Goal: Task Accomplishment & Management: Manage account settings

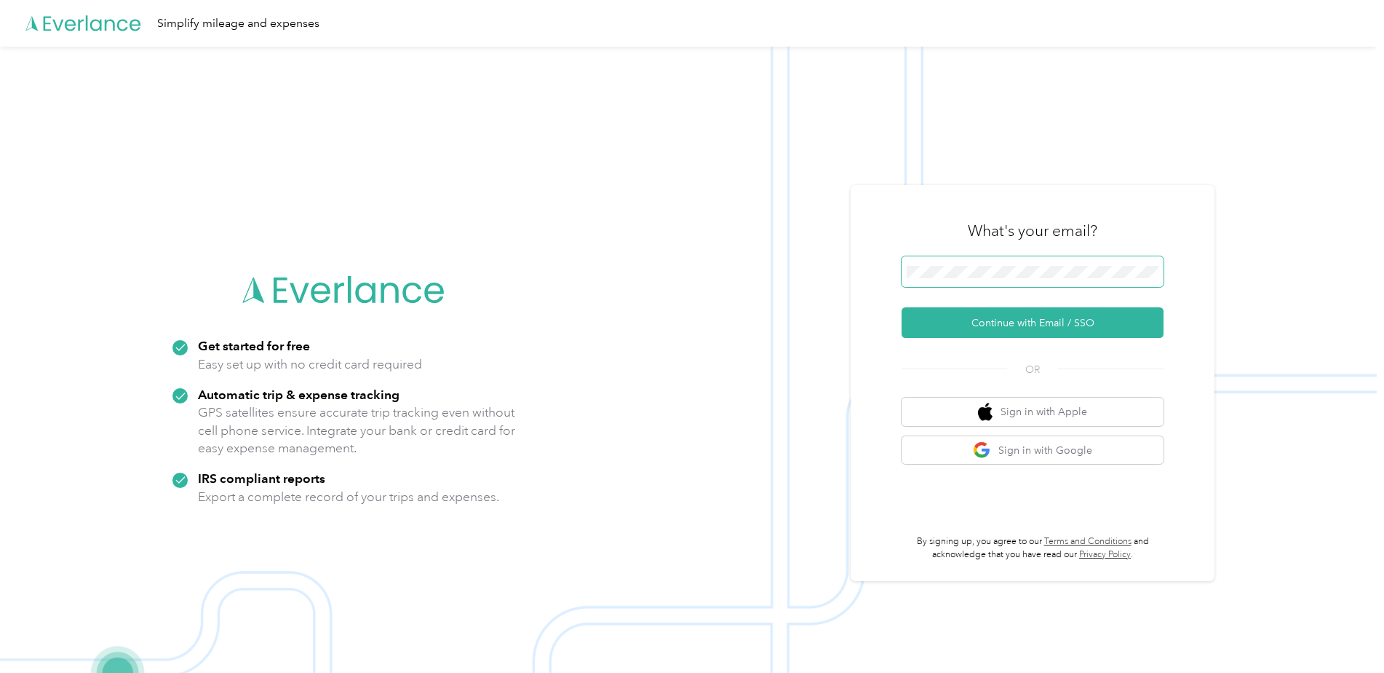
click at [1053, 256] on span at bounding box center [1033, 271] width 262 height 31
click at [992, 322] on button "Continue with Email / SSO" at bounding box center [1033, 322] width 262 height 31
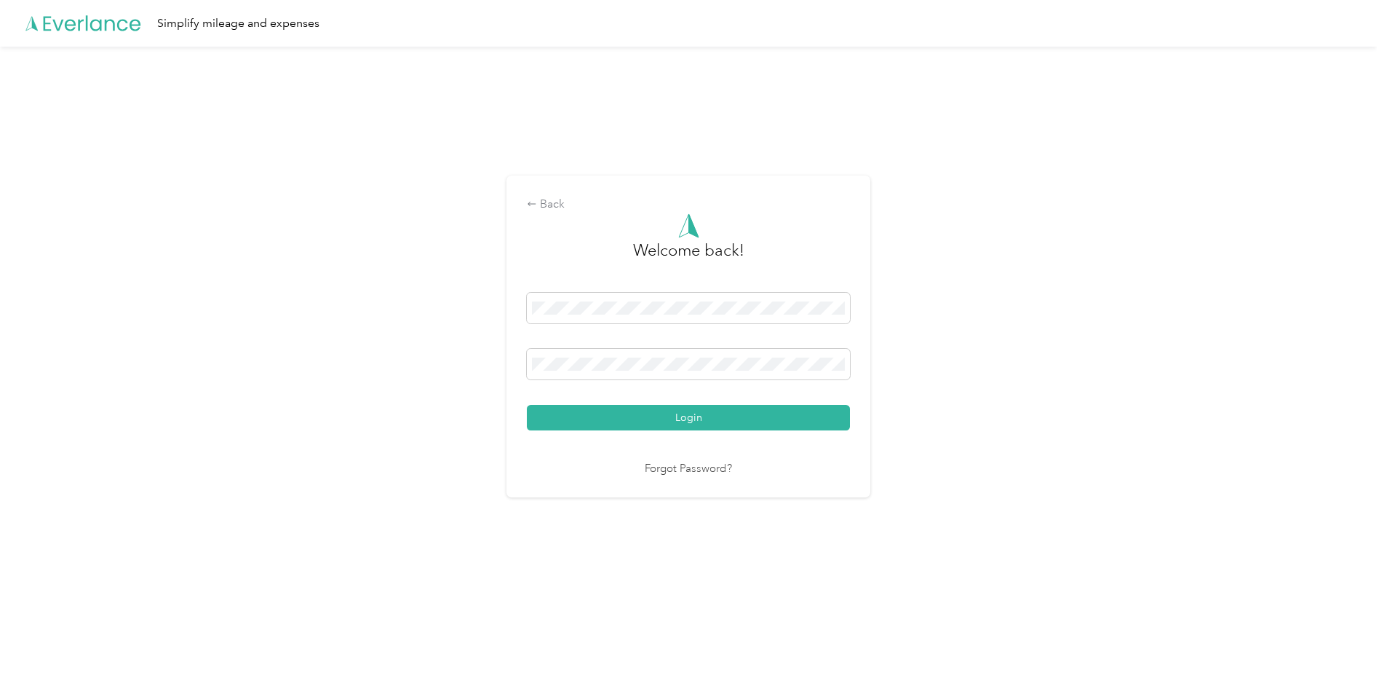
click at [721, 434] on div "Welcome back! Login Forgot Password?" at bounding box center [688, 345] width 323 height 264
click at [723, 422] on button "Login" at bounding box center [688, 417] width 323 height 25
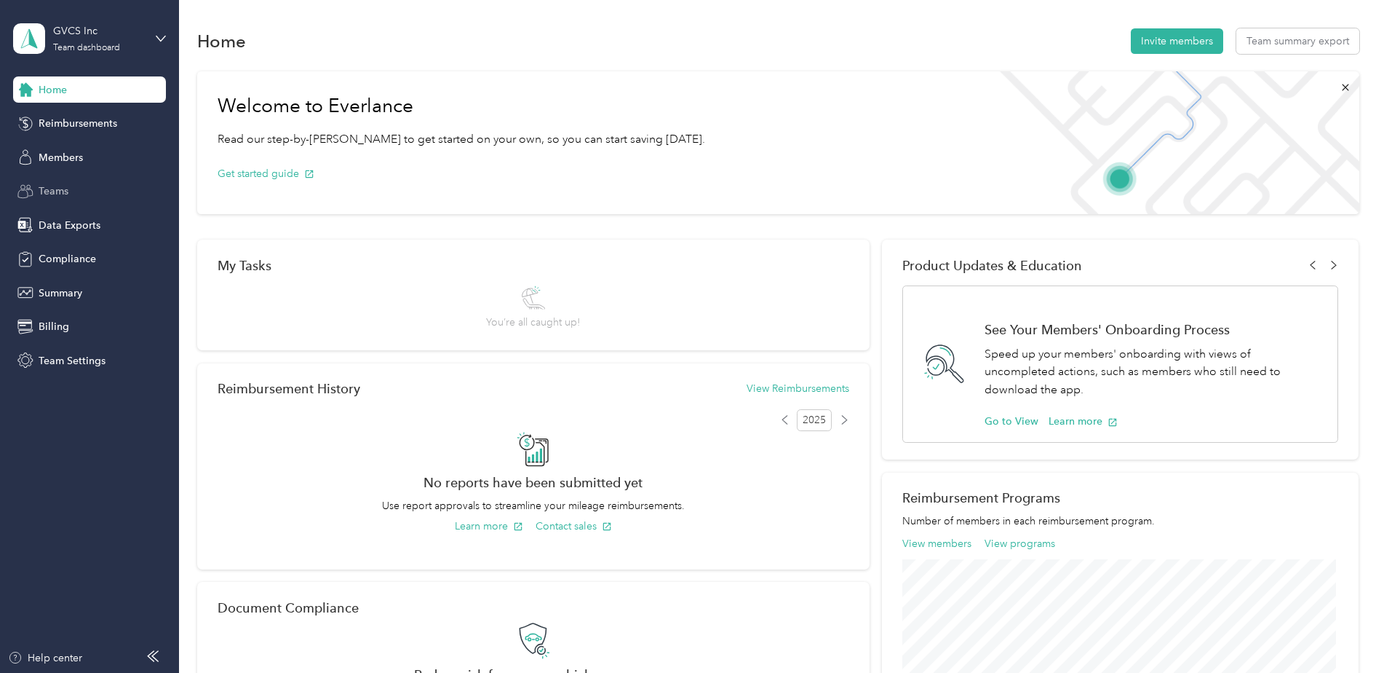
click at [61, 182] on div "Teams" at bounding box center [89, 191] width 153 height 26
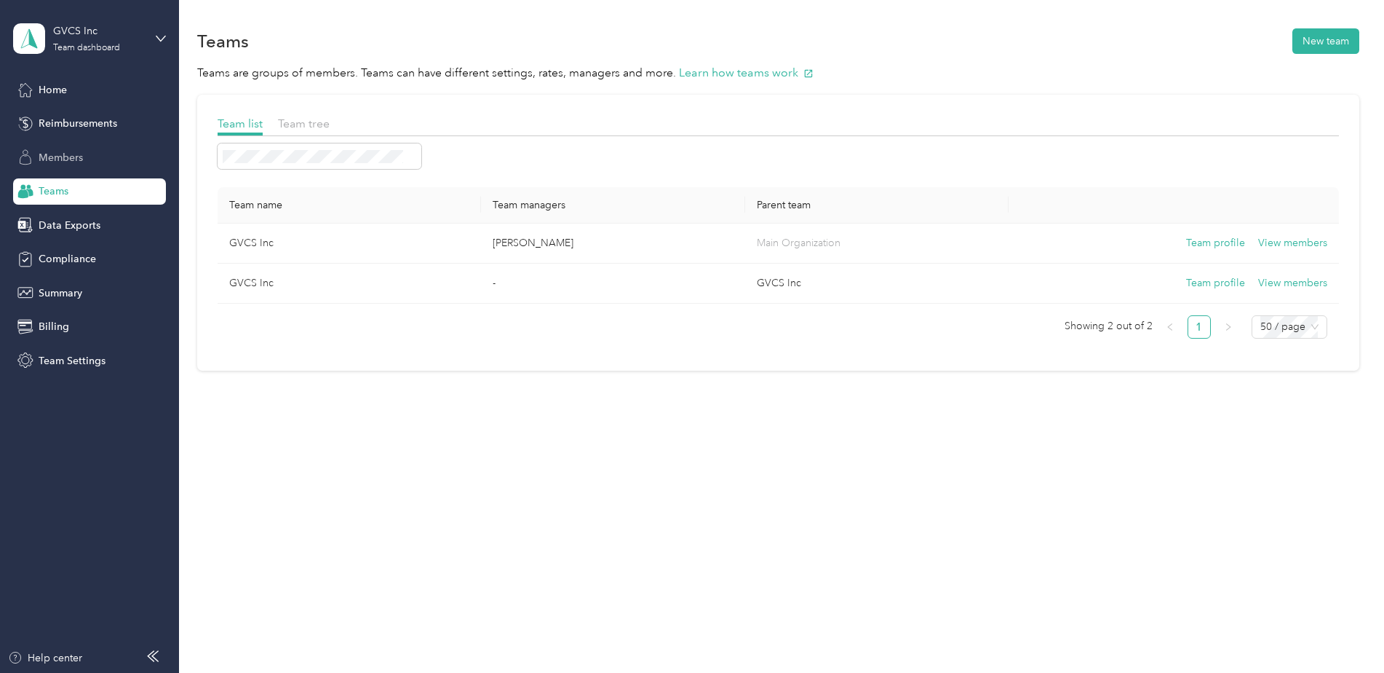
click at [74, 158] on span "Members" at bounding box center [61, 157] width 44 height 15
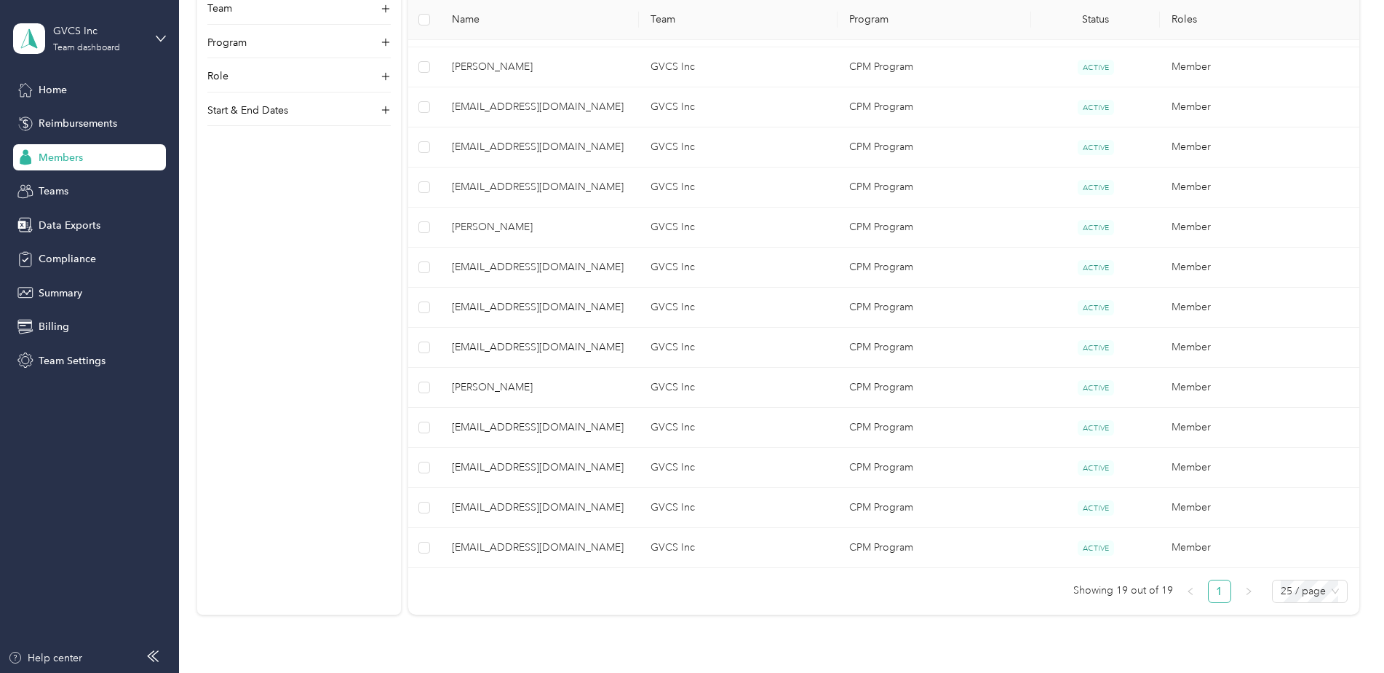
scroll to position [655, 0]
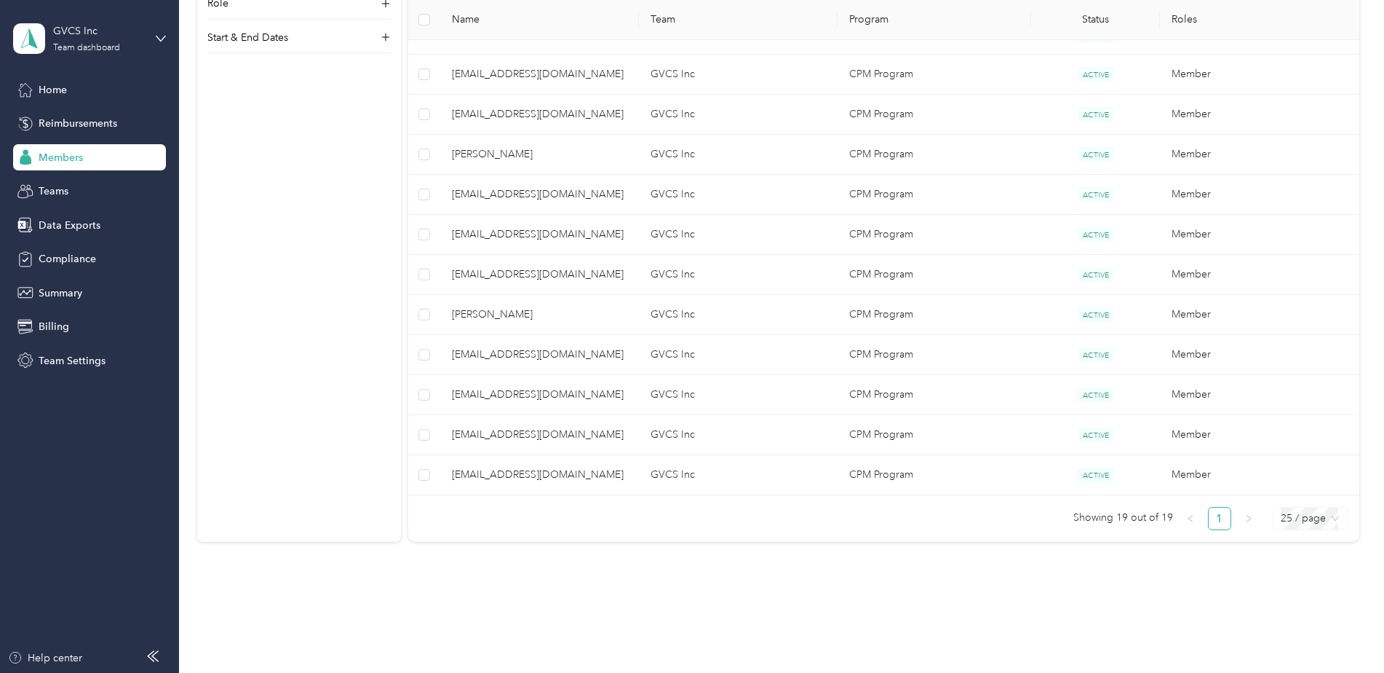
click at [1334, 522] on span "25 / page" at bounding box center [1310, 518] width 58 height 22
click at [1297, 590] on div "100 / page" at bounding box center [1310, 594] width 52 height 16
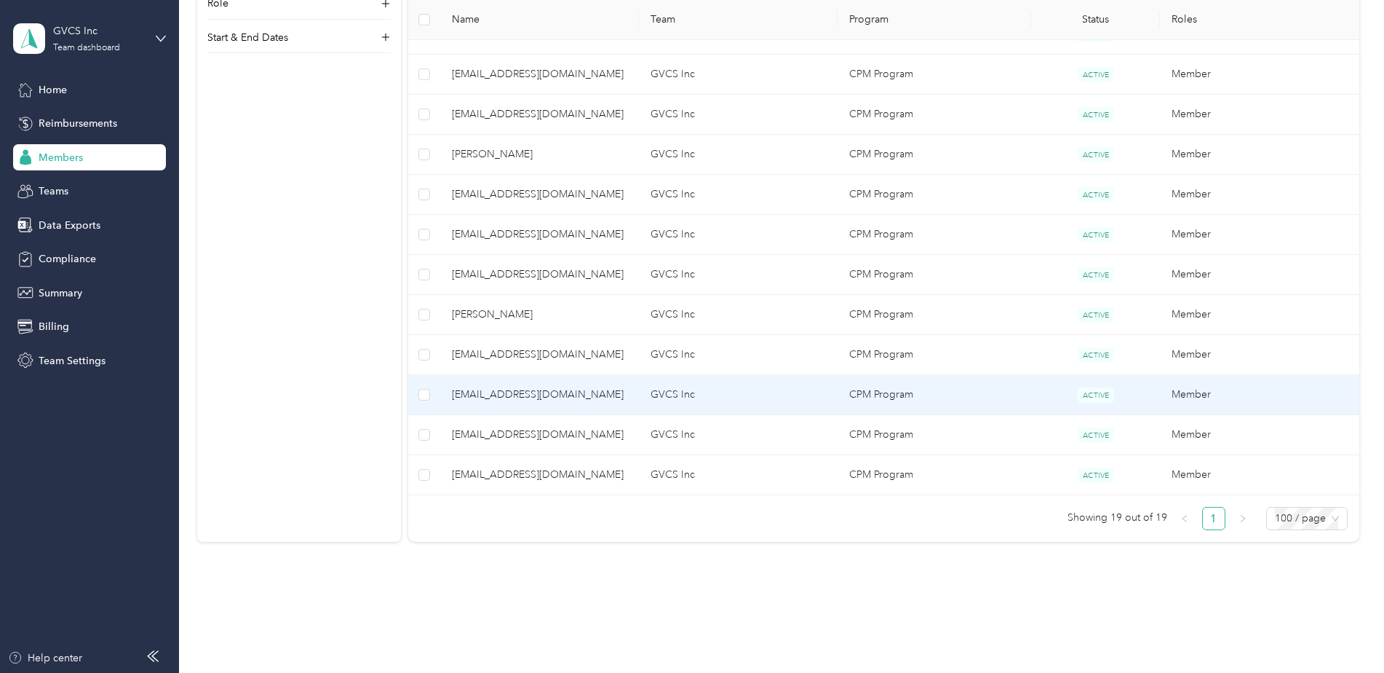
click at [528, 395] on span "[EMAIL_ADDRESS][DOMAIN_NAME]" at bounding box center [539, 394] width 175 height 16
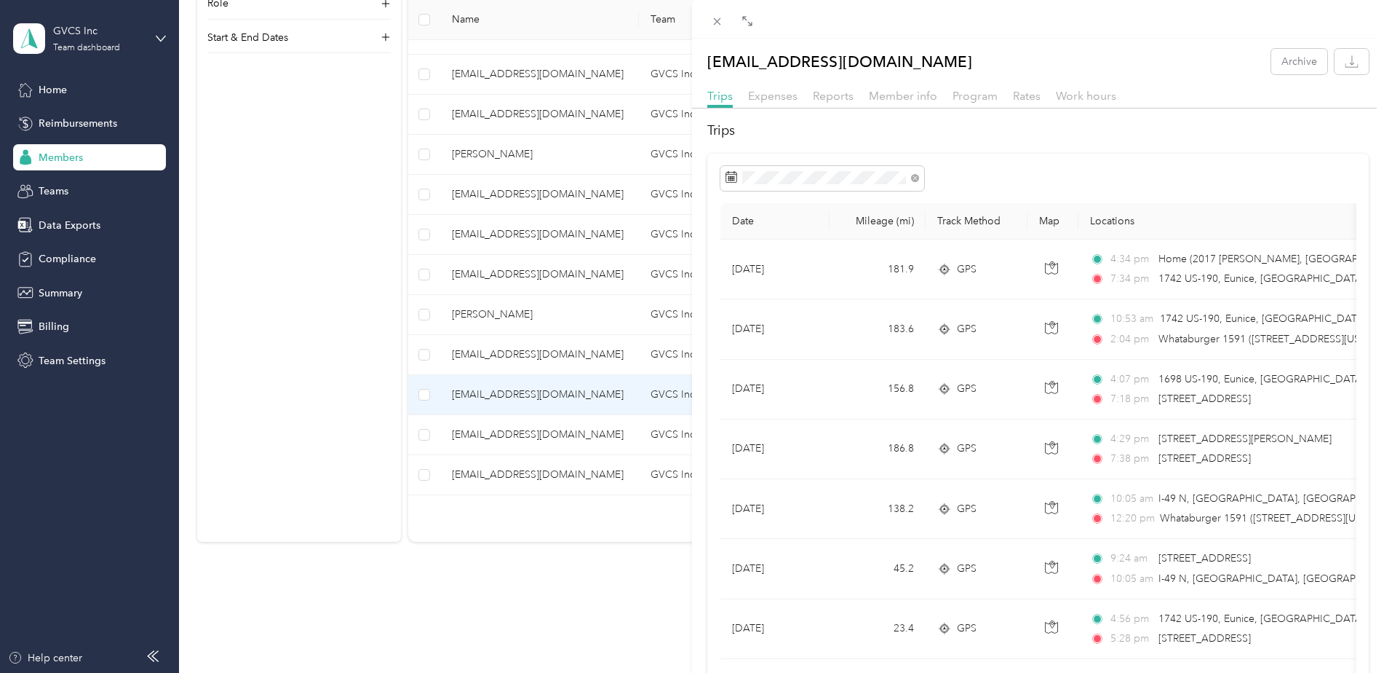
click at [337, 198] on div "tjohnson@gvcs.com Archive Trips Expenses Reports Member info Program Rates Work…" at bounding box center [692, 336] width 1384 height 673
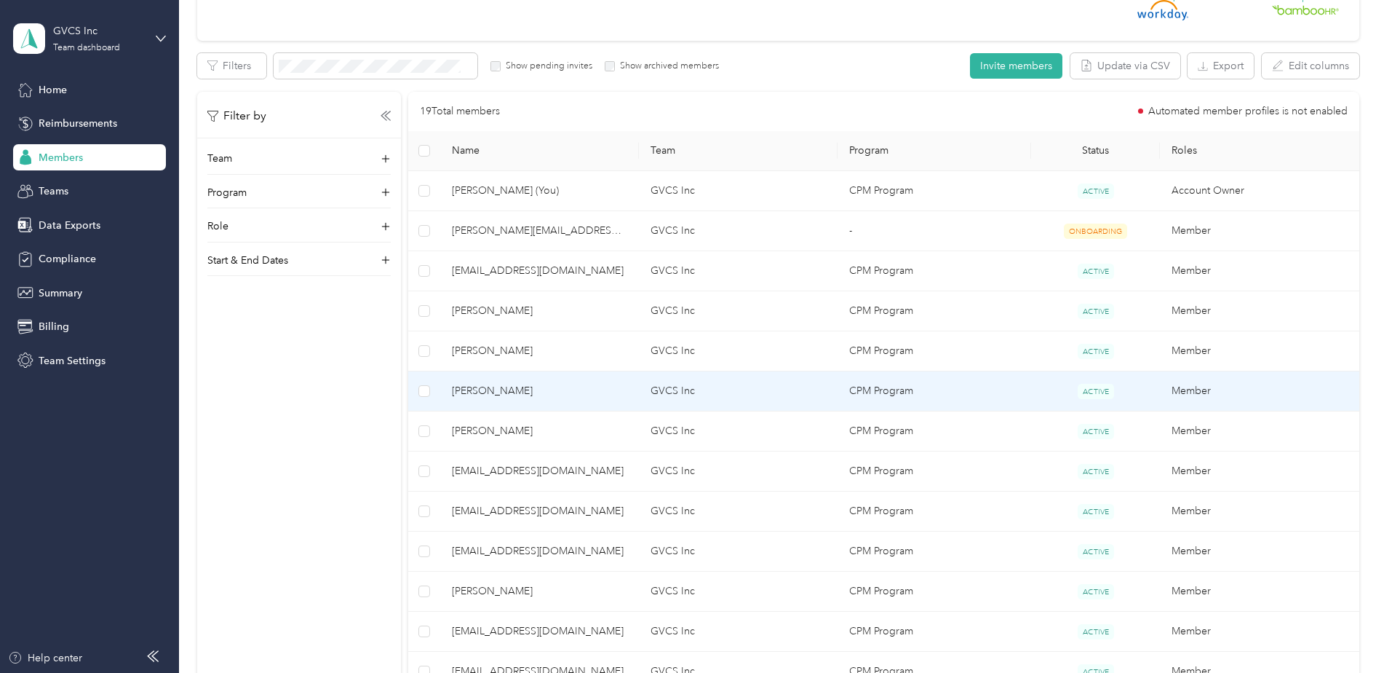
scroll to position [146, 0]
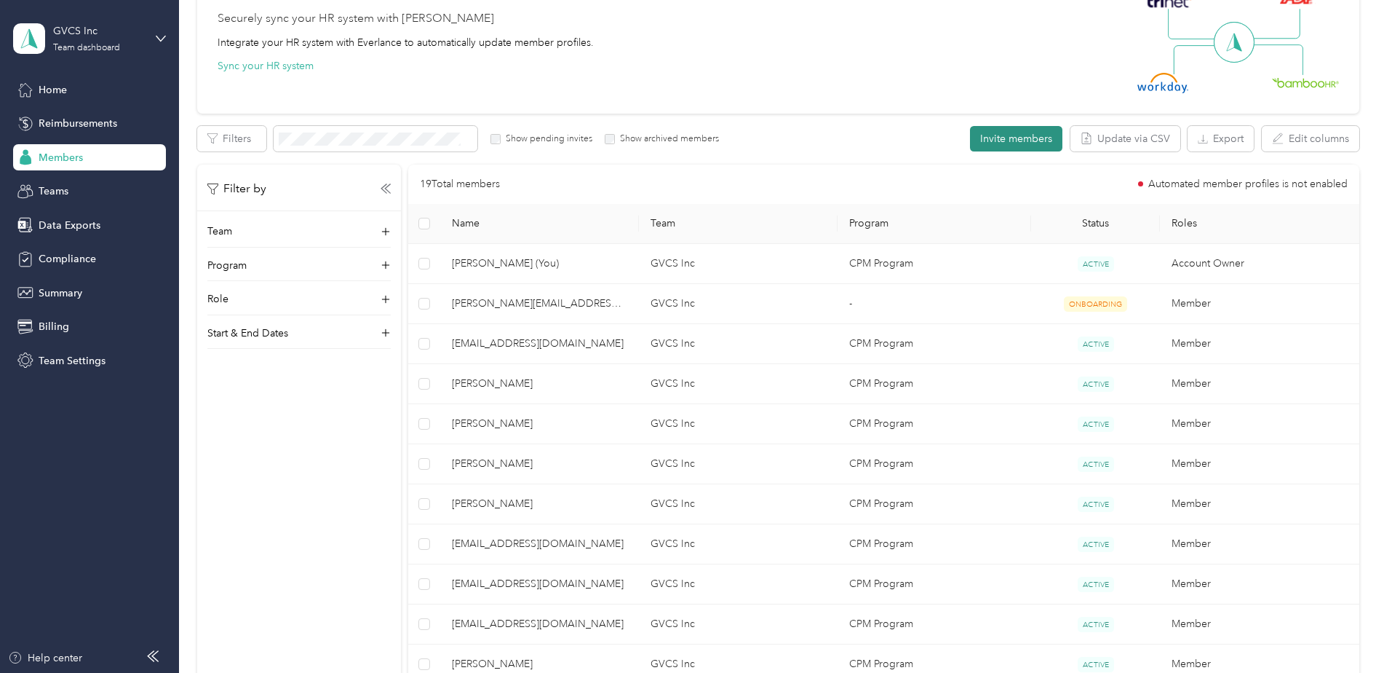
click at [1026, 133] on button "Invite members" at bounding box center [1016, 138] width 92 height 25
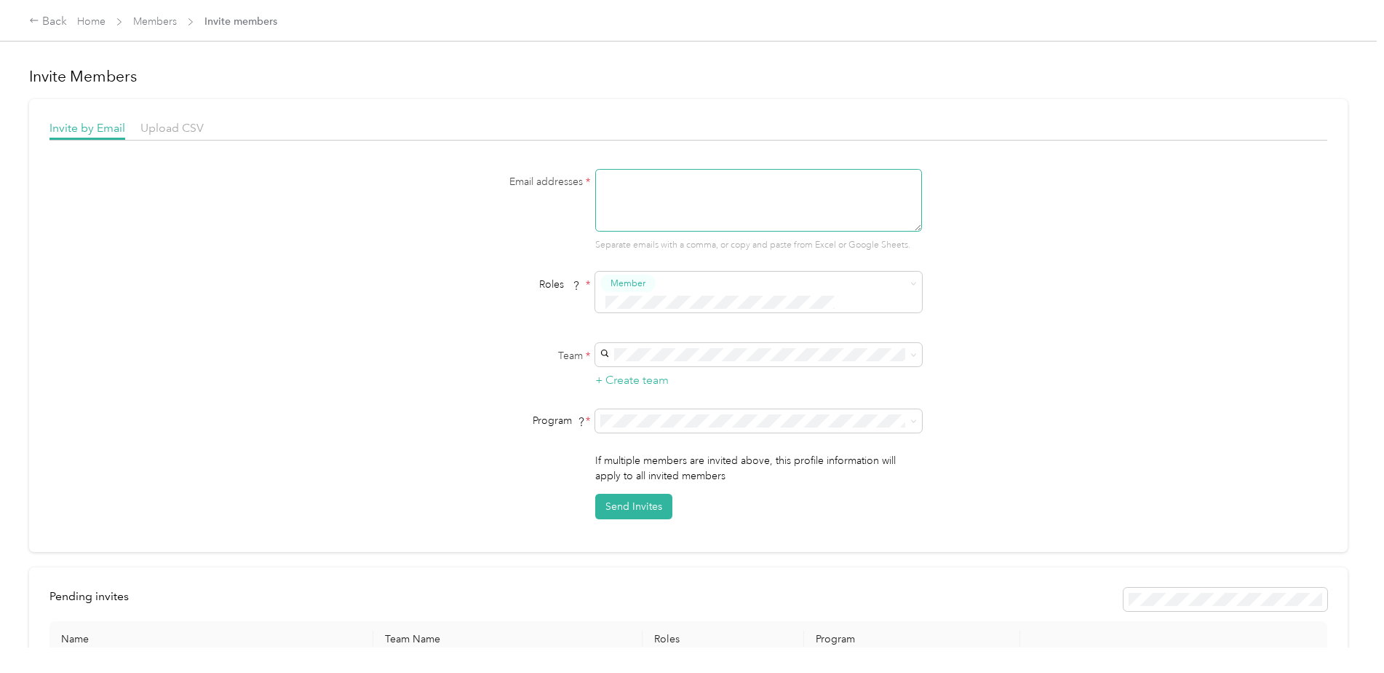
click at [651, 197] on textarea at bounding box center [758, 200] width 327 height 63
type textarea "[EMAIL_ADDRESS][DOMAIN_NAME]"
click at [680, 362] on span "GVCS Inc (Main organization)" at bounding box center [670, 362] width 135 height 12
click at [651, 493] on button "Send Invites" at bounding box center [633, 505] width 77 height 25
click at [619, 499] on button "Send Invites" at bounding box center [633, 505] width 77 height 25
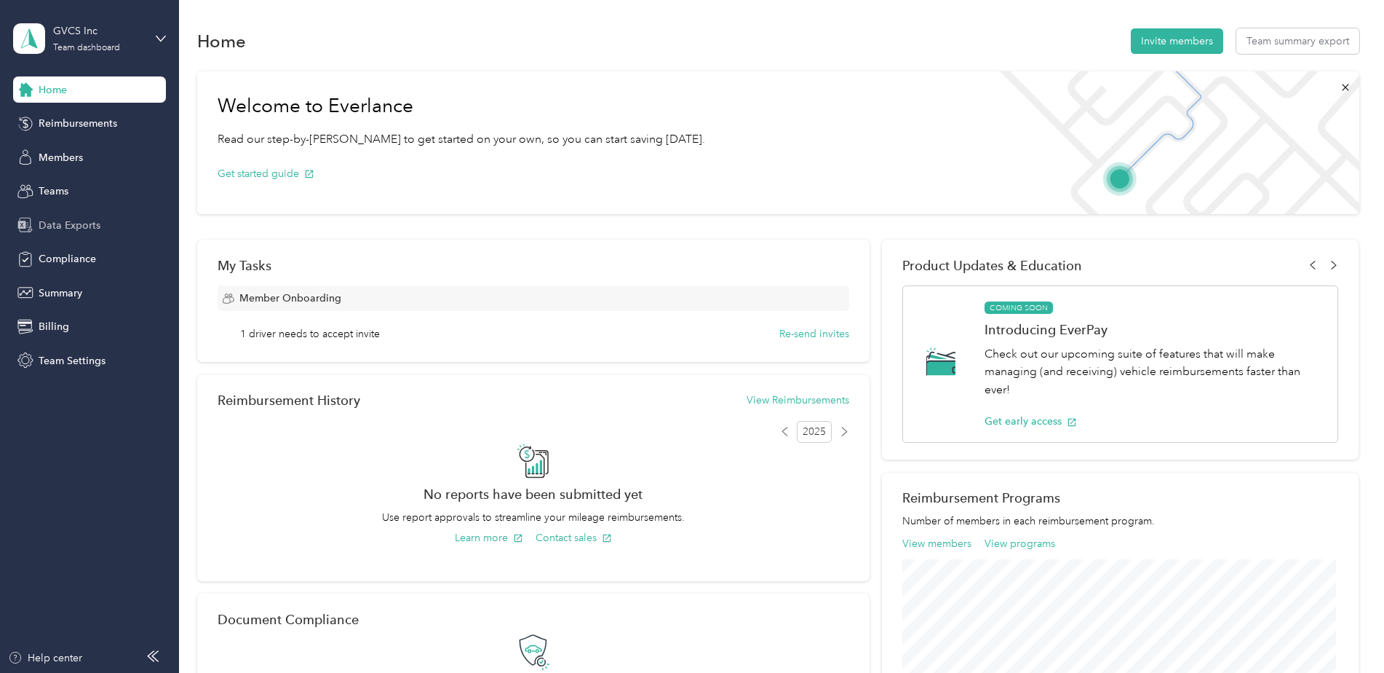
click at [66, 215] on div "Data Exports" at bounding box center [89, 225] width 153 height 26
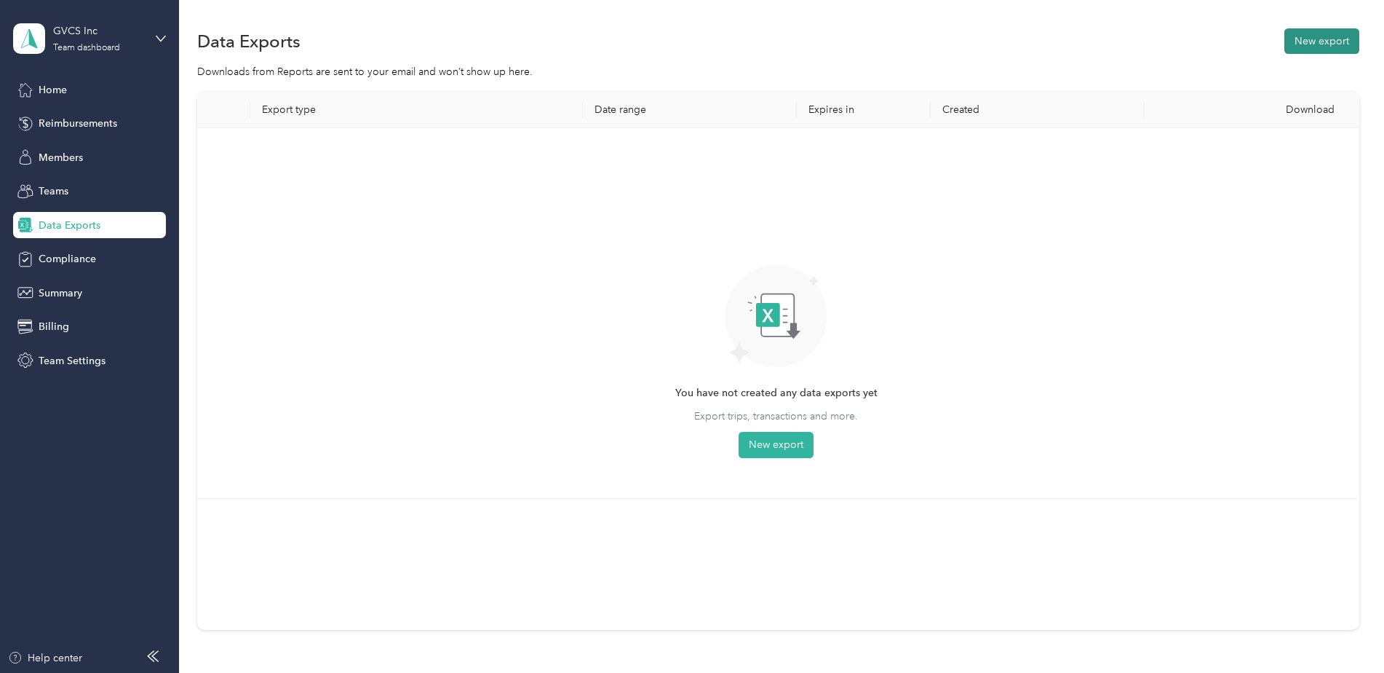
click at [1324, 36] on button "New export" at bounding box center [1322, 40] width 75 height 25
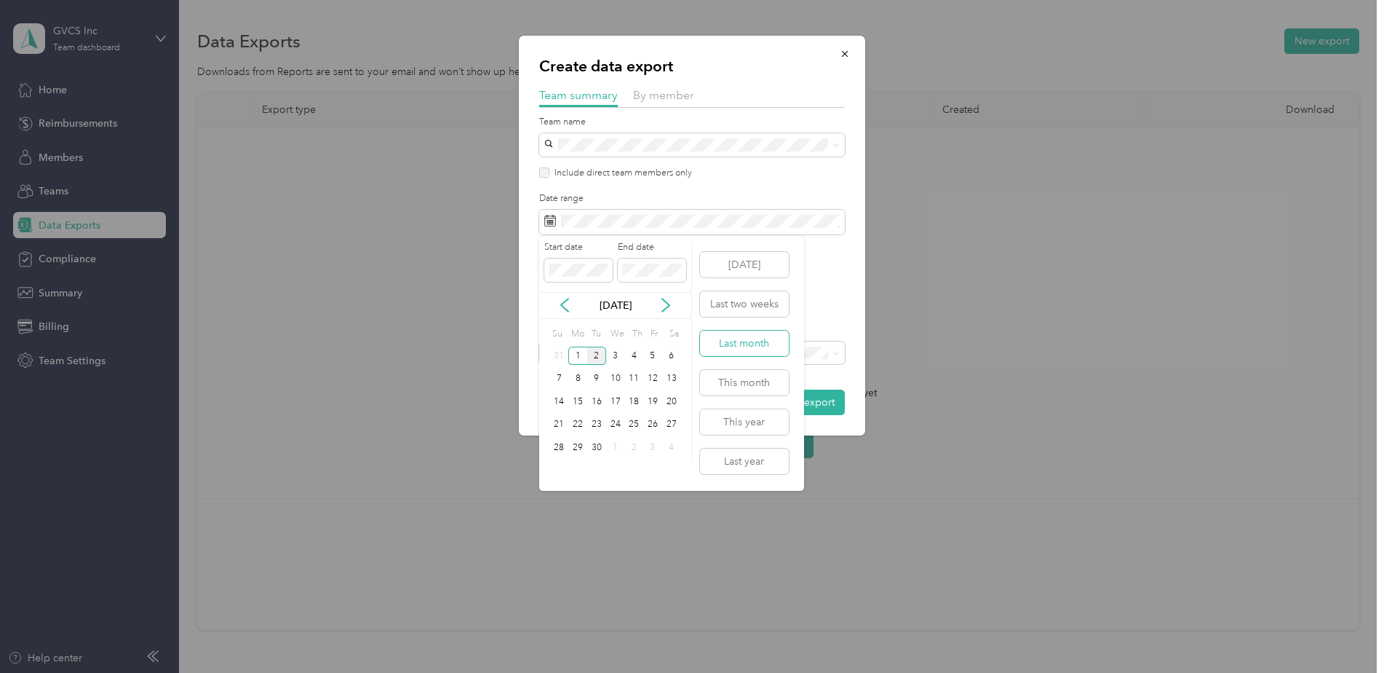
click at [729, 341] on button "Last month" at bounding box center [744, 342] width 89 height 25
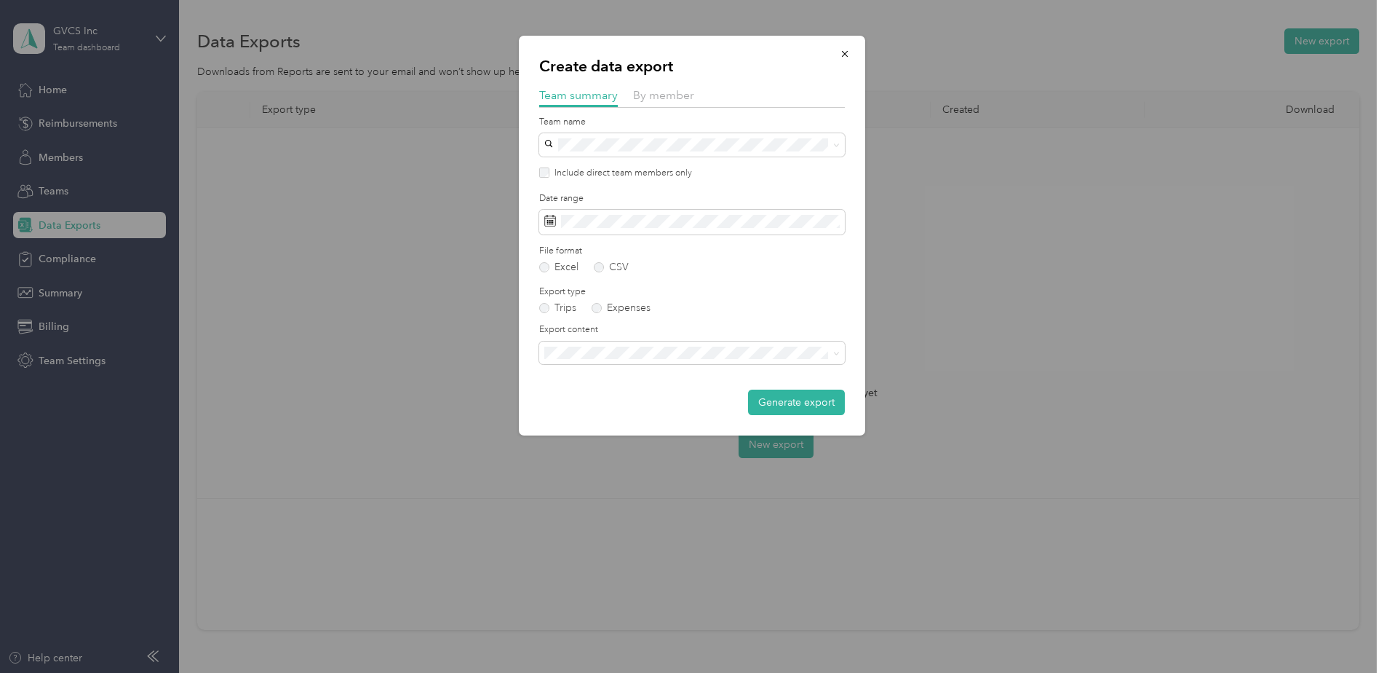
drag, startPoint x: 782, startPoint y: 397, endPoint x: 756, endPoint y: 267, distance: 132.9
click at [756, 267] on form "Team name Include direct team members only Date range File format Excel CSV Exp…" at bounding box center [692, 266] width 306 height 300
click at [538, 170] on div "Create data export Team summary By member Team name Include direct team members…" at bounding box center [692, 236] width 346 height 400
click at [814, 400] on button "Generate export" at bounding box center [796, 401] width 97 height 25
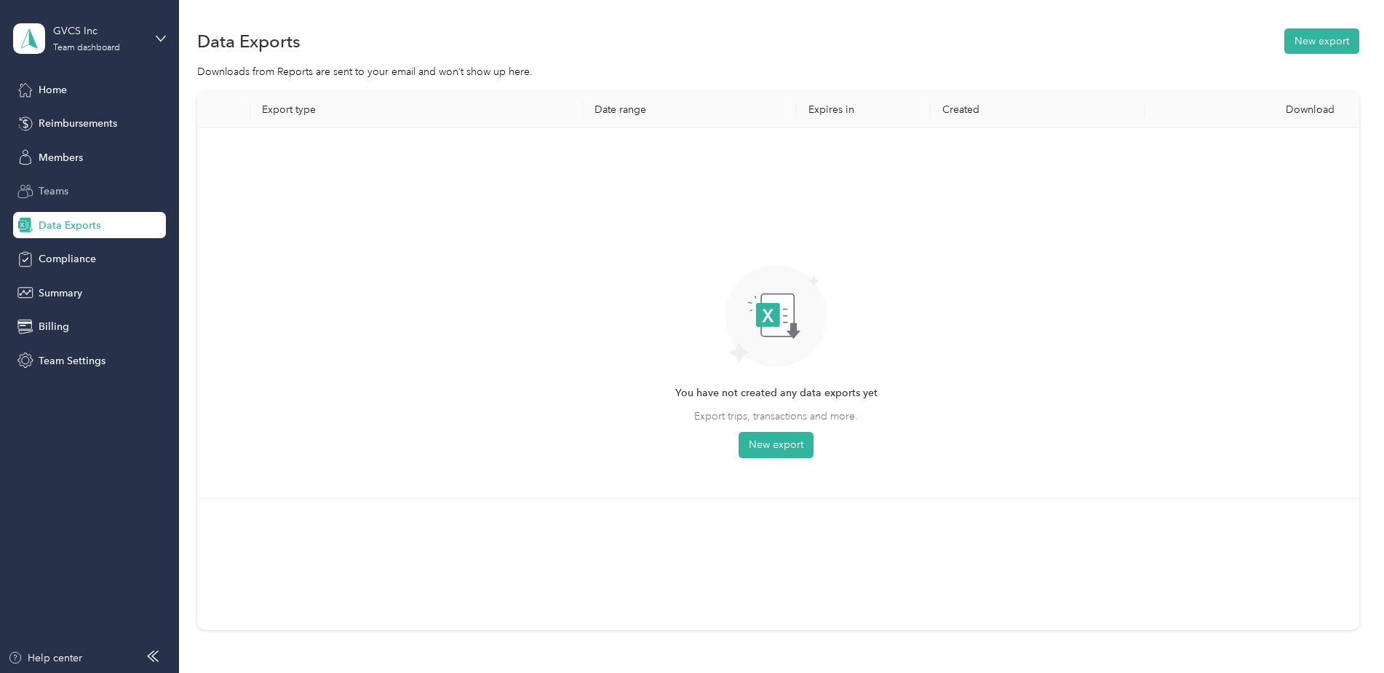
click at [114, 202] on div "Teams" at bounding box center [89, 191] width 153 height 26
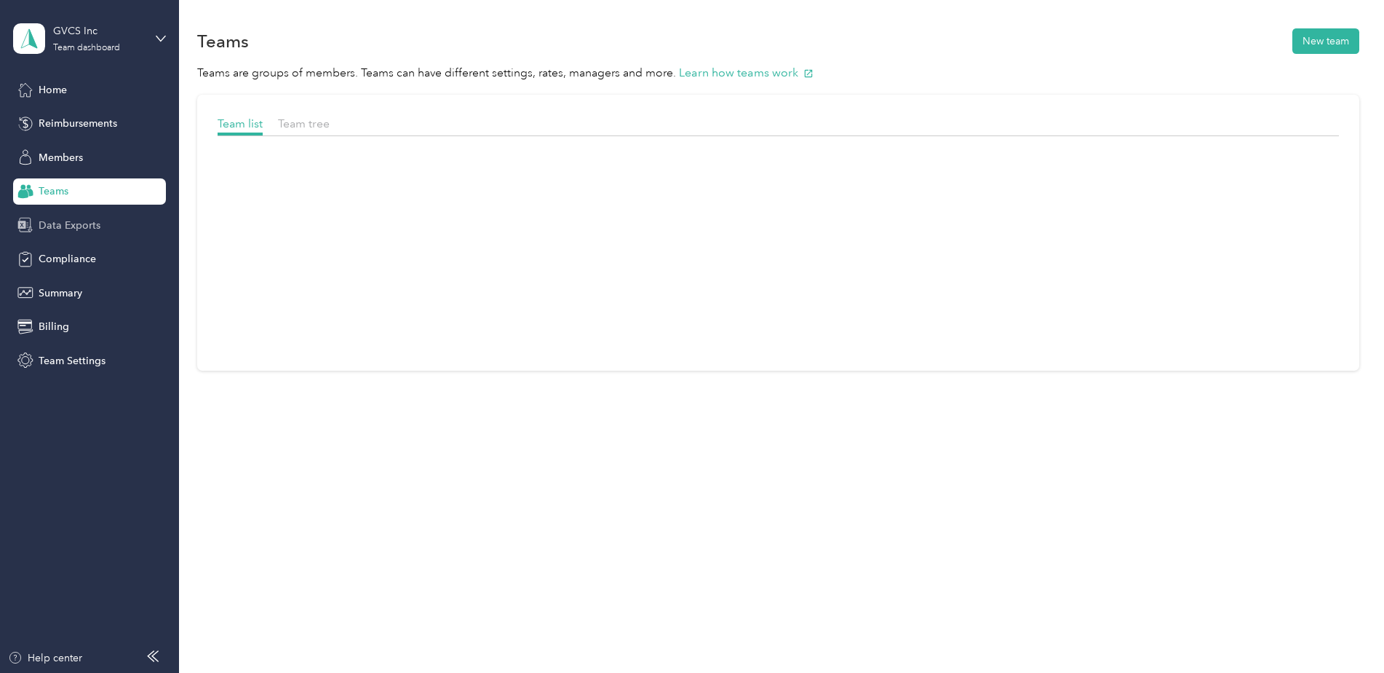
click at [109, 215] on div "Data Exports" at bounding box center [89, 225] width 153 height 26
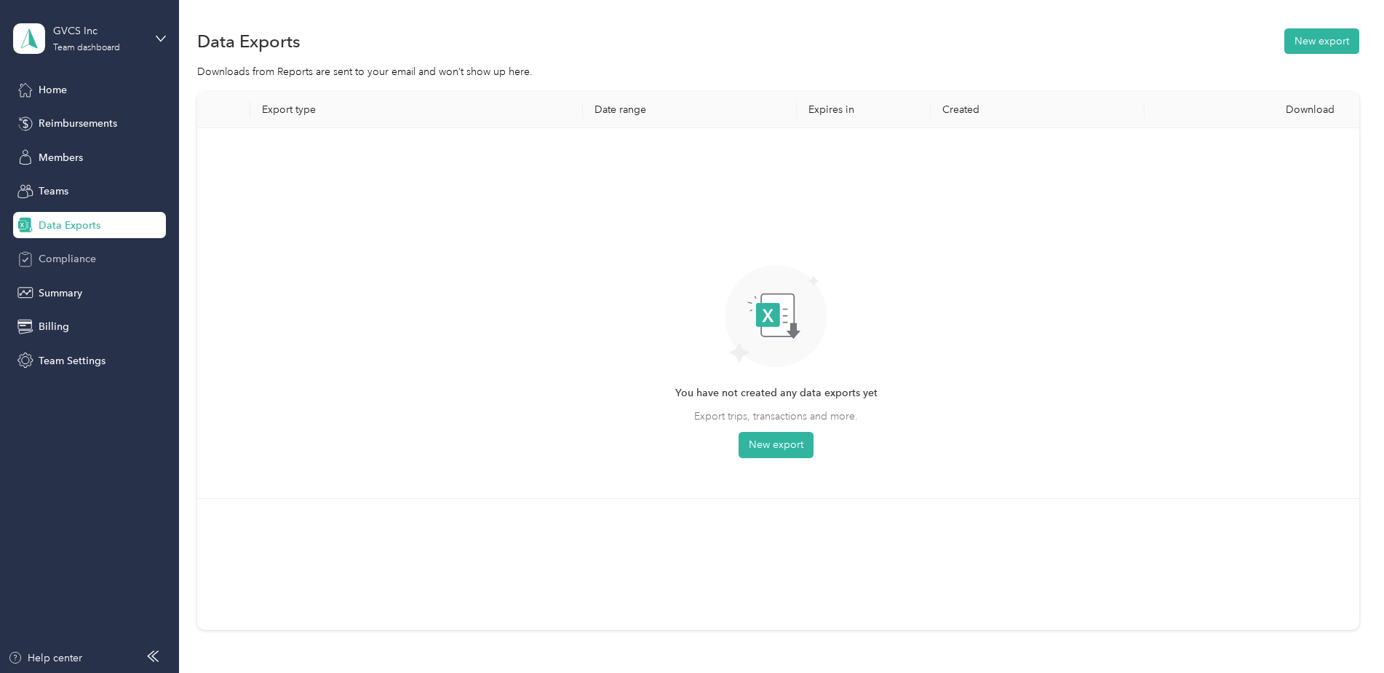
click at [102, 260] on div "Compliance" at bounding box center [89, 259] width 153 height 26
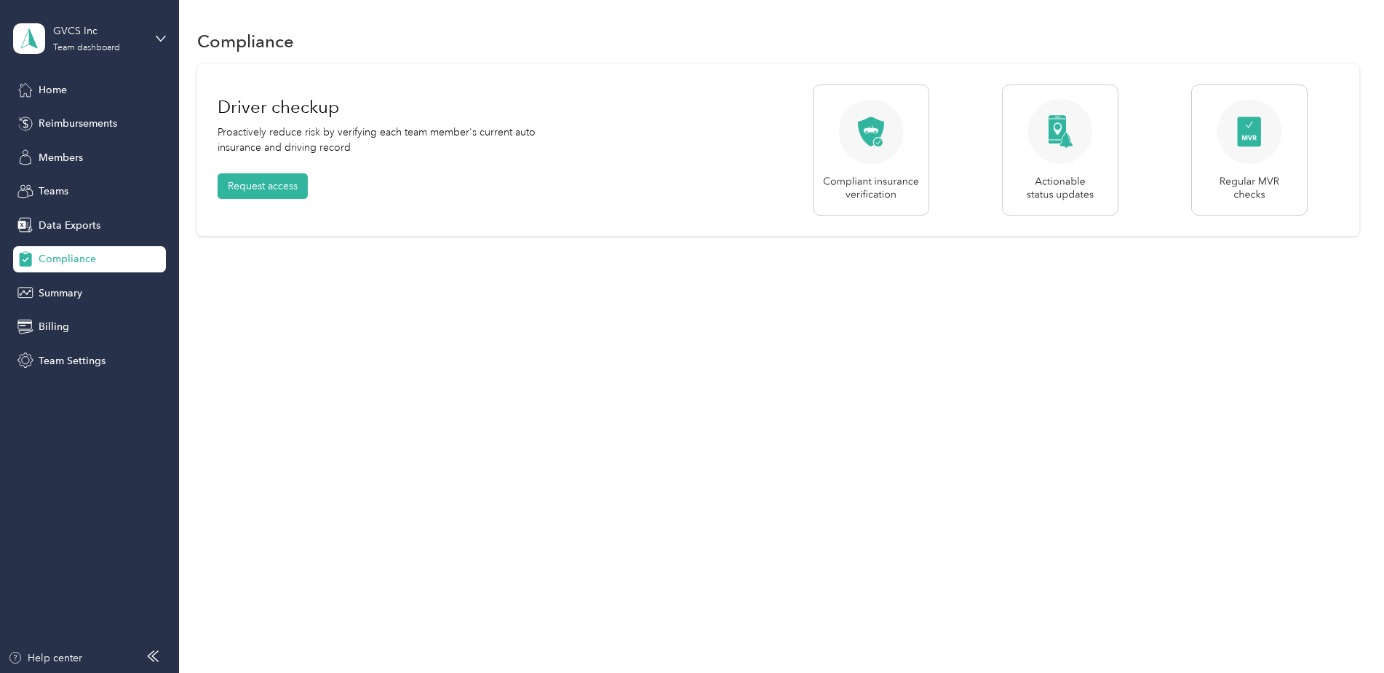
click at [98, 241] on div "Home Reimbursements Members Teams Data Exports Compliance Summary Billing Team …" at bounding box center [89, 224] width 153 height 297
click at [251, 181] on button "Request access" at bounding box center [263, 185] width 90 height 25
click at [90, 224] on span "Data Exports" at bounding box center [70, 225] width 62 height 15
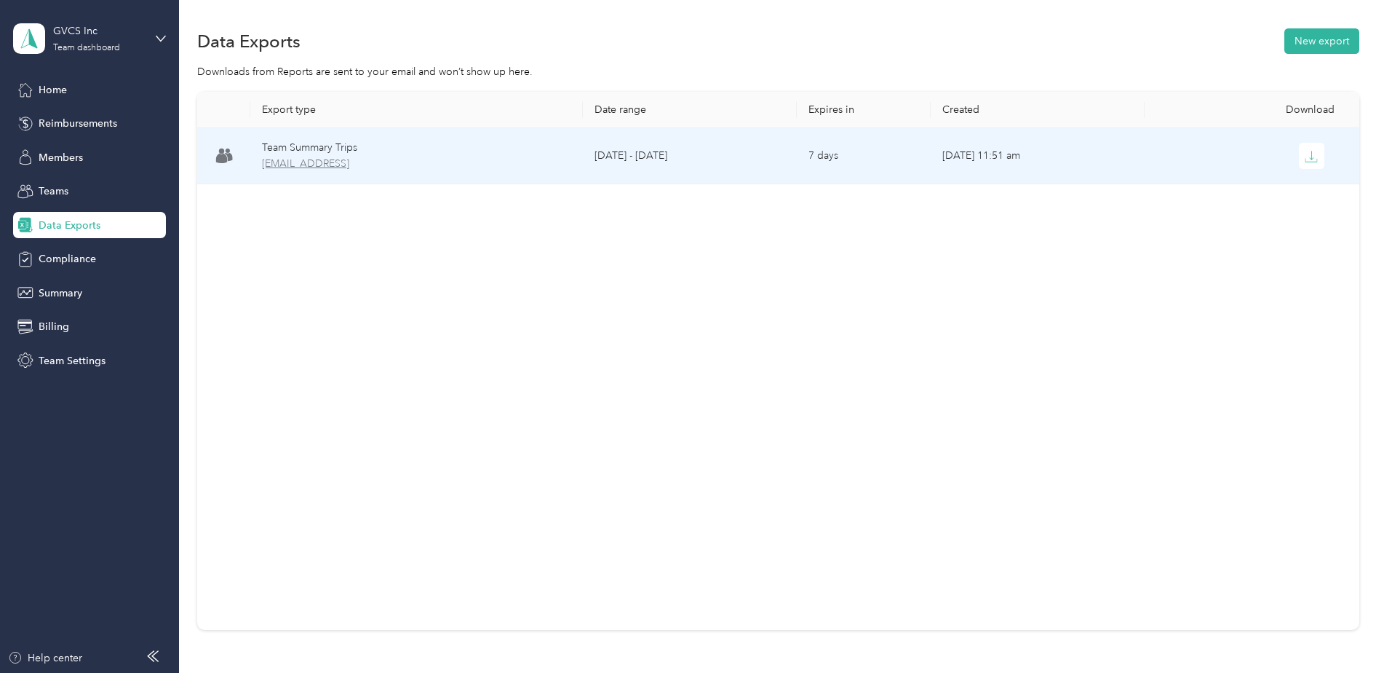
click at [409, 164] on span "[EMAIL_ADDRESS]" at bounding box center [416, 164] width 309 height 16
click at [487, 160] on span "[EMAIL_ADDRESS]" at bounding box center [416, 164] width 309 height 16
click at [1320, 160] on button "button" at bounding box center [1312, 156] width 26 height 26
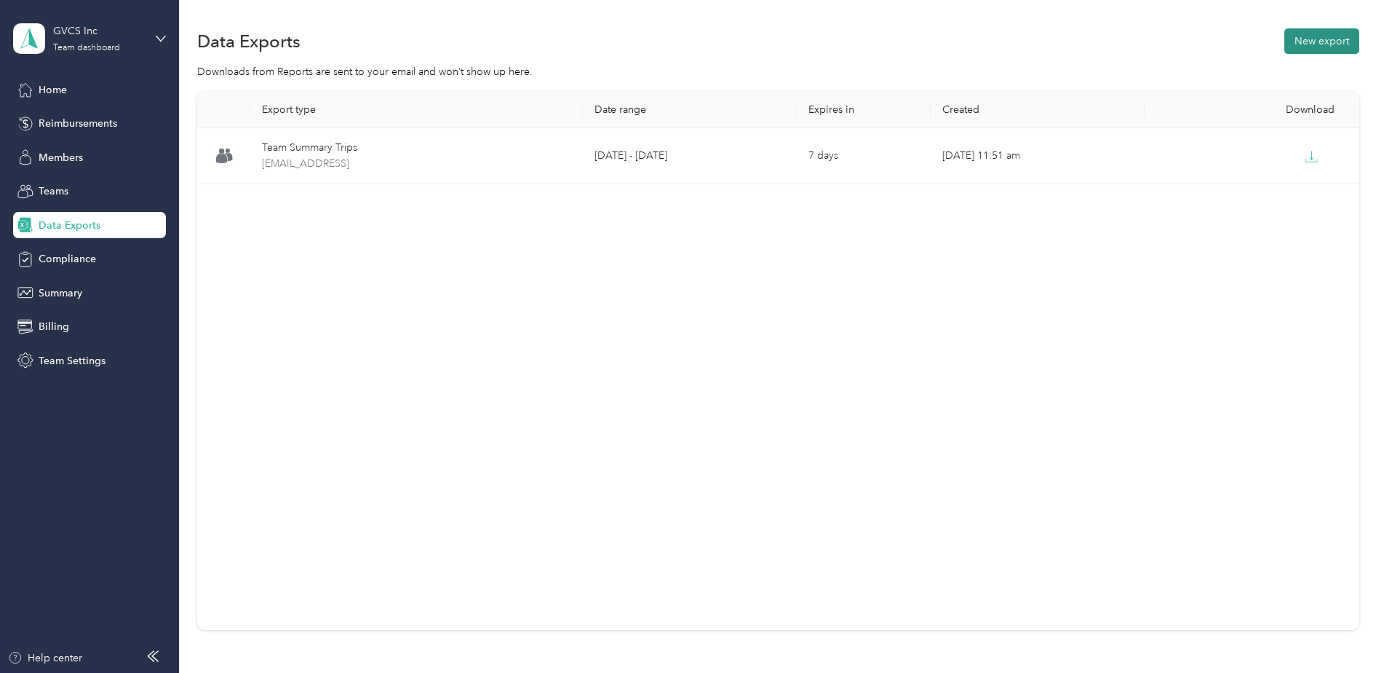
click at [1339, 36] on button "New export" at bounding box center [1322, 40] width 75 height 25
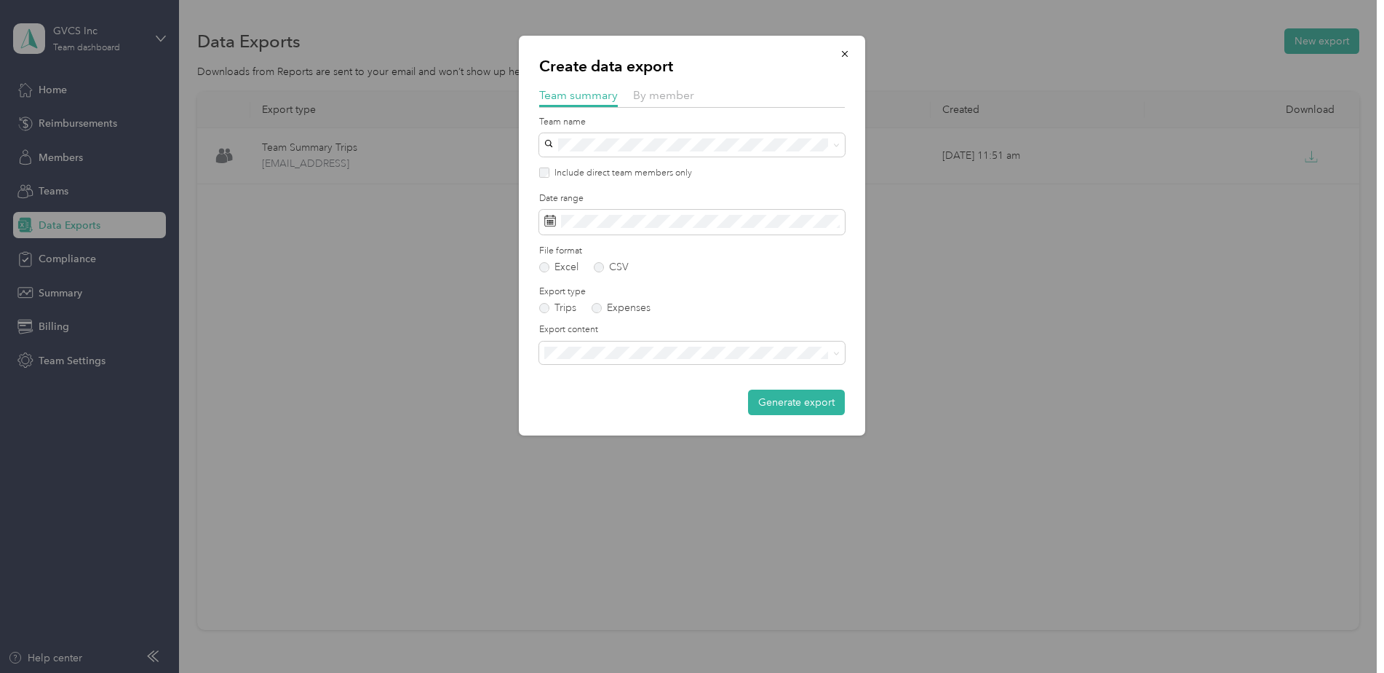
click at [672, 105] on div "Team summary By member" at bounding box center [692, 97] width 306 height 21
click at [675, 92] on span "By member" at bounding box center [663, 95] width 61 height 14
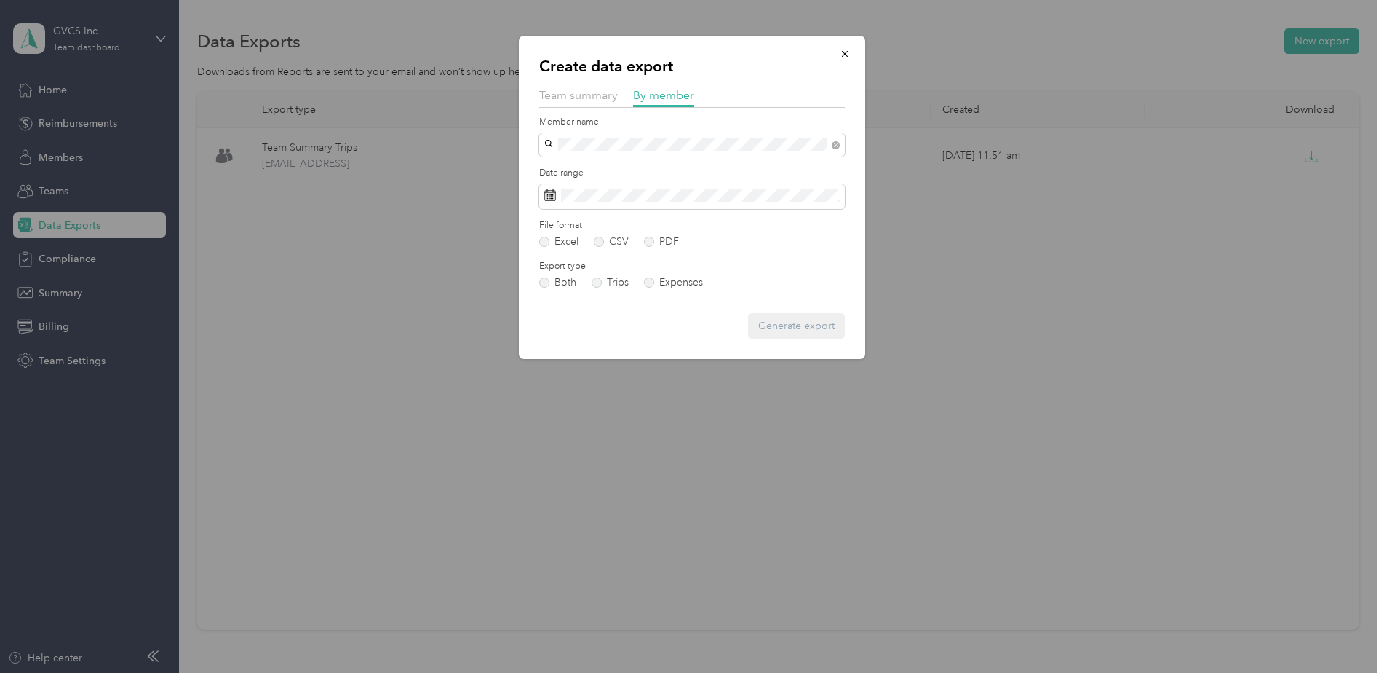
click at [627, 177] on li "[PERSON_NAME]" at bounding box center [692, 170] width 306 height 25
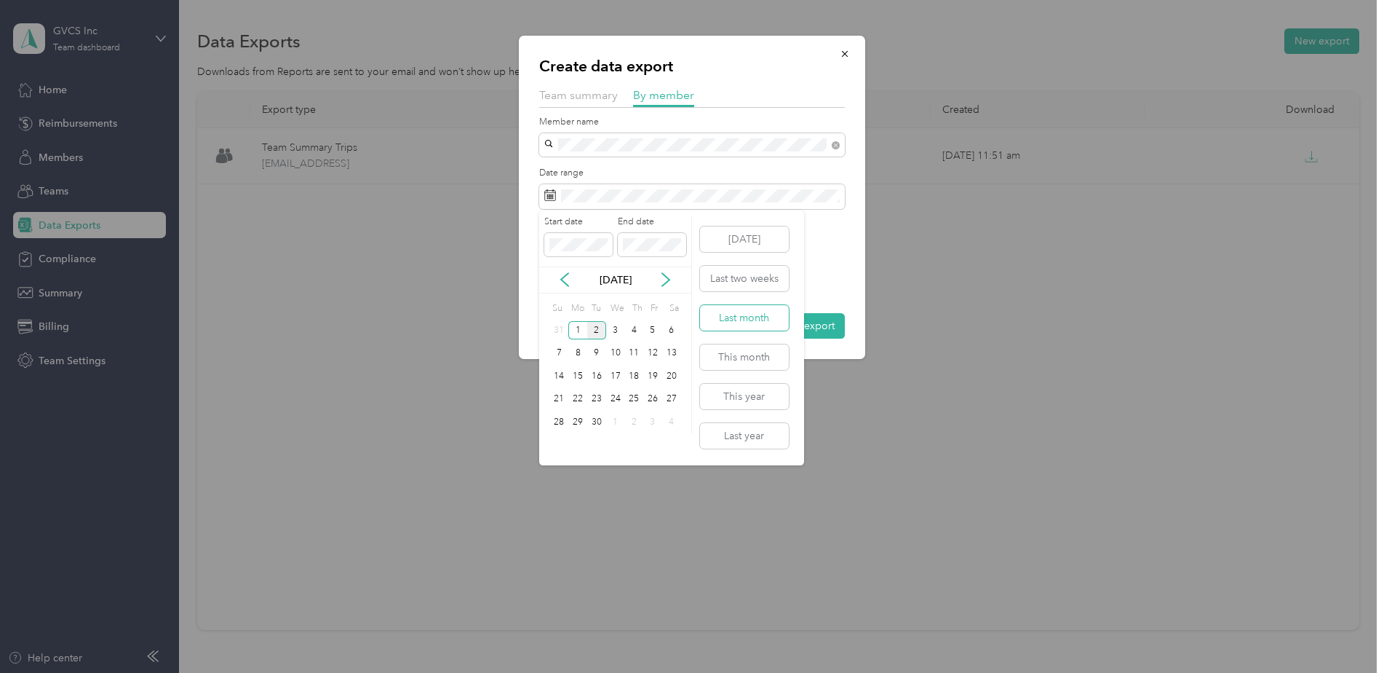
click at [748, 317] on button "Last month" at bounding box center [744, 317] width 89 height 25
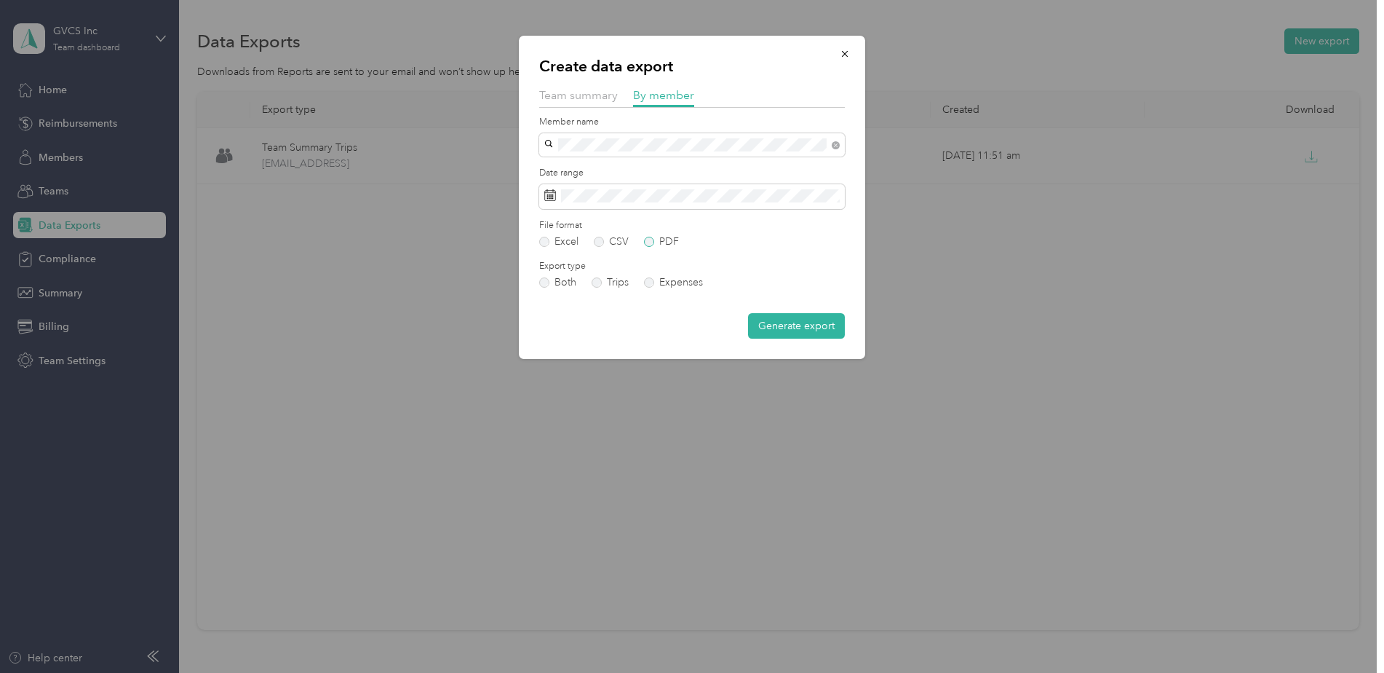
click at [665, 239] on label "PDF" at bounding box center [661, 242] width 35 height 10
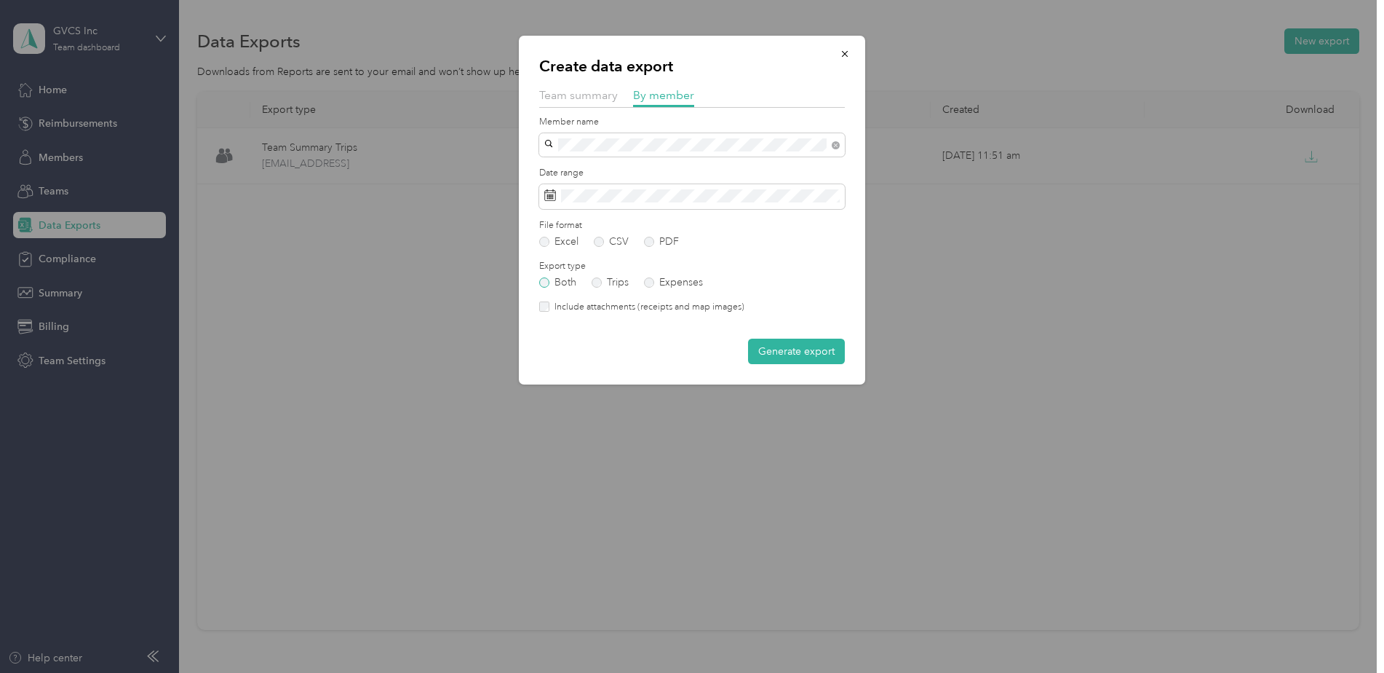
click at [555, 280] on label "Both" at bounding box center [557, 282] width 37 height 10
click at [596, 282] on label "Trips" at bounding box center [610, 282] width 37 height 10
click at [801, 343] on button "Generate export" at bounding box center [796, 350] width 97 height 25
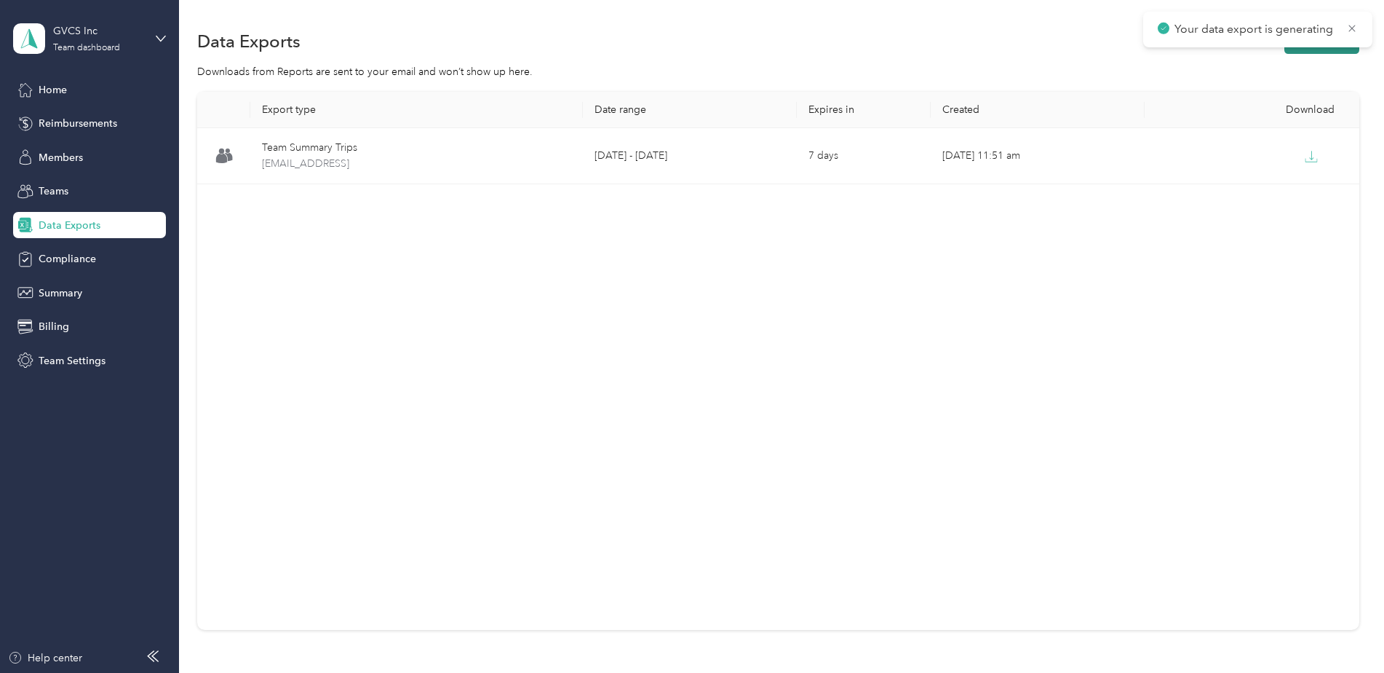
click at [1339, 52] on button "New export" at bounding box center [1322, 40] width 75 height 25
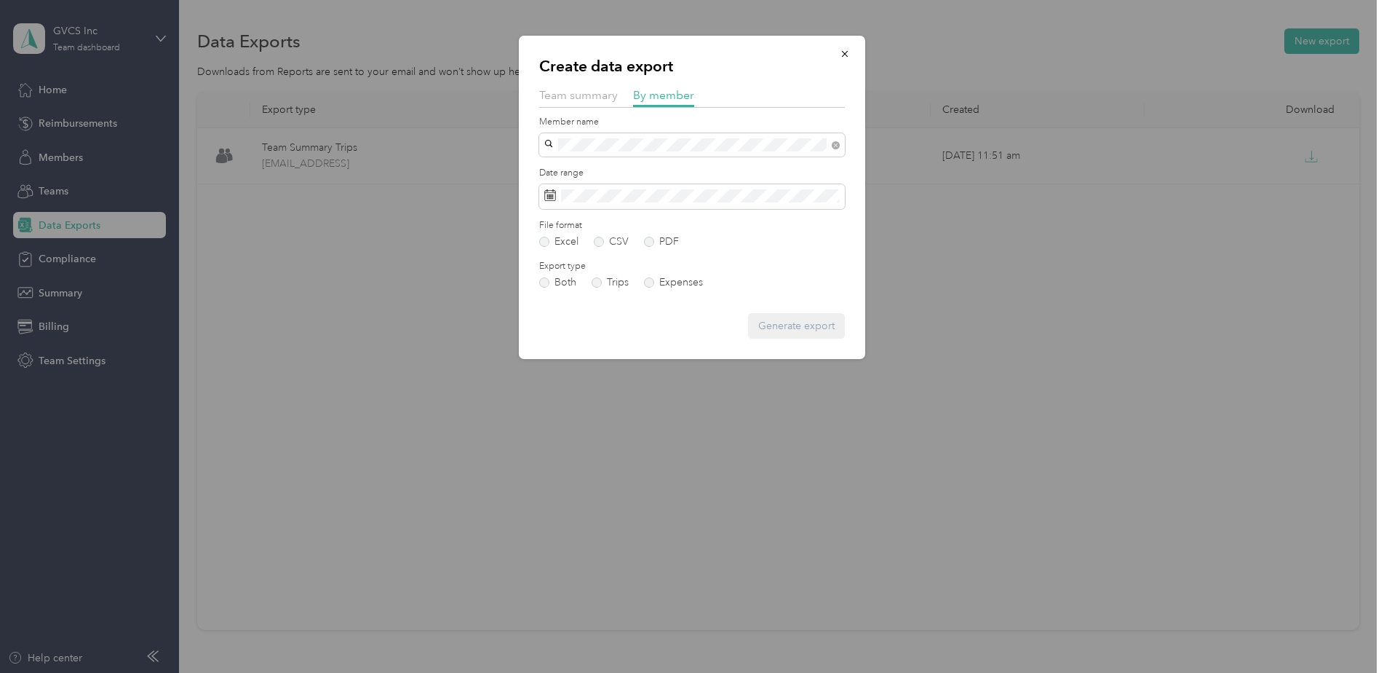
click at [662, 167] on div "[PERSON_NAME]" at bounding box center [692, 170] width 285 height 15
click at [727, 205] on span at bounding box center [692, 196] width 306 height 25
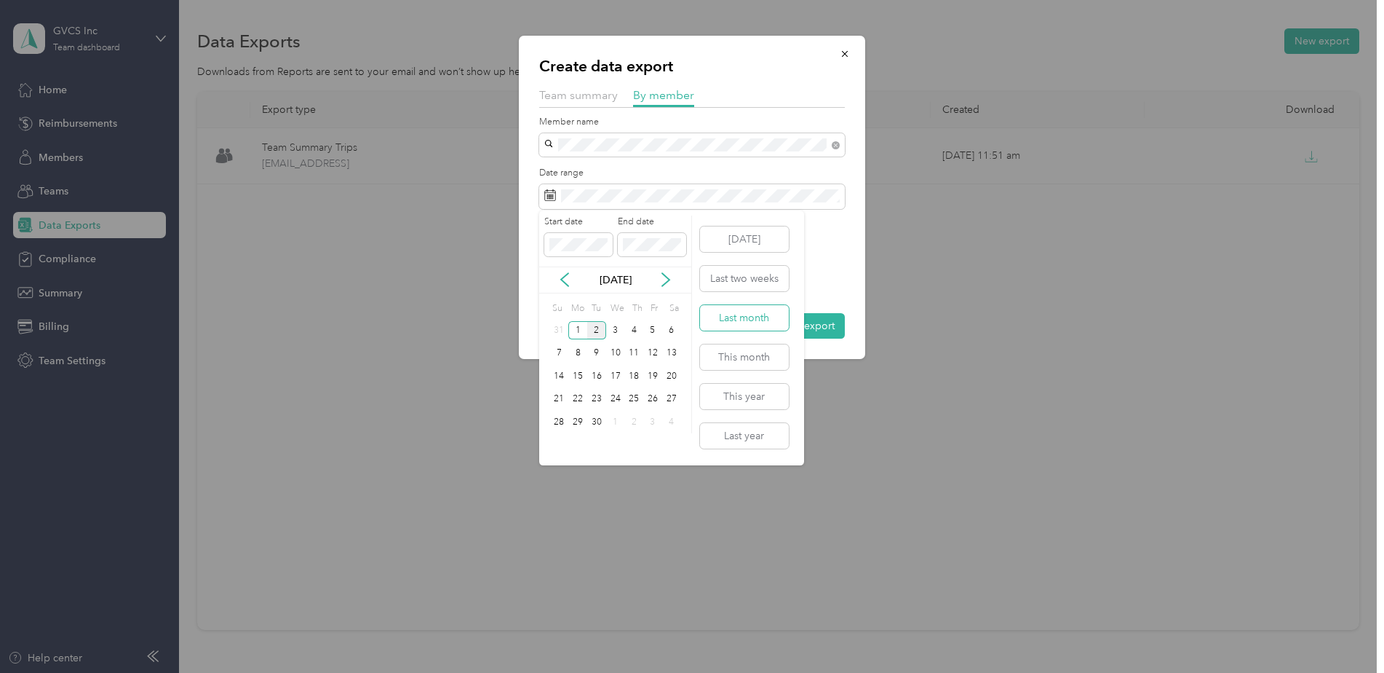
click at [753, 315] on button "Last month" at bounding box center [744, 317] width 89 height 25
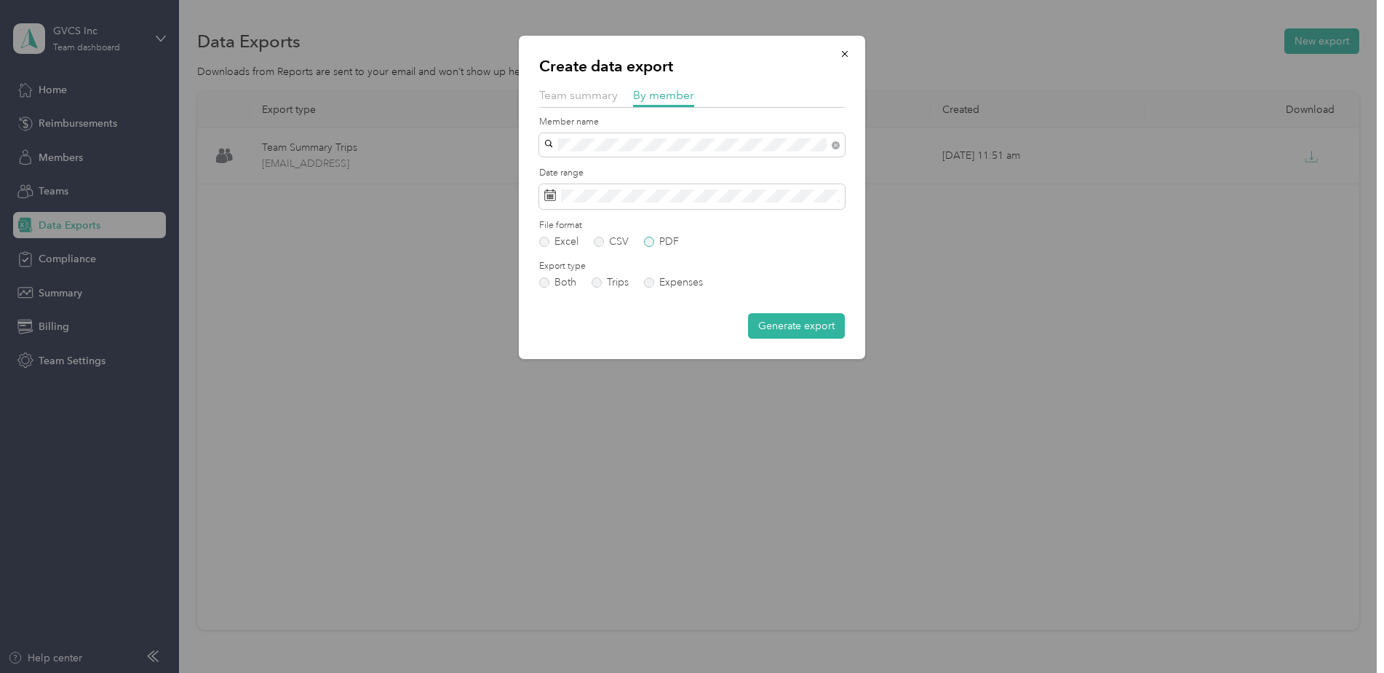
click at [657, 239] on label "PDF" at bounding box center [661, 242] width 35 height 10
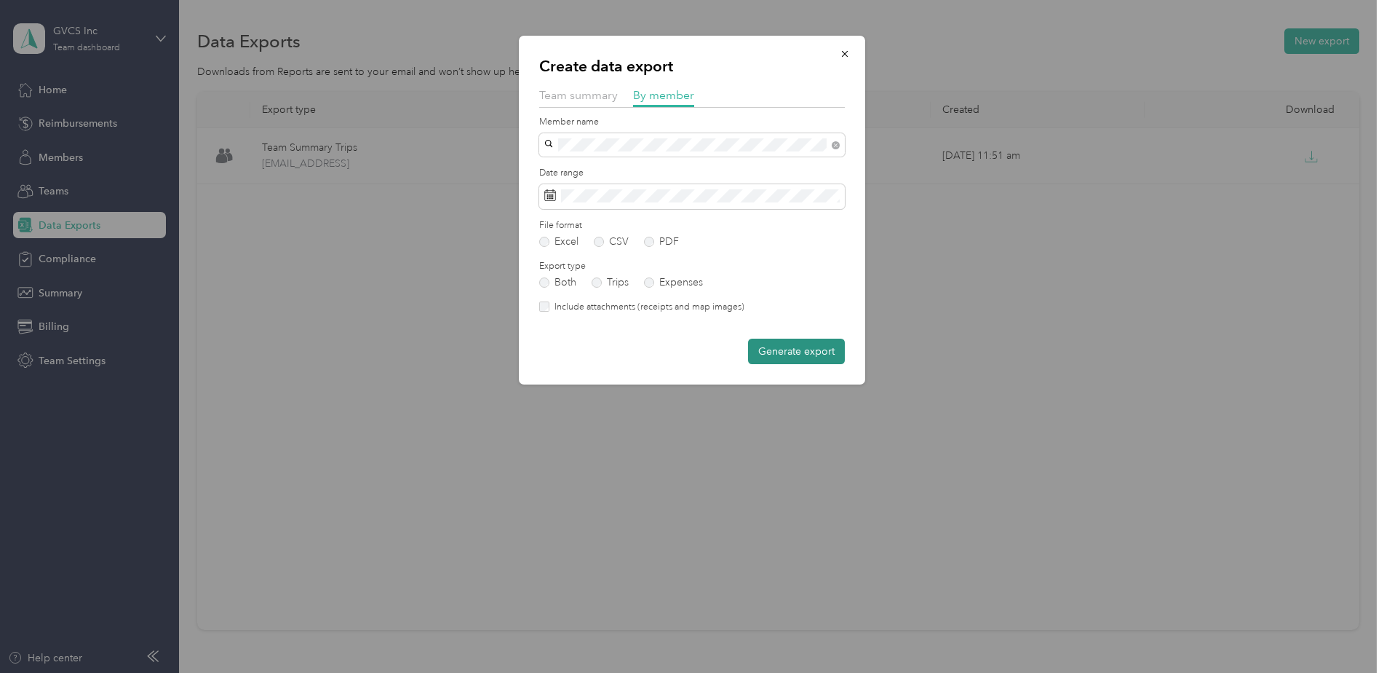
click at [799, 353] on button "Generate export" at bounding box center [796, 350] width 97 height 25
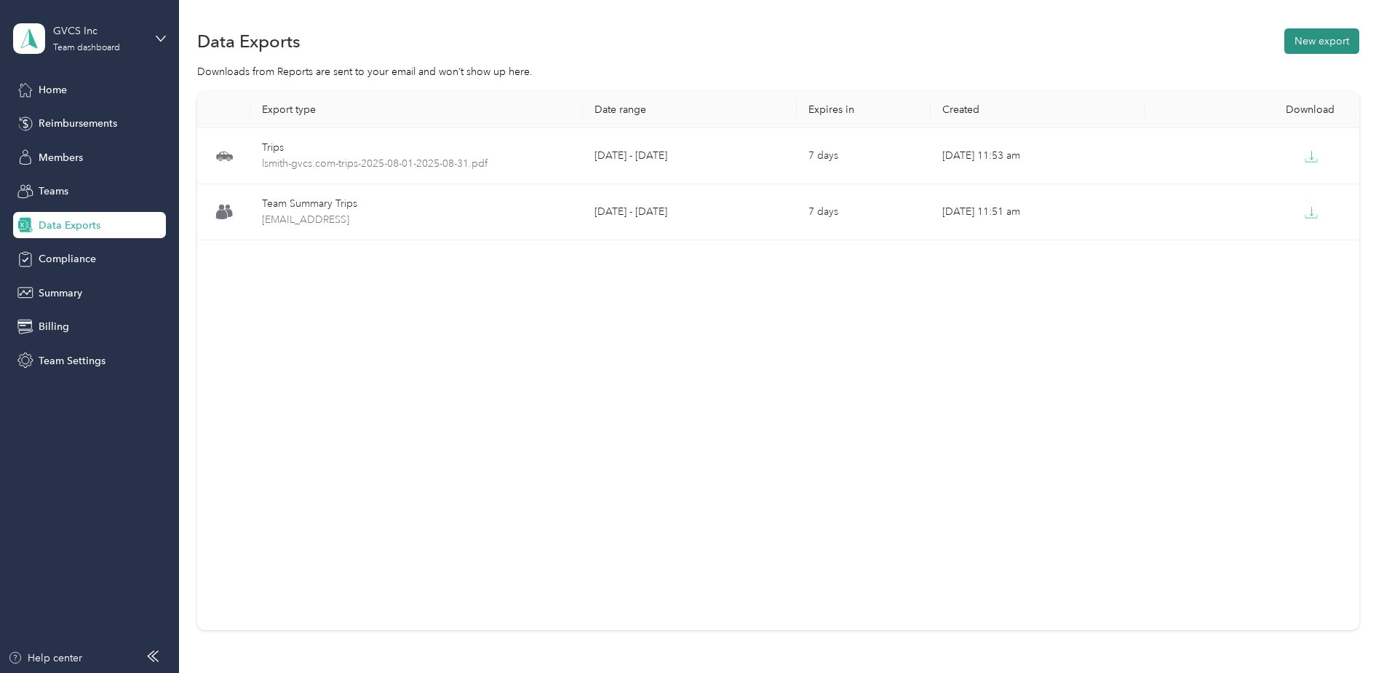
click at [1321, 43] on button "New export" at bounding box center [1322, 40] width 75 height 25
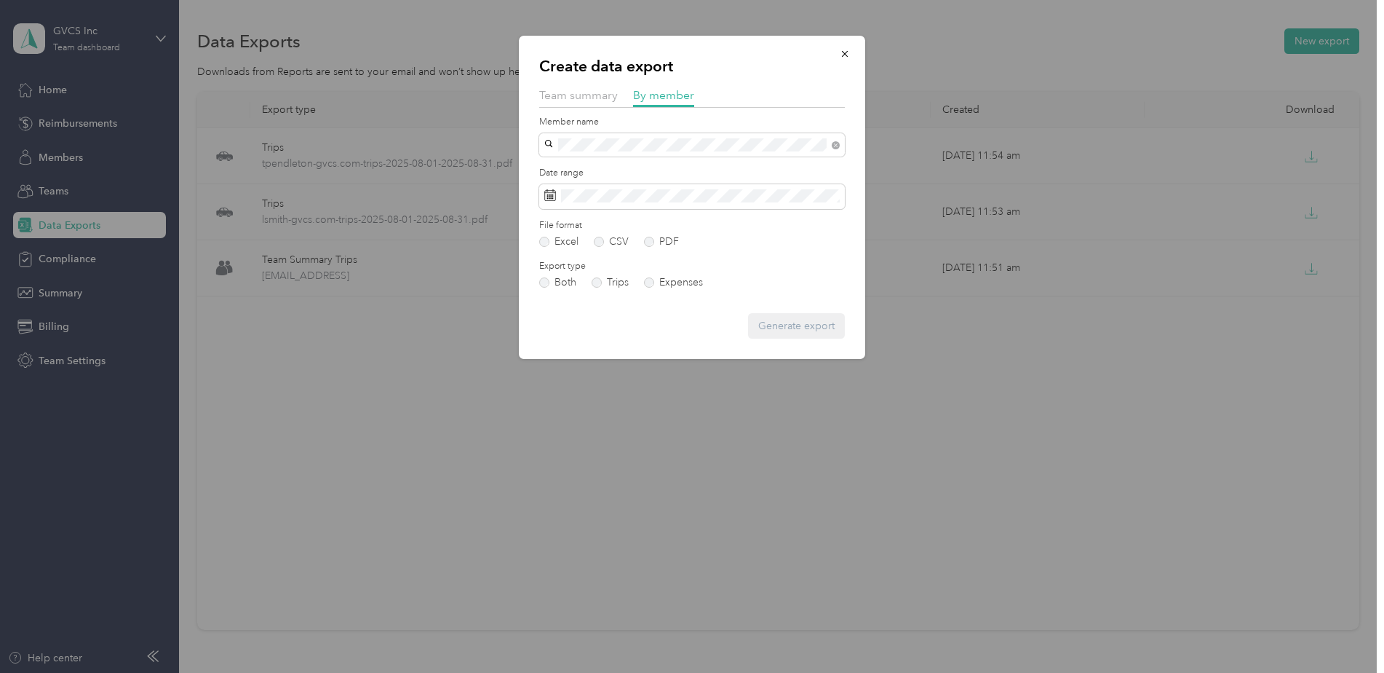
click at [624, 201] on li "[EMAIL_ADDRESS][DOMAIN_NAME]" at bounding box center [692, 193] width 306 height 25
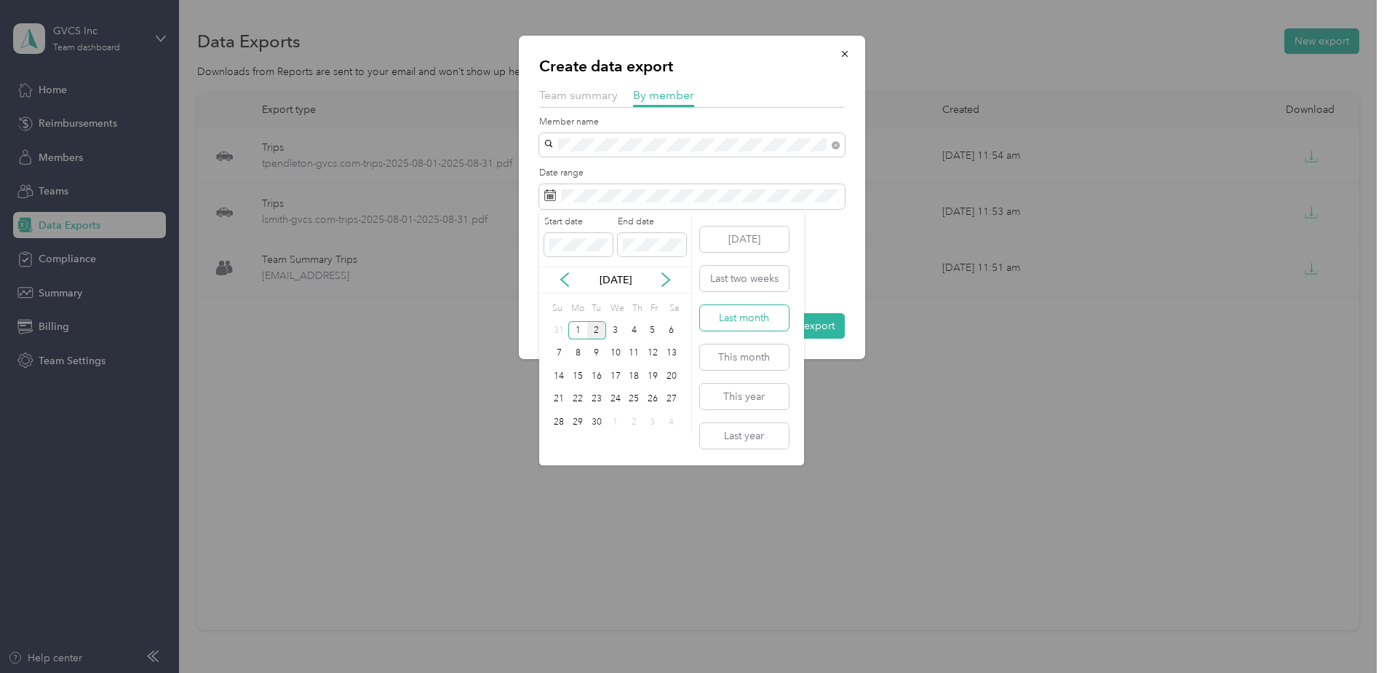
click at [760, 323] on button "Last month" at bounding box center [744, 317] width 89 height 25
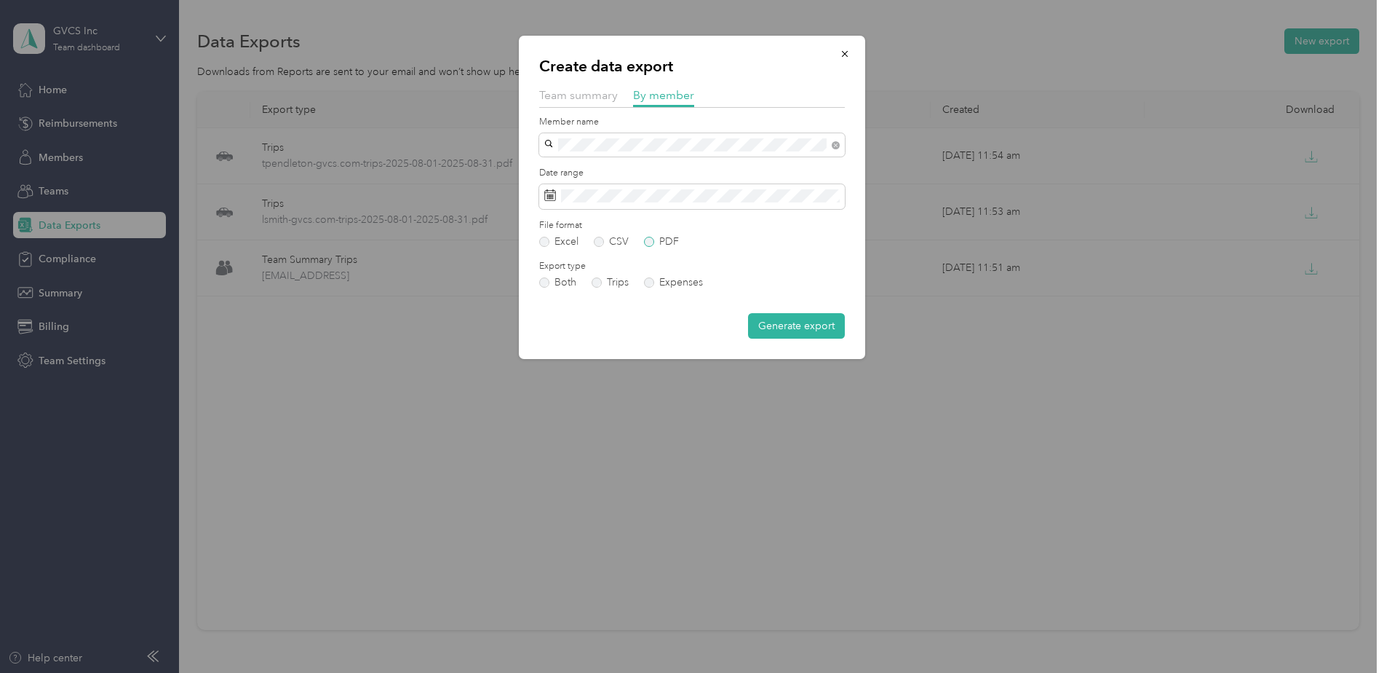
click at [672, 243] on label "PDF" at bounding box center [661, 242] width 35 height 10
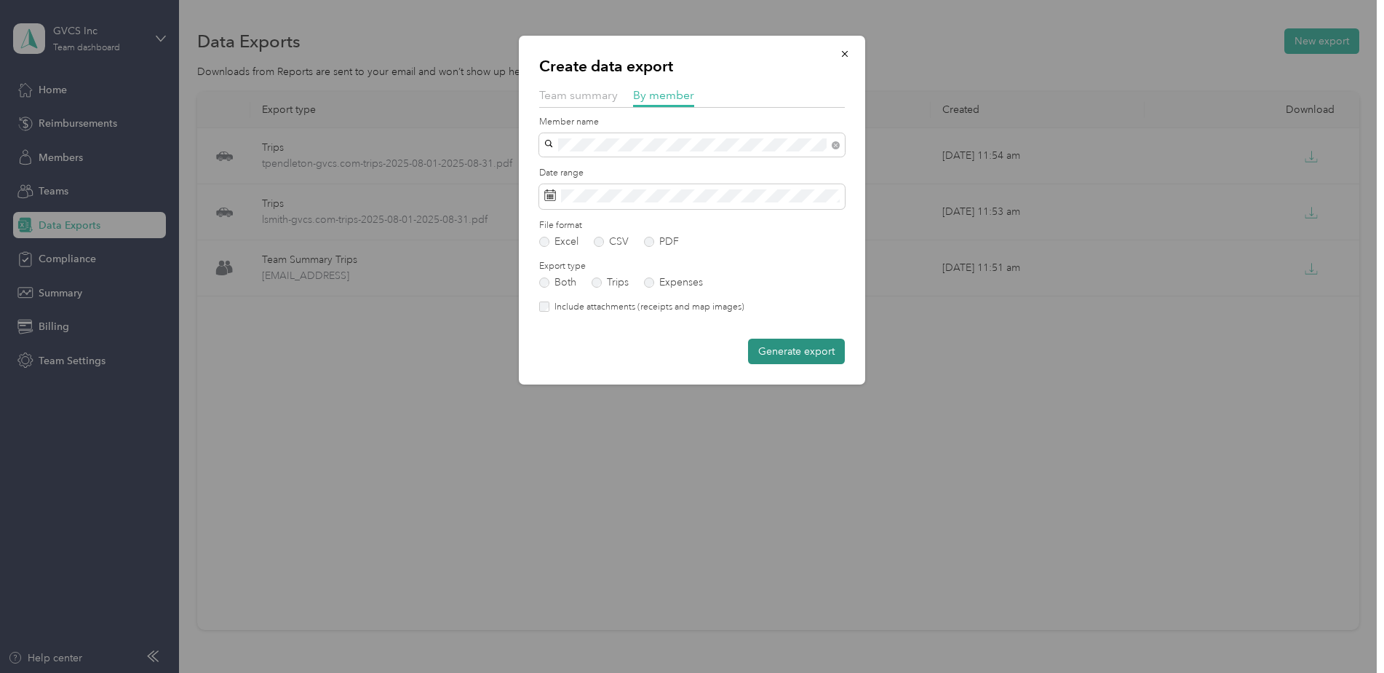
click at [789, 352] on button "Generate export" at bounding box center [796, 350] width 97 height 25
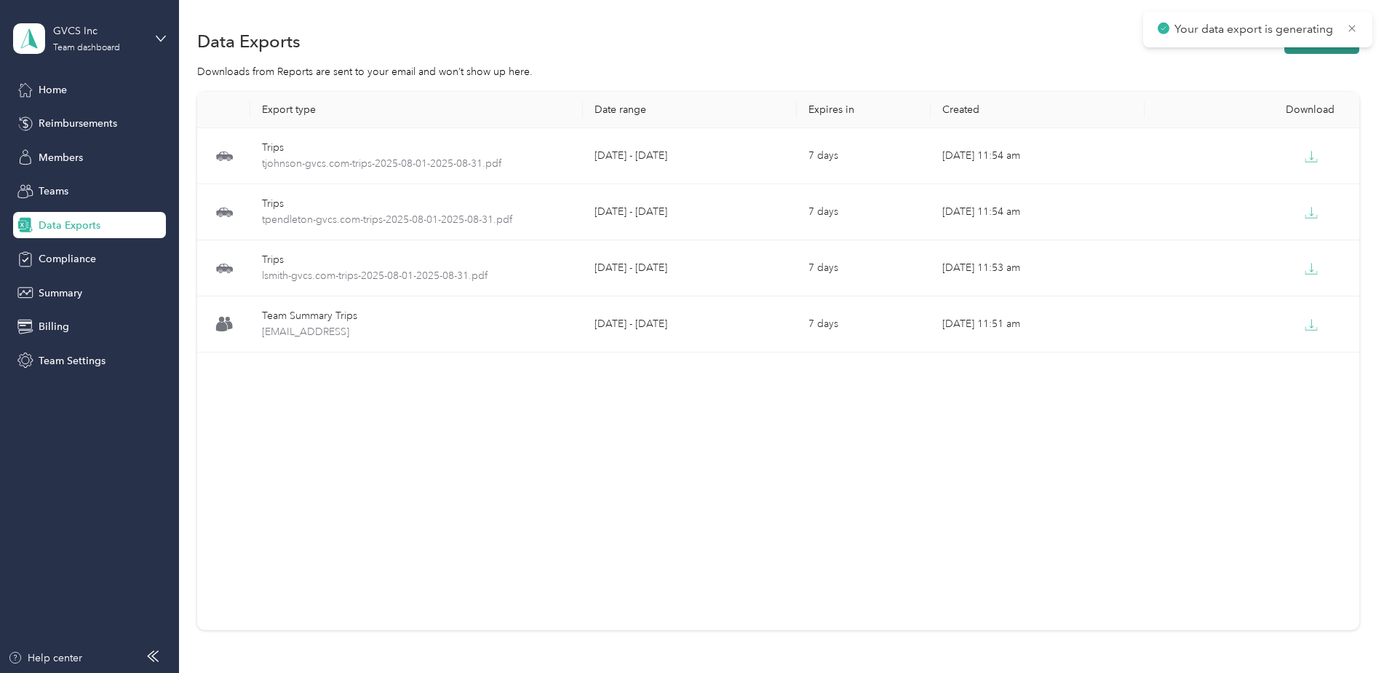
click at [1317, 52] on button "New export" at bounding box center [1322, 40] width 75 height 25
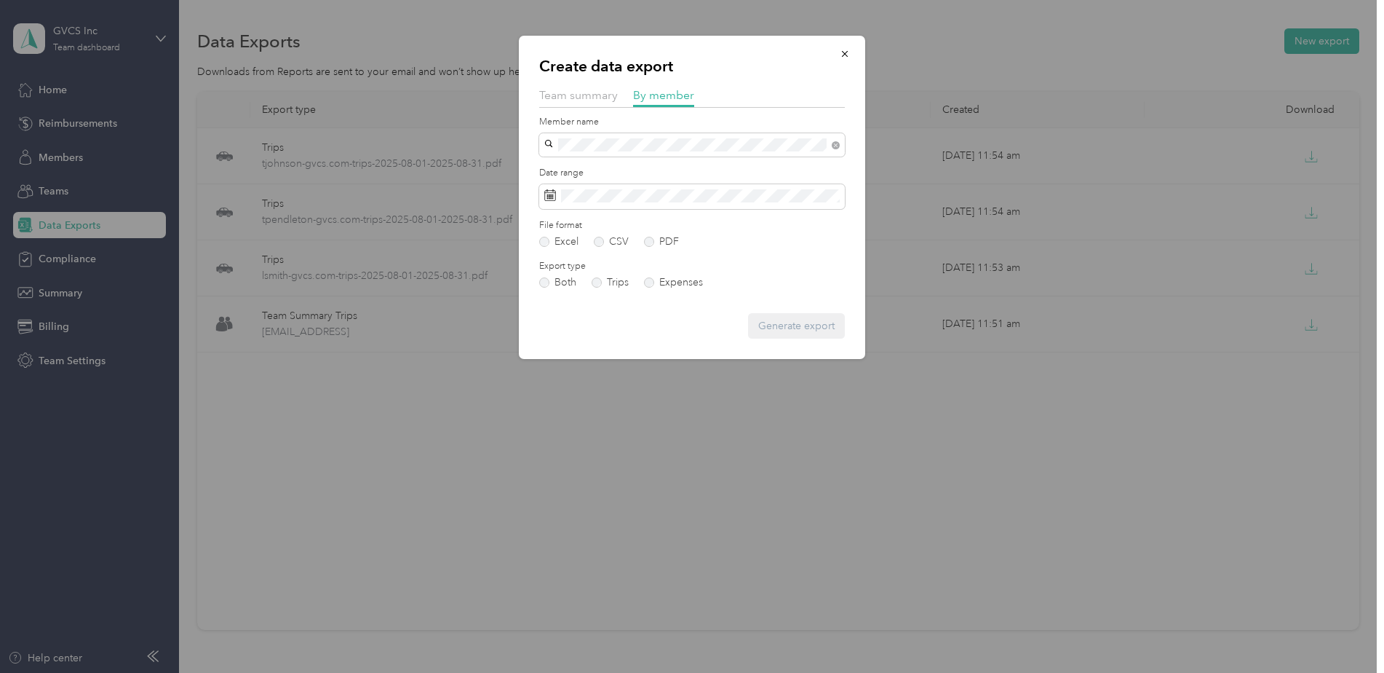
click at [695, 210] on li "[EMAIL_ADDRESS][DOMAIN_NAME]" at bounding box center [692, 218] width 306 height 25
click at [657, 242] on label "PDF" at bounding box center [661, 242] width 35 height 10
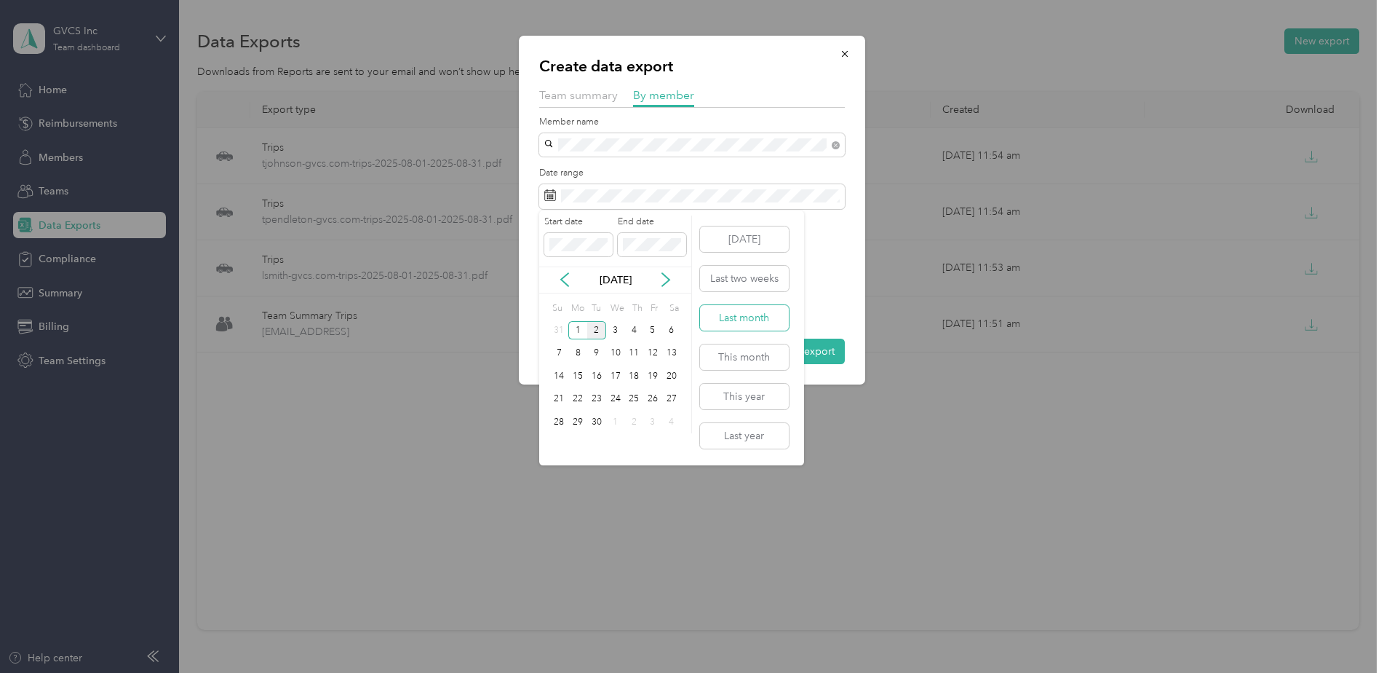
click at [751, 325] on button "Last month" at bounding box center [744, 317] width 89 height 25
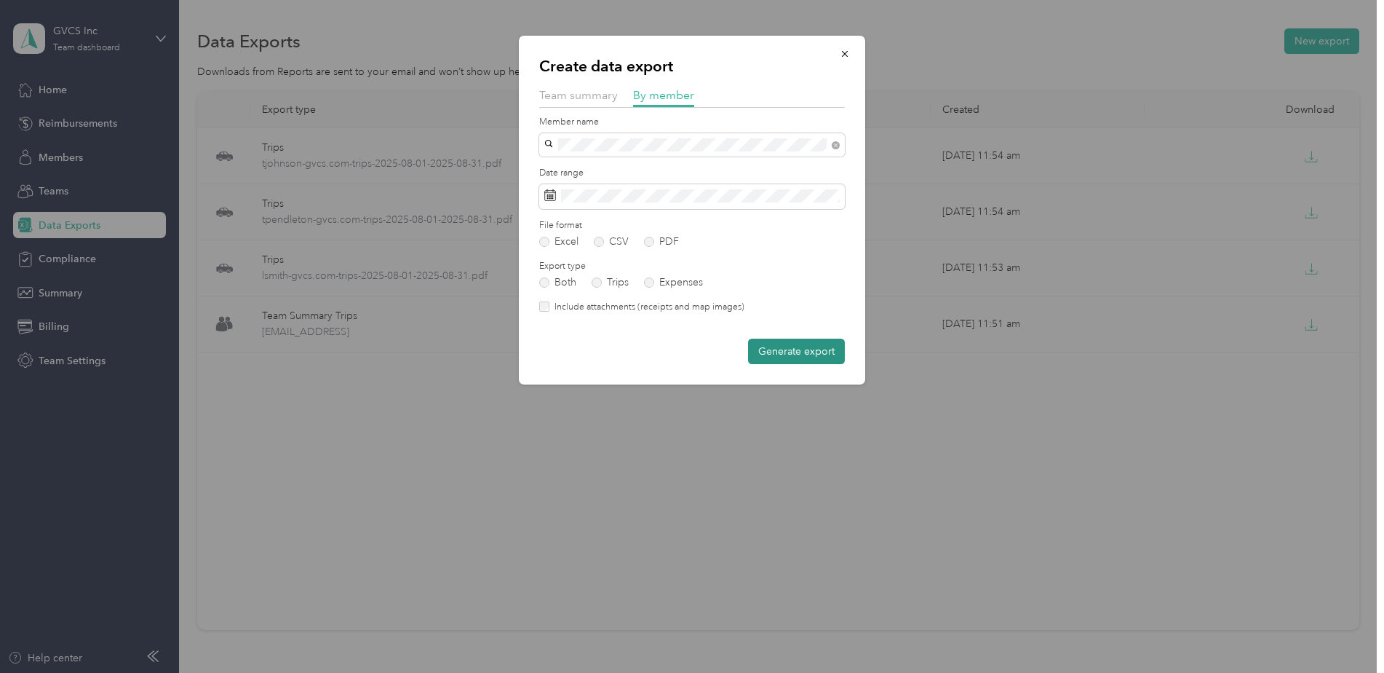
click at [790, 351] on button "Generate export" at bounding box center [796, 350] width 97 height 25
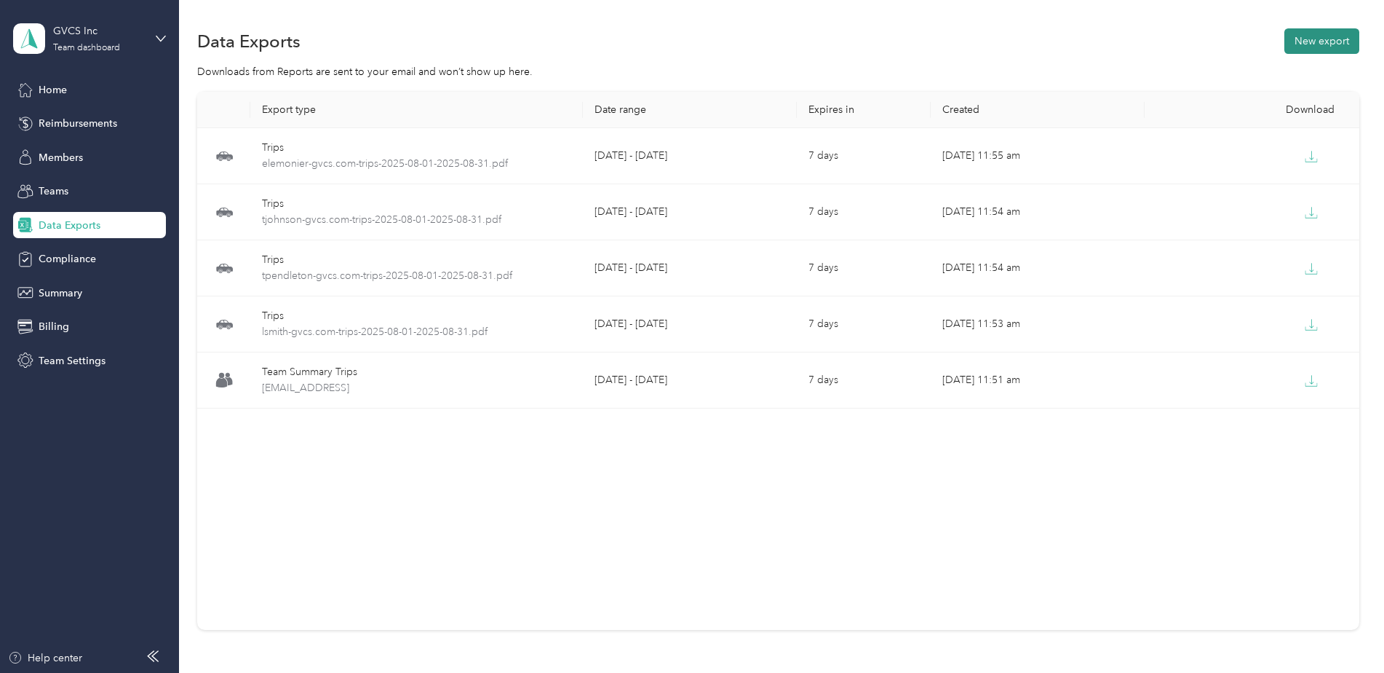
click at [1315, 49] on button "New export" at bounding box center [1322, 40] width 75 height 25
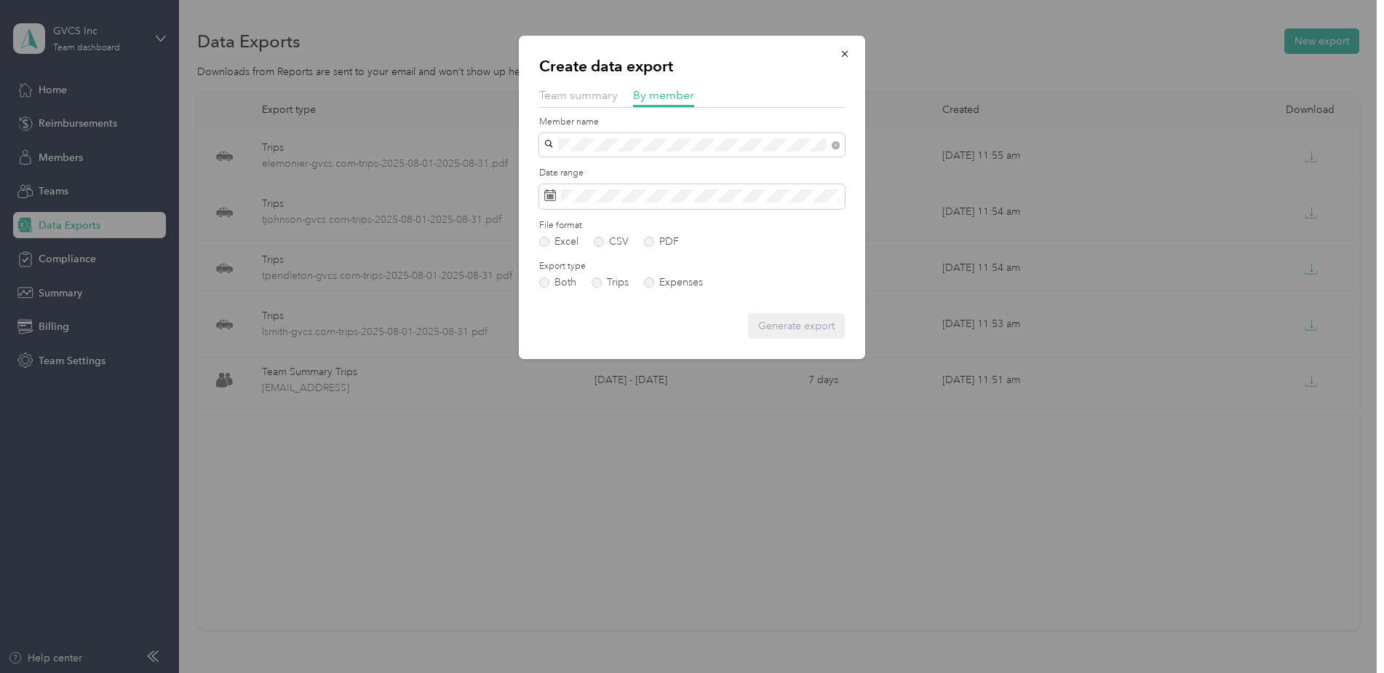
click at [673, 170] on div "[PERSON_NAME]" at bounding box center [692, 168] width 285 height 15
click at [679, 209] on form "Member name Date range File format Excel CSV PDF Export type Both Trips Expense…" at bounding box center [692, 227] width 306 height 223
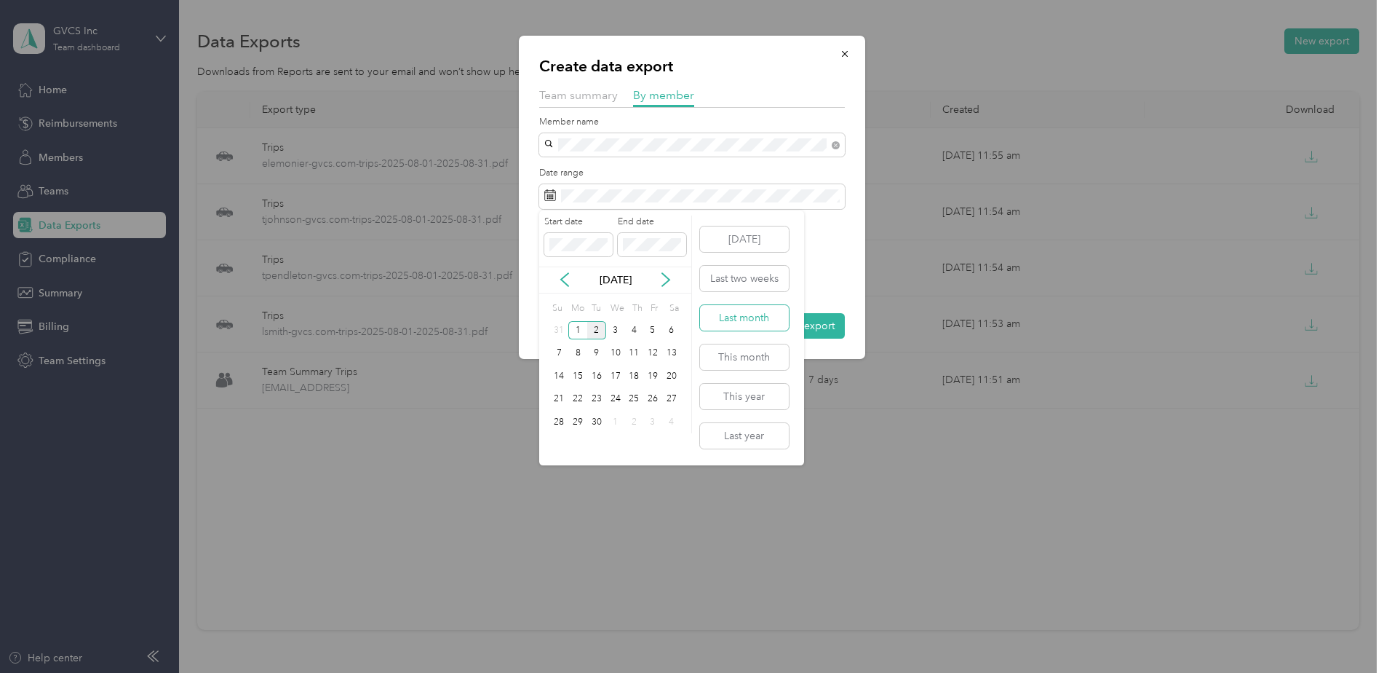
click at [741, 312] on button "Last month" at bounding box center [744, 317] width 89 height 25
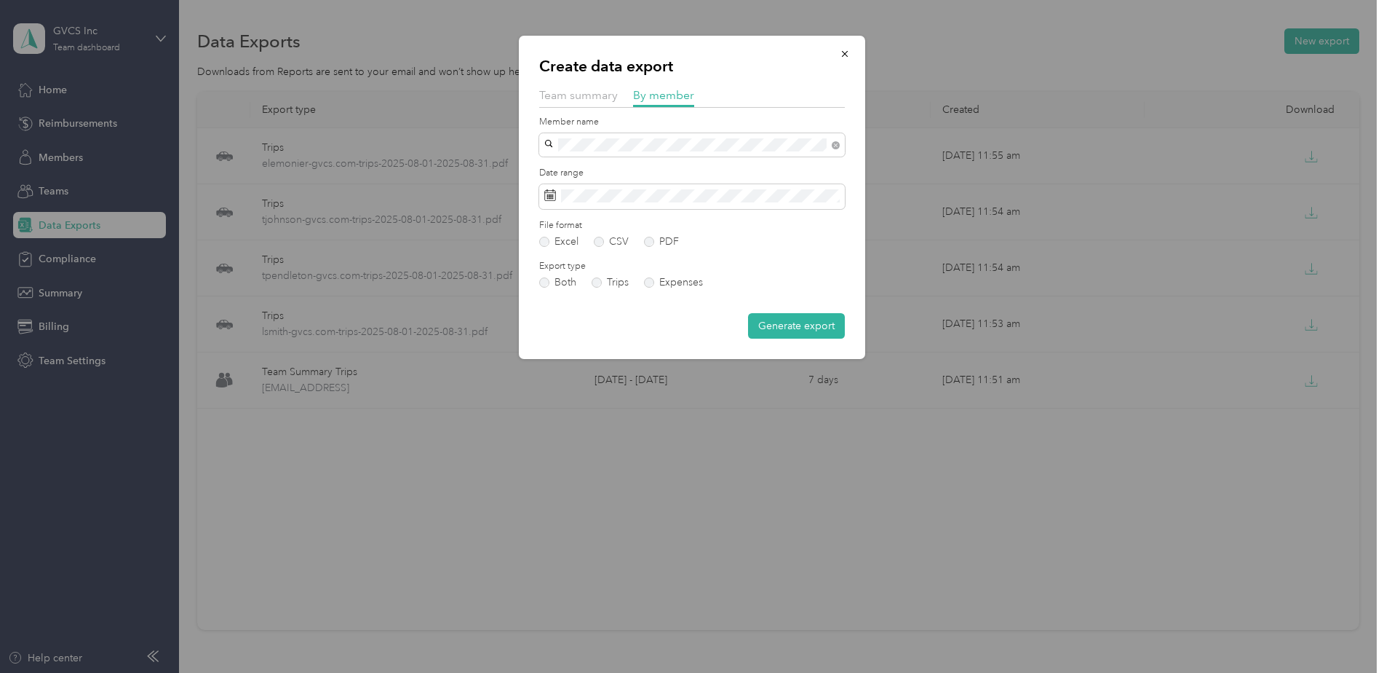
click at [675, 247] on form "Member name Date range File format Excel CSV PDF Export type Both Trips Expense…" at bounding box center [692, 227] width 306 height 223
click at [673, 245] on label "PDF" at bounding box center [661, 242] width 35 height 10
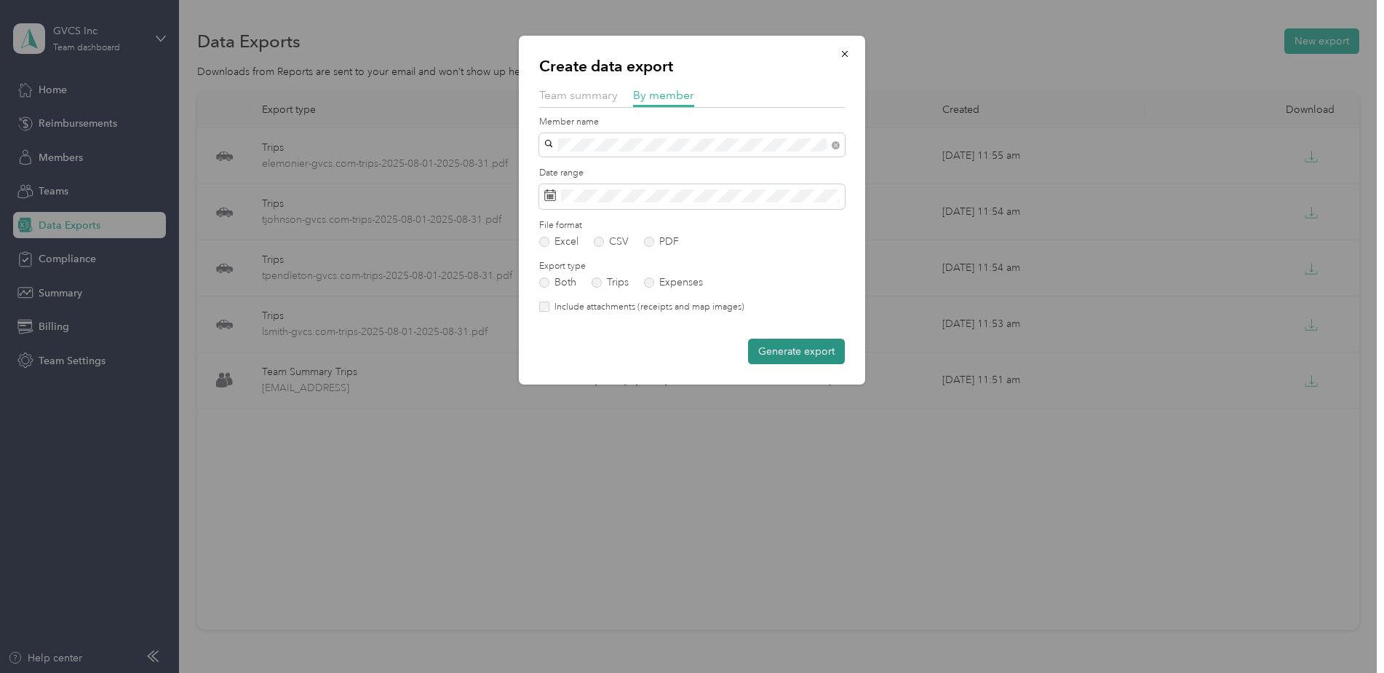
click at [803, 355] on button "Generate export" at bounding box center [796, 350] width 97 height 25
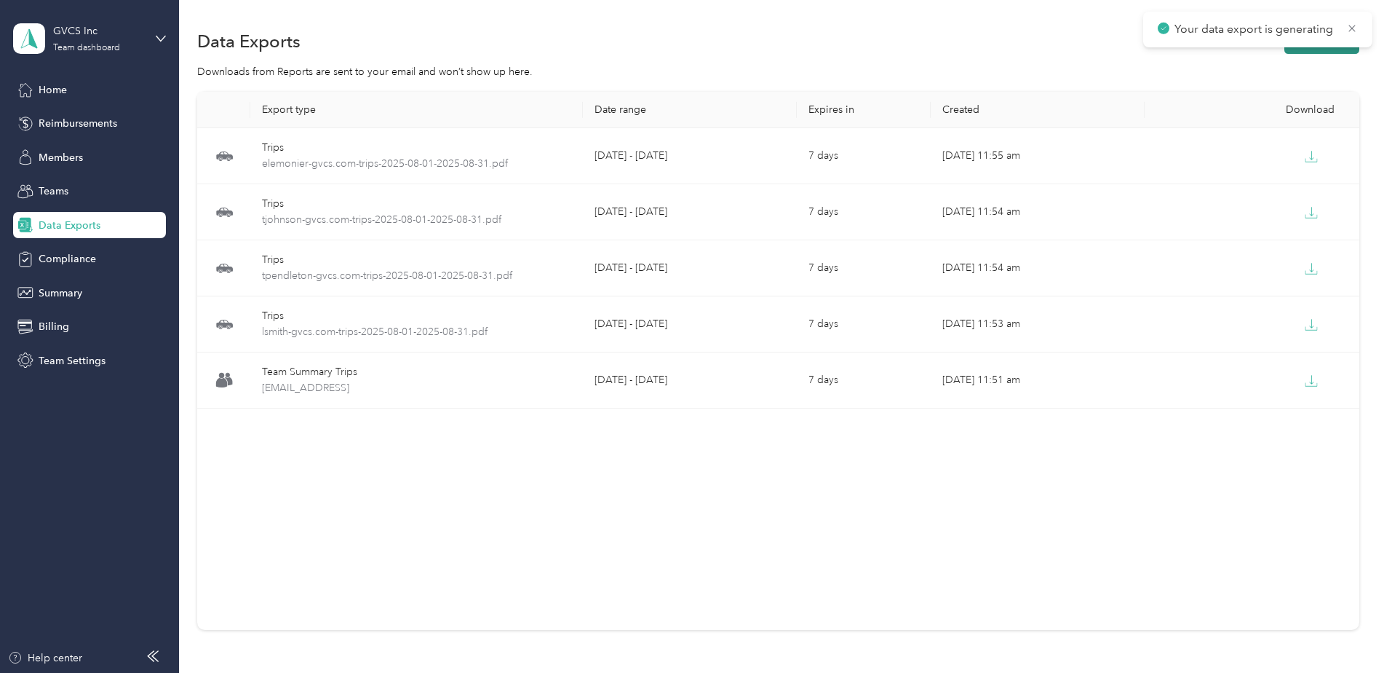
click at [1326, 49] on button "New export" at bounding box center [1322, 40] width 75 height 25
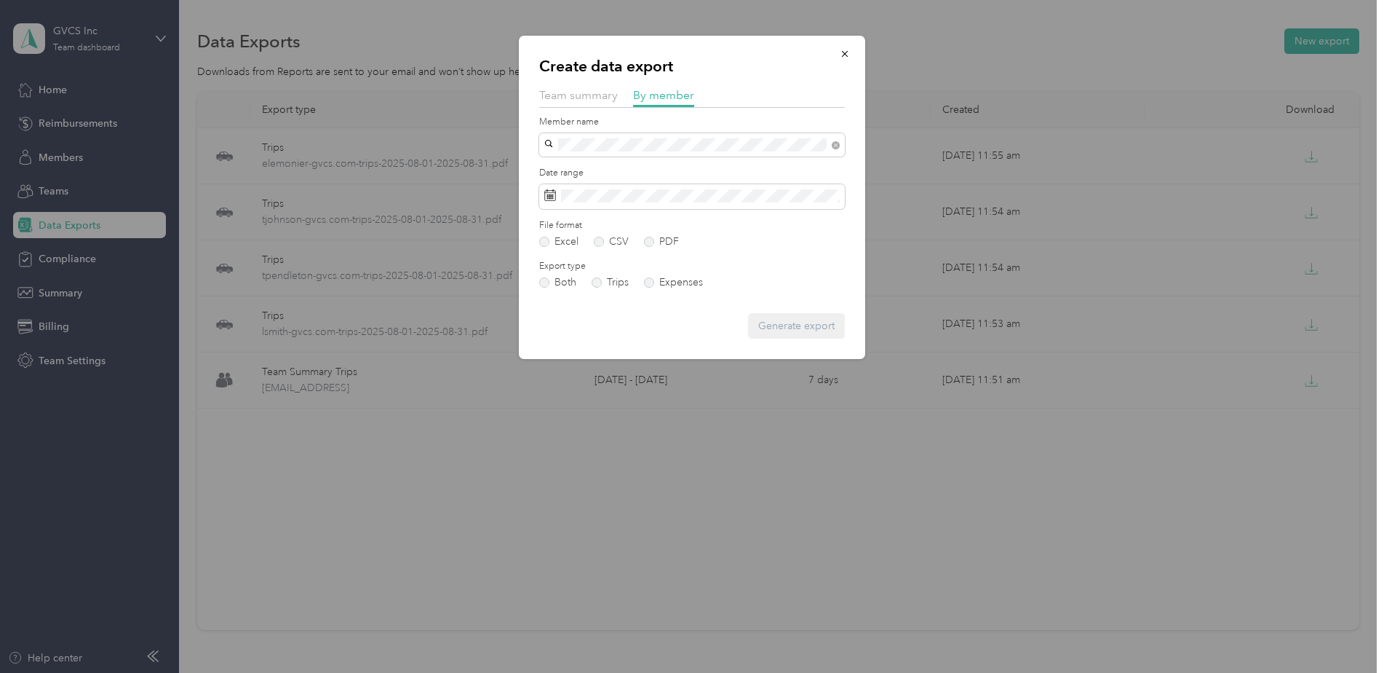
click at [639, 163] on div "[EMAIL_ADDRESS][DOMAIN_NAME]" at bounding box center [692, 170] width 285 height 15
click at [660, 246] on label "PDF" at bounding box center [661, 242] width 35 height 10
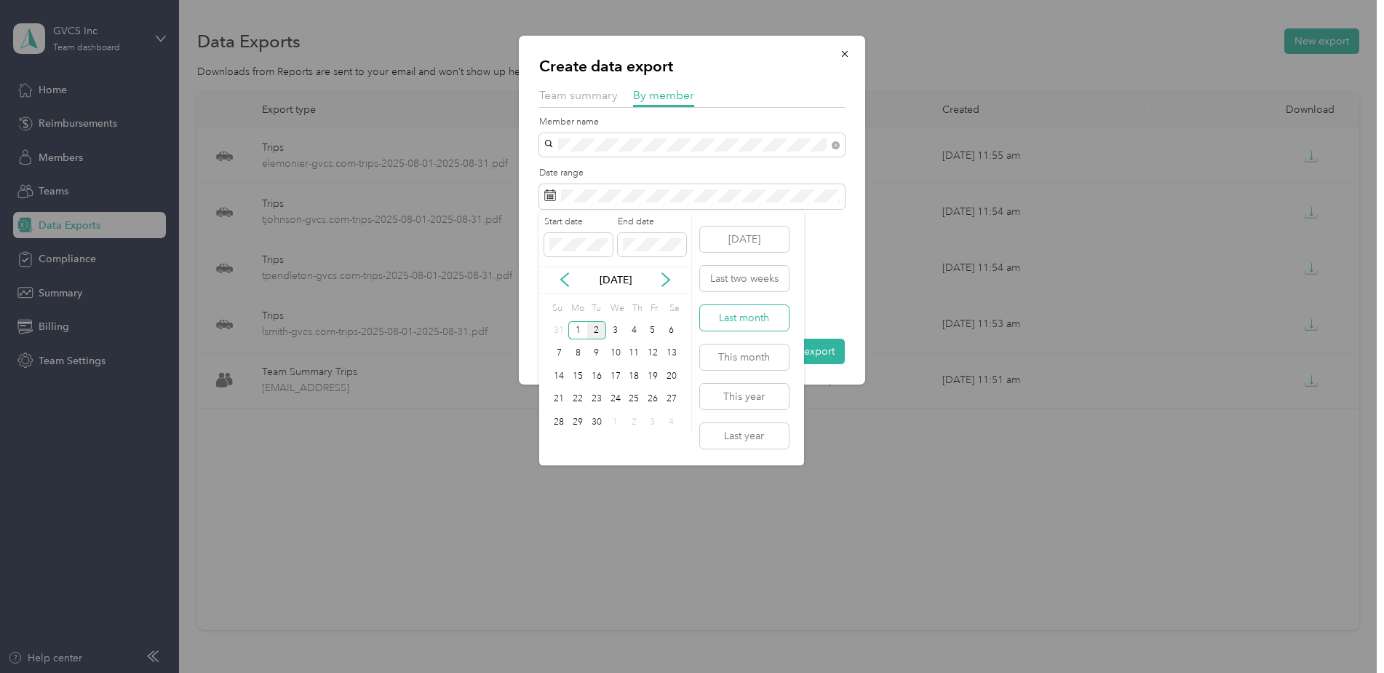
click at [762, 307] on button "Last month" at bounding box center [744, 317] width 89 height 25
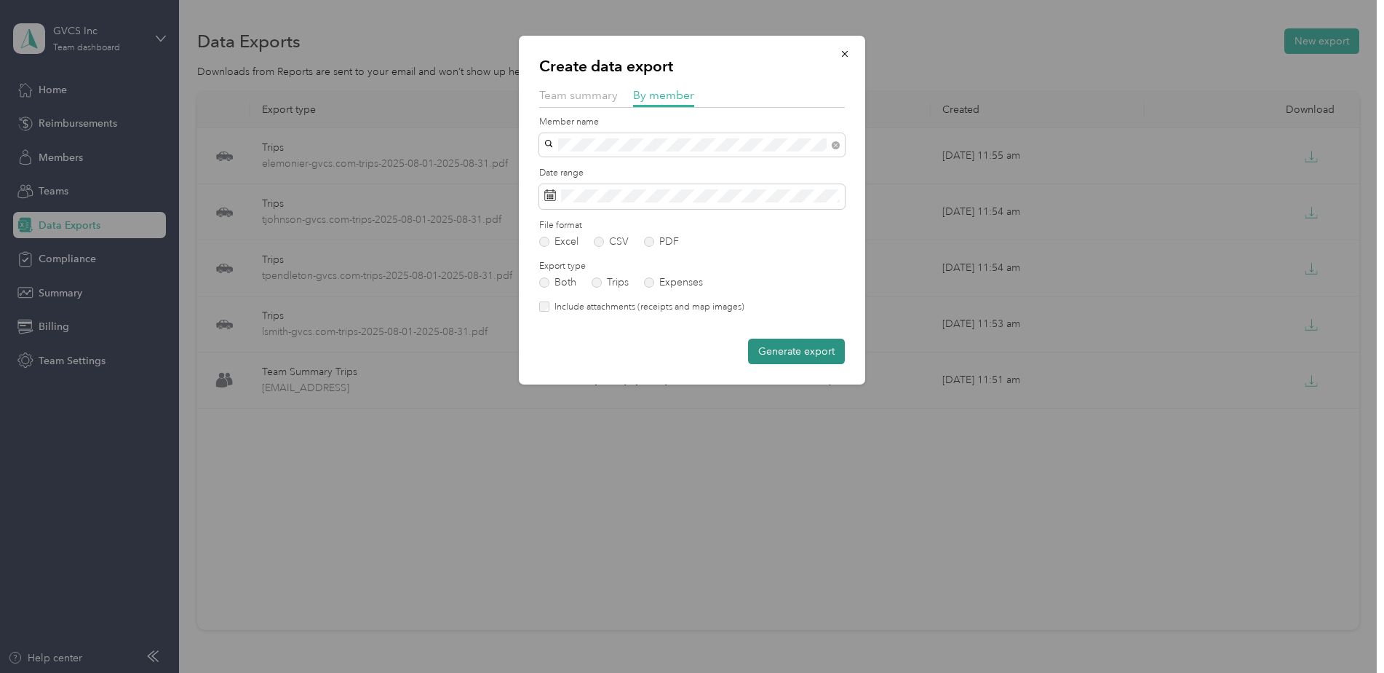
click at [788, 349] on button "Generate export" at bounding box center [796, 350] width 97 height 25
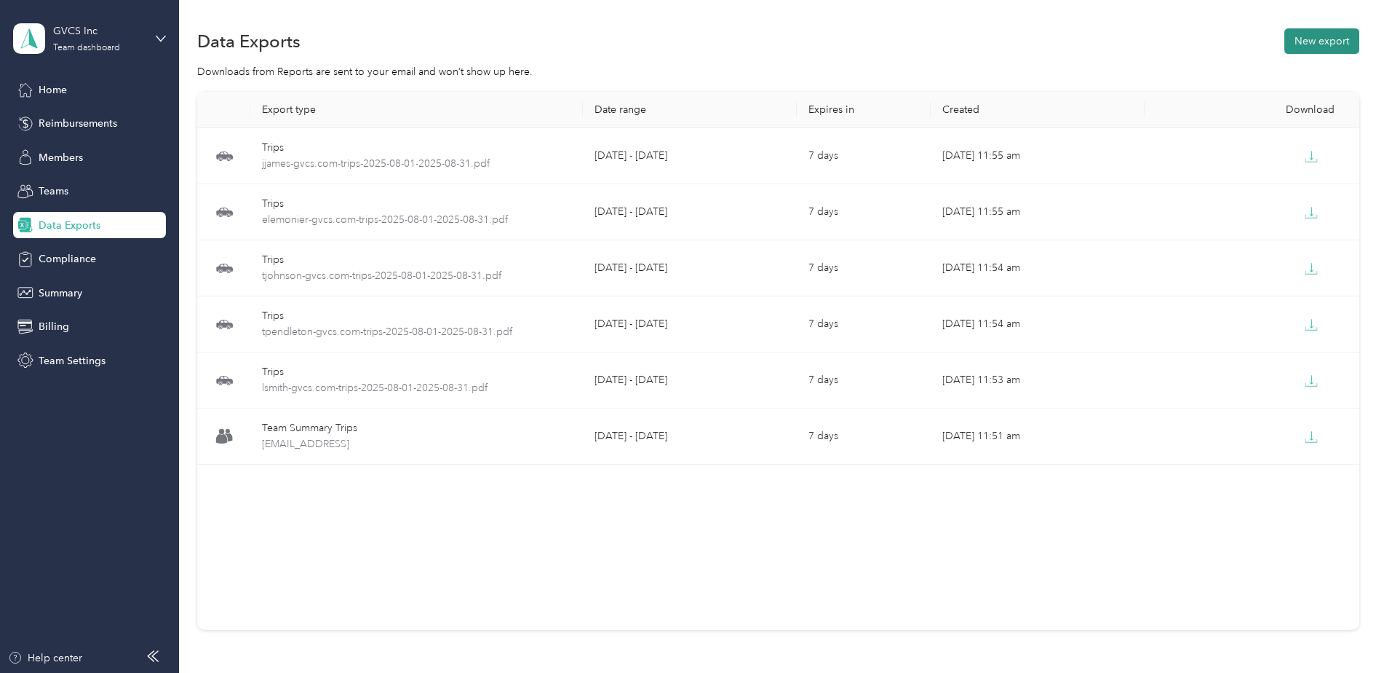
click at [1325, 44] on button "New export" at bounding box center [1322, 40] width 75 height 25
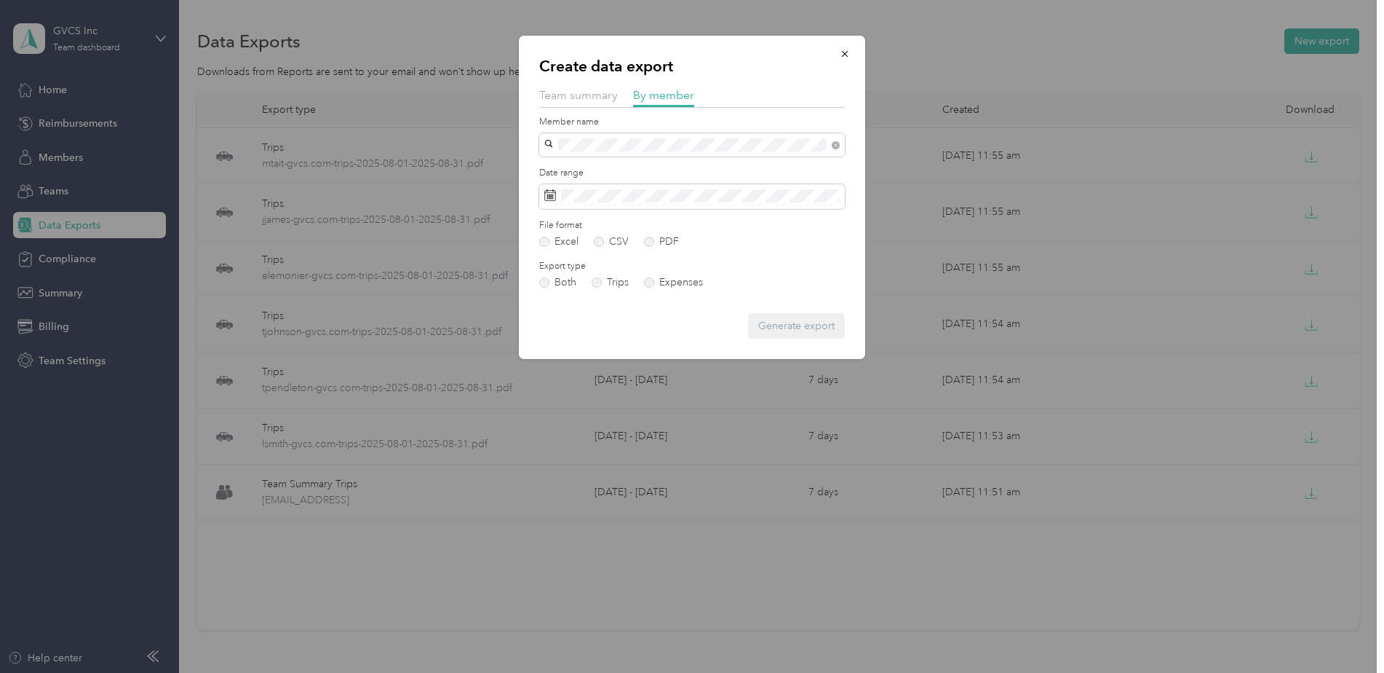
click at [650, 166] on div "[EMAIL_ADDRESS][DOMAIN_NAME]" at bounding box center [692, 169] width 285 height 15
click at [697, 205] on span at bounding box center [692, 196] width 306 height 25
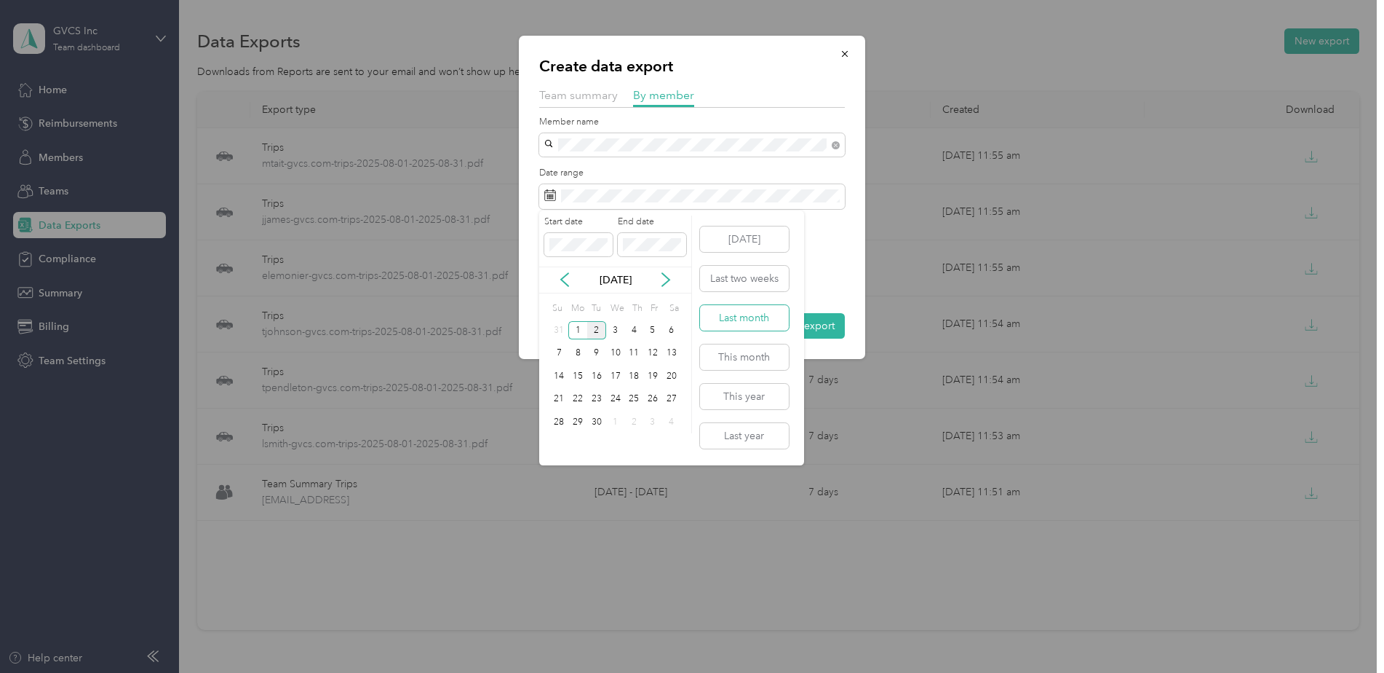
click at [736, 321] on button "Last month" at bounding box center [744, 317] width 89 height 25
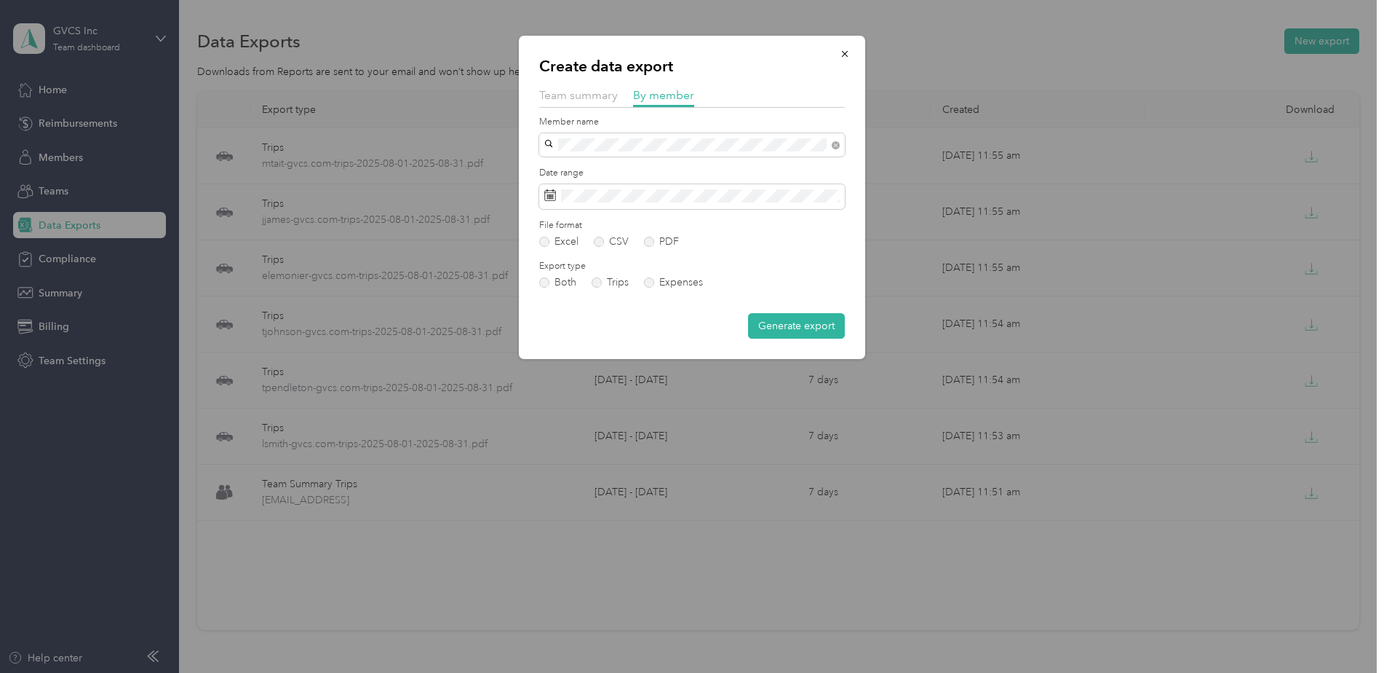
click at [667, 234] on div "File format Excel CSV PDF" at bounding box center [692, 233] width 306 height 28
click at [665, 242] on label "PDF" at bounding box center [661, 242] width 35 height 10
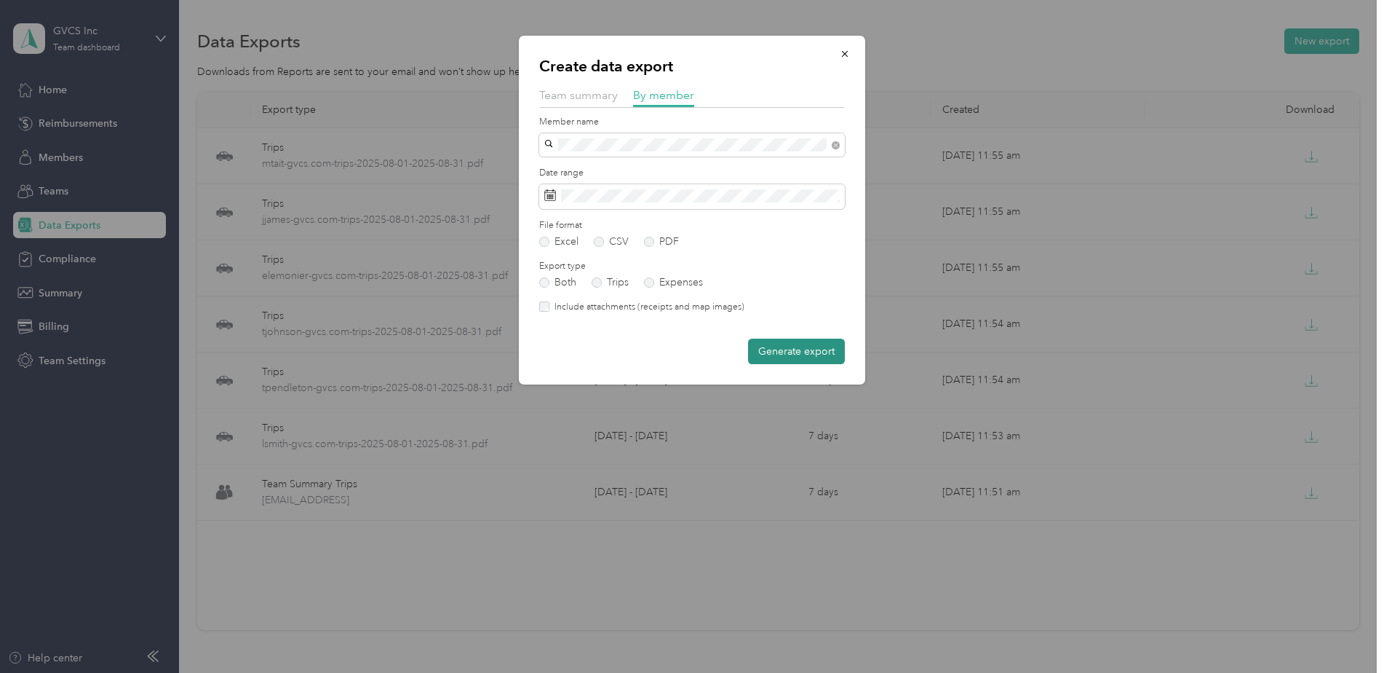
click at [787, 347] on button "Generate export" at bounding box center [796, 350] width 97 height 25
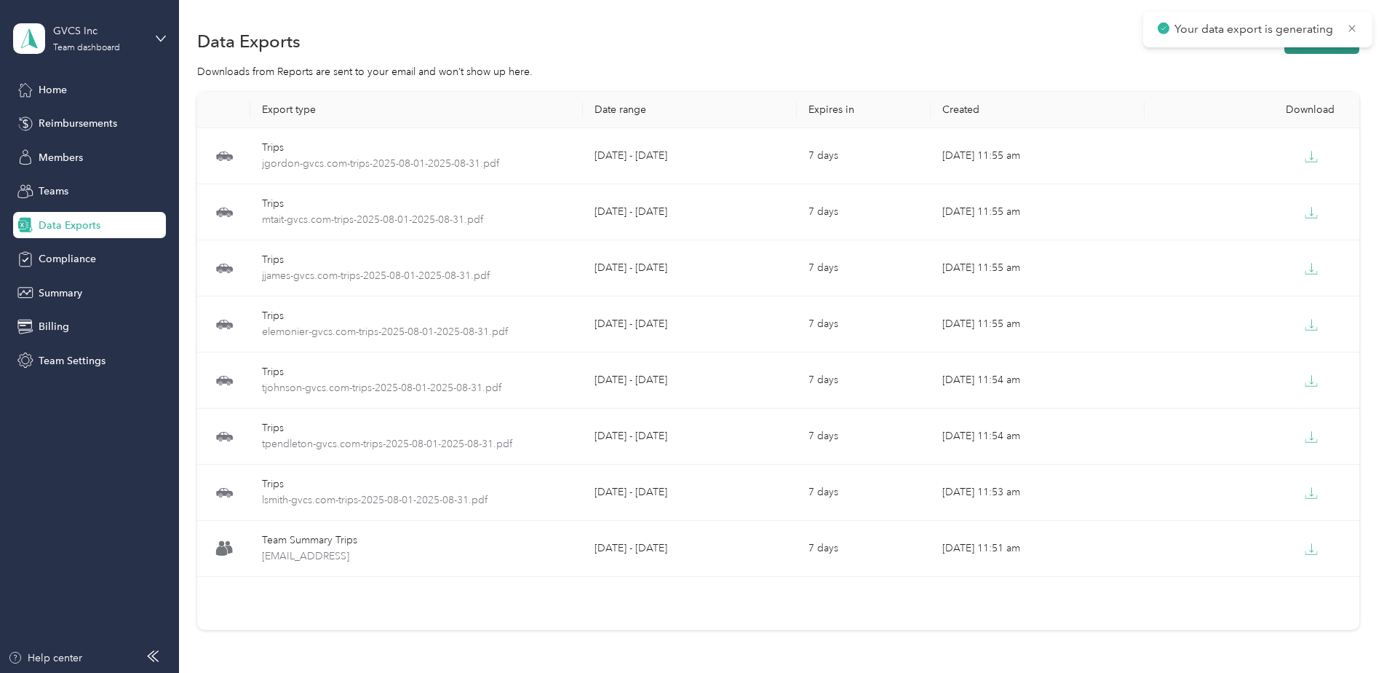
click at [1316, 49] on button "New export" at bounding box center [1322, 40] width 75 height 25
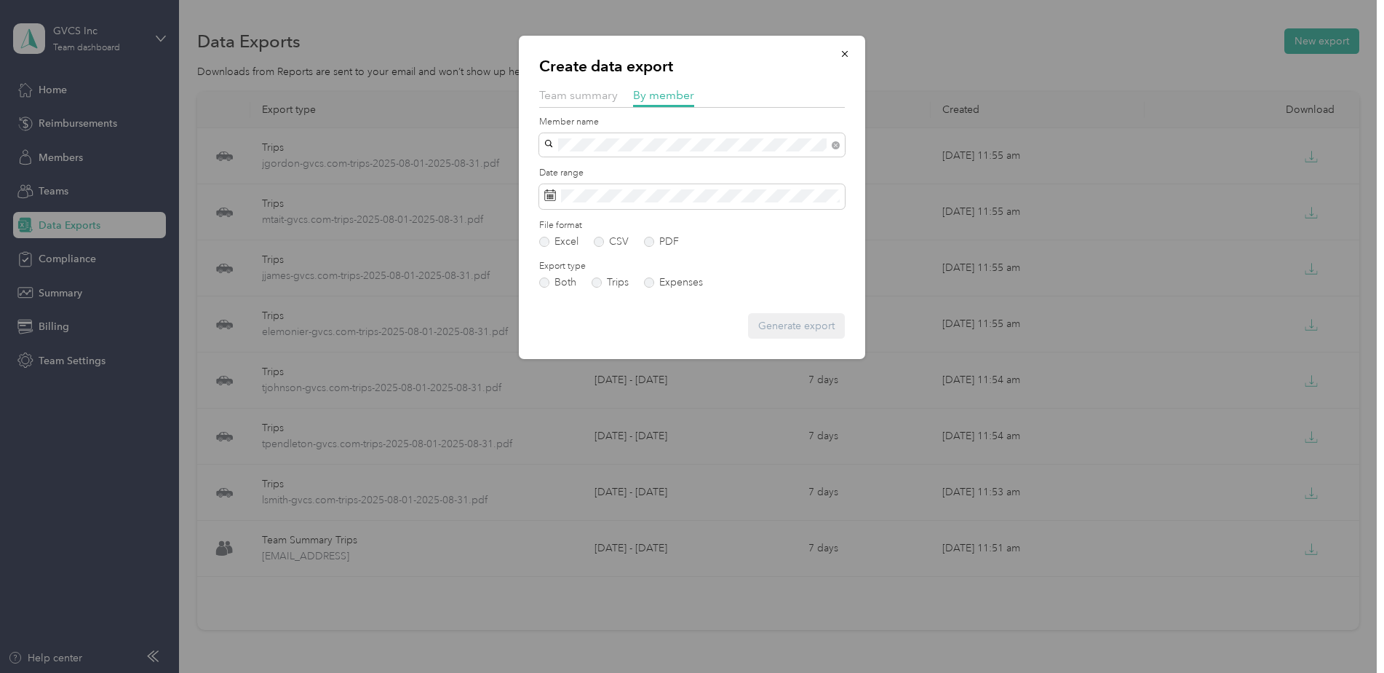
click at [621, 167] on span "[EMAIL_ADDRESS][DOMAIN_NAME]" at bounding box center [636, 170] width 172 height 12
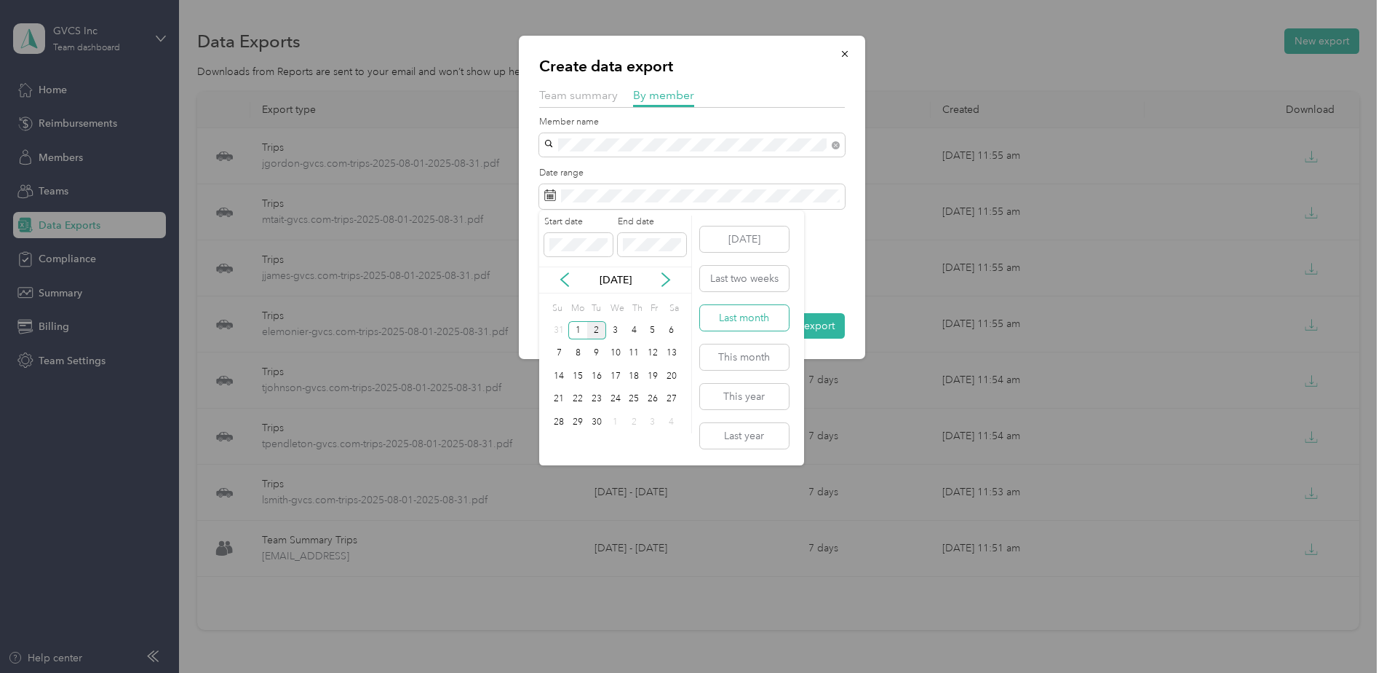
click at [764, 322] on button "Last month" at bounding box center [744, 317] width 89 height 25
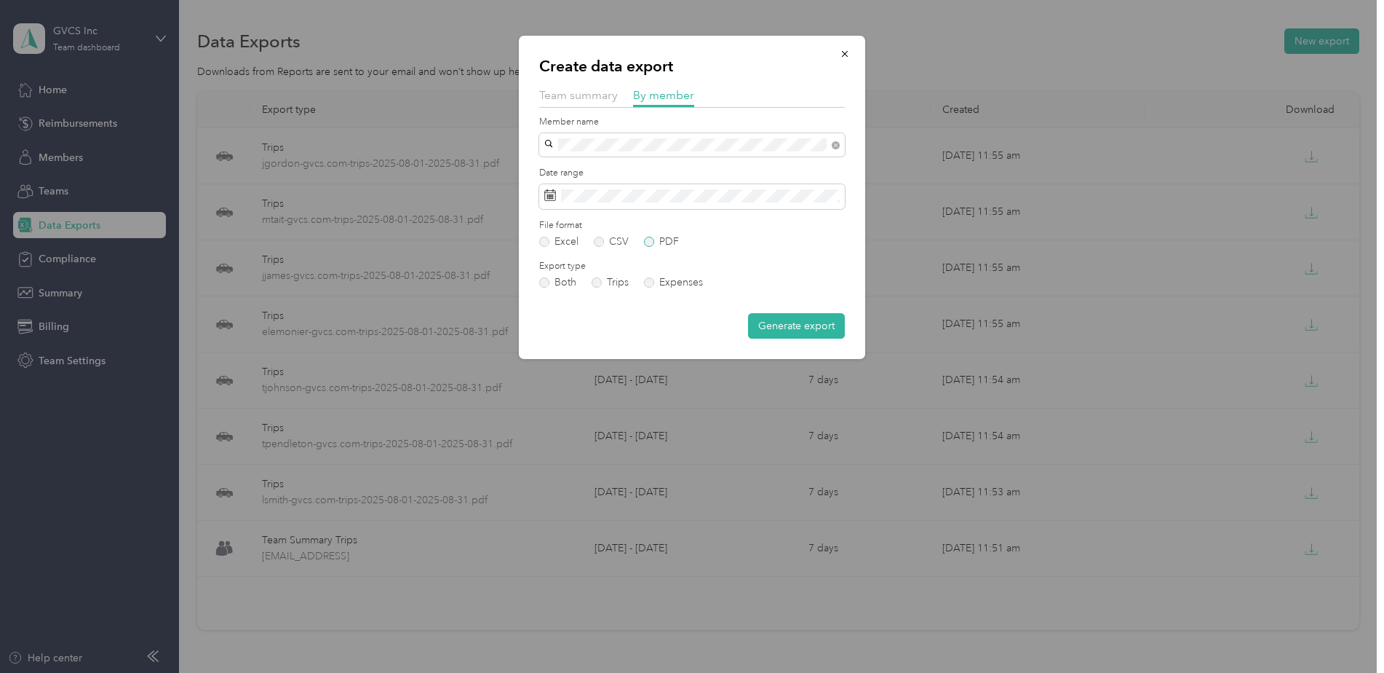
click at [669, 237] on label "PDF" at bounding box center [661, 242] width 35 height 10
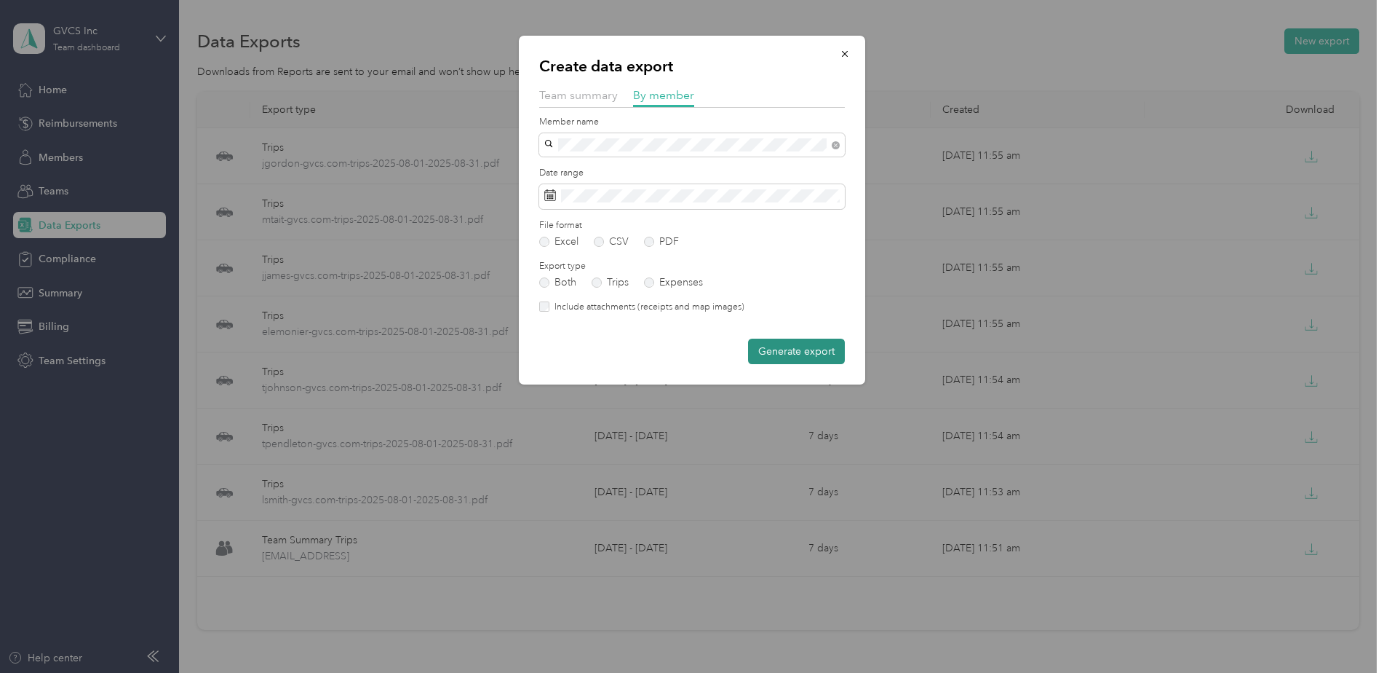
click at [804, 355] on button "Generate export" at bounding box center [796, 350] width 97 height 25
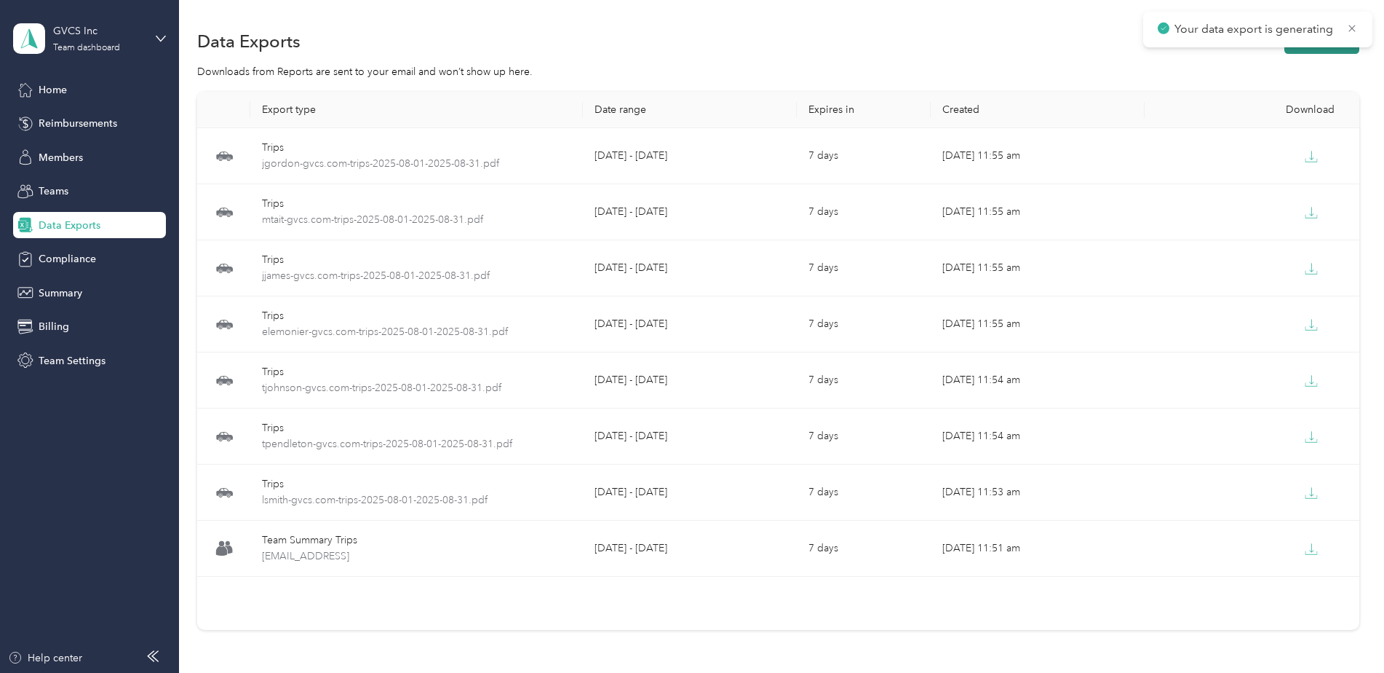
click at [1317, 52] on button "New export" at bounding box center [1322, 40] width 75 height 25
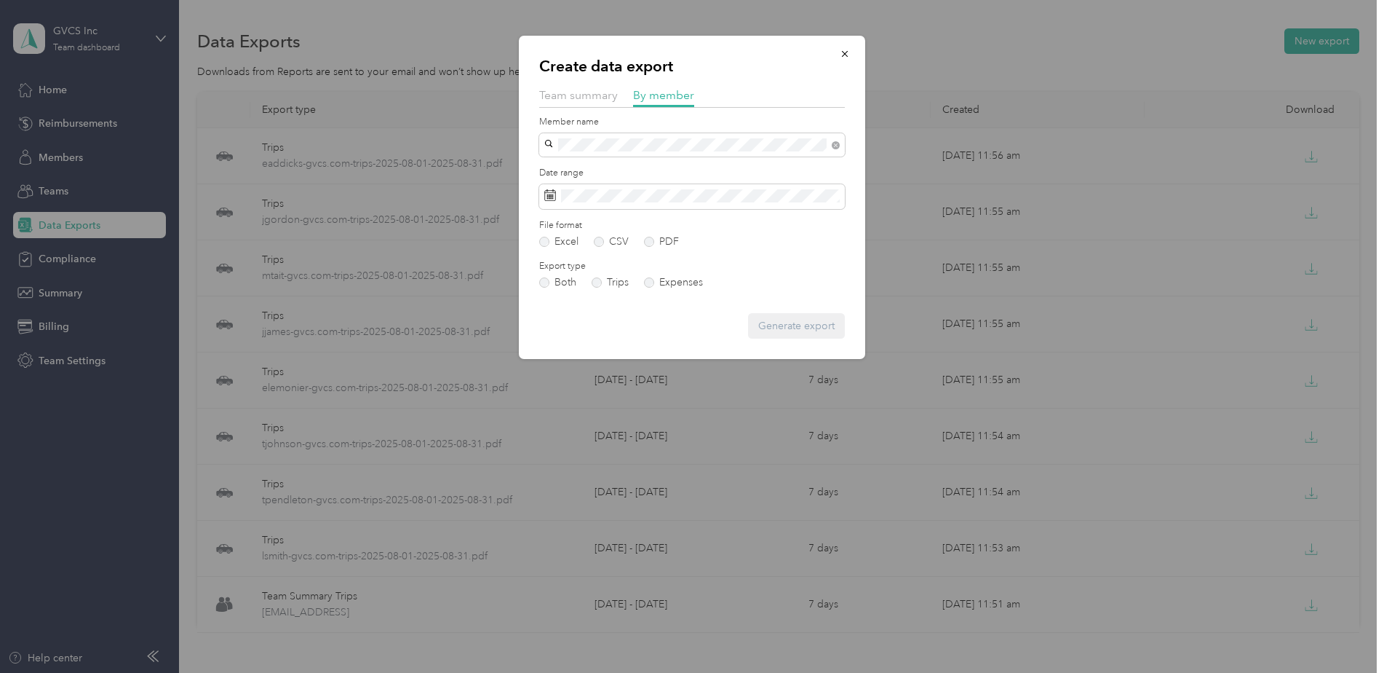
click at [627, 221] on div "[PERSON_NAME]" at bounding box center [692, 221] width 285 height 15
click at [664, 237] on label "PDF" at bounding box center [661, 242] width 35 height 10
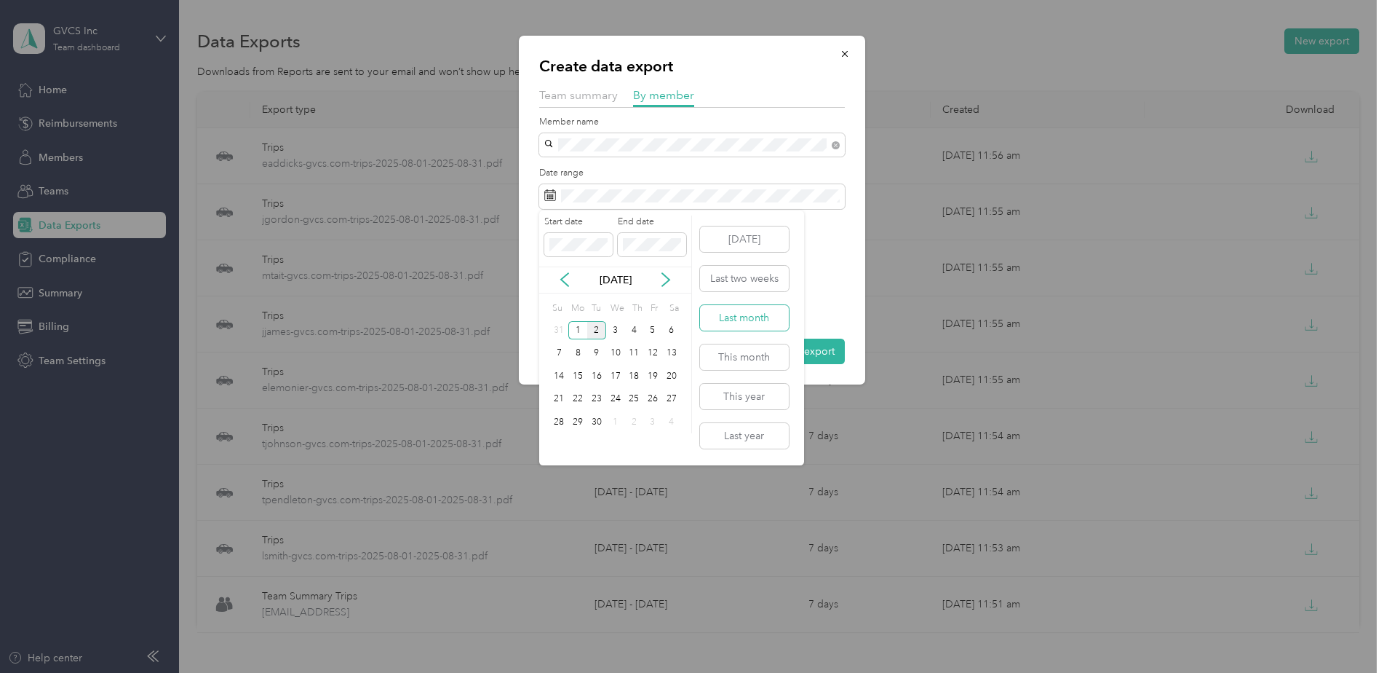
click at [756, 310] on button "Last month" at bounding box center [744, 317] width 89 height 25
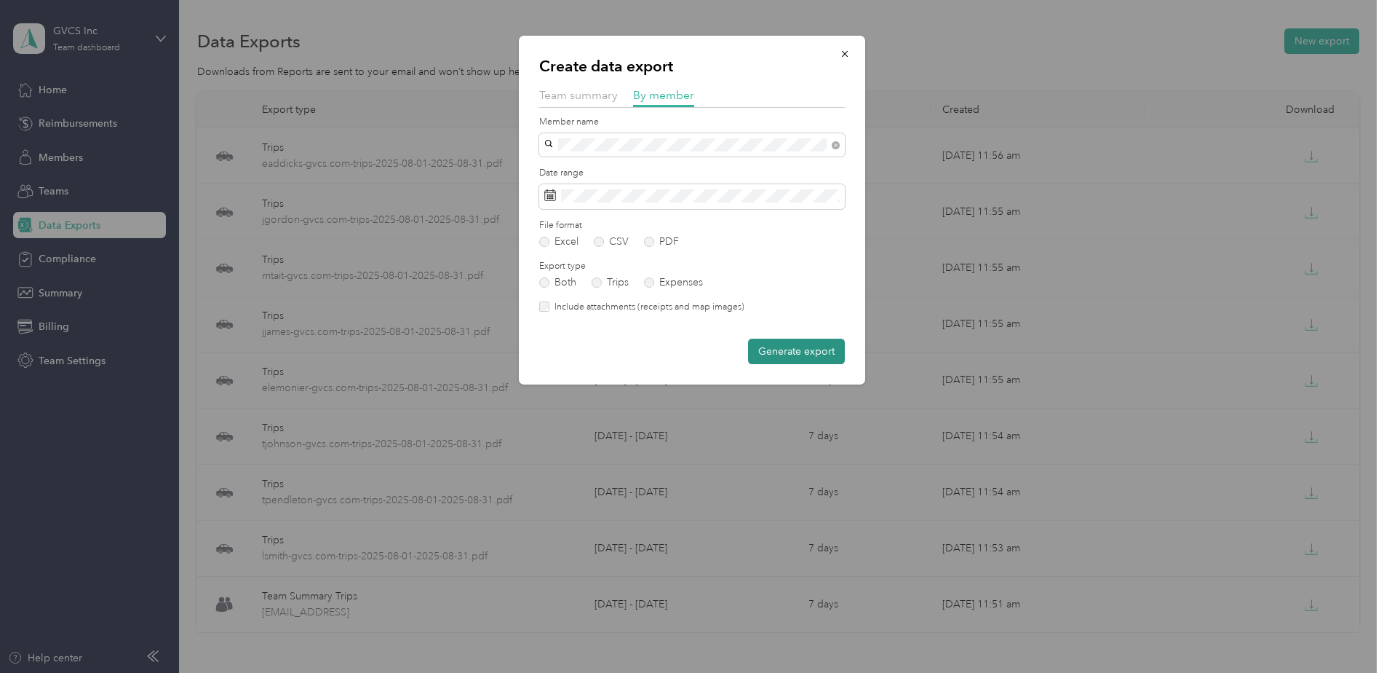
click at [803, 351] on button "Generate export" at bounding box center [796, 350] width 97 height 25
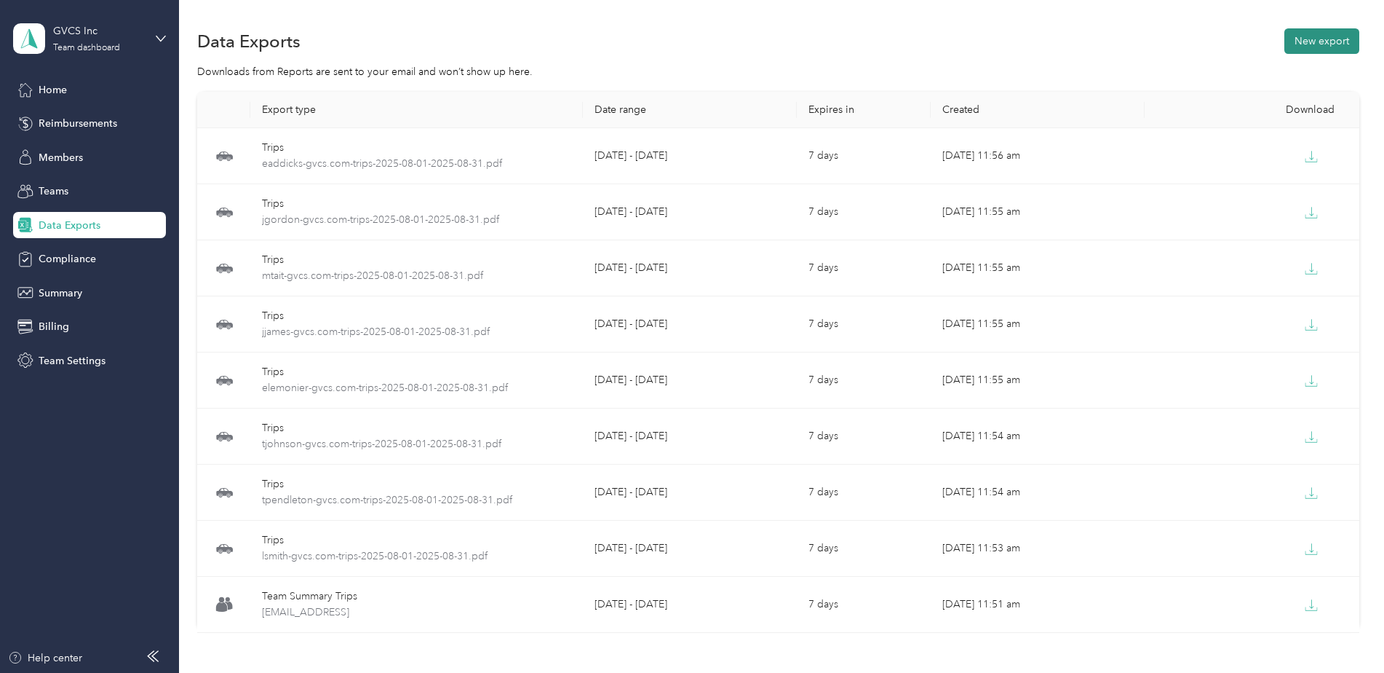
click at [1317, 34] on button "New export" at bounding box center [1322, 40] width 75 height 25
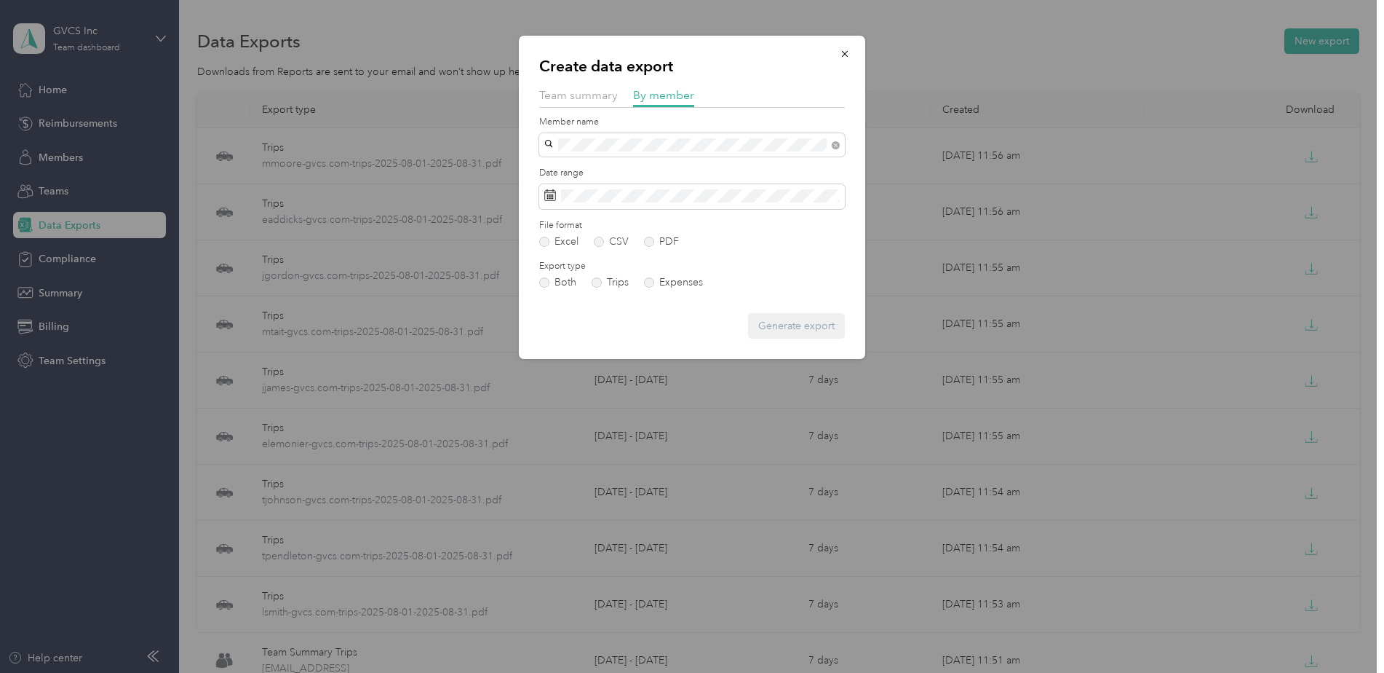
click at [611, 191] on div "[PERSON_NAME]" at bounding box center [692, 196] width 285 height 15
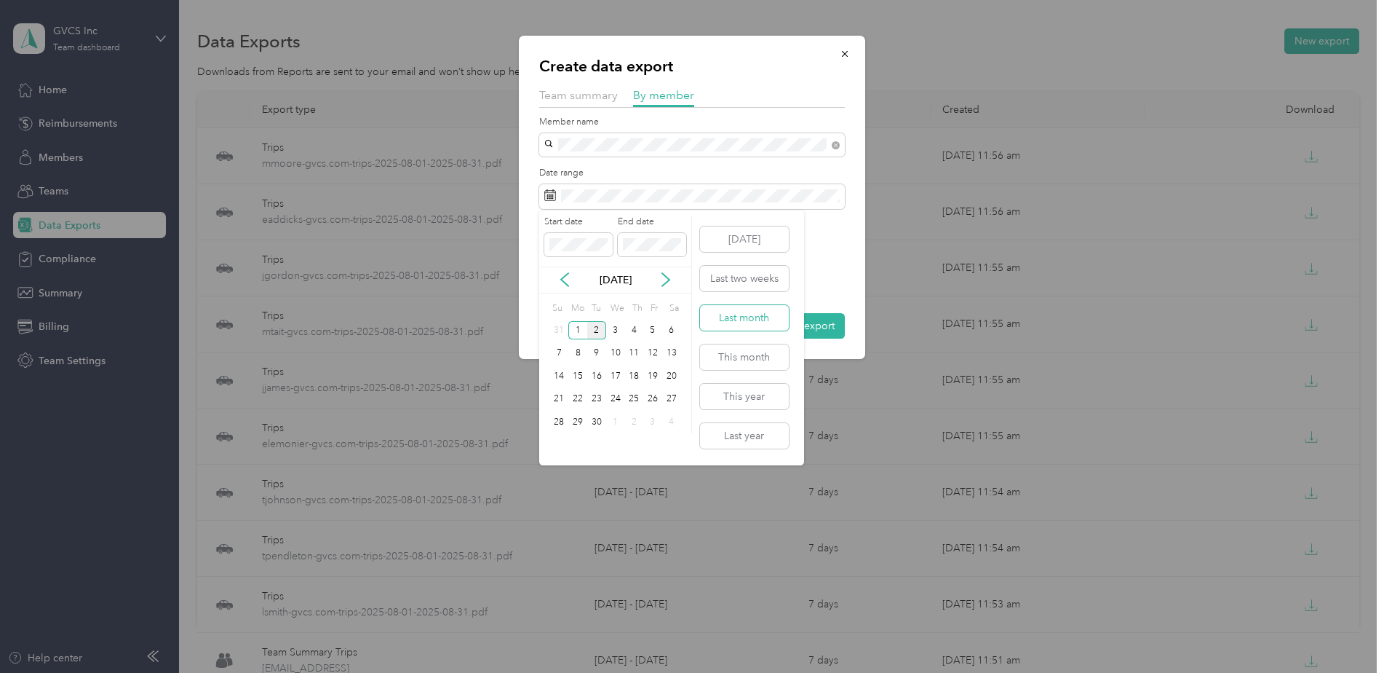
click at [745, 325] on button "Last month" at bounding box center [744, 317] width 89 height 25
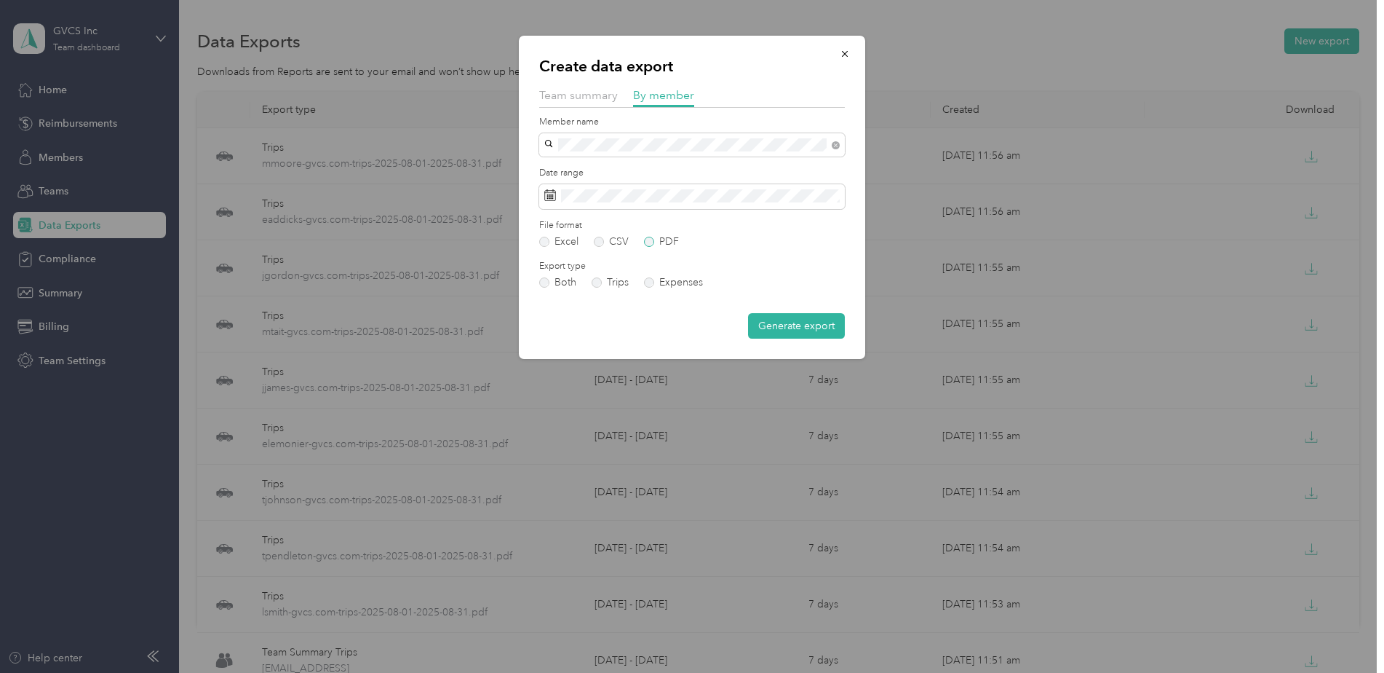
click at [668, 247] on label "PDF" at bounding box center [661, 242] width 35 height 10
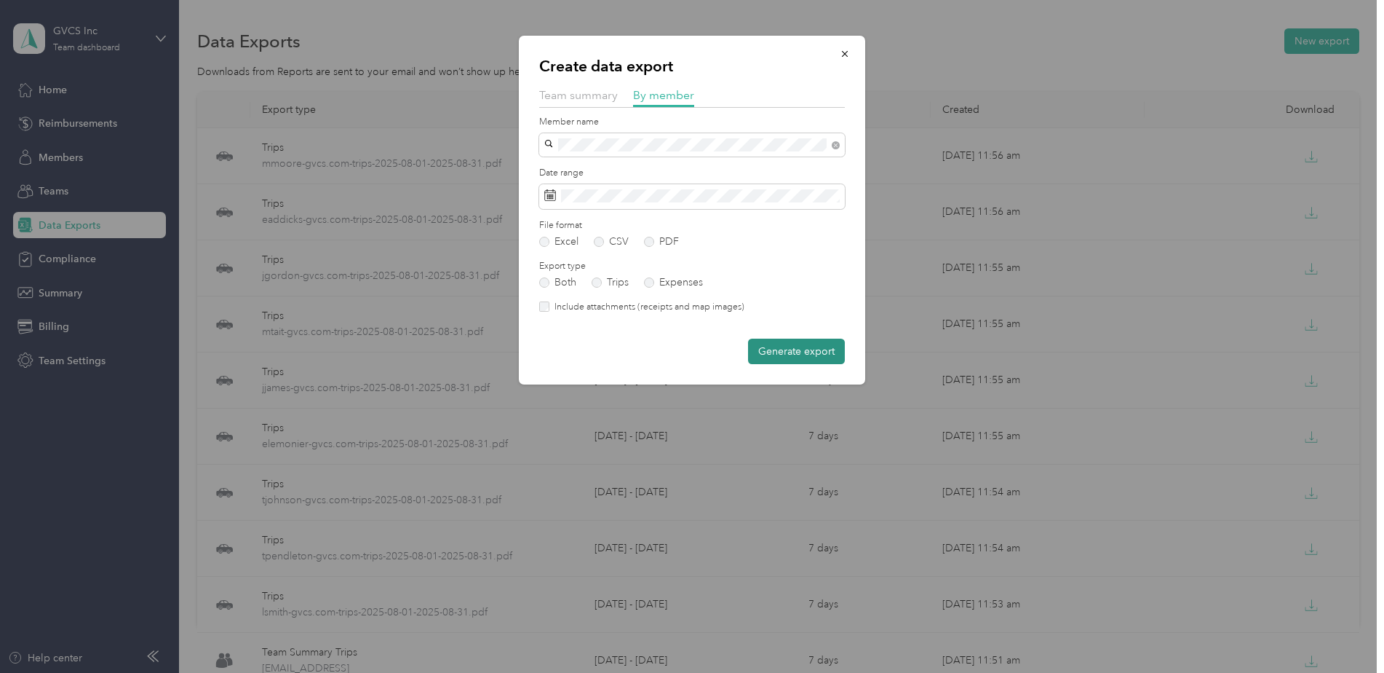
click at [774, 346] on button "Generate export" at bounding box center [796, 350] width 97 height 25
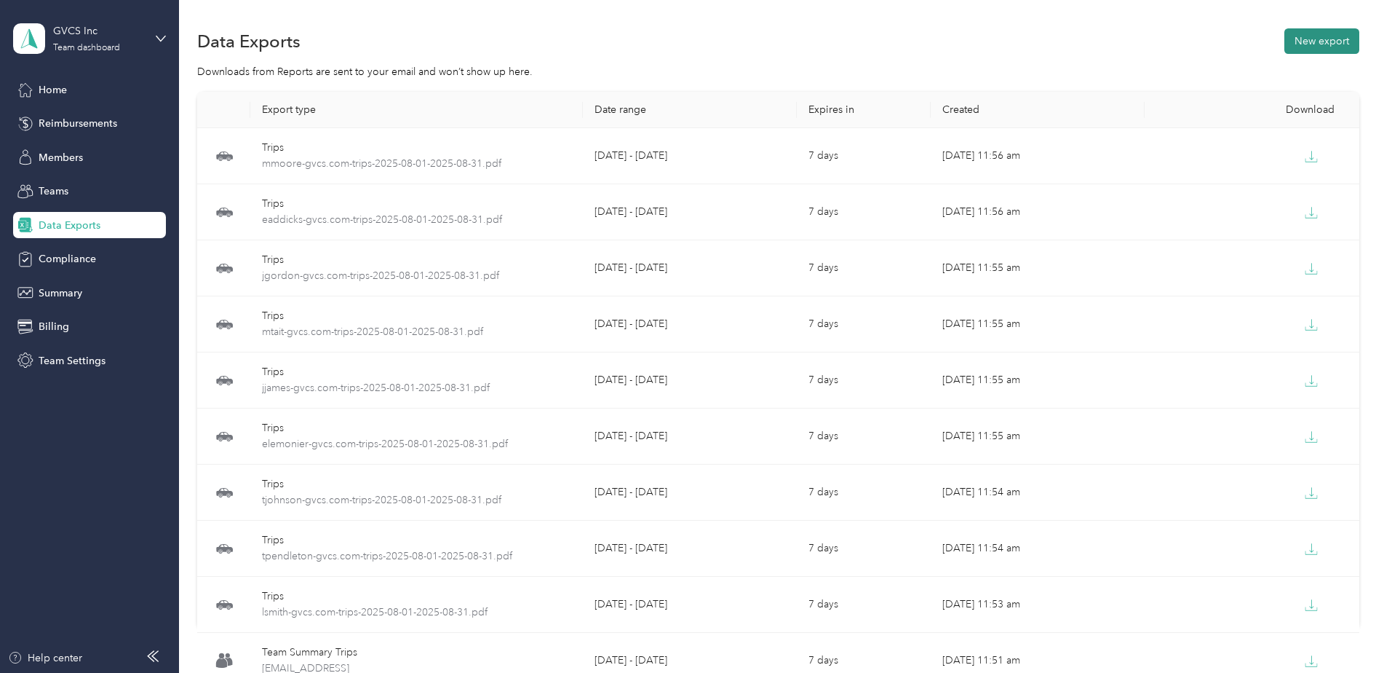
click at [1291, 41] on button "New export" at bounding box center [1322, 40] width 75 height 25
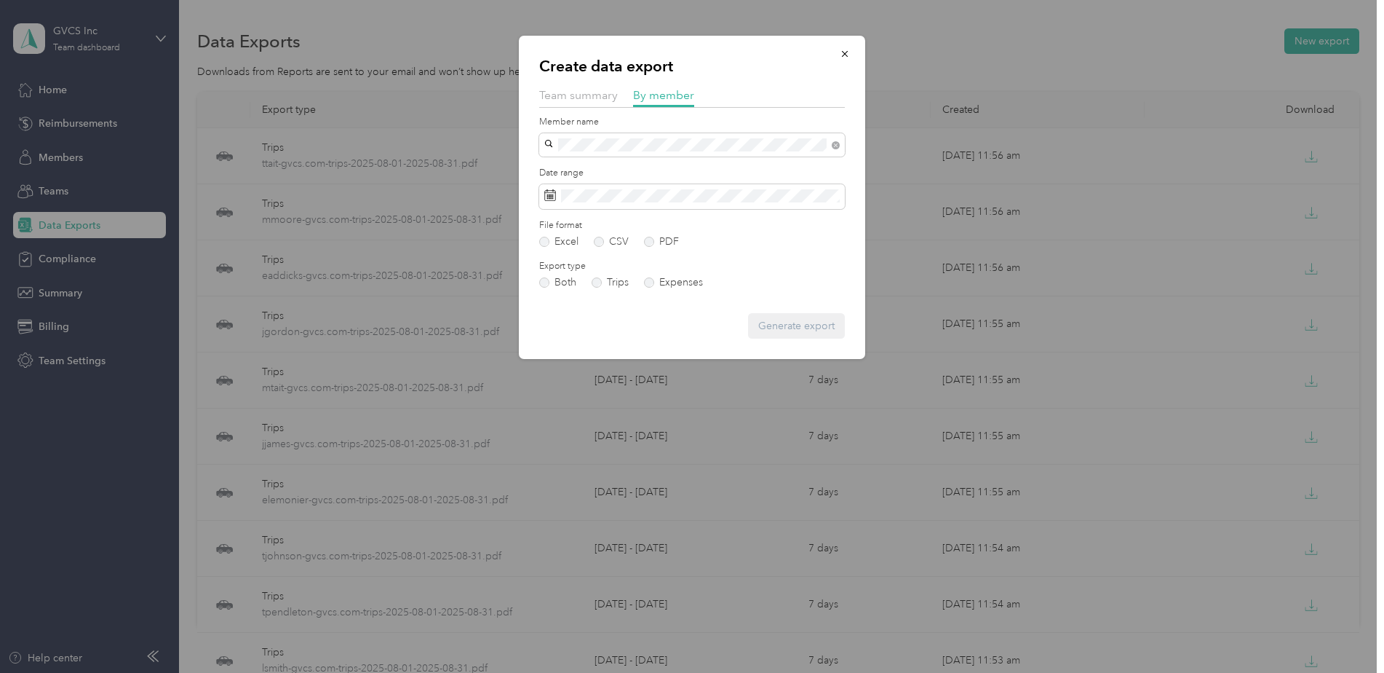
click at [659, 170] on div "[EMAIL_ADDRESS][DOMAIN_NAME]" at bounding box center [692, 170] width 285 height 15
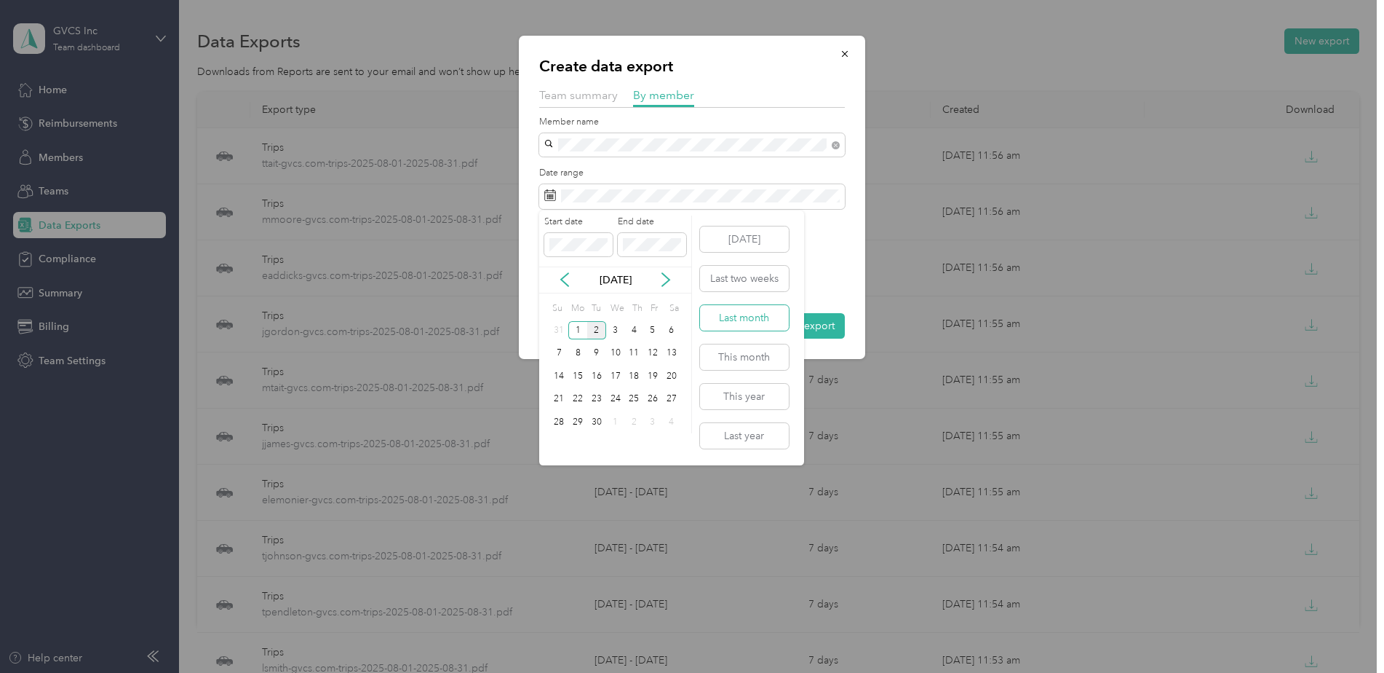
click at [751, 314] on button "Last month" at bounding box center [744, 317] width 89 height 25
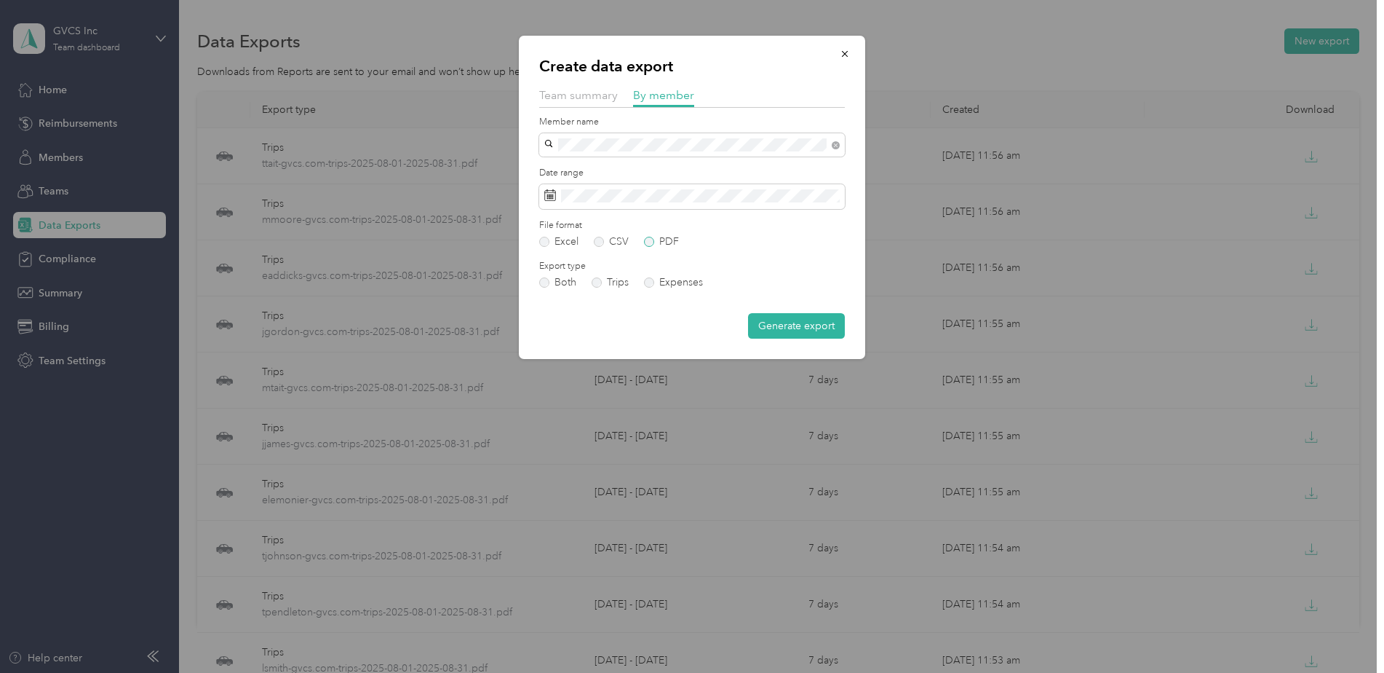
click at [659, 241] on label "PDF" at bounding box center [661, 242] width 35 height 10
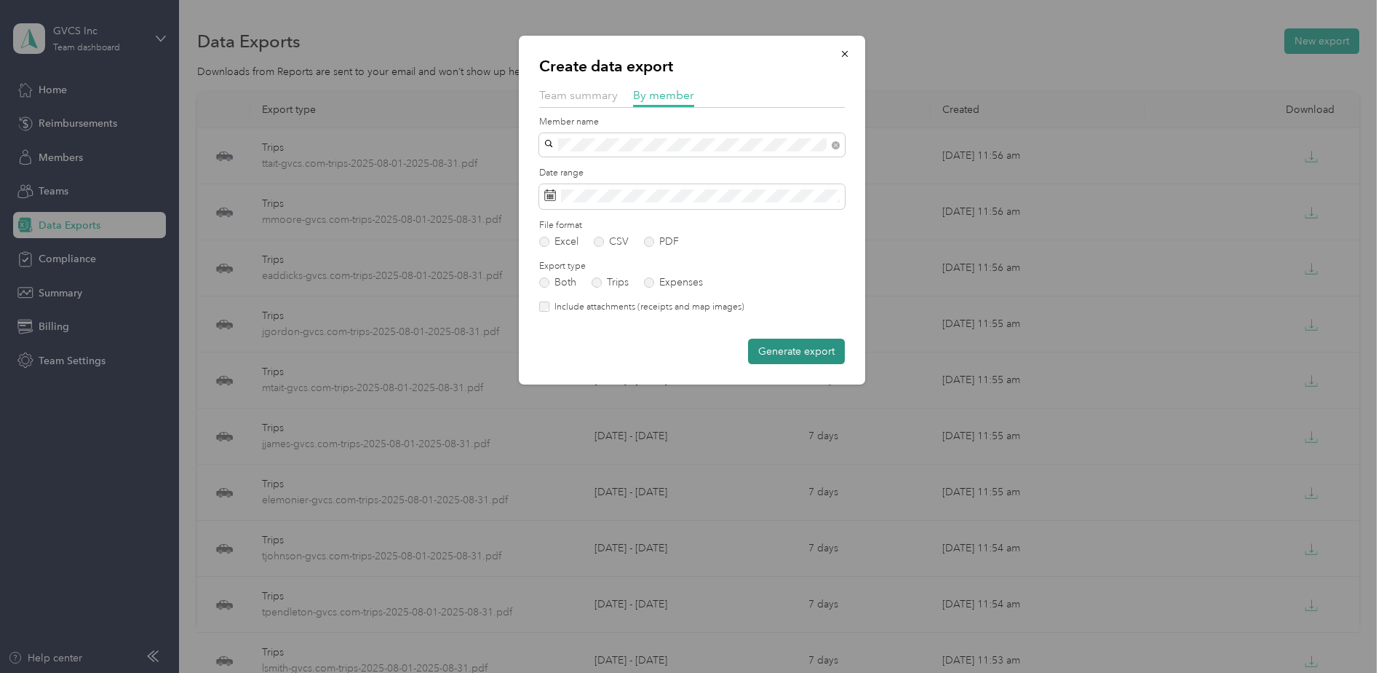
click at [792, 349] on button "Generate export" at bounding box center [796, 350] width 97 height 25
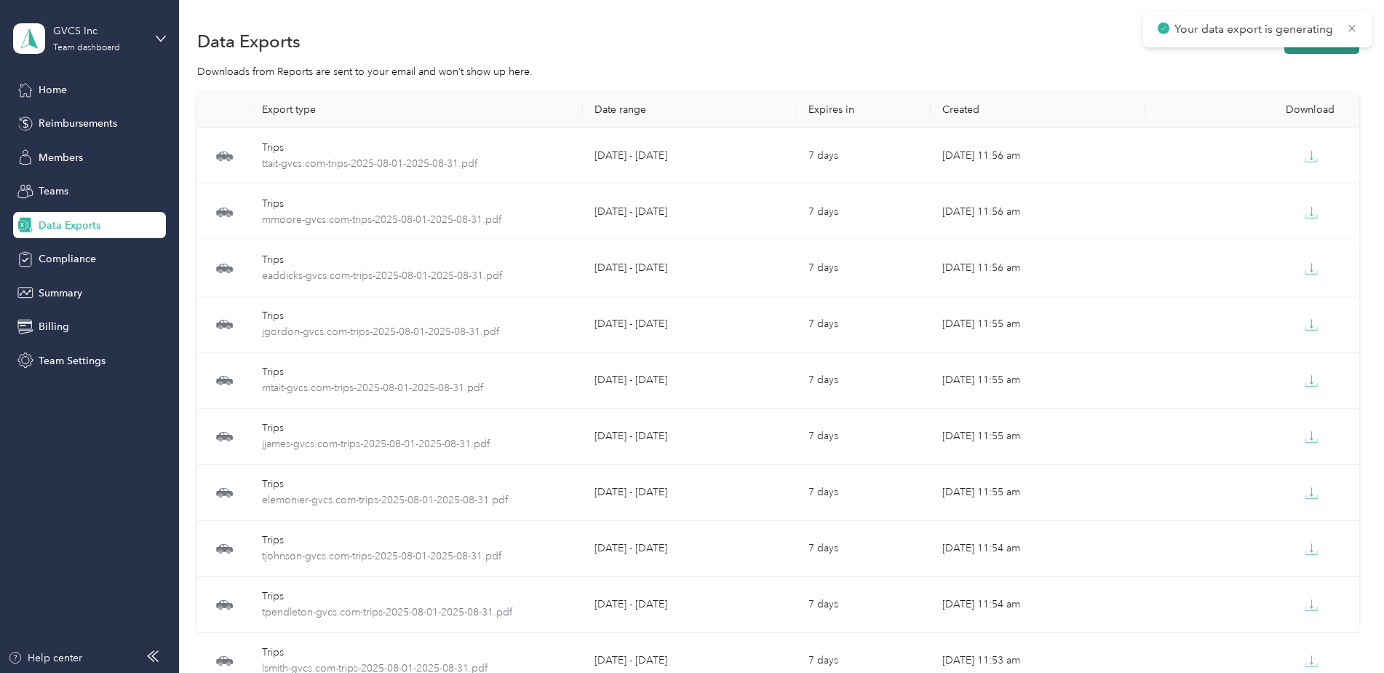
click at [1320, 49] on button "New export" at bounding box center [1322, 40] width 75 height 25
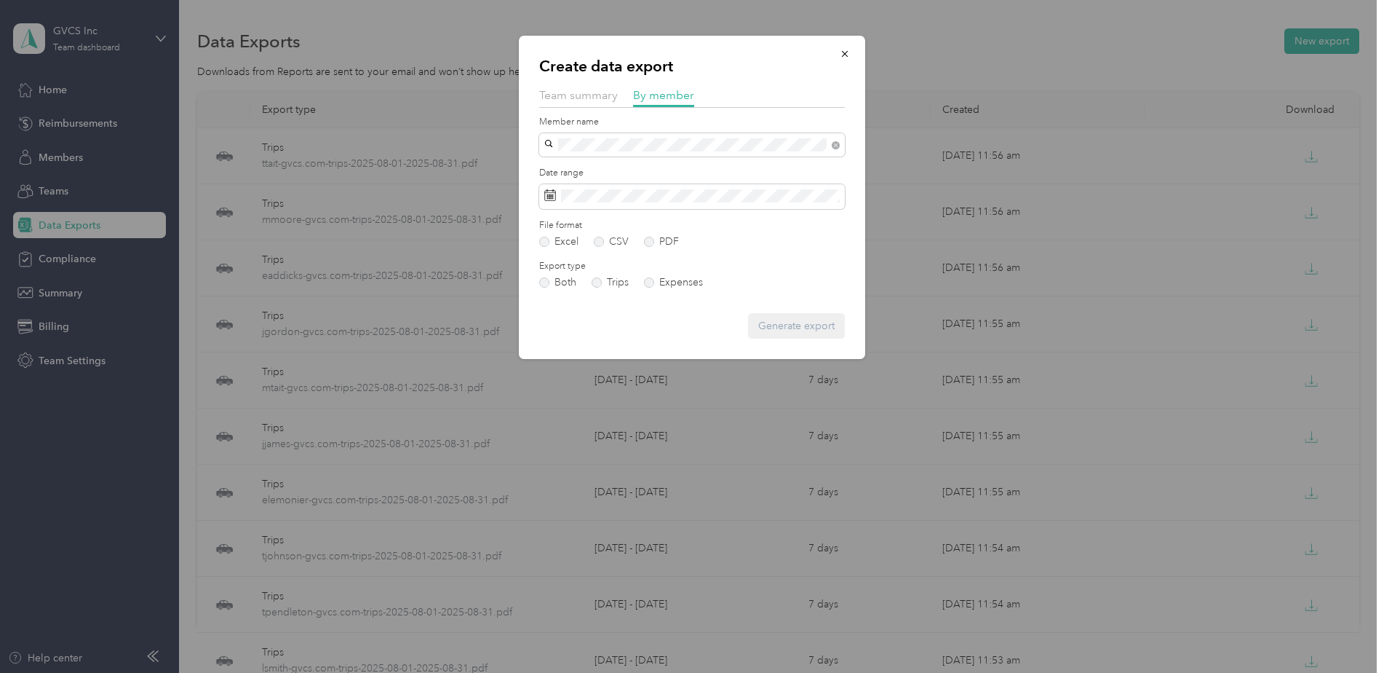
click at [664, 167] on div "[EMAIL_ADDRESS][DOMAIN_NAME]" at bounding box center [692, 170] width 285 height 15
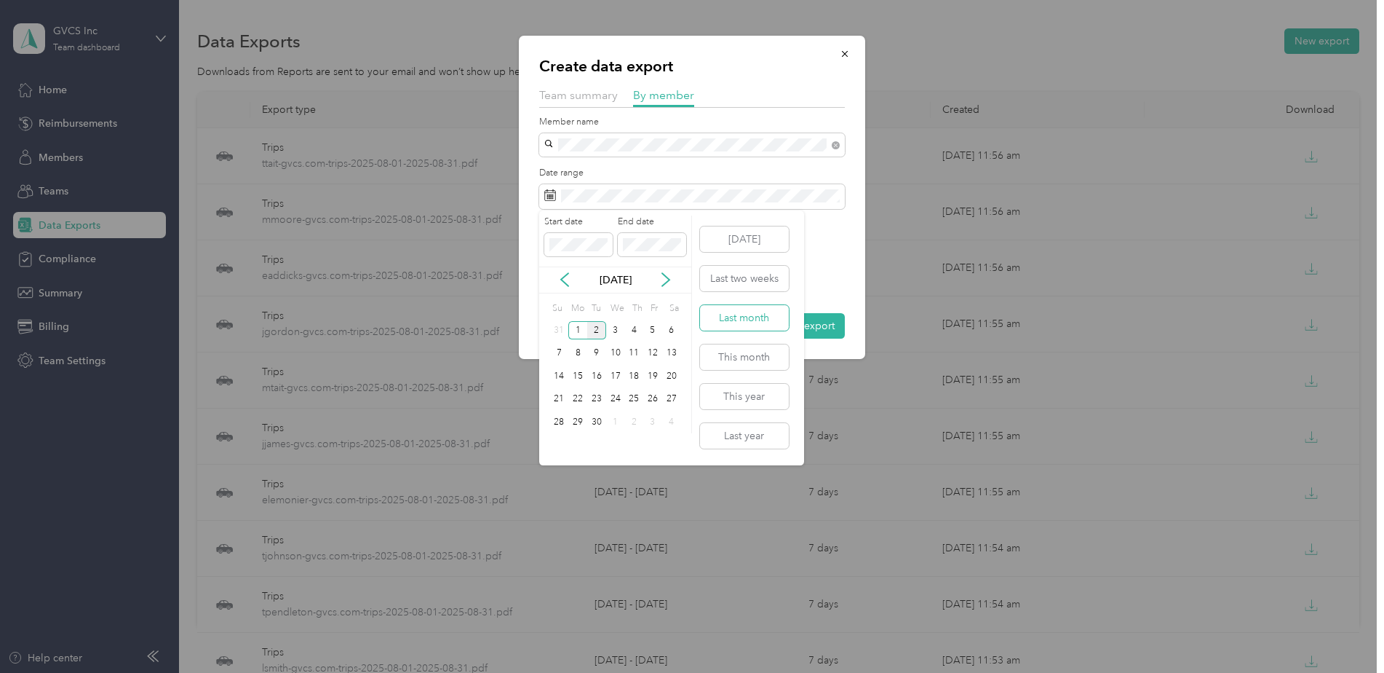
click at [745, 321] on button "Last month" at bounding box center [744, 317] width 89 height 25
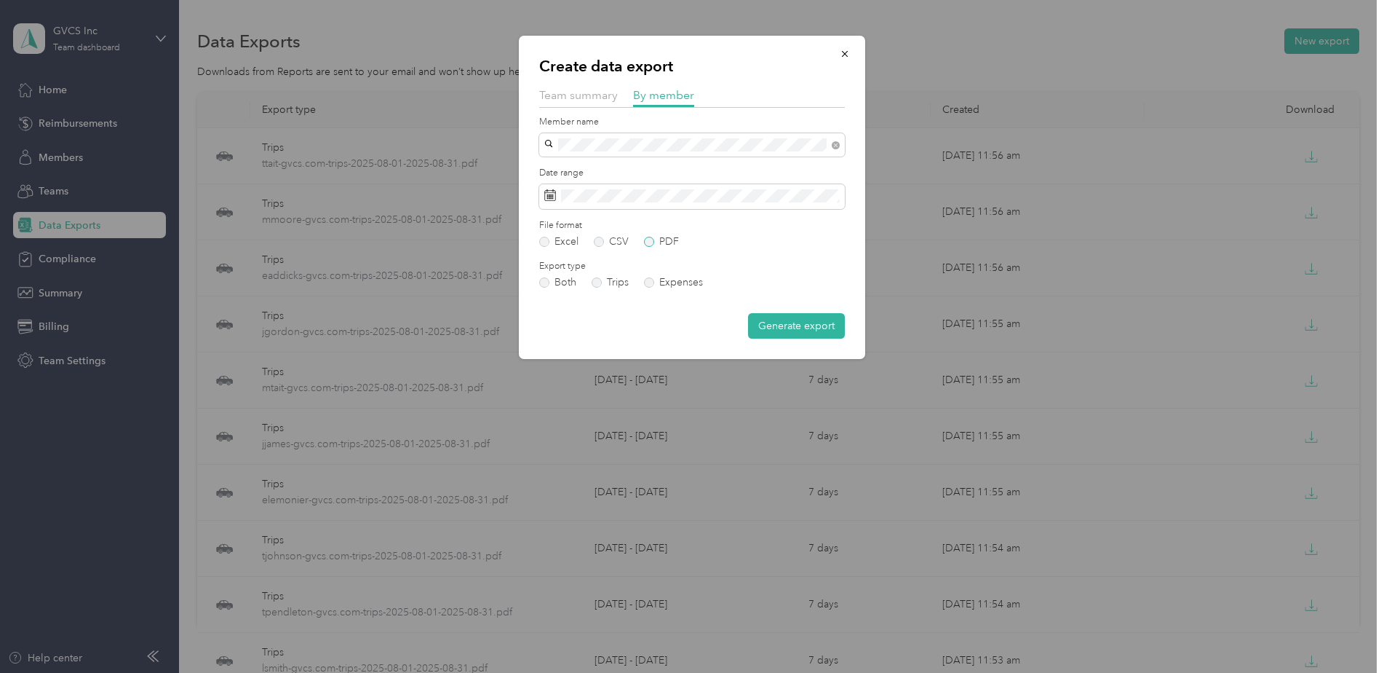
click at [657, 242] on label "PDF" at bounding box center [661, 242] width 35 height 10
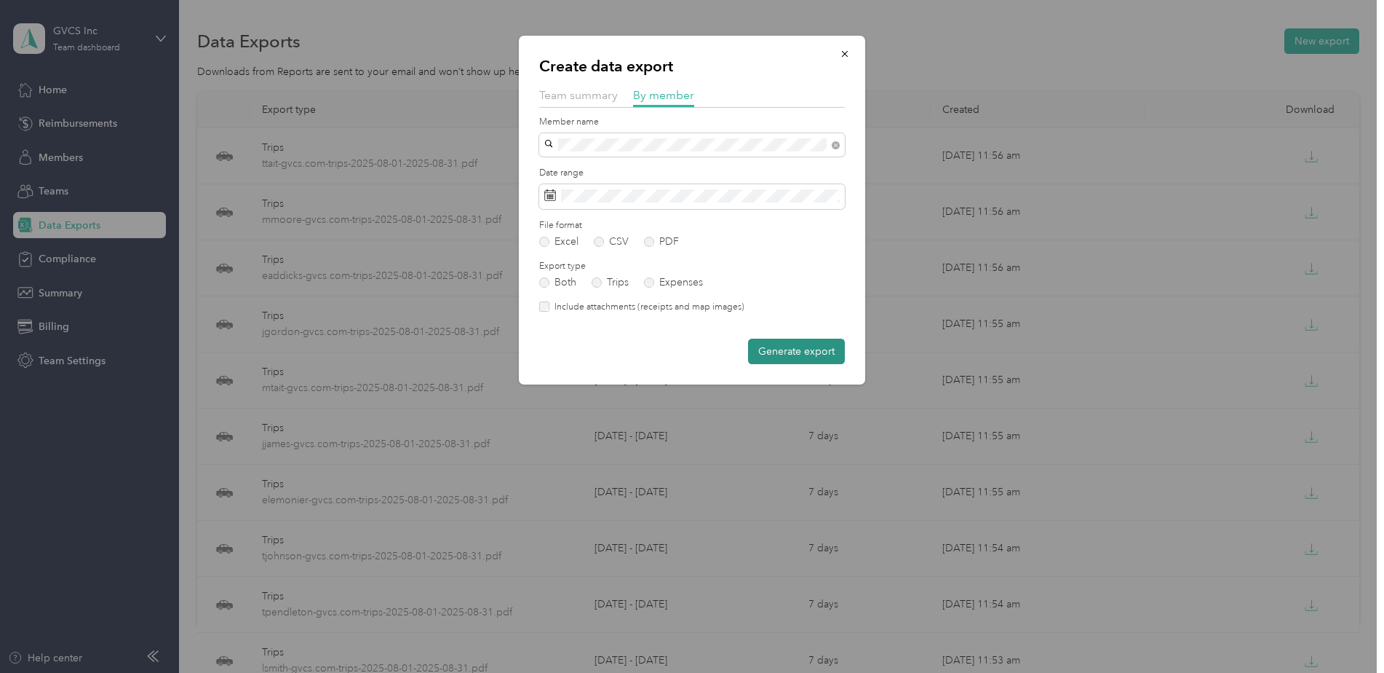
click at [783, 345] on button "Generate export" at bounding box center [796, 350] width 97 height 25
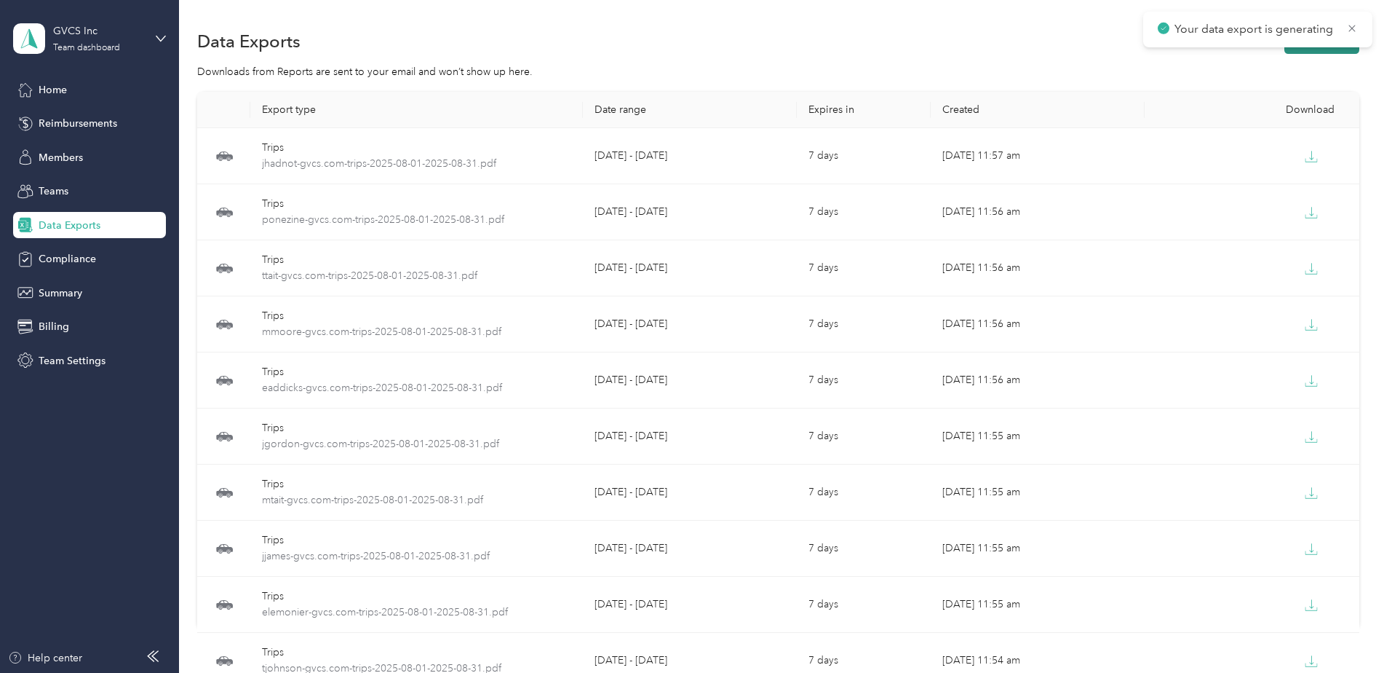
click at [1324, 48] on button "New export" at bounding box center [1322, 40] width 75 height 25
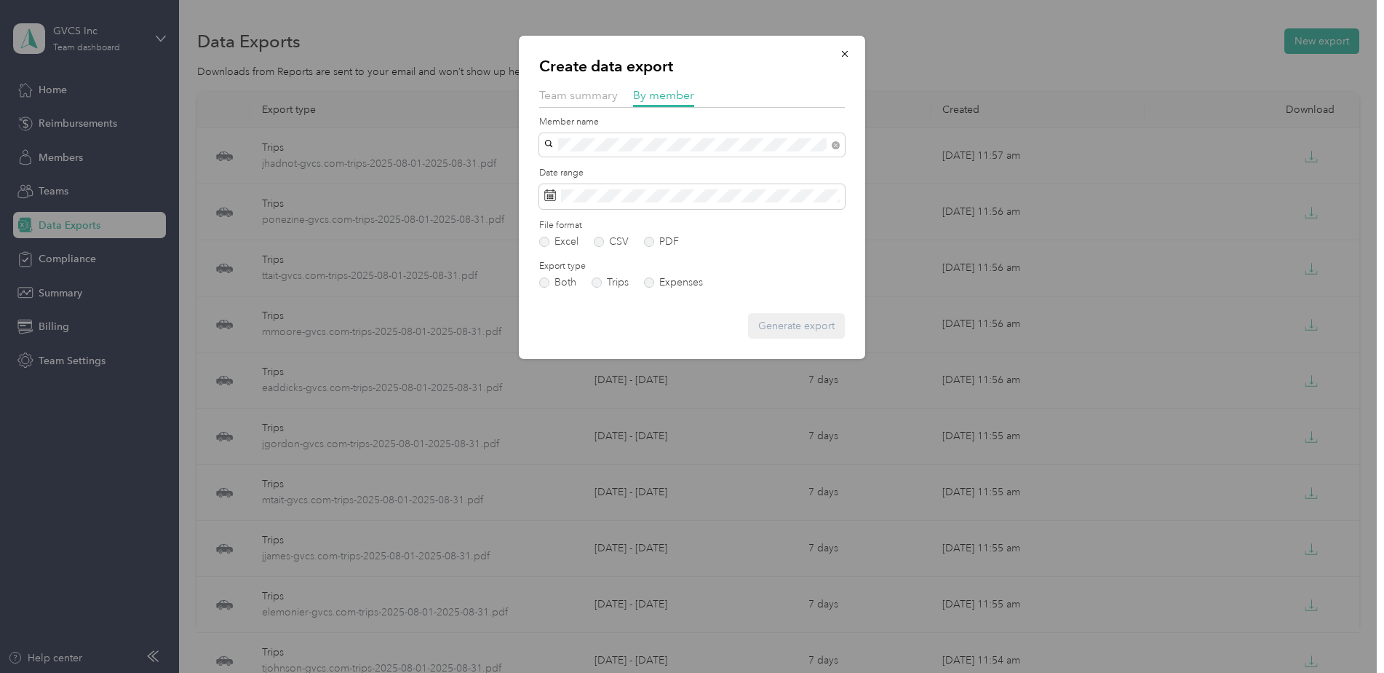
click at [588, 201] on div "[EMAIL_ADDRESS][DOMAIN_NAME]" at bounding box center [692, 196] width 285 height 15
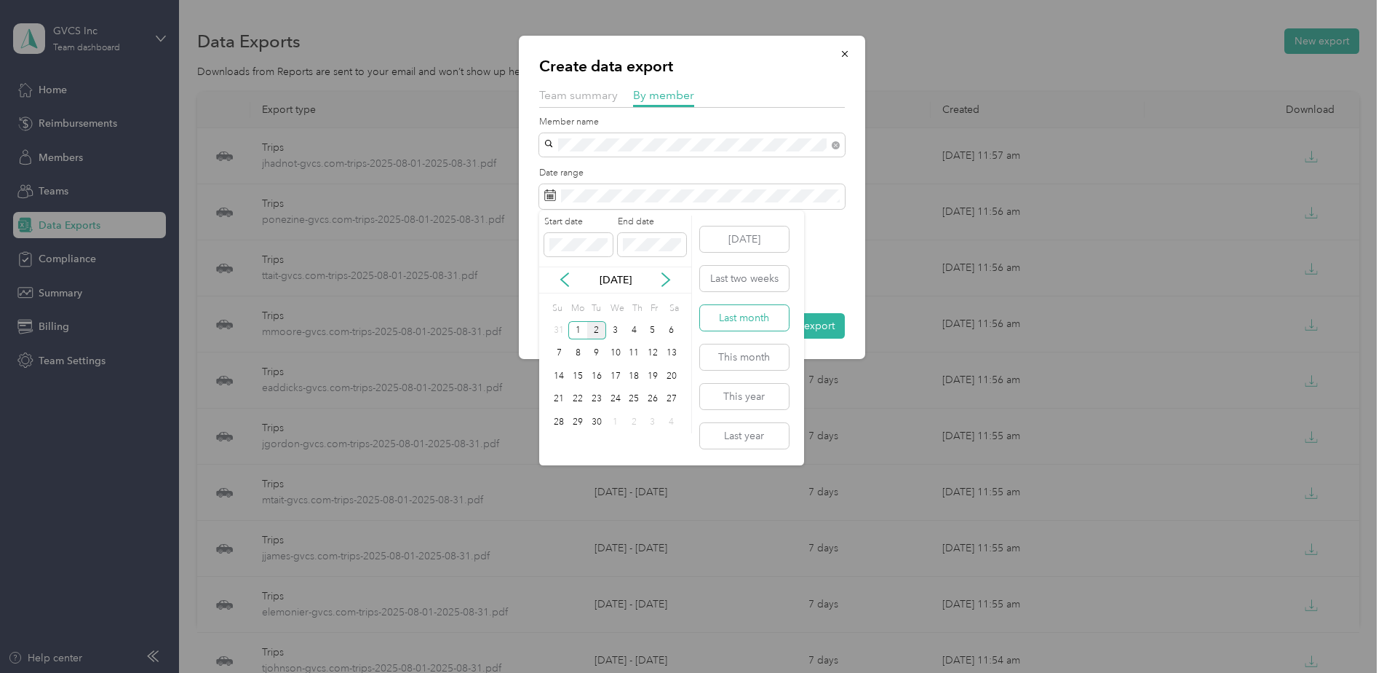
click at [721, 327] on button "Last month" at bounding box center [744, 317] width 89 height 25
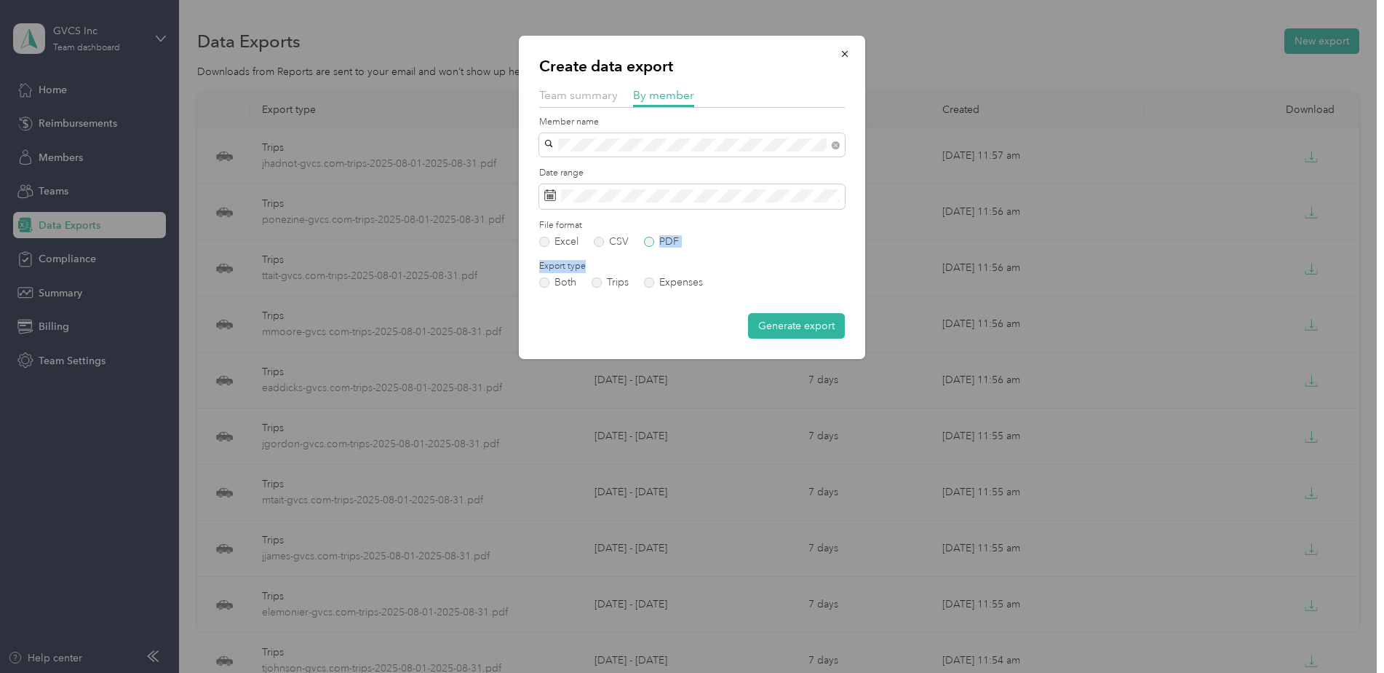
click at [659, 247] on form "Member name Date range File format Excel CSV PDF Export type Both Trips Expense…" at bounding box center [692, 227] width 306 height 223
drag, startPoint x: 659, startPoint y: 247, endPoint x: 648, endPoint y: 237, distance: 15.0
click at [648, 237] on label "PDF" at bounding box center [661, 242] width 35 height 10
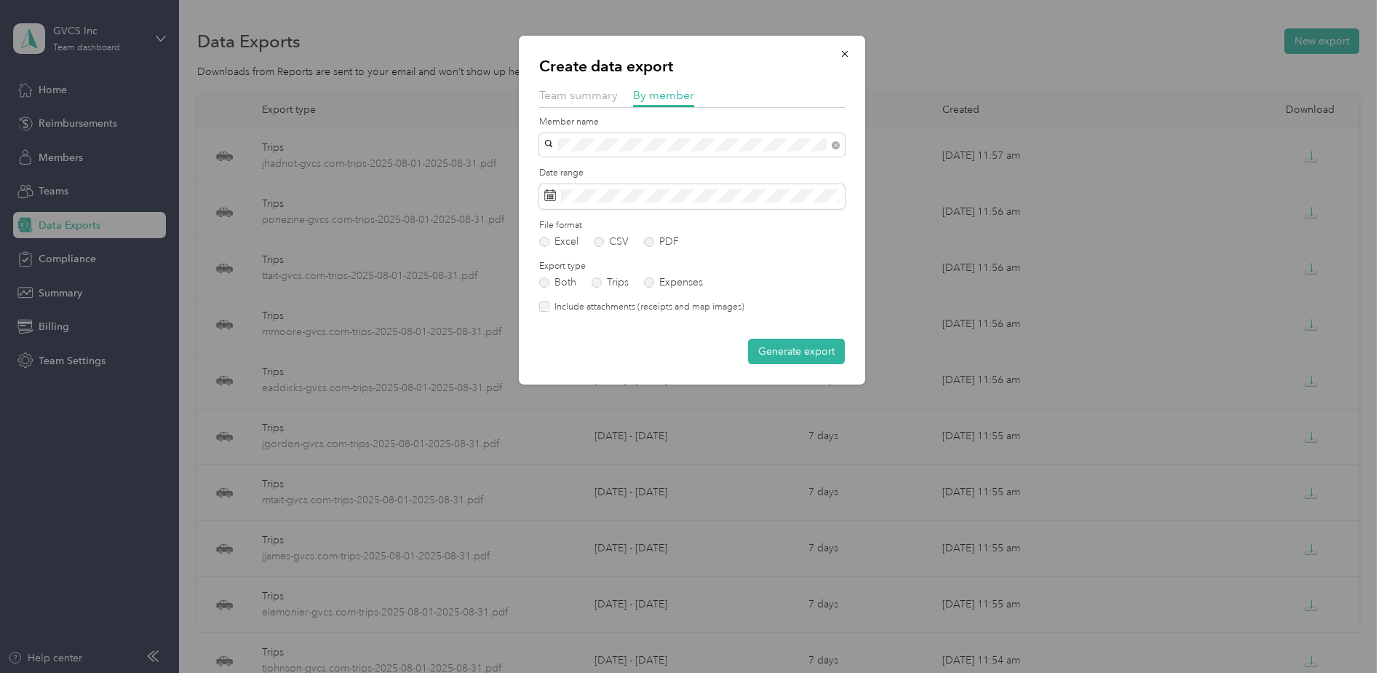
click at [796, 354] on button "Generate export" at bounding box center [796, 350] width 97 height 25
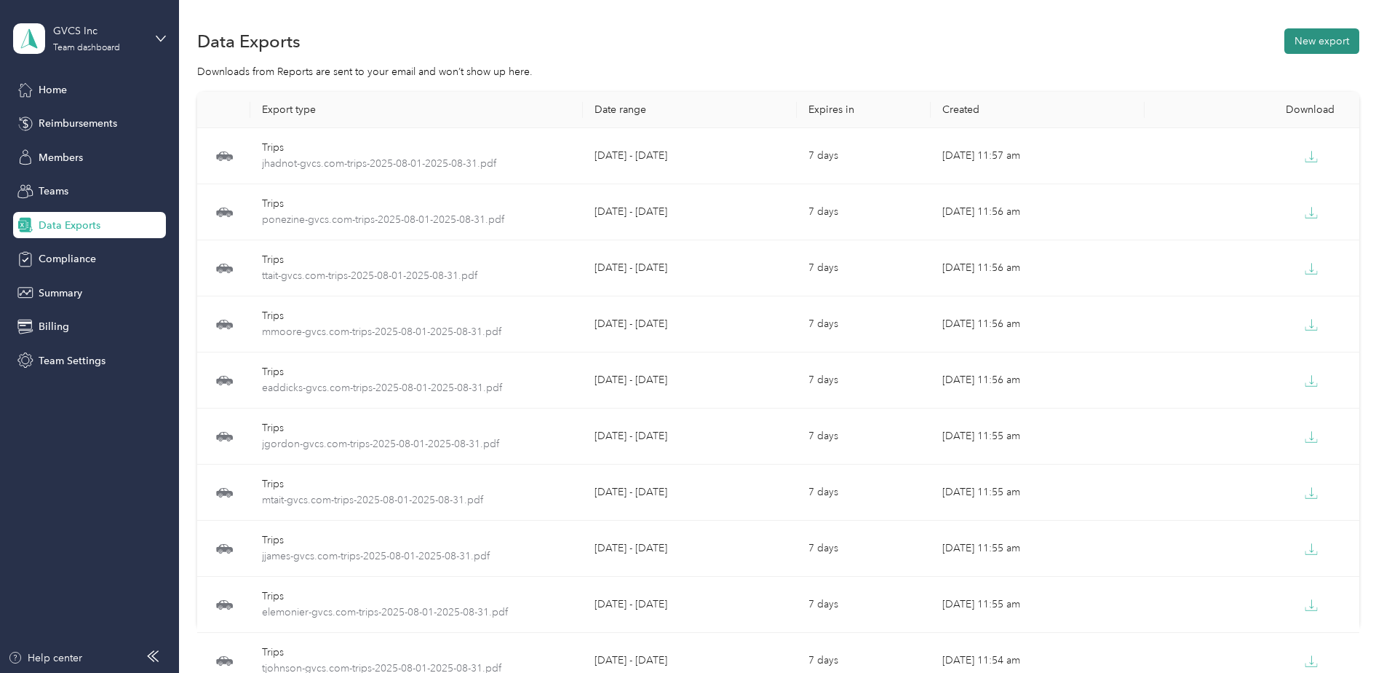
click at [1296, 39] on button "New export" at bounding box center [1322, 40] width 75 height 25
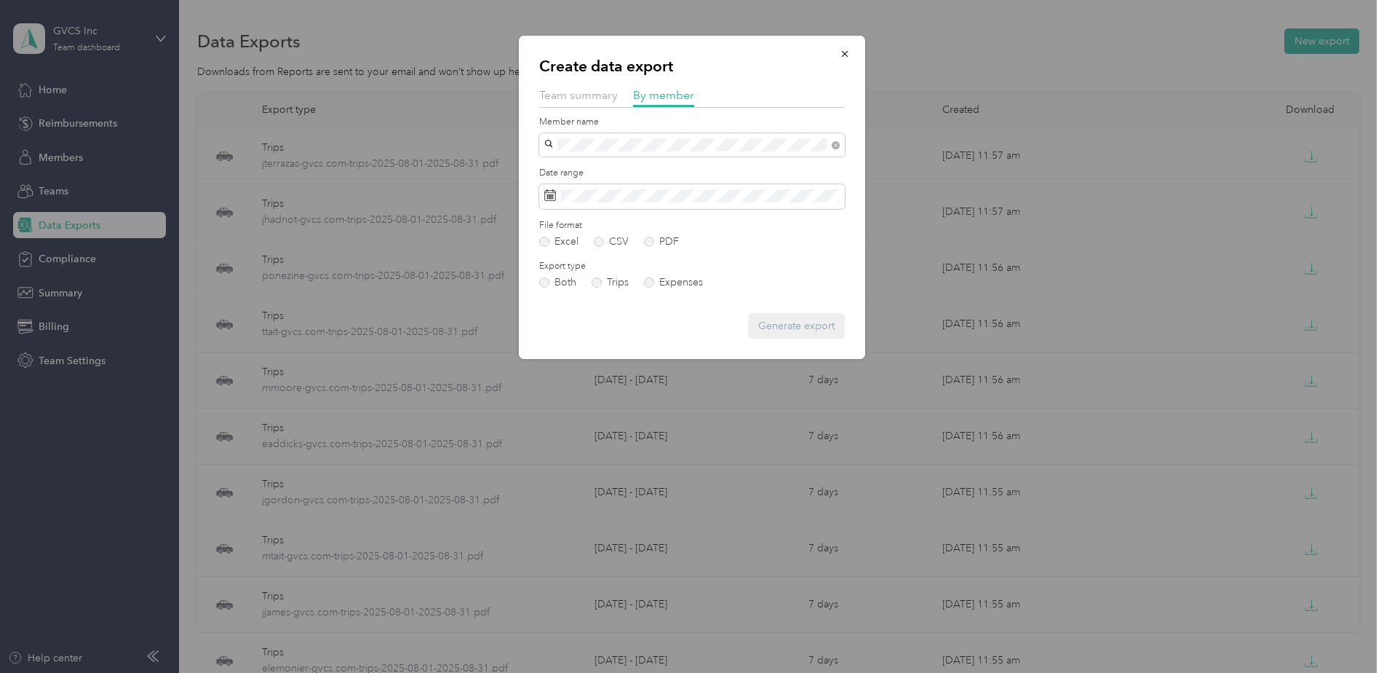
click at [627, 194] on span "[EMAIL_ADDRESS][DOMAIN_NAME]" at bounding box center [636, 196] width 172 height 12
click at [657, 242] on label "PDF" at bounding box center [661, 242] width 35 height 10
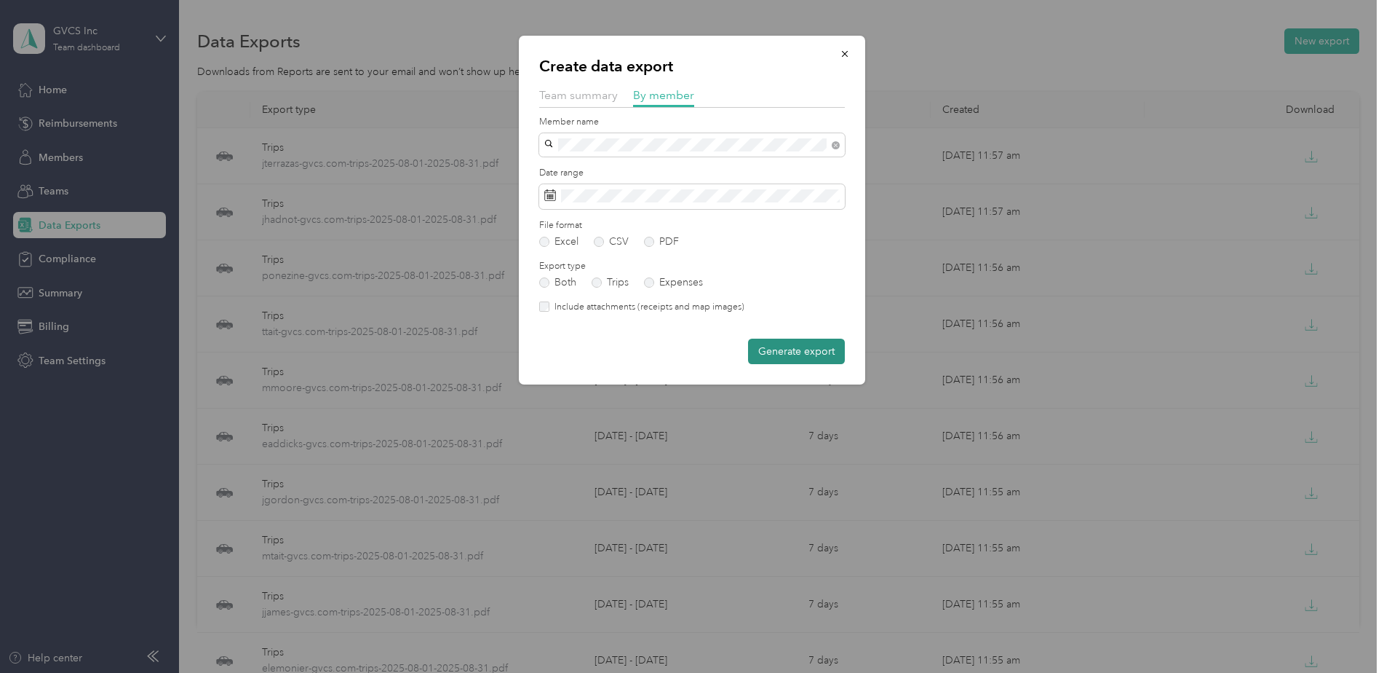
click at [793, 352] on button "Generate export" at bounding box center [796, 350] width 97 height 25
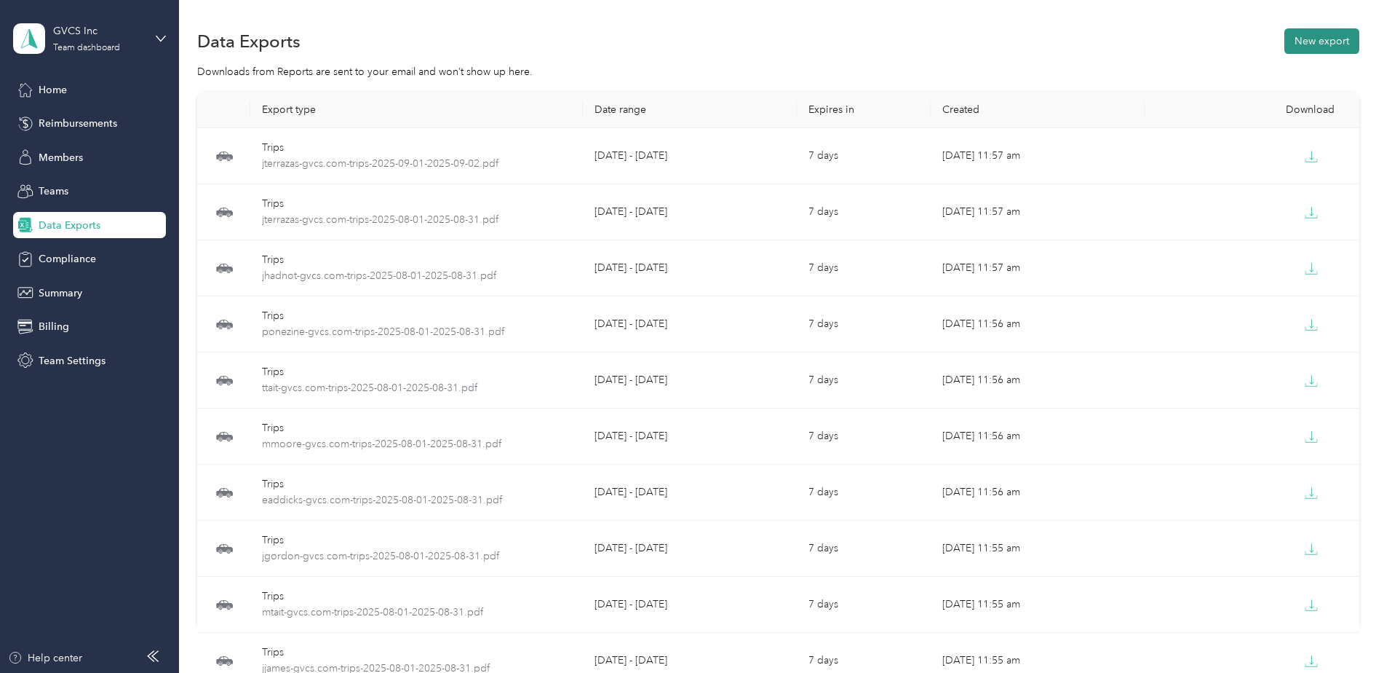
click at [1306, 47] on button "New export" at bounding box center [1322, 40] width 75 height 25
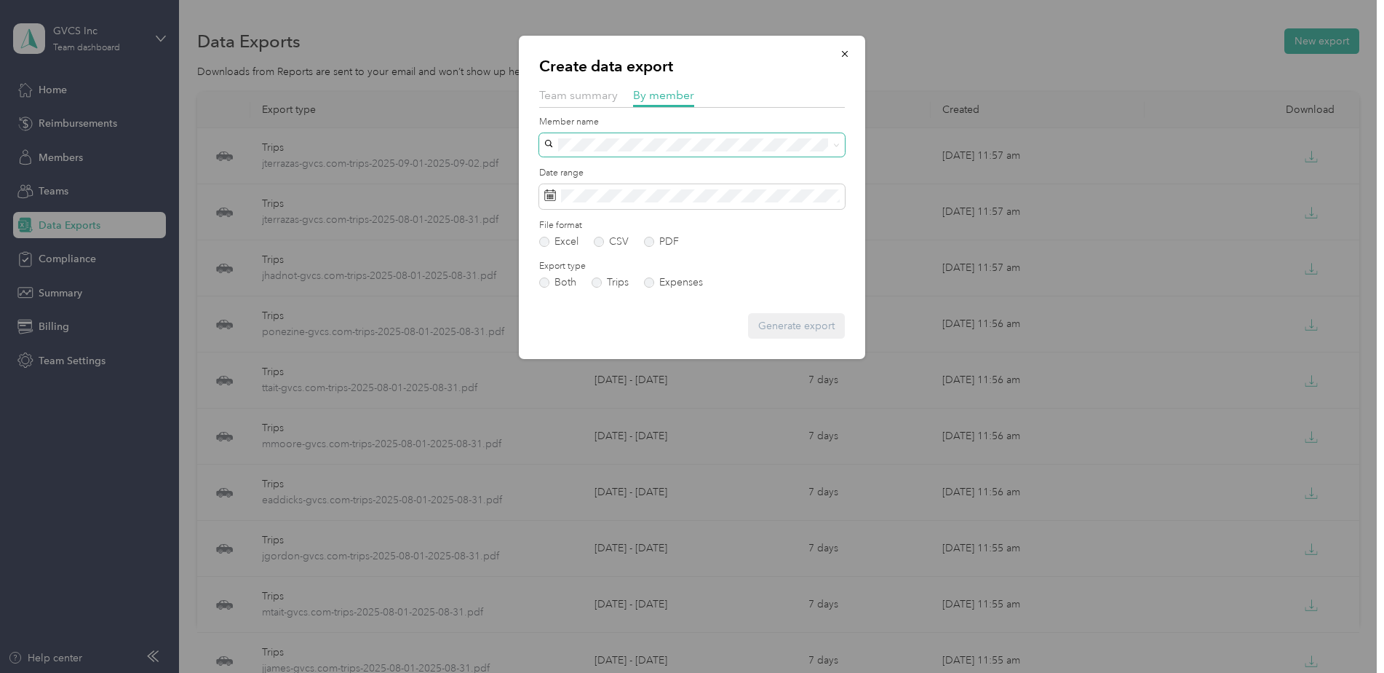
click at [717, 137] on span at bounding box center [692, 144] width 306 height 23
click at [643, 180] on ol "[PERSON_NAME] [EMAIL_ADDRESS][DOMAIN_NAME]" at bounding box center [692, 183] width 306 height 51
click at [663, 239] on label "PDF" at bounding box center [661, 242] width 35 height 10
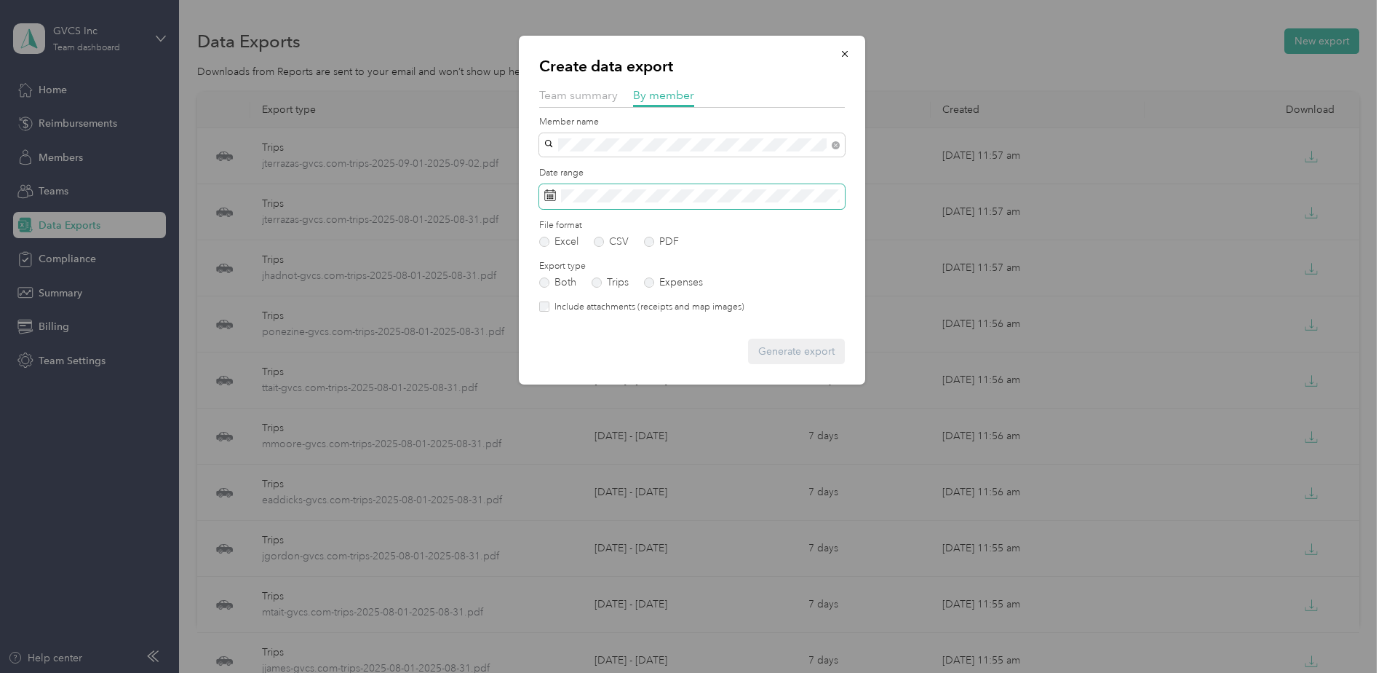
click at [789, 206] on span at bounding box center [692, 196] width 306 height 25
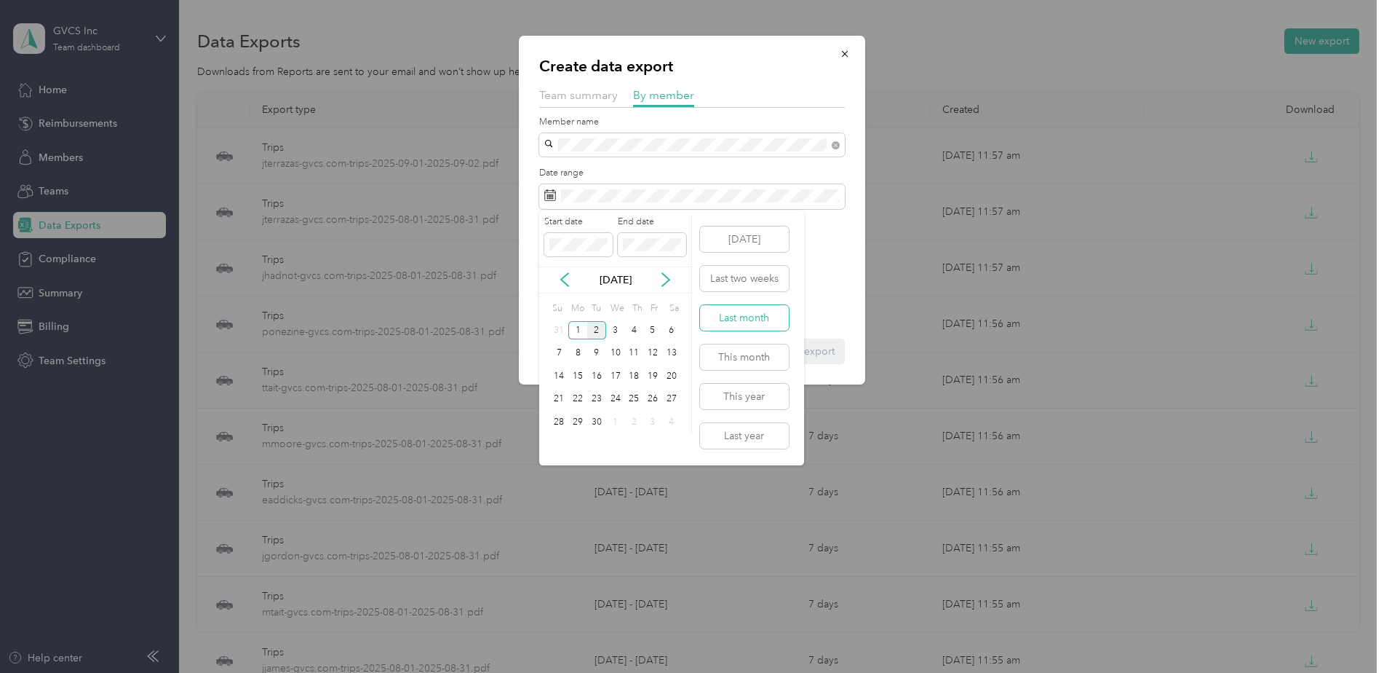
click at [740, 314] on button "Last month" at bounding box center [744, 317] width 89 height 25
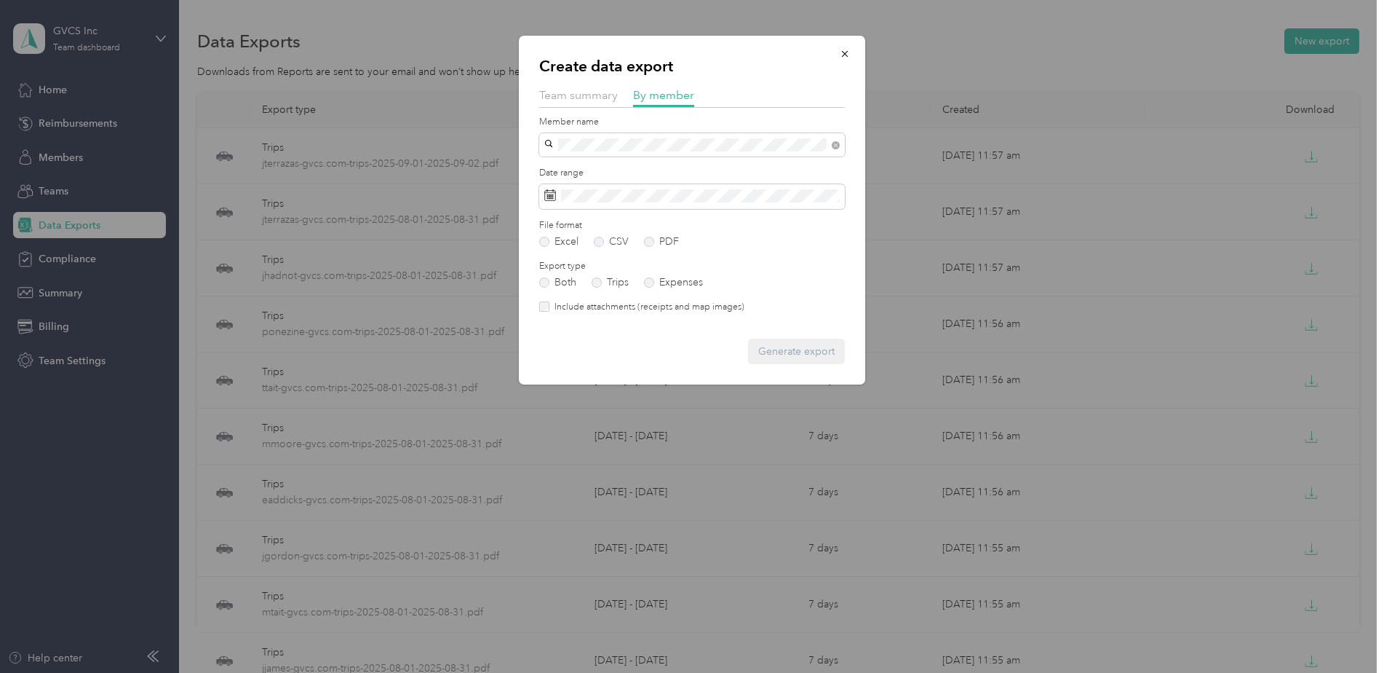
click at [806, 345] on div "Generate export" at bounding box center [692, 350] width 306 height 25
click at [710, 166] on div "[PERSON_NAME]" at bounding box center [692, 170] width 285 height 15
click at [822, 352] on button "Generate export" at bounding box center [796, 350] width 97 height 25
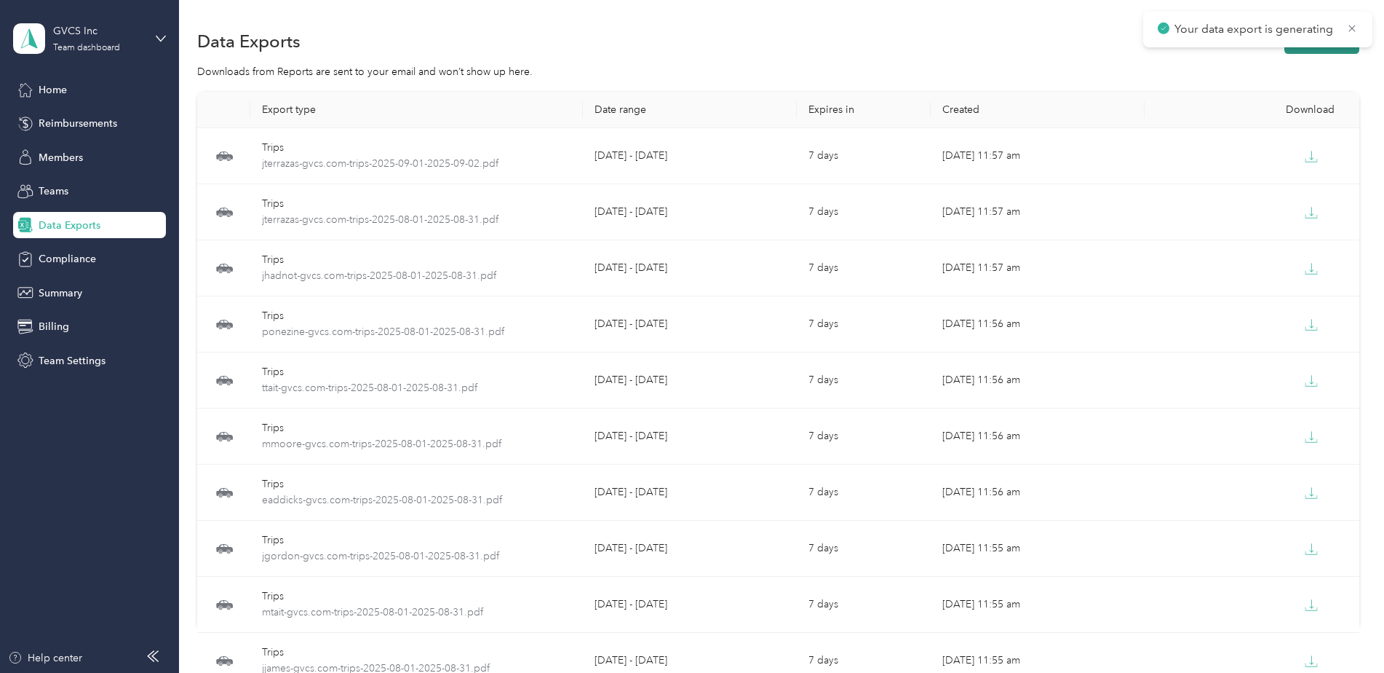
click at [1344, 47] on button "New export" at bounding box center [1322, 40] width 75 height 25
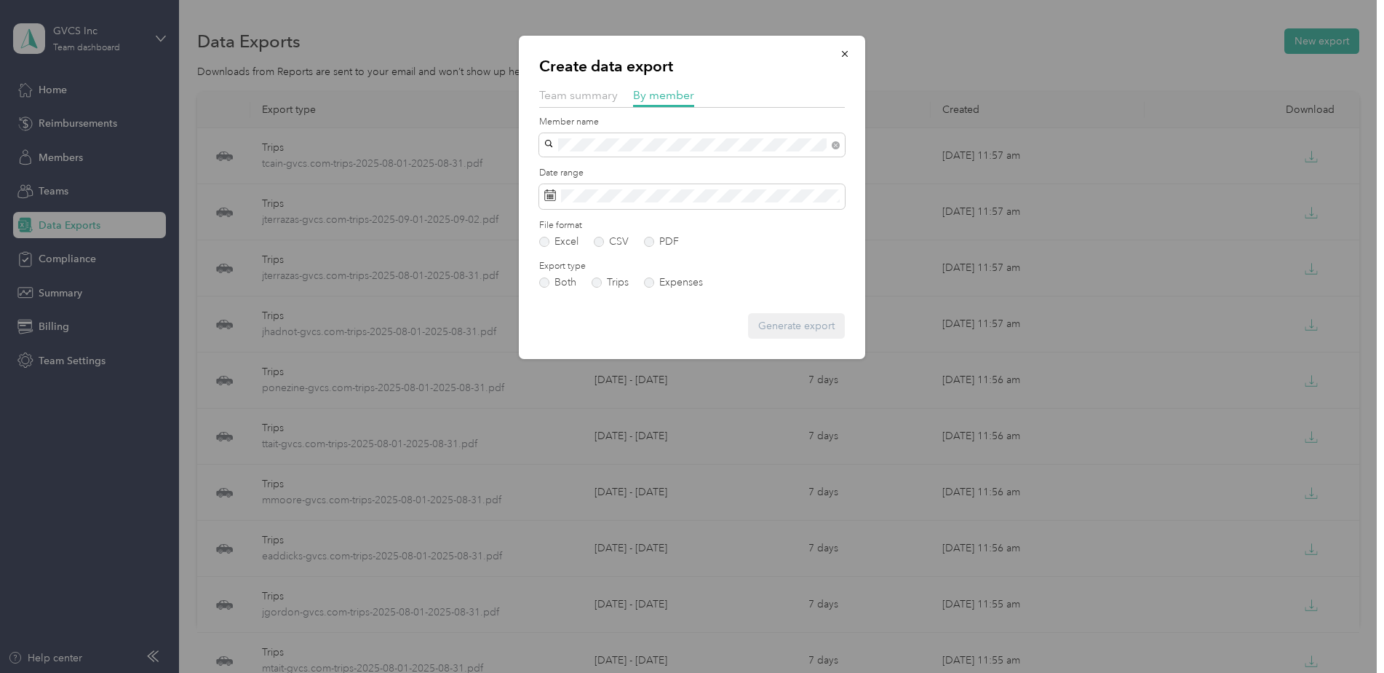
click at [706, 165] on div "[EMAIL_ADDRESS][DOMAIN_NAME]" at bounding box center [692, 170] width 285 height 15
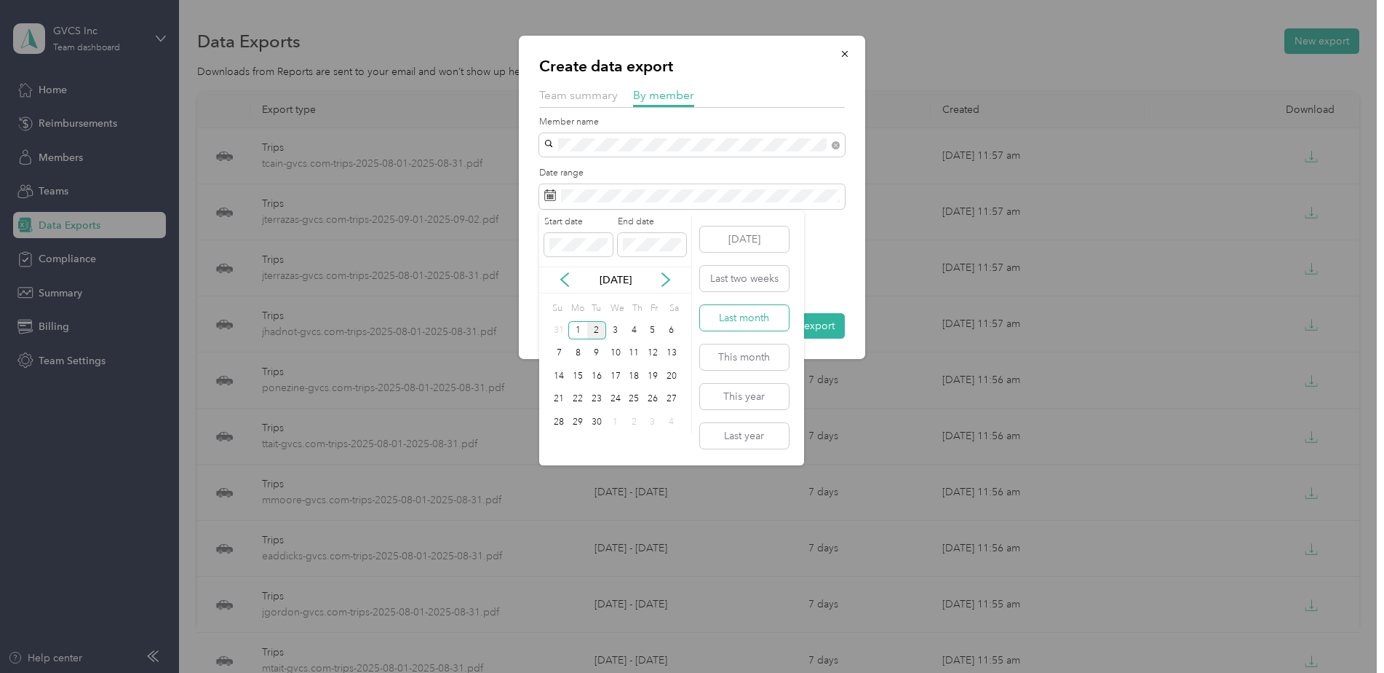
click at [747, 323] on button "Last month" at bounding box center [744, 317] width 89 height 25
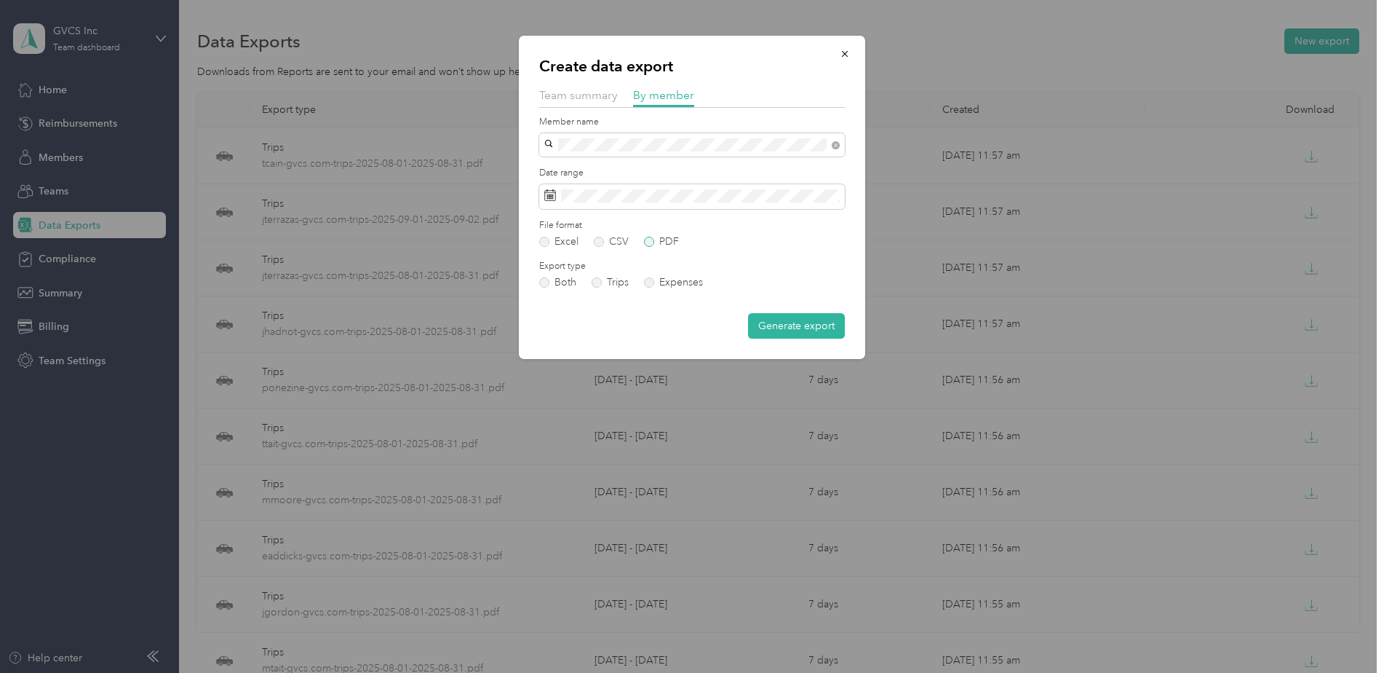
click at [659, 242] on label "PDF" at bounding box center [661, 242] width 35 height 10
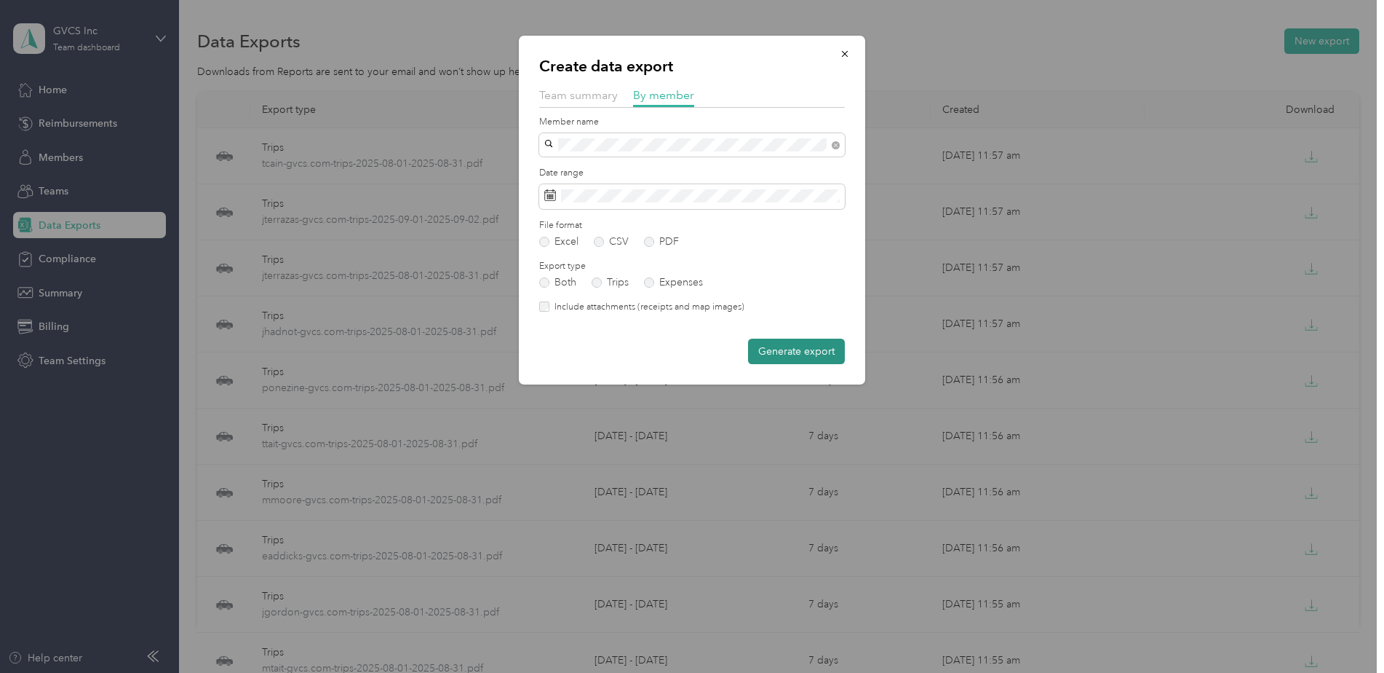
click at [790, 353] on button "Generate export" at bounding box center [796, 350] width 97 height 25
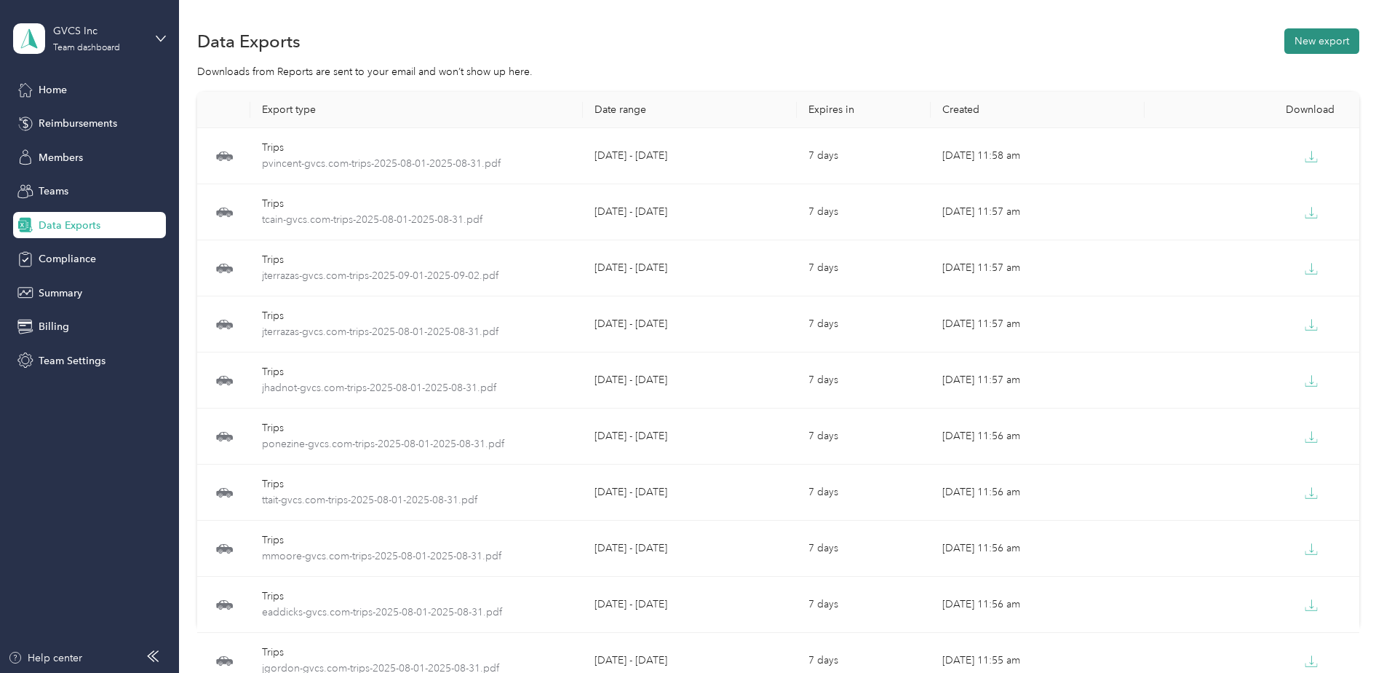
click at [1318, 41] on button "New export" at bounding box center [1322, 40] width 75 height 25
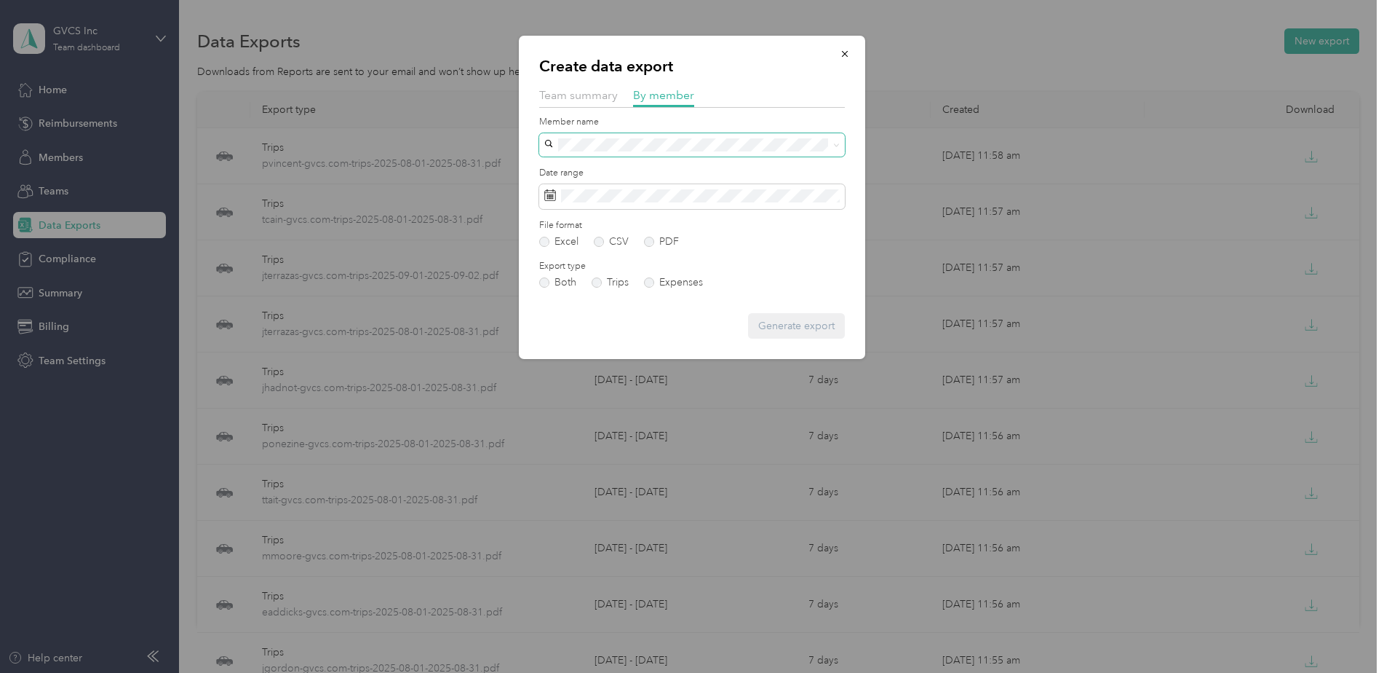
click at [616, 154] on span at bounding box center [692, 144] width 306 height 23
click at [636, 171] on div "[PERSON_NAME]" at bounding box center [692, 170] width 285 height 15
click at [643, 188] on span at bounding box center [692, 196] width 306 height 25
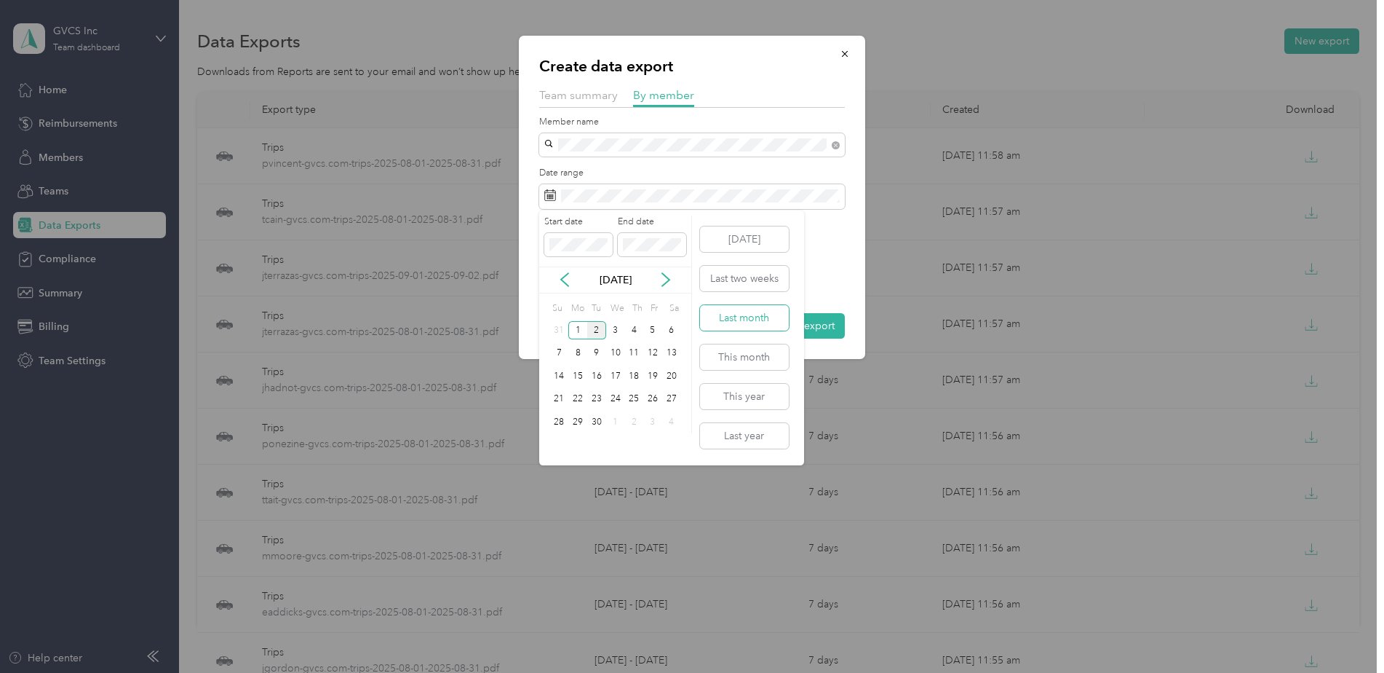
click at [752, 319] on button "Last month" at bounding box center [744, 317] width 89 height 25
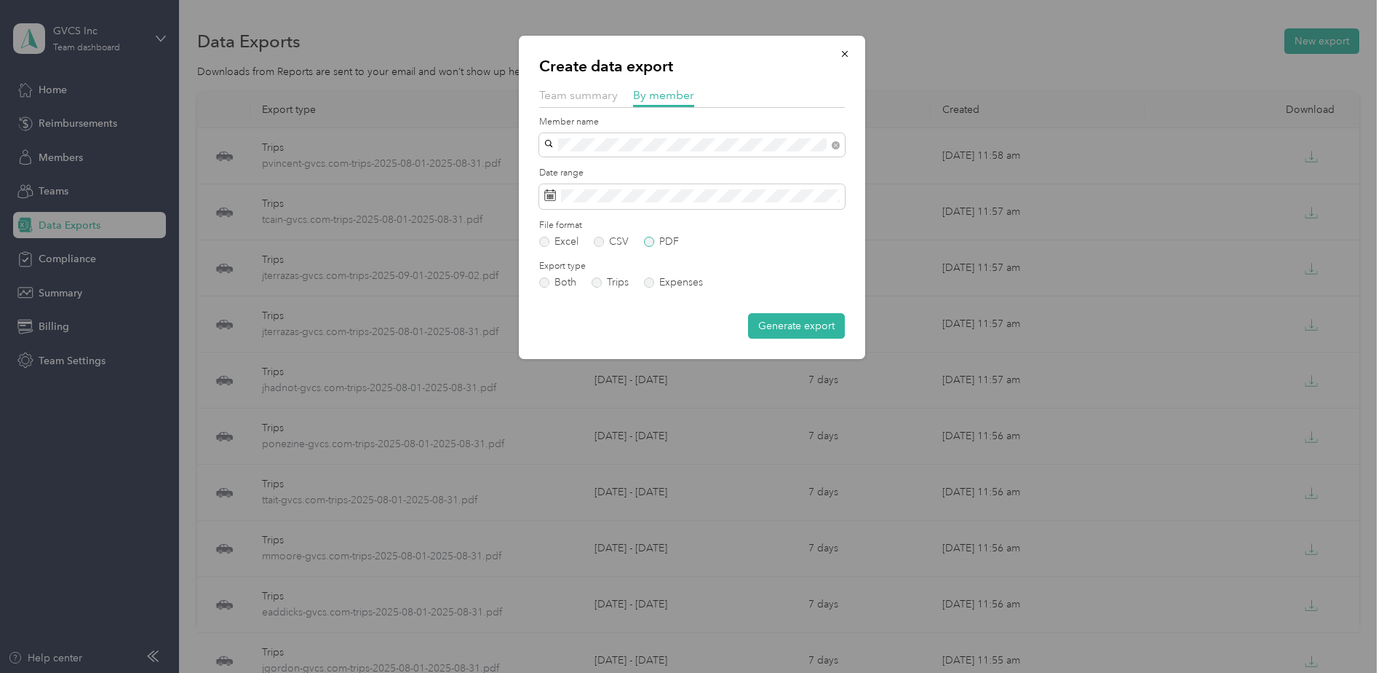
click at [674, 247] on label "PDF" at bounding box center [661, 242] width 35 height 10
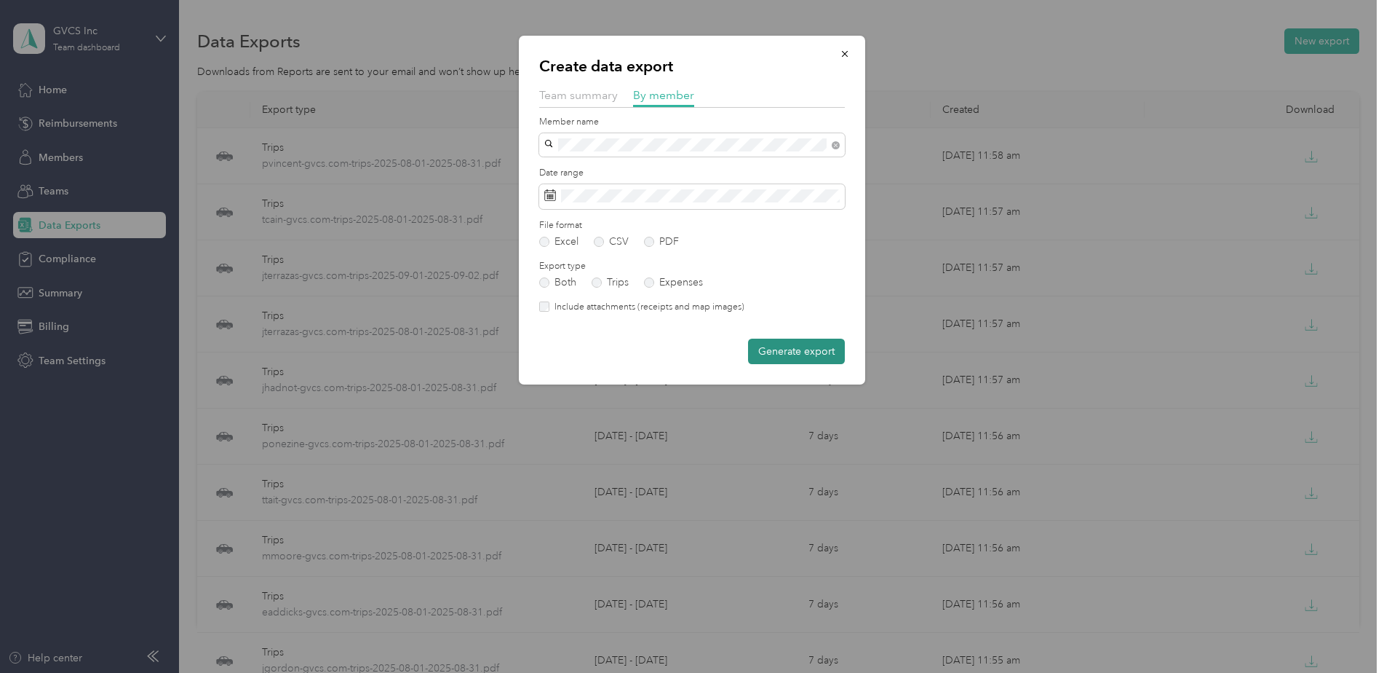
click at [787, 354] on button "Generate export" at bounding box center [796, 350] width 97 height 25
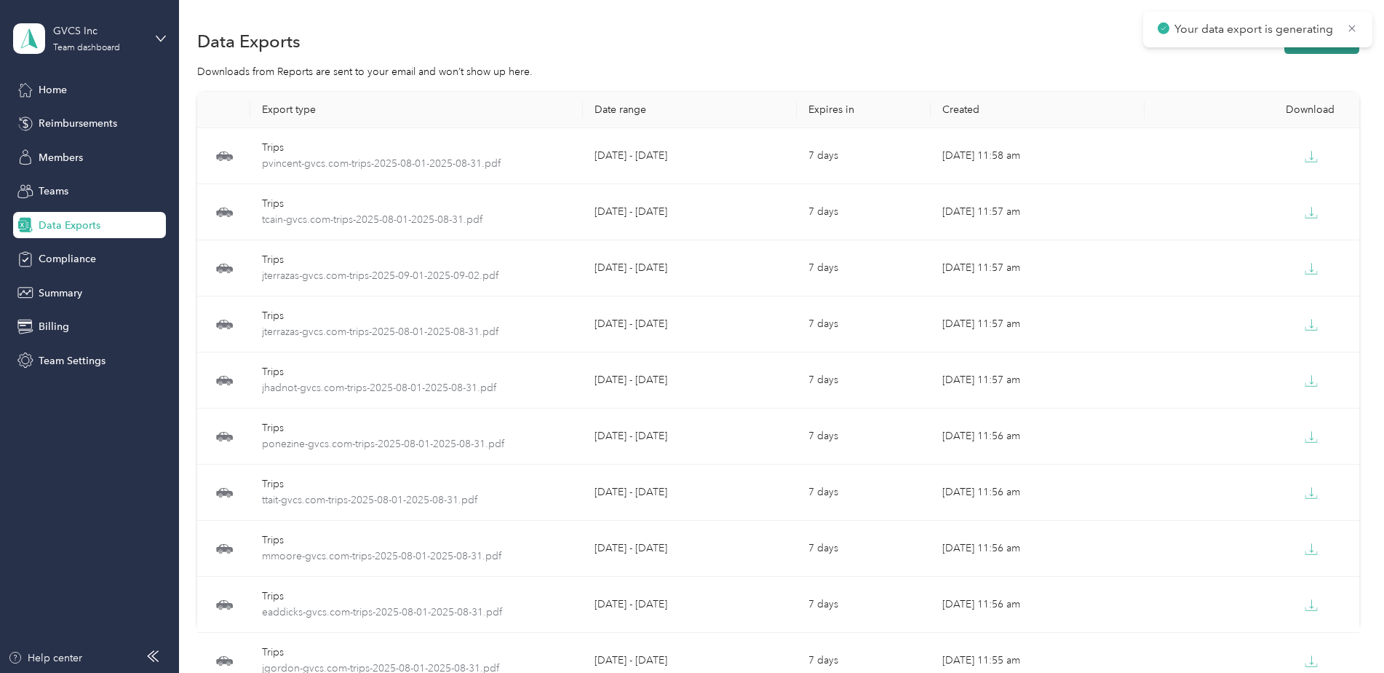
click at [1325, 51] on button "New export" at bounding box center [1322, 40] width 75 height 25
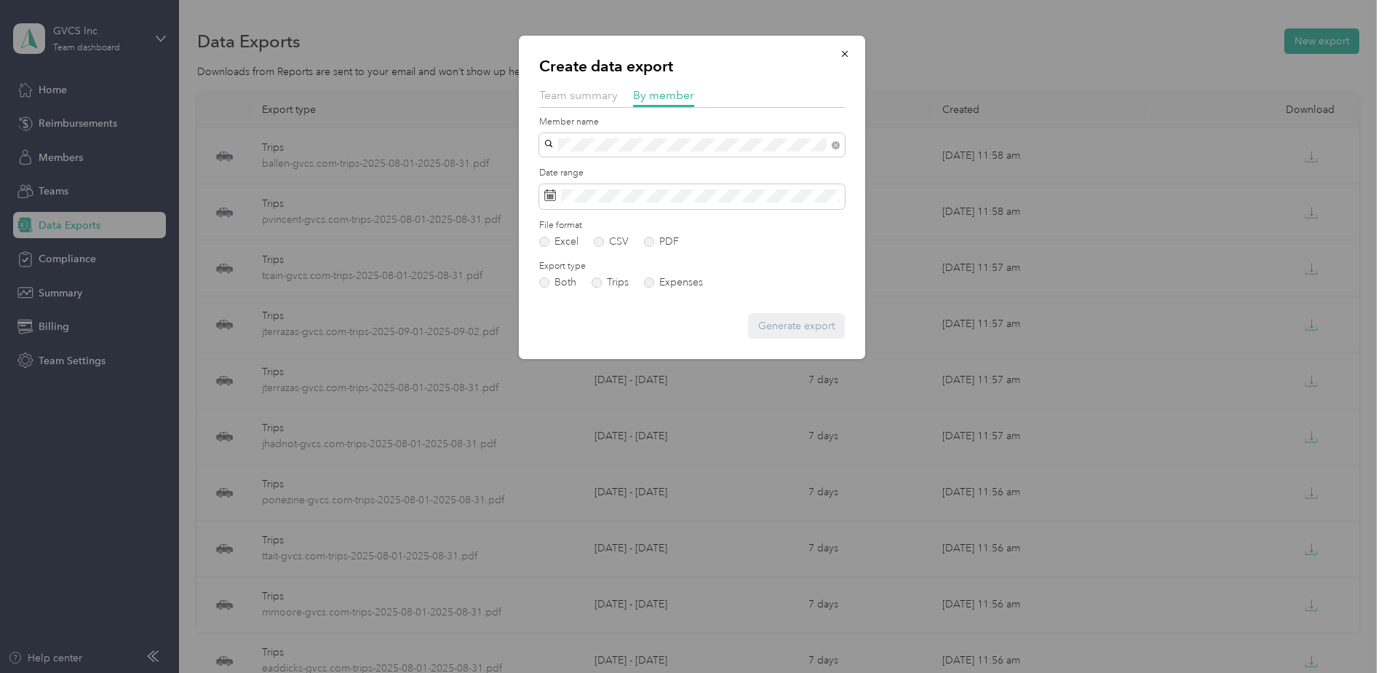
click at [627, 165] on span "[EMAIL_ADDRESS][DOMAIN_NAME]" at bounding box center [636, 170] width 172 height 12
click at [635, 187] on span at bounding box center [692, 196] width 306 height 25
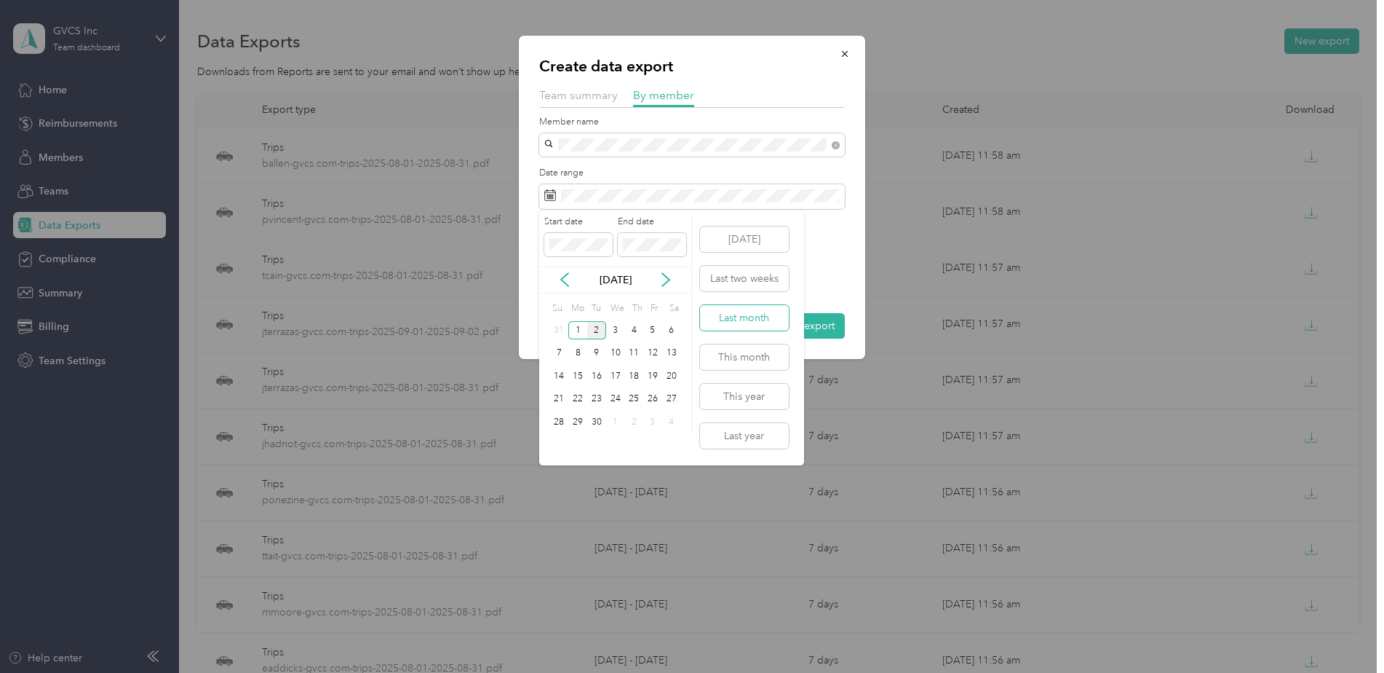
click at [741, 319] on button "Last month" at bounding box center [744, 317] width 89 height 25
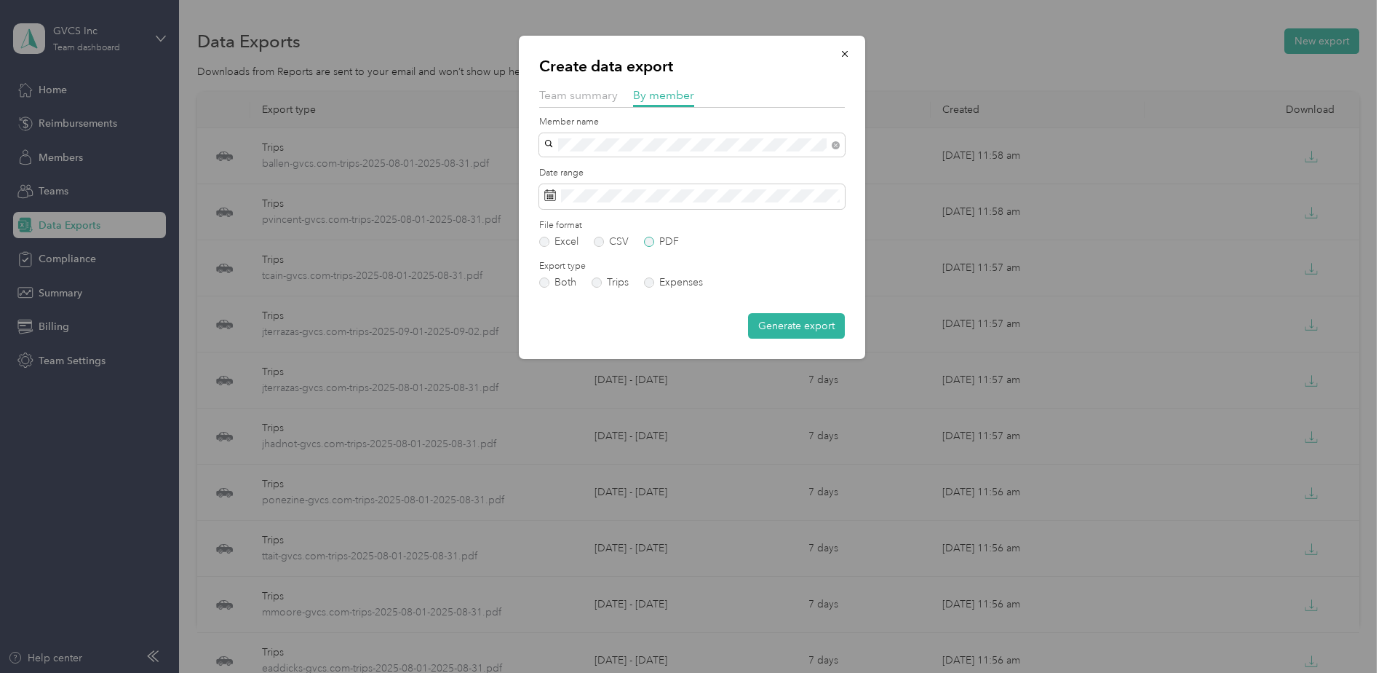
click at [673, 240] on label "PDF" at bounding box center [661, 242] width 35 height 10
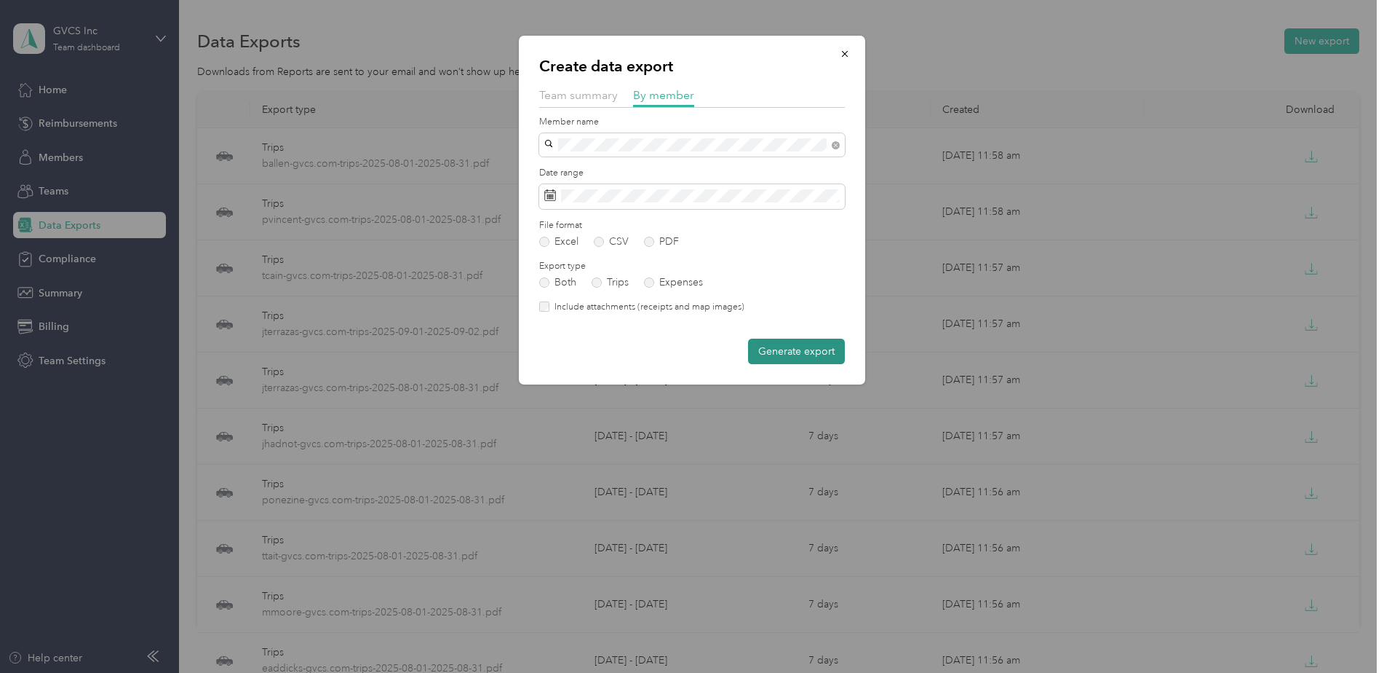
drag, startPoint x: 781, startPoint y: 349, endPoint x: 787, endPoint y: 354, distance: 7.7
click at [782, 349] on button "Generate export" at bounding box center [796, 350] width 97 height 25
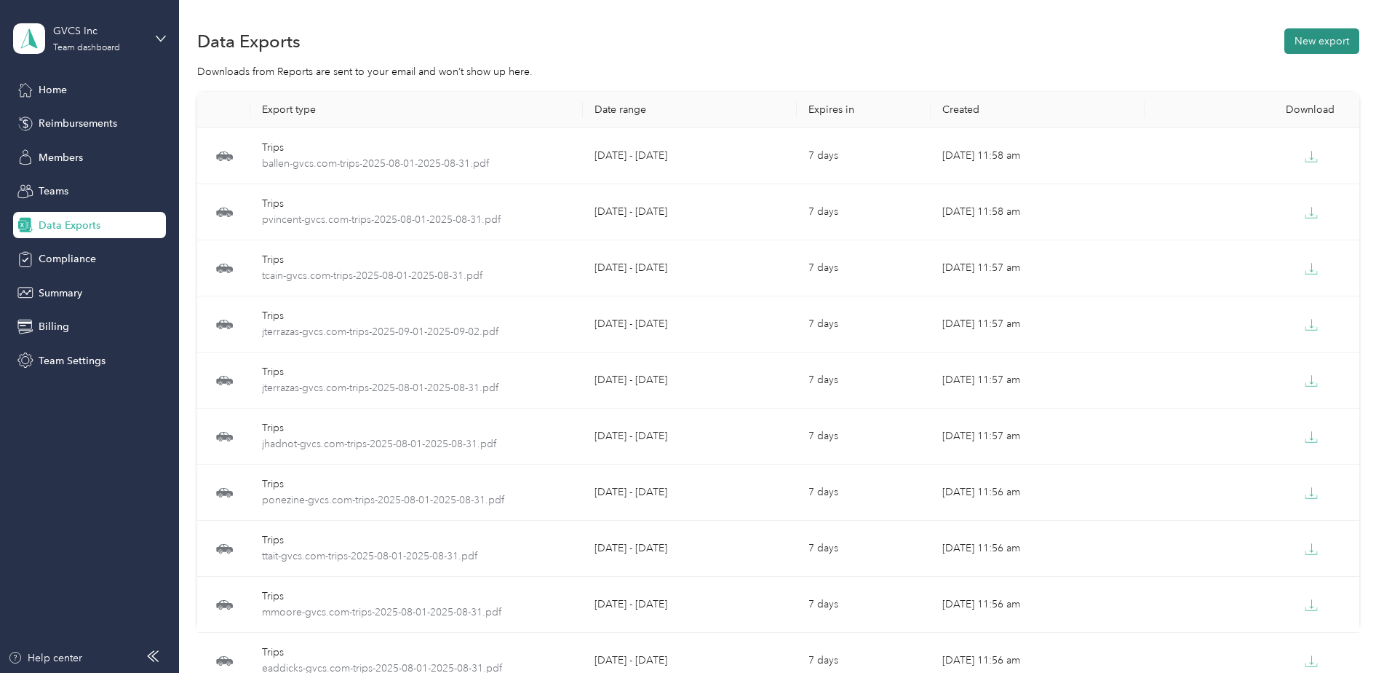
click at [1331, 40] on button "New export" at bounding box center [1322, 40] width 75 height 25
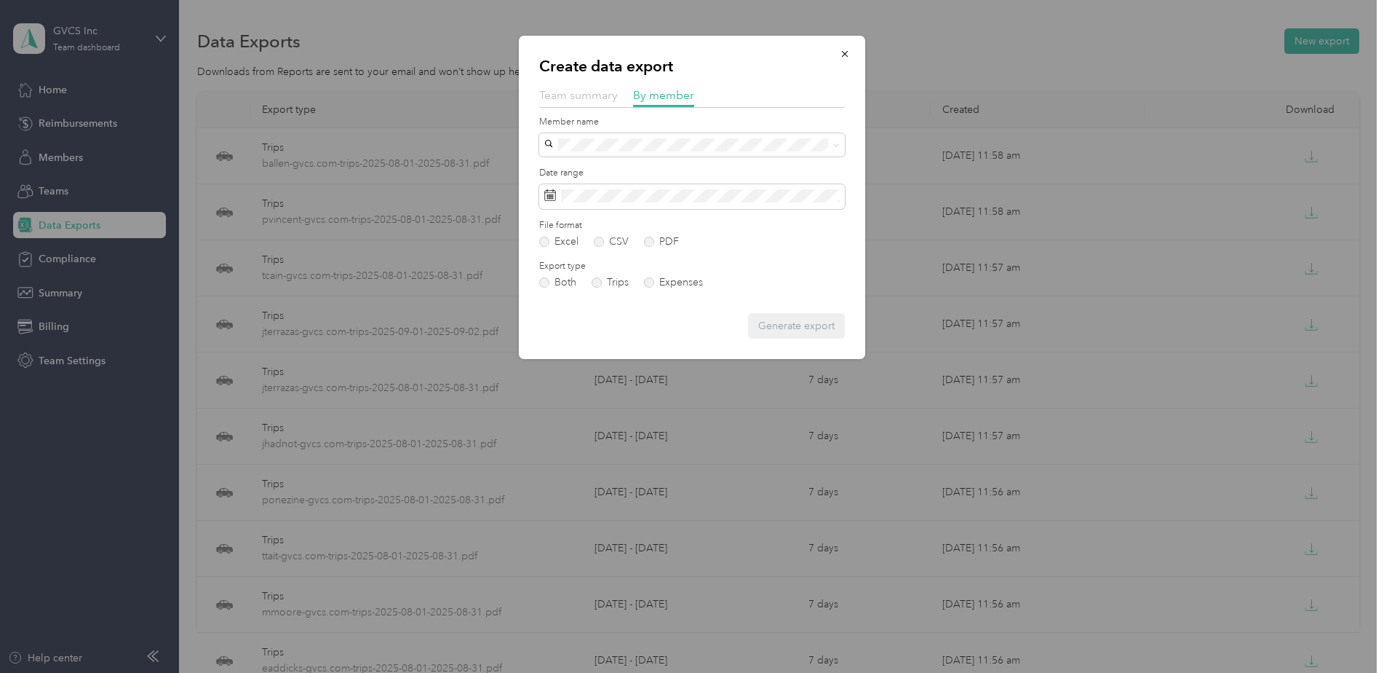
click at [558, 96] on span "Team summary" at bounding box center [578, 95] width 79 height 14
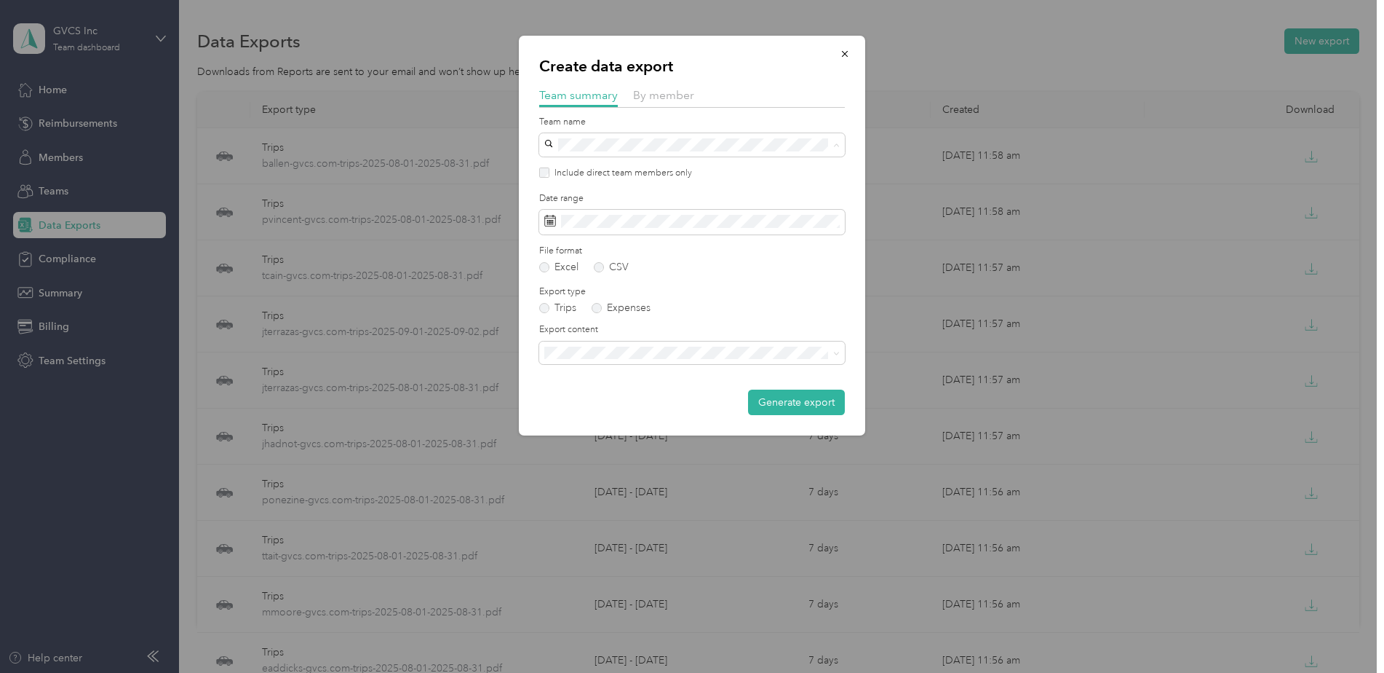
click at [1084, 162] on div at bounding box center [692, 336] width 1384 height 673
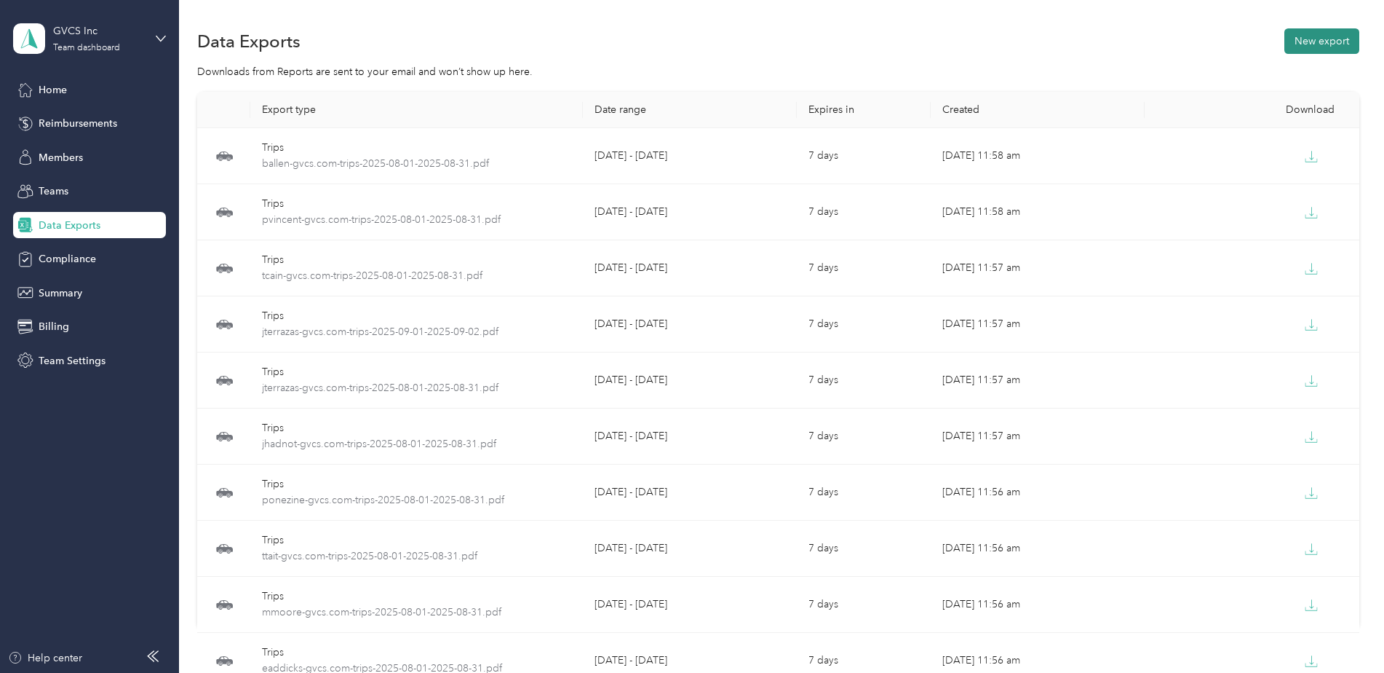
click at [1319, 45] on button "New export" at bounding box center [1322, 40] width 75 height 25
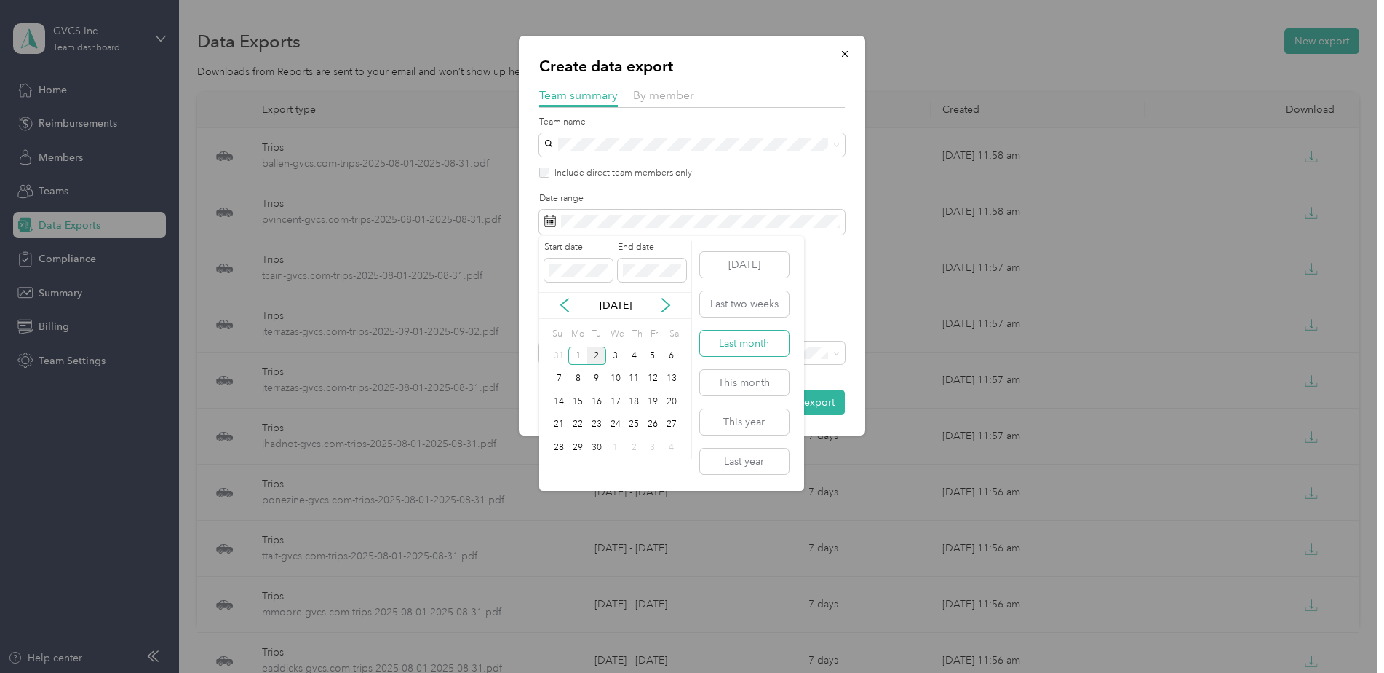
click at [748, 336] on button "Last month" at bounding box center [744, 342] width 89 height 25
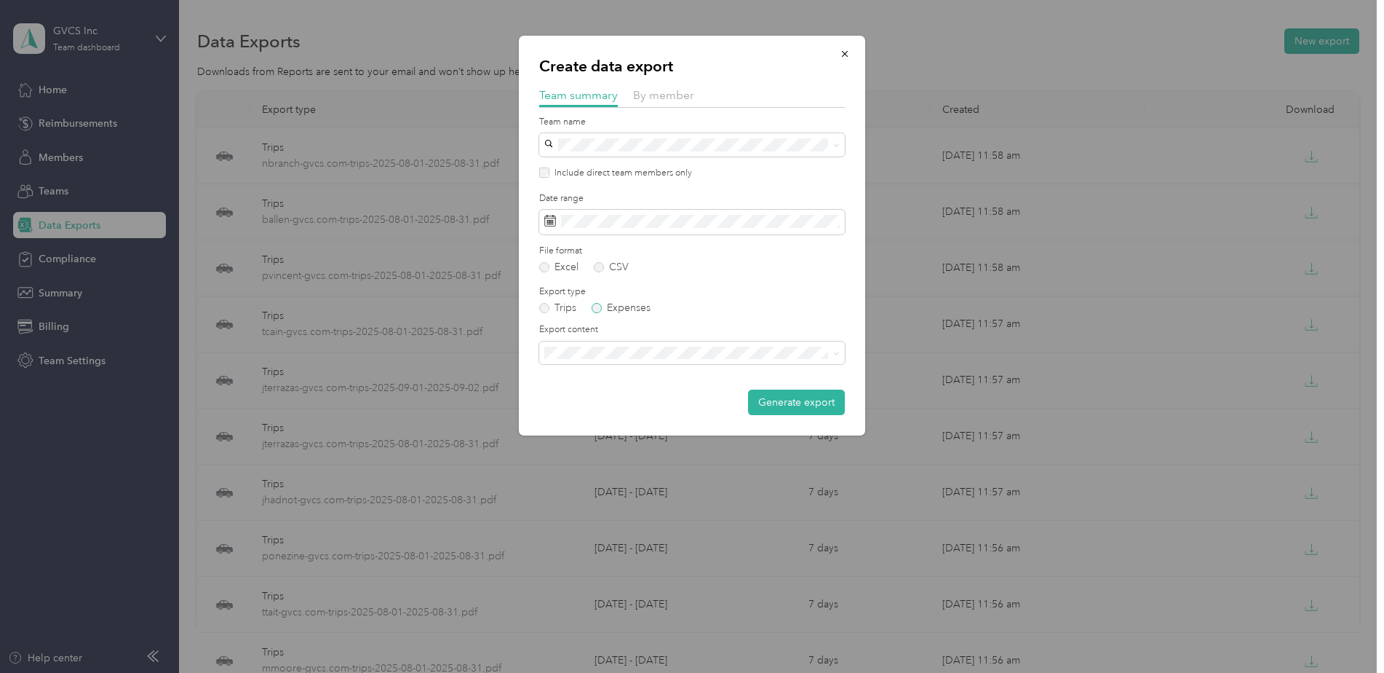
click at [618, 307] on label "Expenses" at bounding box center [621, 308] width 59 height 10
click at [597, 176] on label "Include direct team members only" at bounding box center [621, 173] width 143 height 13
click at [814, 401] on button "Generate export" at bounding box center [796, 401] width 97 height 25
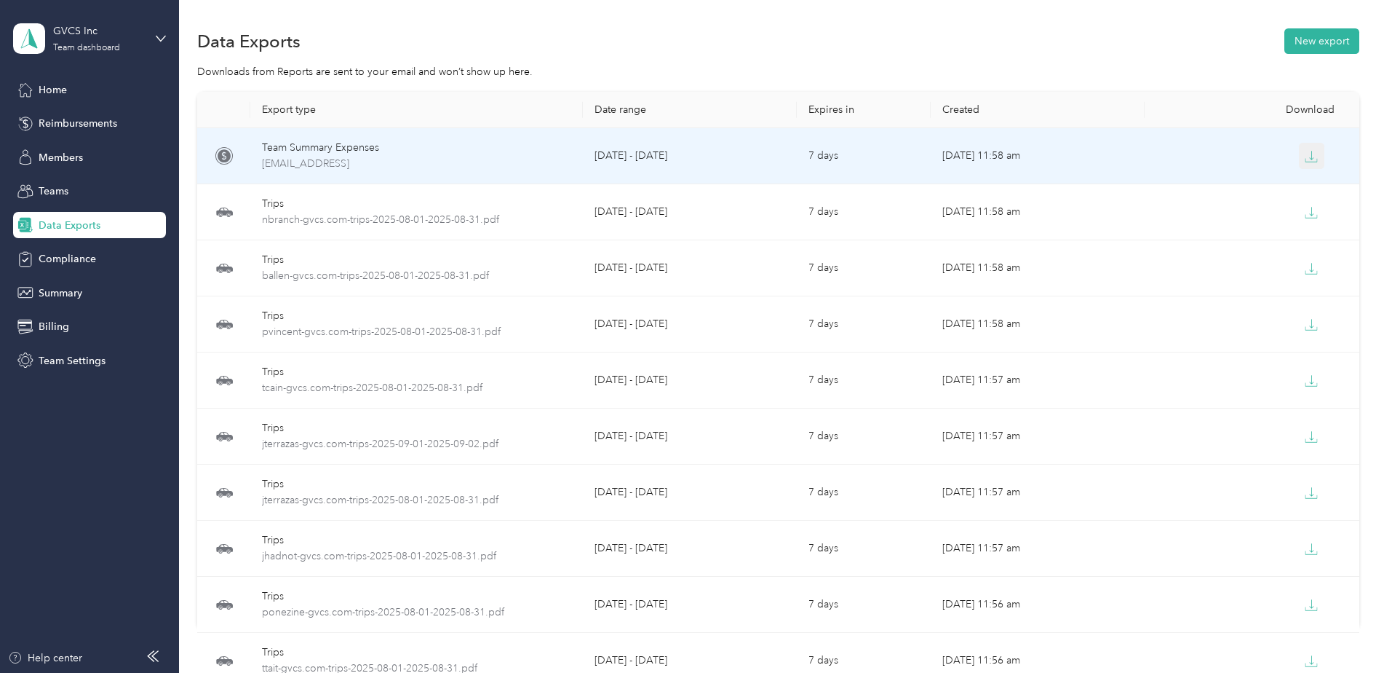
click at [1317, 160] on button "button" at bounding box center [1312, 156] width 26 height 26
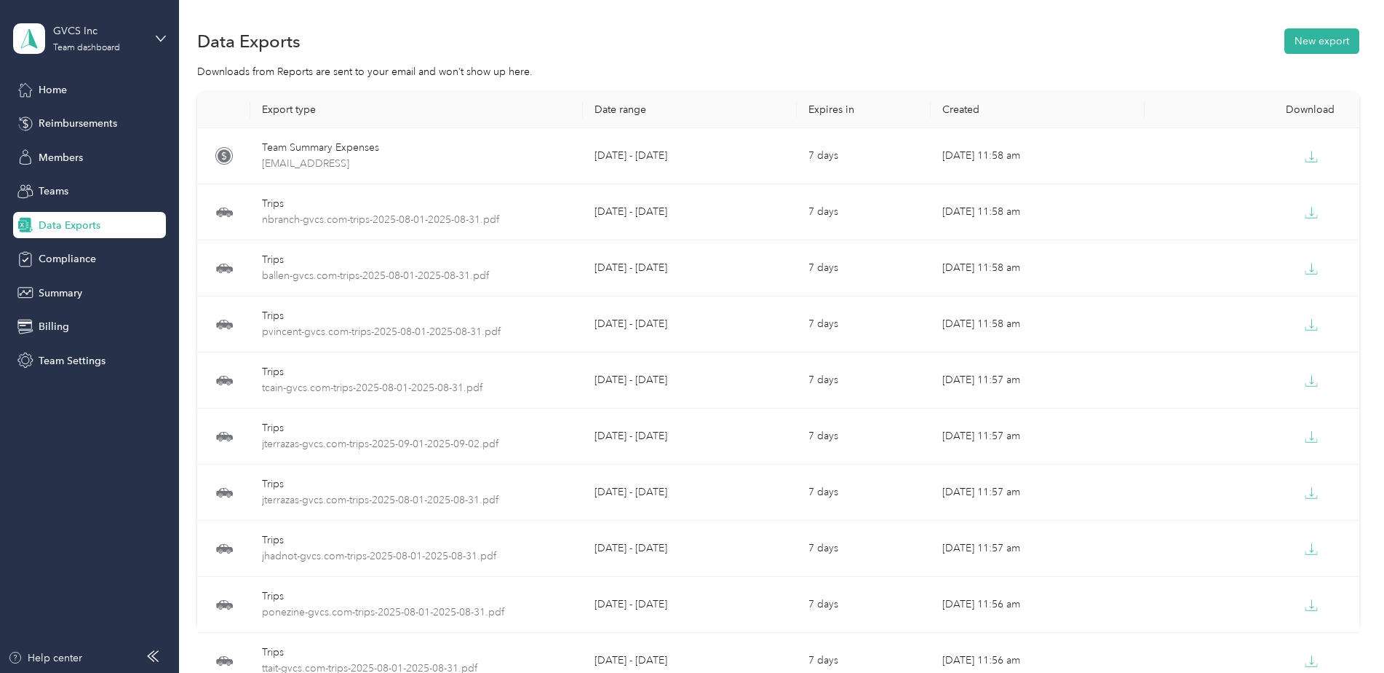
drag, startPoint x: 1342, startPoint y: 4, endPoint x: 1332, endPoint y: 20, distance: 19.0
click at [1342, 4] on div "Data Exports New export Downloads from Reports are sent to your email and won’t…" at bounding box center [778, 380] width 1198 height 760
click at [1331, 33] on button "New export" at bounding box center [1322, 40] width 75 height 25
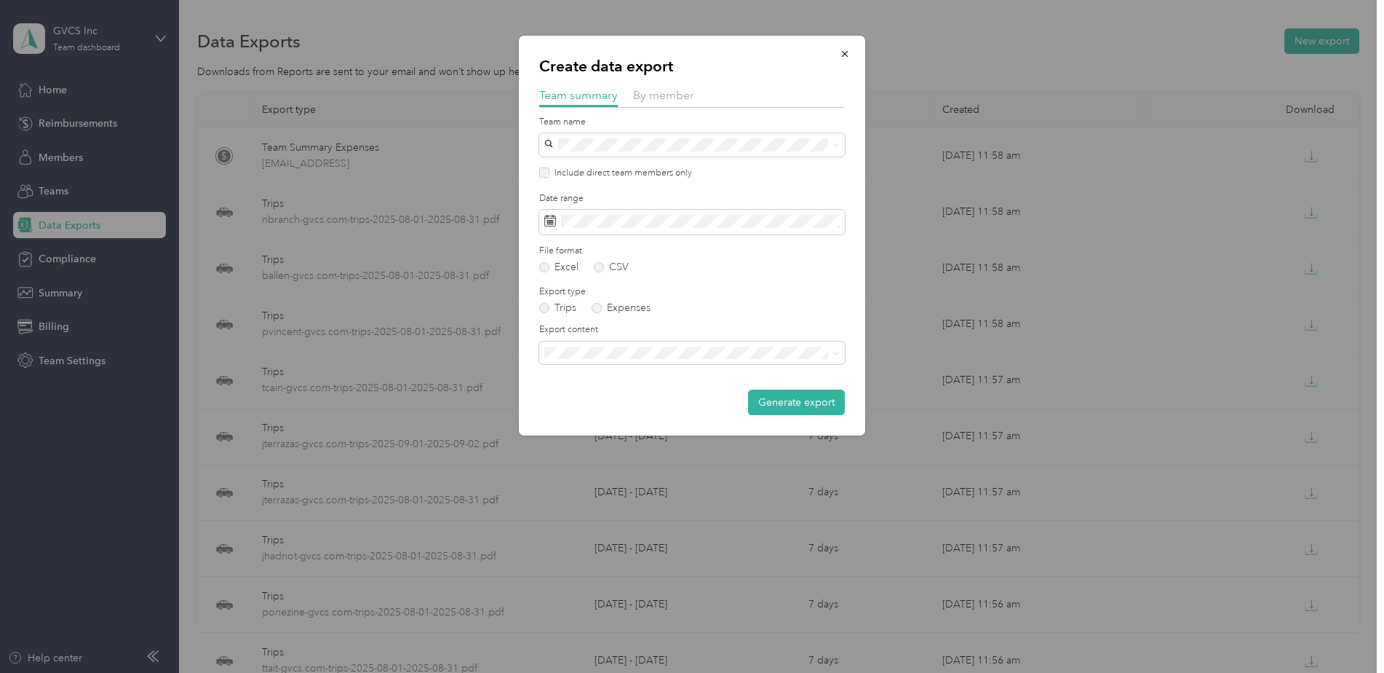
click at [683, 103] on div "By member" at bounding box center [663, 96] width 61 height 18
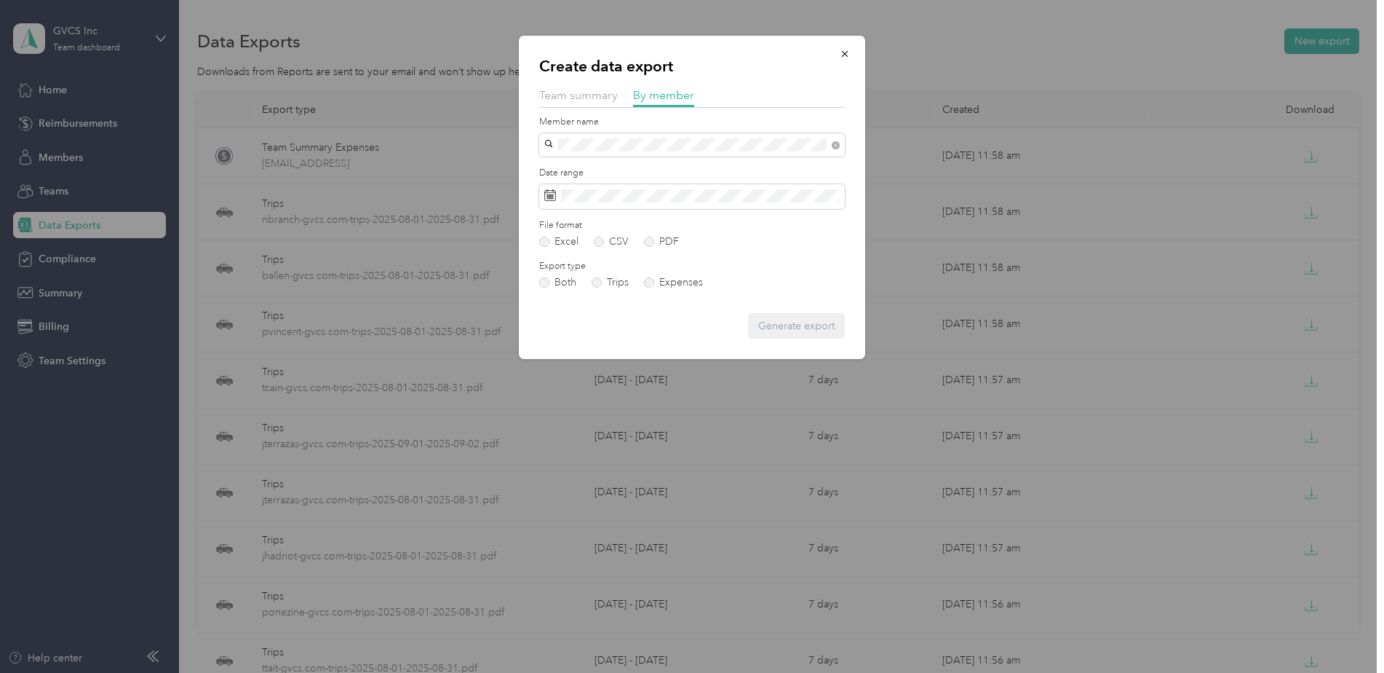
click at [633, 197] on div "[EMAIL_ADDRESS][DOMAIN_NAME]" at bounding box center [692, 196] width 285 height 15
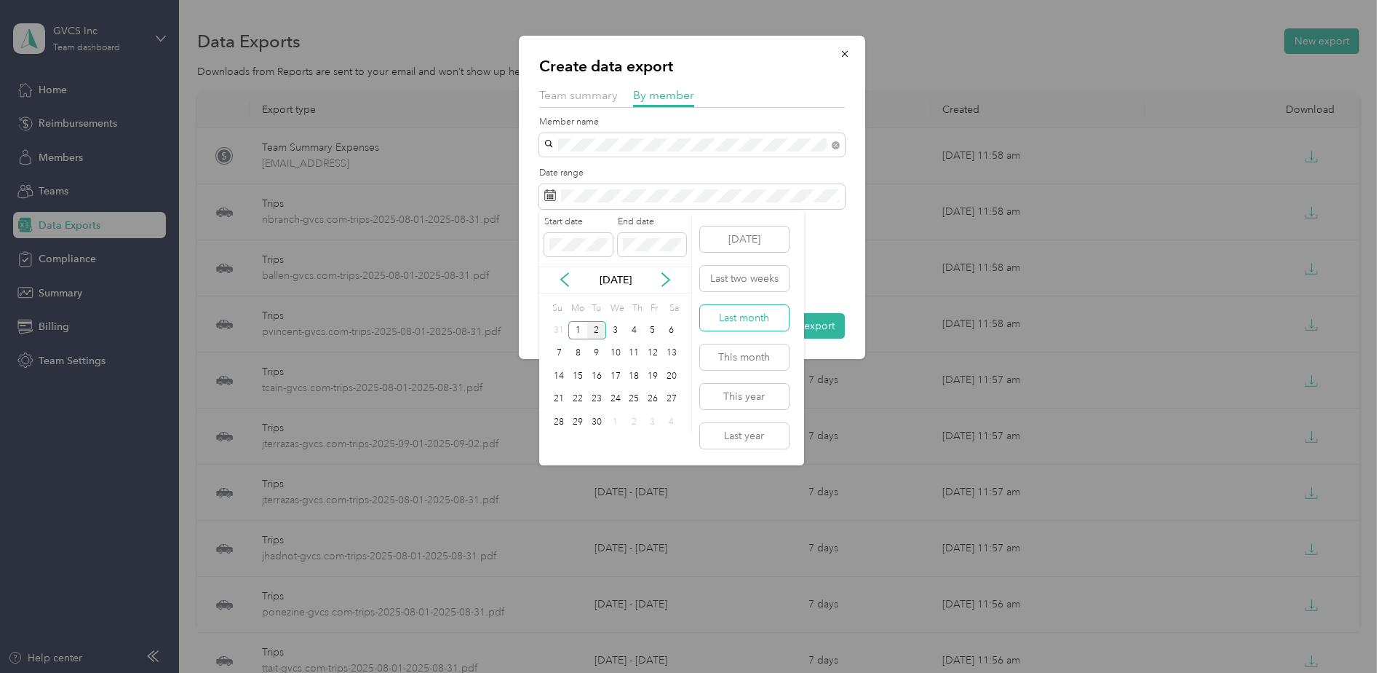
click at [742, 314] on button "Last month" at bounding box center [744, 317] width 89 height 25
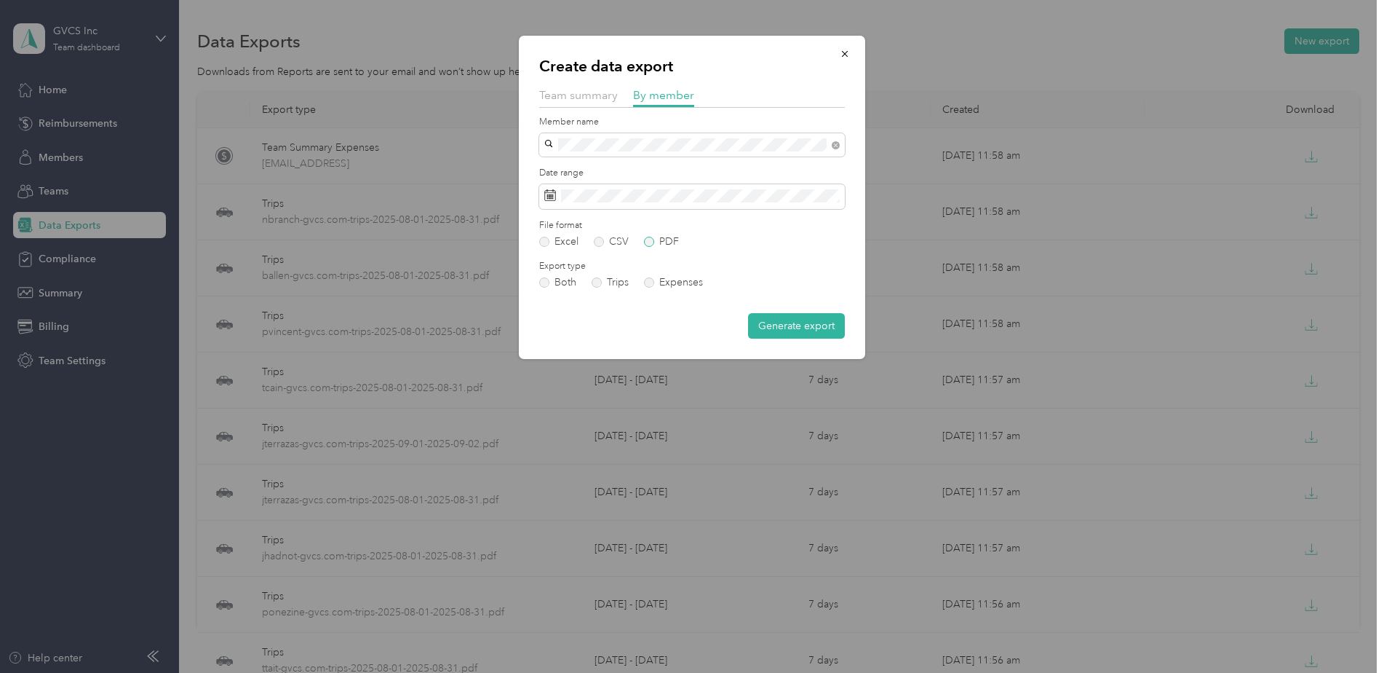
click at [667, 241] on label "PDF" at bounding box center [661, 242] width 35 height 10
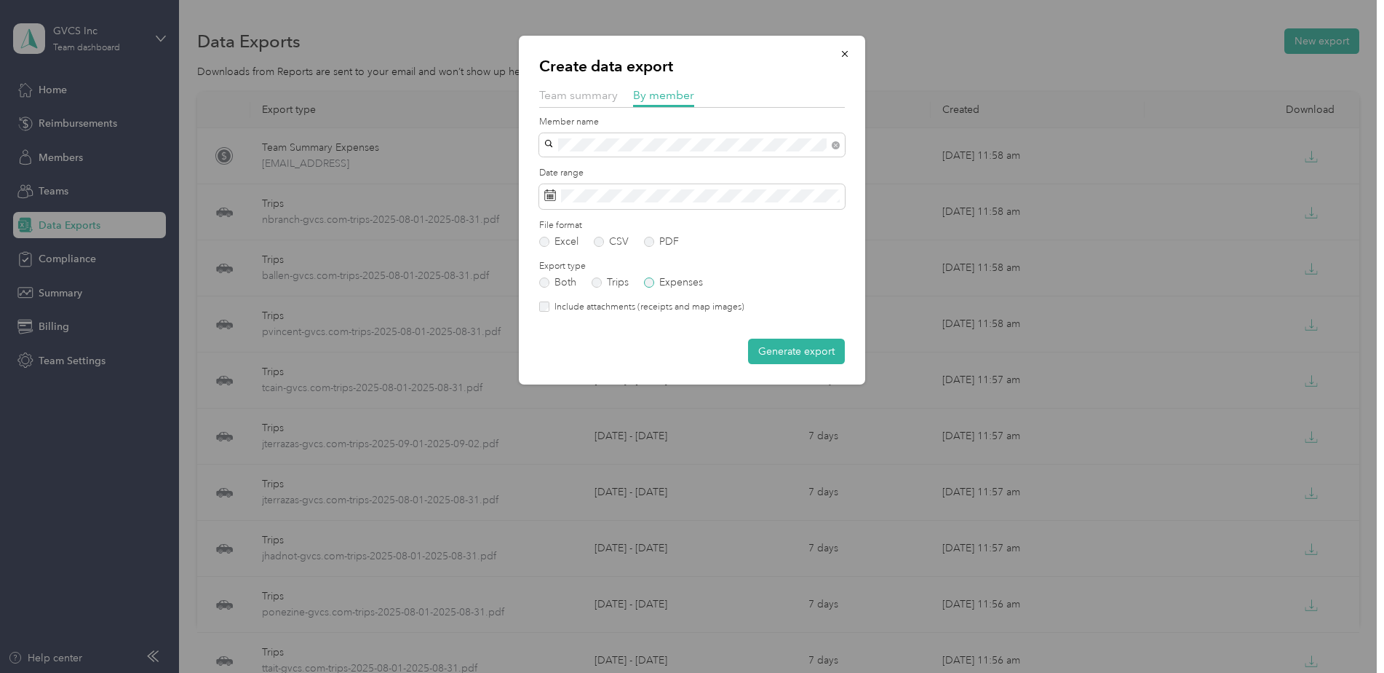
click at [667, 286] on label "Expenses" at bounding box center [673, 282] width 59 height 10
click at [538, 312] on div "Create data export Team summary By member Member name Date range File format Ex…" at bounding box center [692, 210] width 346 height 349
click at [797, 354] on button "Generate export" at bounding box center [796, 350] width 97 height 25
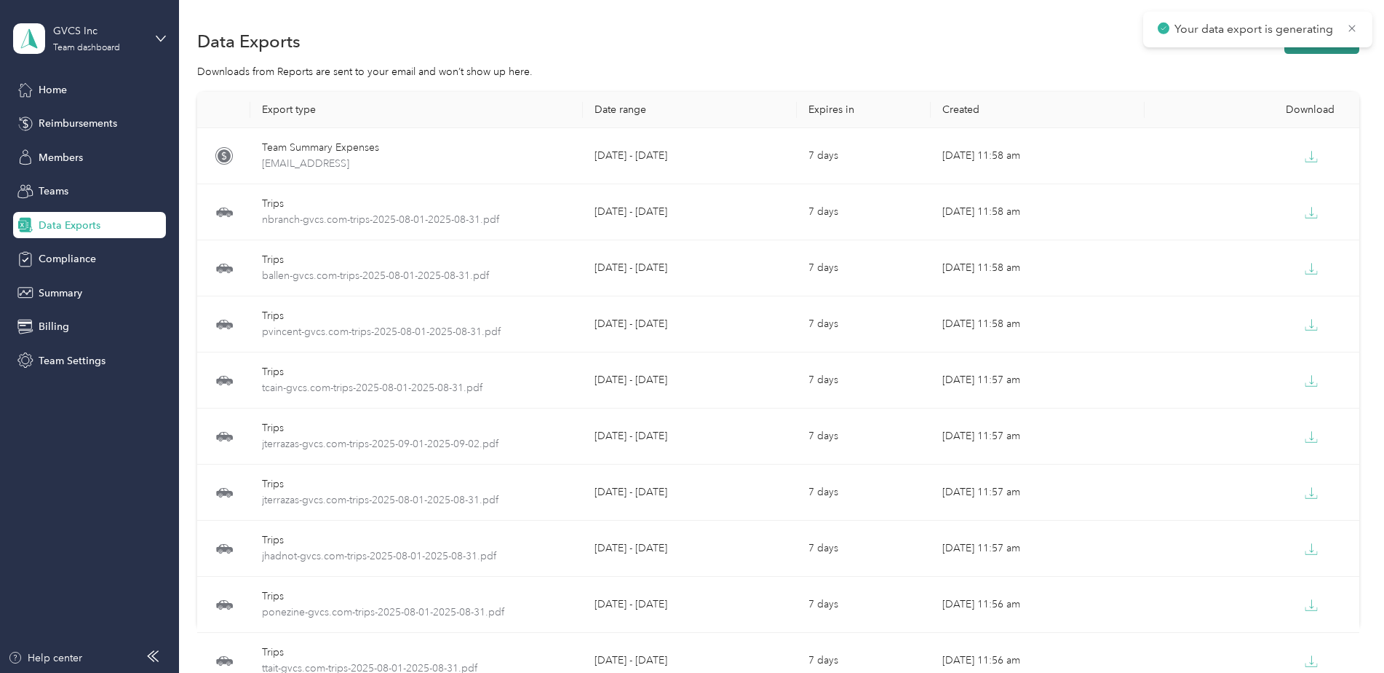
click at [1332, 52] on button "New export" at bounding box center [1322, 40] width 75 height 25
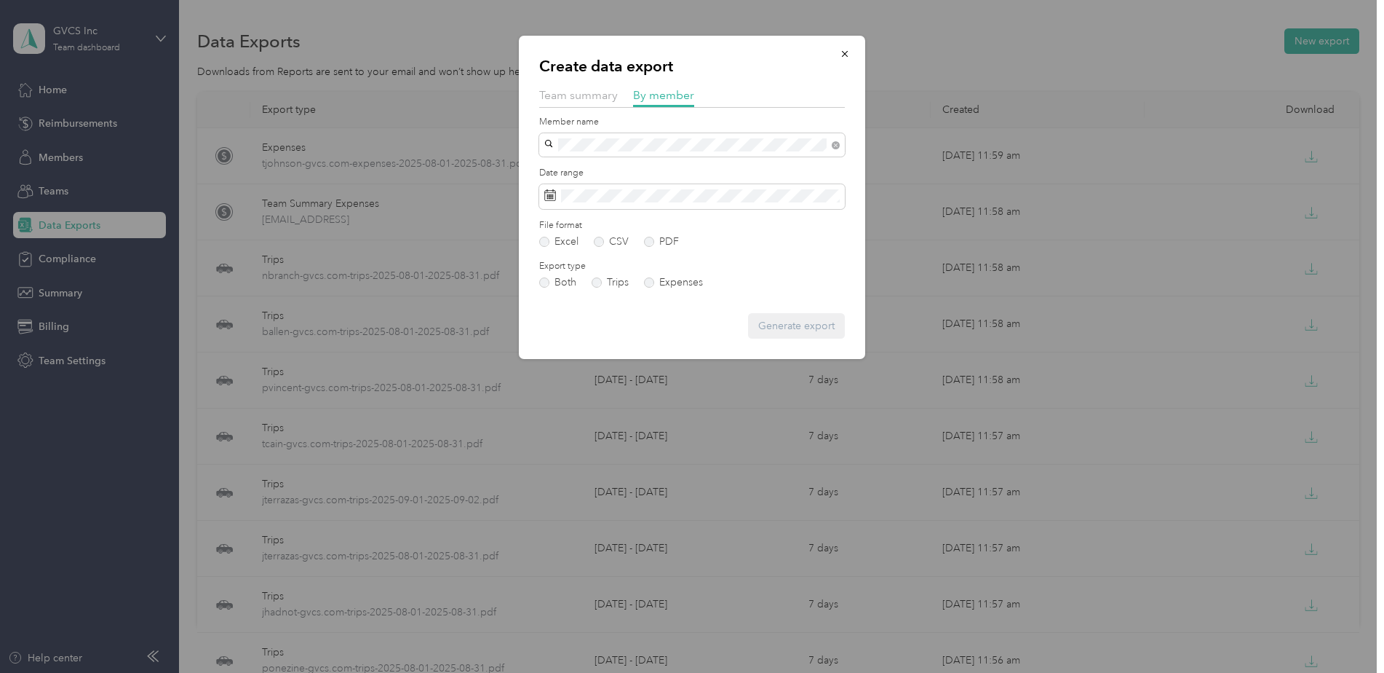
click at [628, 214] on div "[PERSON_NAME]" at bounding box center [692, 221] width 285 height 15
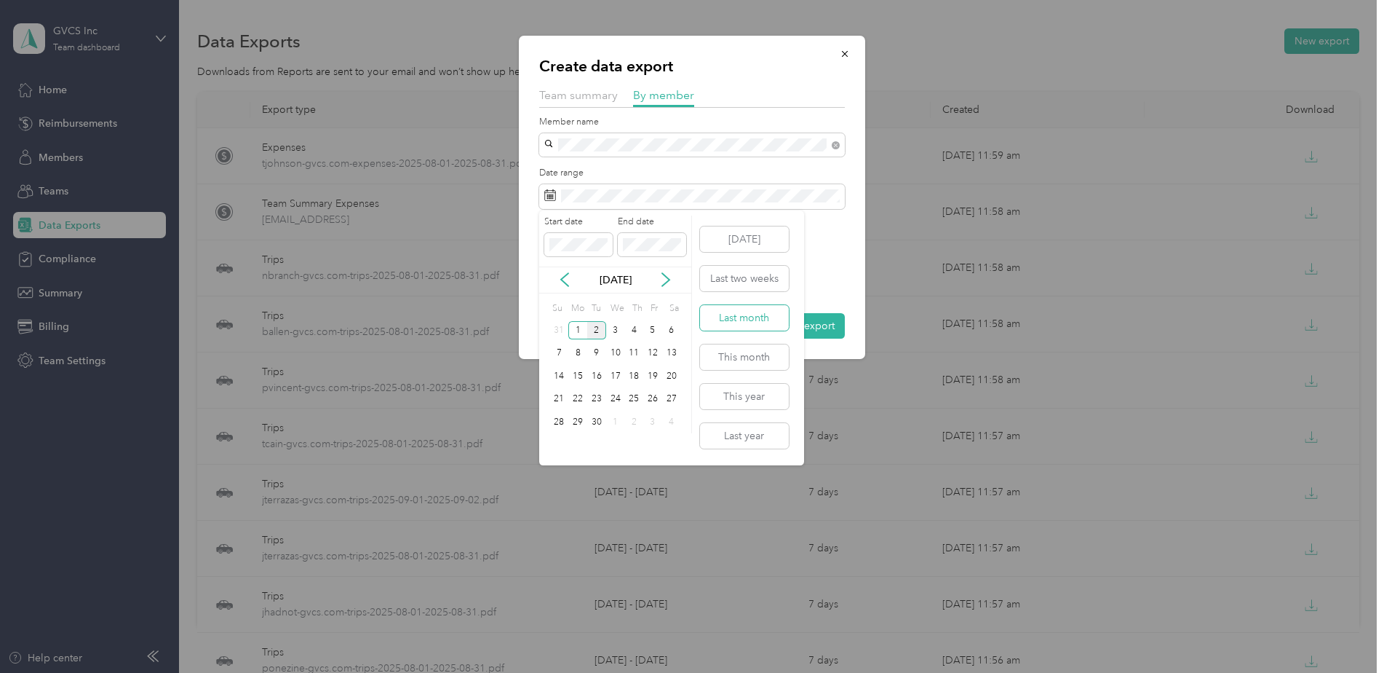
click at [732, 320] on button "Last month" at bounding box center [744, 317] width 89 height 25
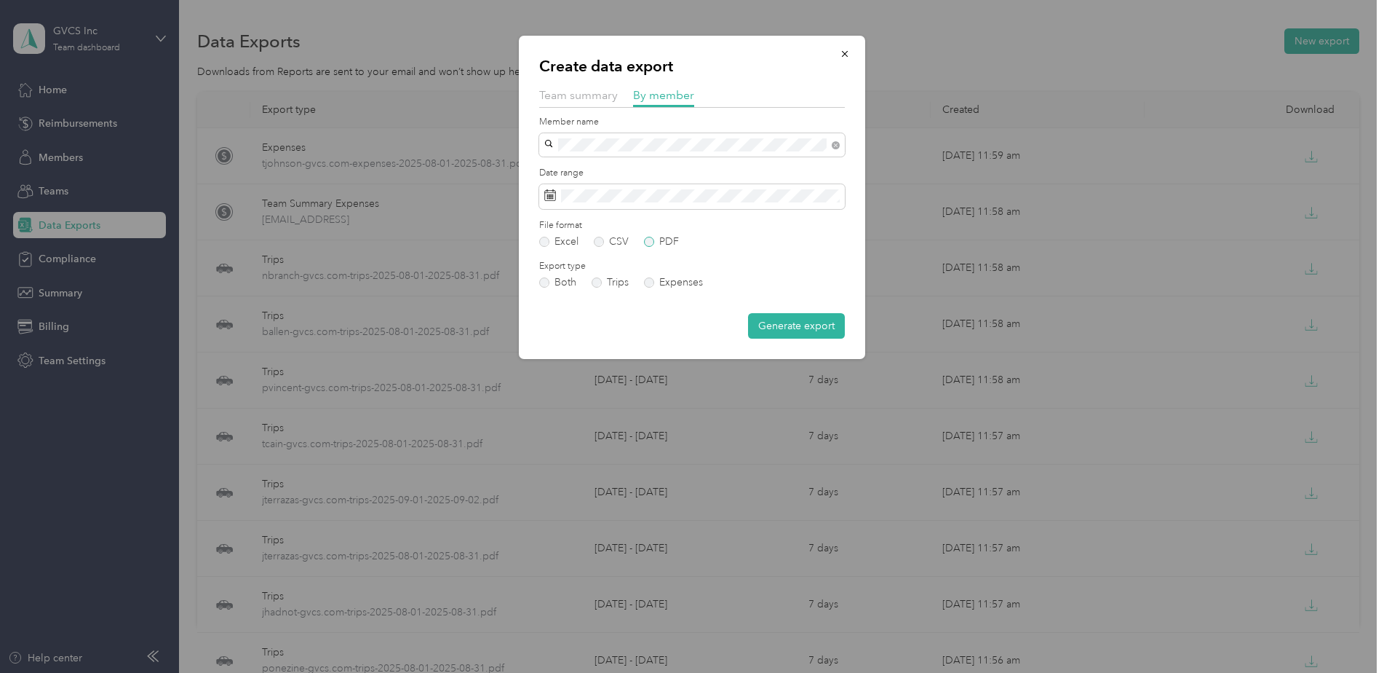
click at [673, 245] on label "PDF" at bounding box center [661, 242] width 35 height 10
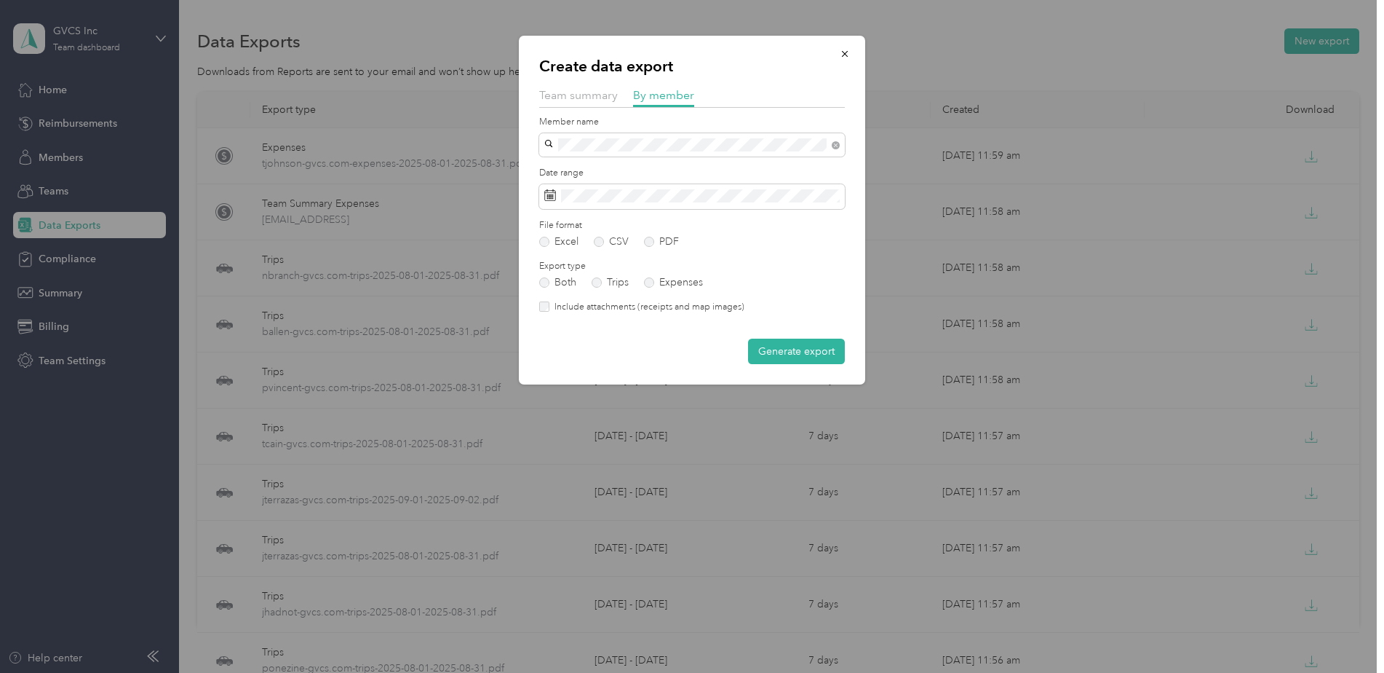
click at [669, 274] on div "Export type Both Trips Expenses" at bounding box center [692, 274] width 306 height 28
click at [667, 282] on label "Expenses" at bounding box center [673, 282] width 59 height 10
click at [804, 357] on button "Generate export" at bounding box center [796, 350] width 97 height 25
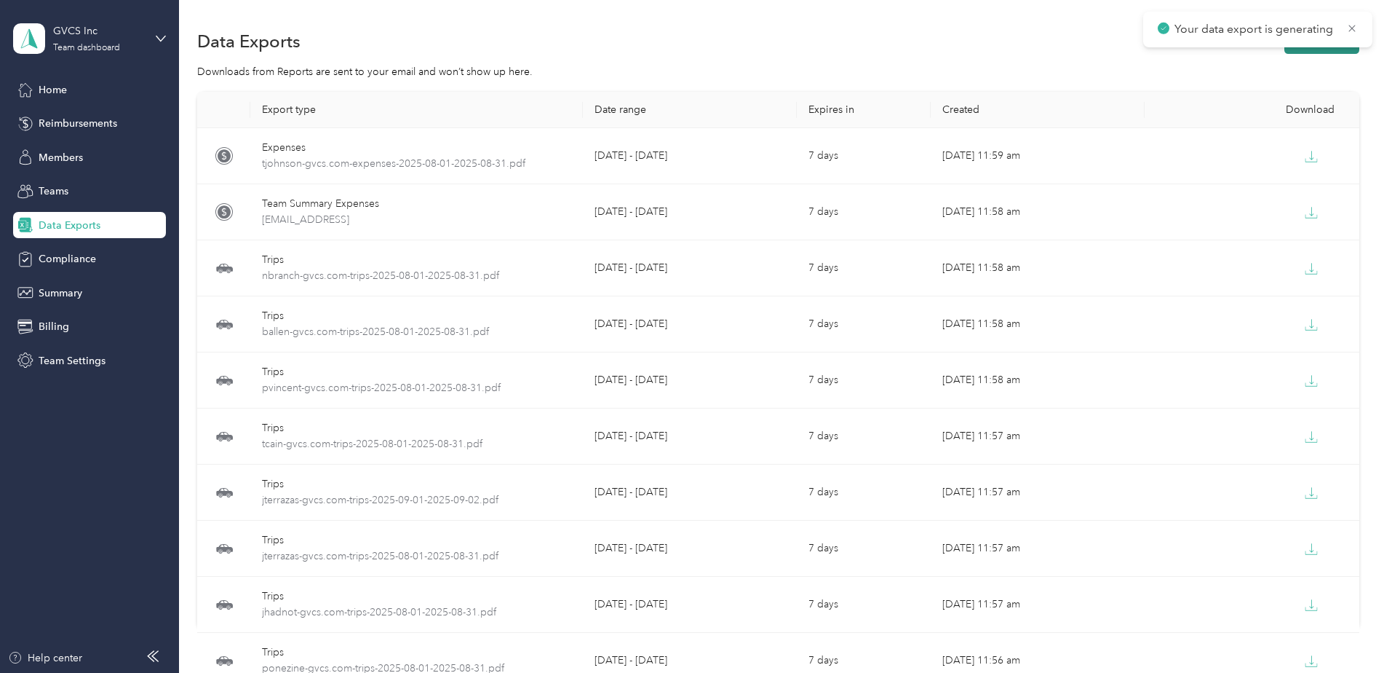
click at [1326, 49] on button "New export" at bounding box center [1322, 40] width 75 height 25
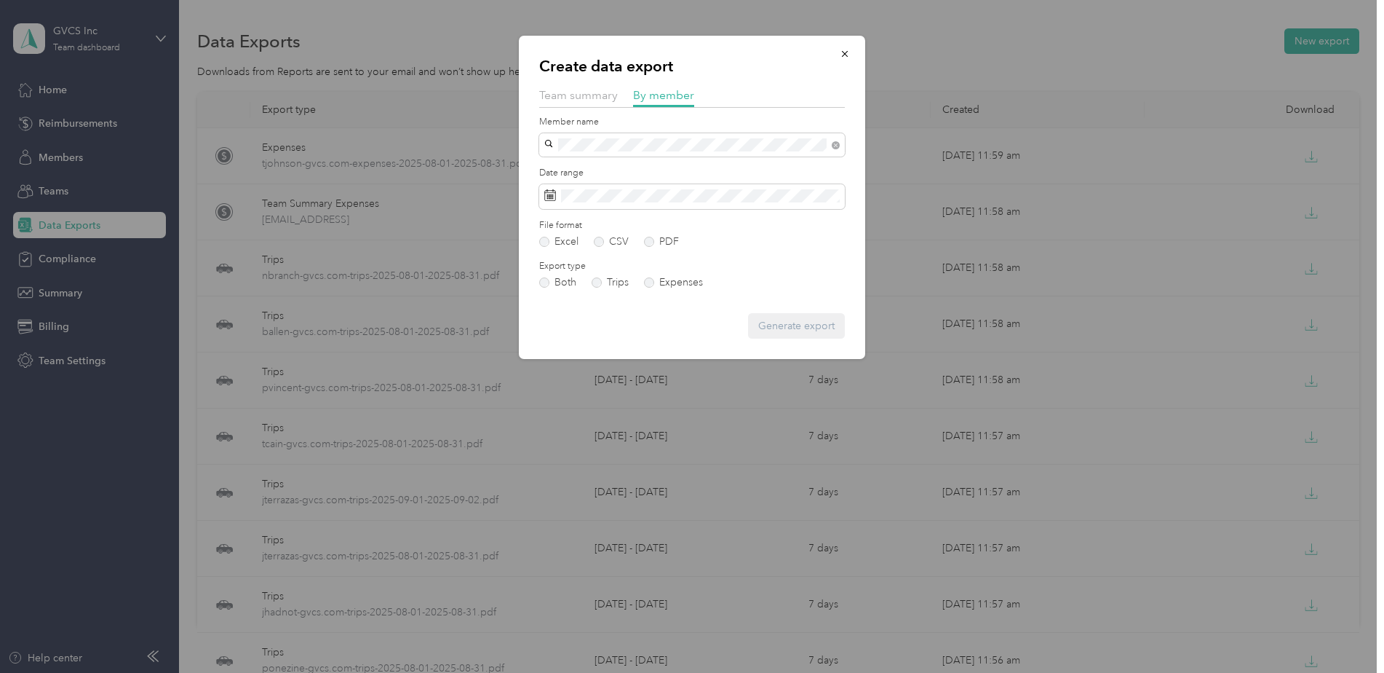
click at [611, 164] on div "[PERSON_NAME]" at bounding box center [692, 170] width 285 height 15
click at [659, 242] on label "PDF" at bounding box center [661, 242] width 35 height 10
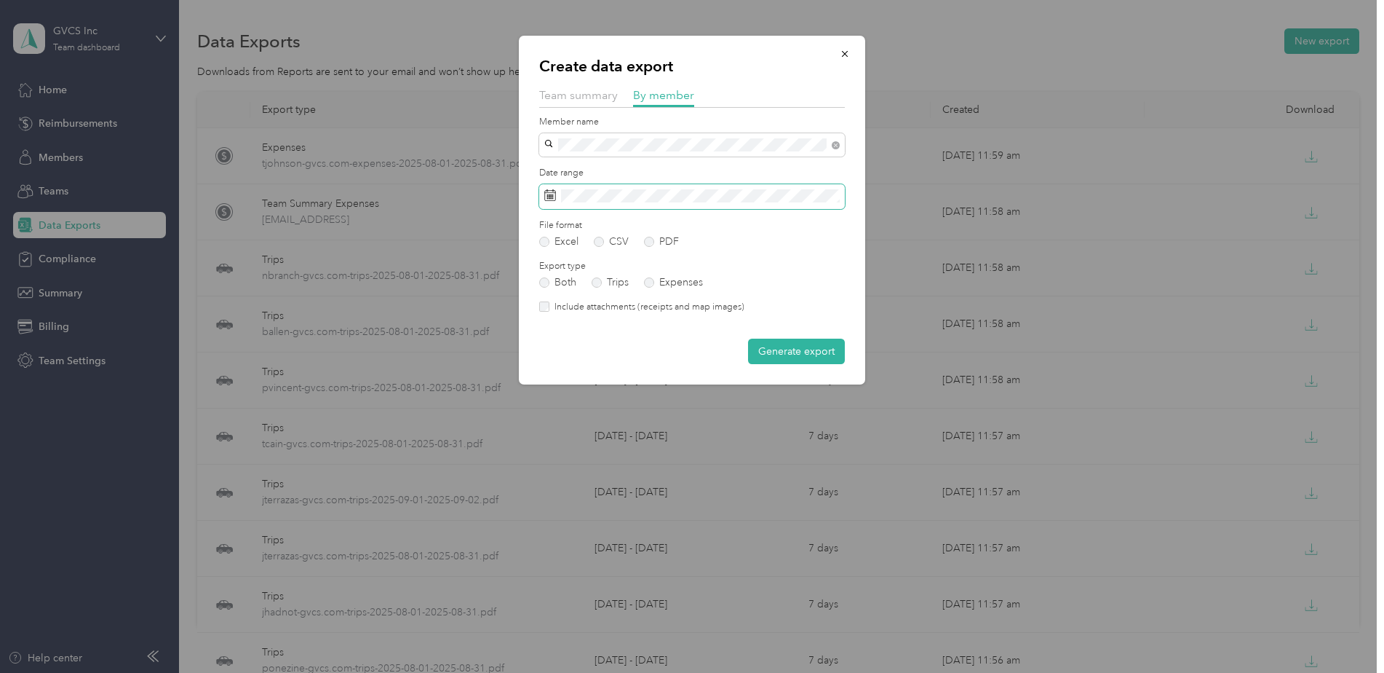
click at [739, 187] on span at bounding box center [692, 196] width 306 height 25
click at [734, 202] on span at bounding box center [692, 196] width 306 height 25
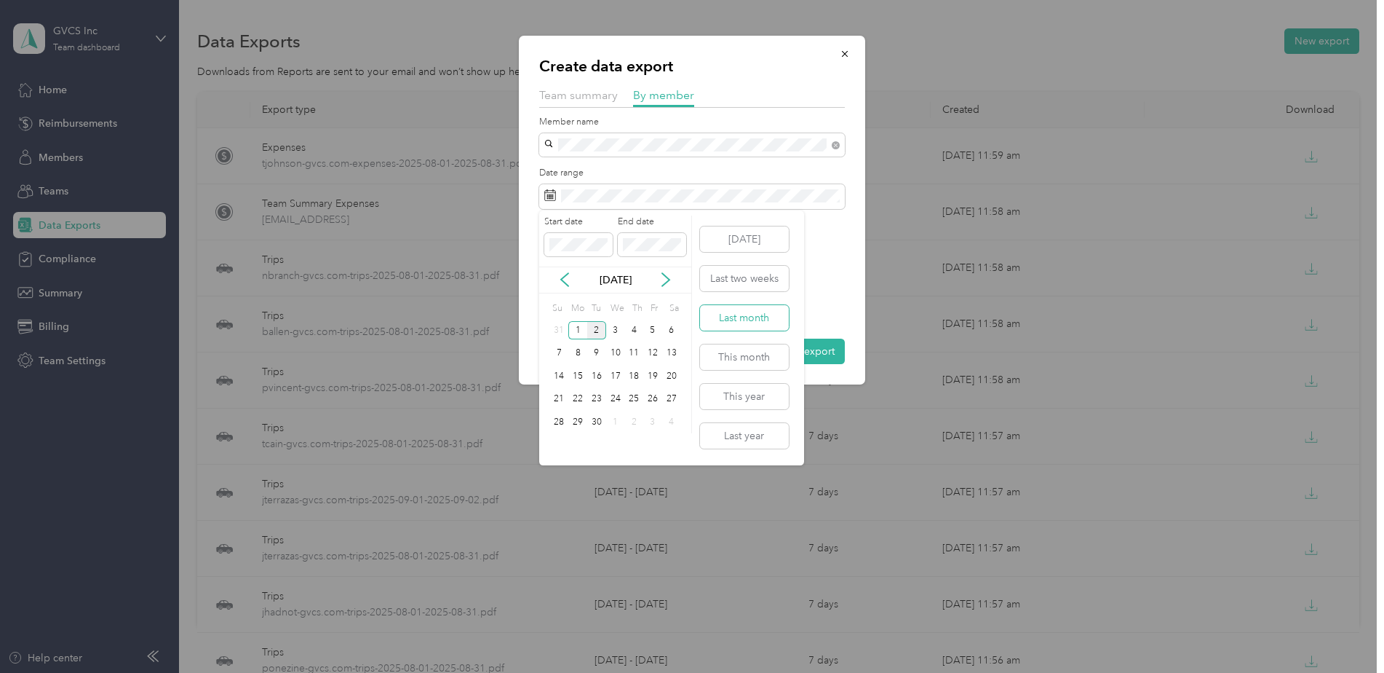
click at [736, 311] on button "Last month" at bounding box center [744, 317] width 89 height 25
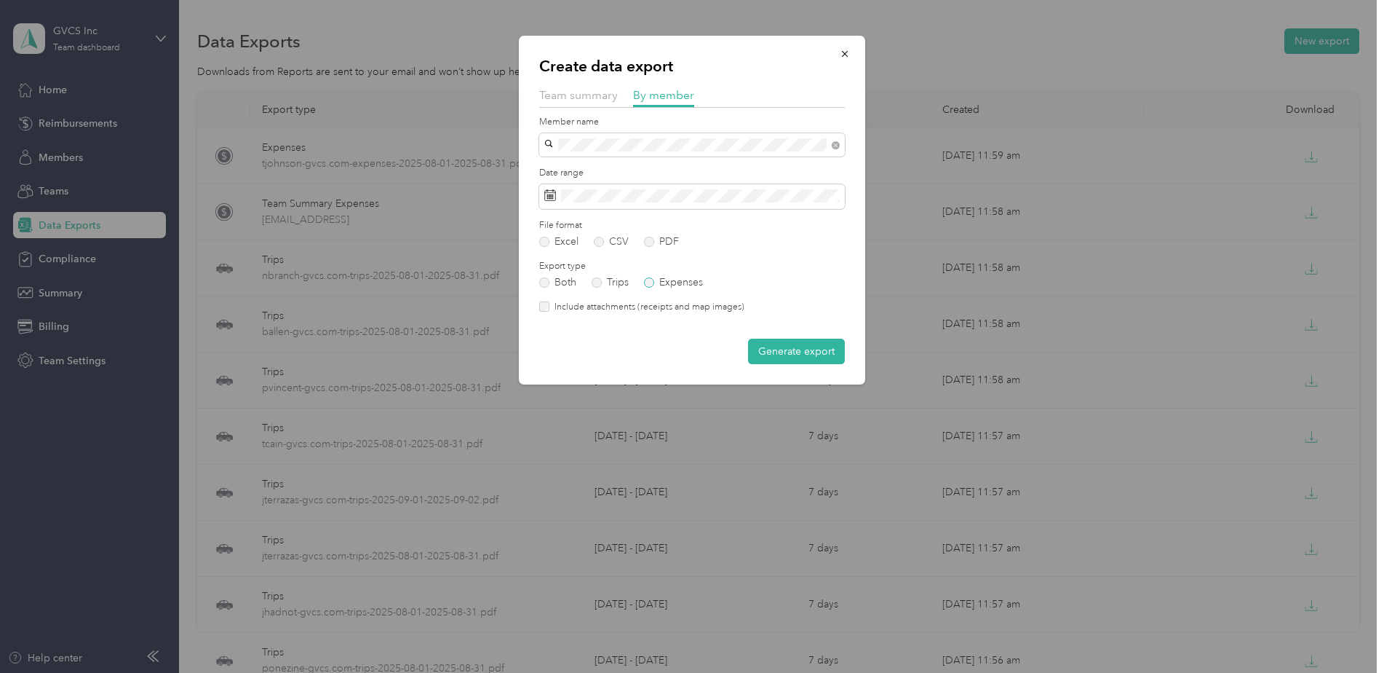
click at [693, 286] on label "Expenses" at bounding box center [673, 282] width 59 height 10
click at [552, 304] on label "Include attachments (receipts and map images)" at bounding box center [647, 307] width 195 height 13
click at [799, 343] on button "Generate export" at bounding box center [796, 350] width 97 height 25
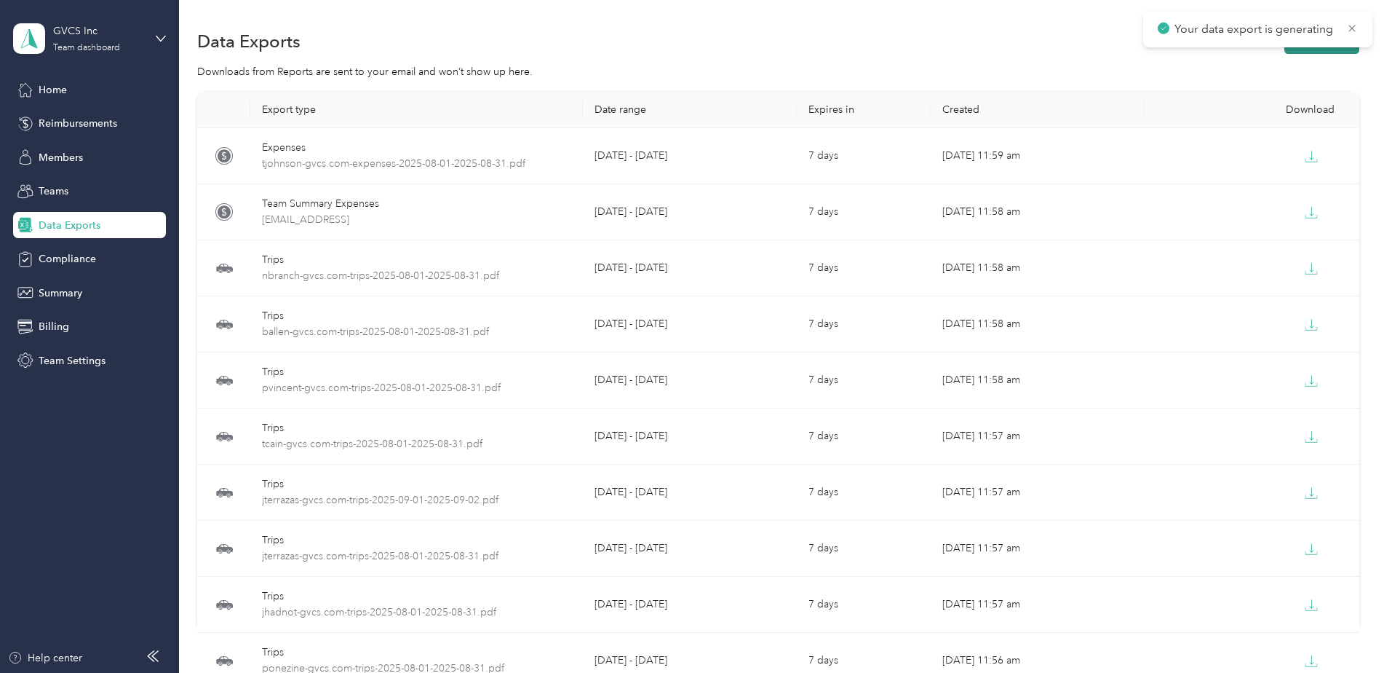
click at [1327, 52] on button "New export" at bounding box center [1322, 40] width 75 height 25
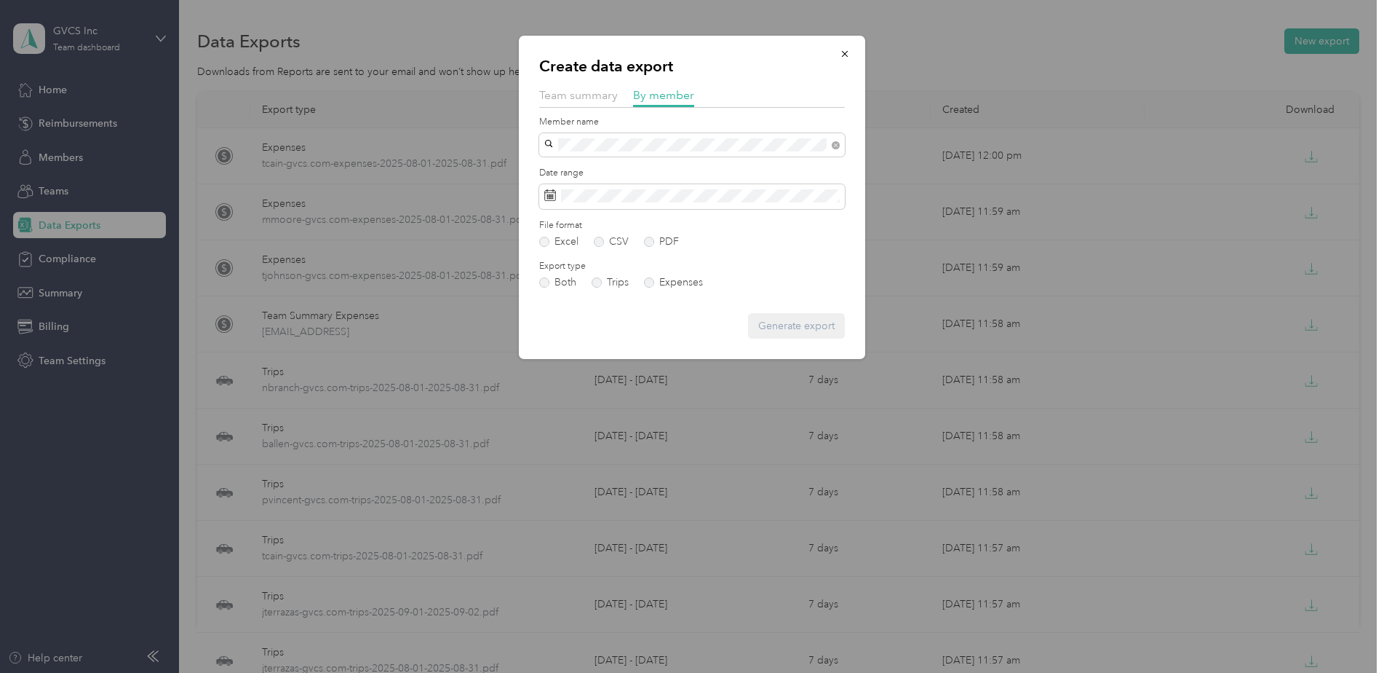
click at [641, 174] on div "[PERSON_NAME]" at bounding box center [692, 170] width 285 height 15
click at [633, 189] on span at bounding box center [692, 196] width 306 height 25
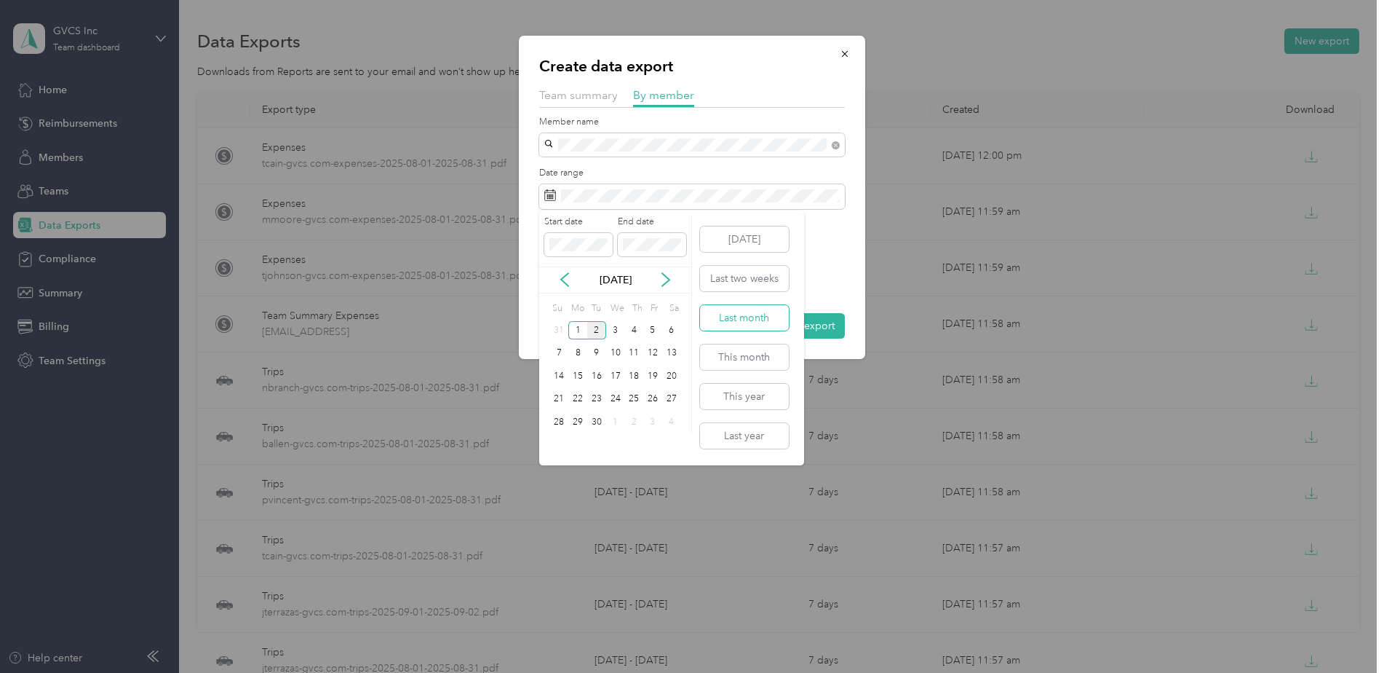
click at [726, 327] on button "Last month" at bounding box center [744, 317] width 89 height 25
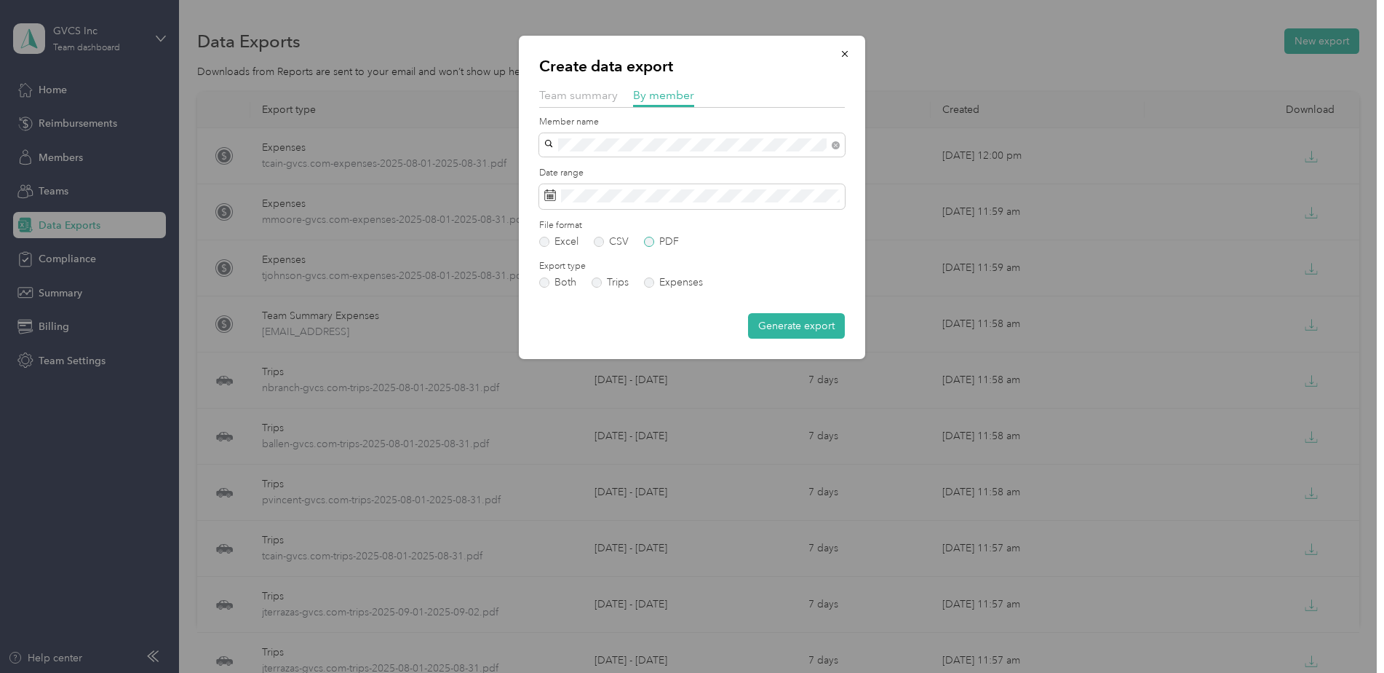
click at [660, 245] on label "PDF" at bounding box center [661, 242] width 35 height 10
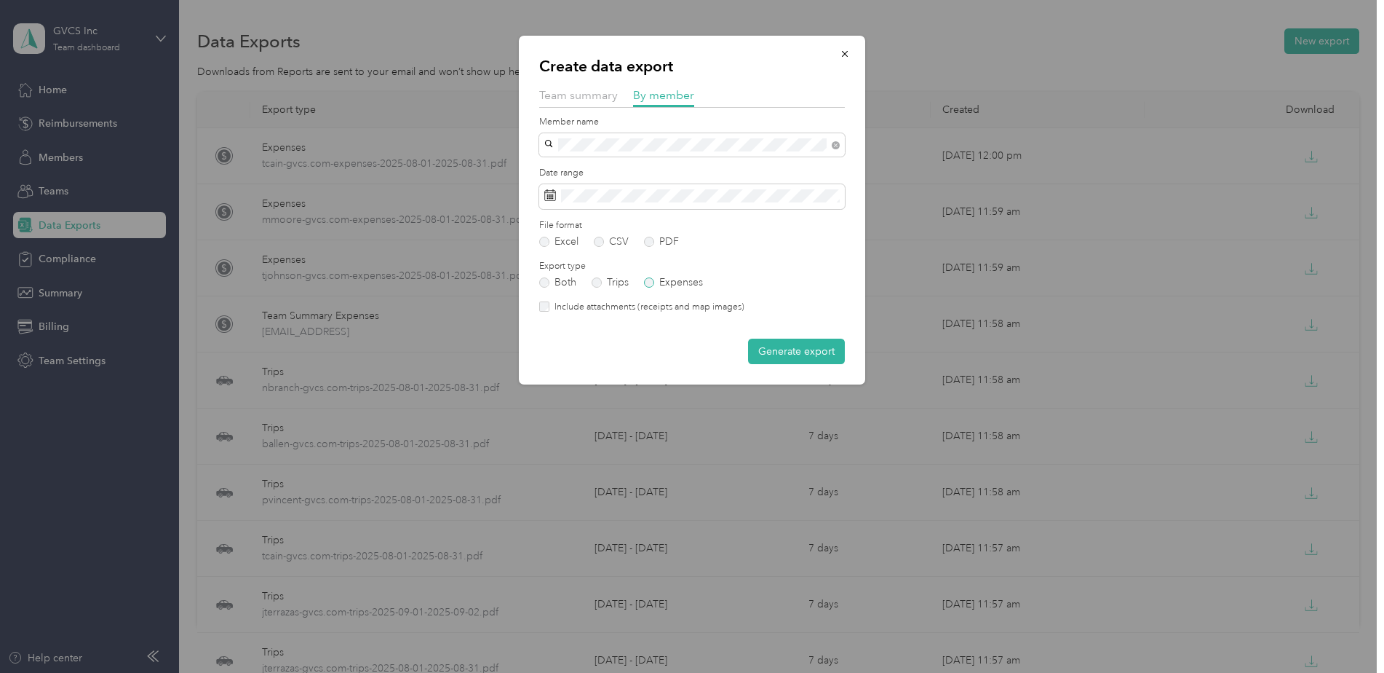
click at [673, 279] on label "Expenses" at bounding box center [673, 282] width 59 height 10
click at [793, 361] on button "Generate export" at bounding box center [796, 350] width 97 height 25
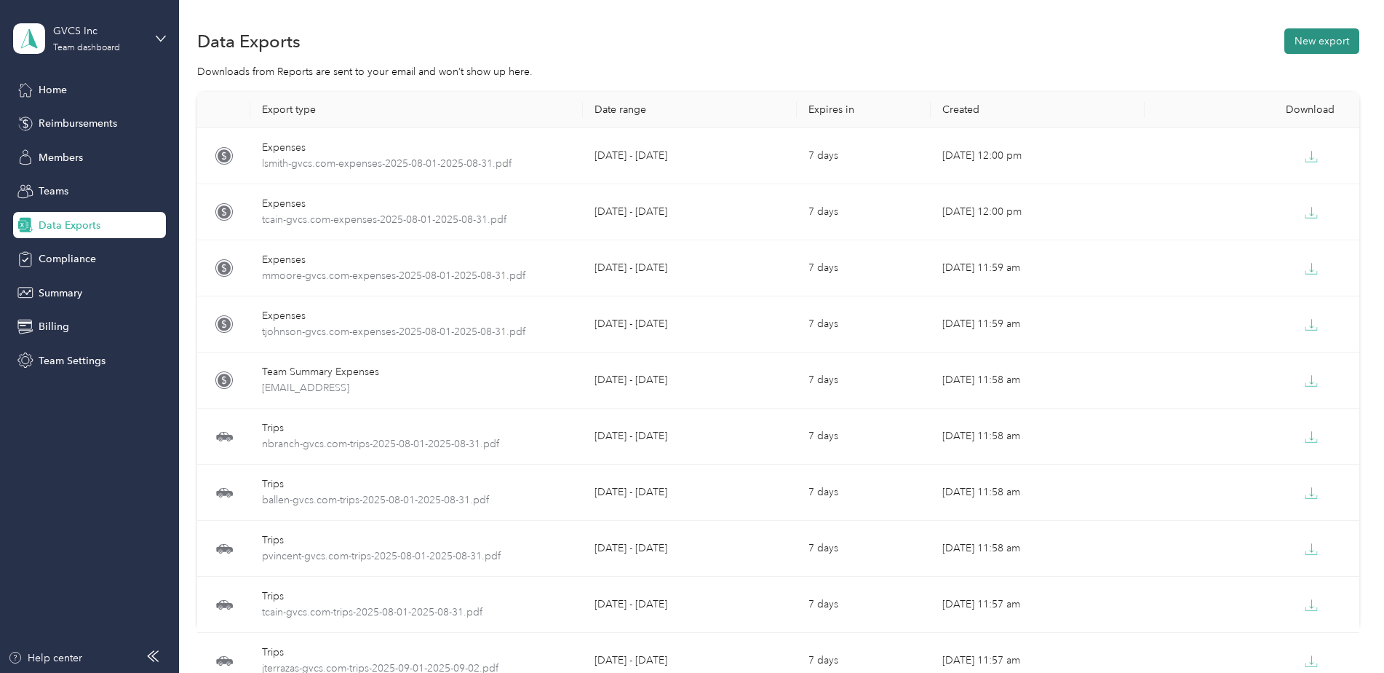
click at [1304, 47] on button "New export" at bounding box center [1322, 40] width 75 height 25
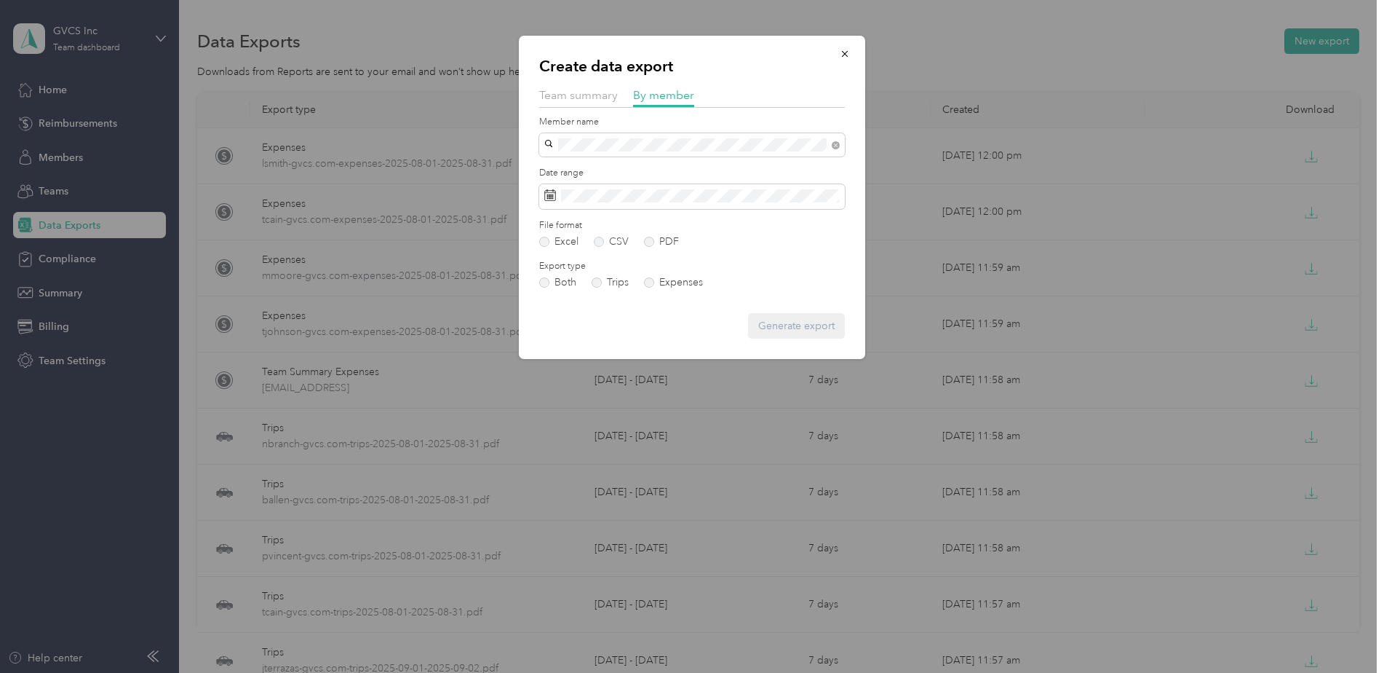
click at [665, 167] on div "[EMAIL_ADDRESS][DOMAIN_NAME]" at bounding box center [692, 170] width 285 height 15
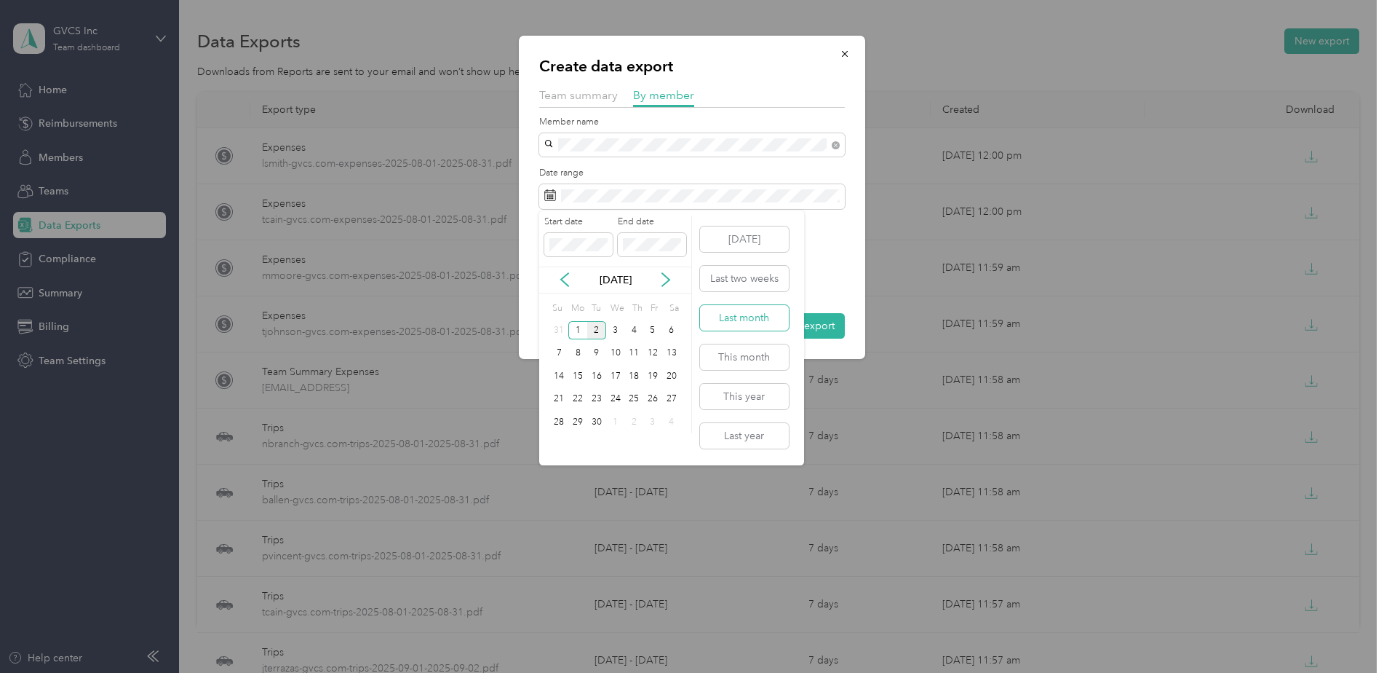
click at [757, 320] on button "Last month" at bounding box center [744, 317] width 89 height 25
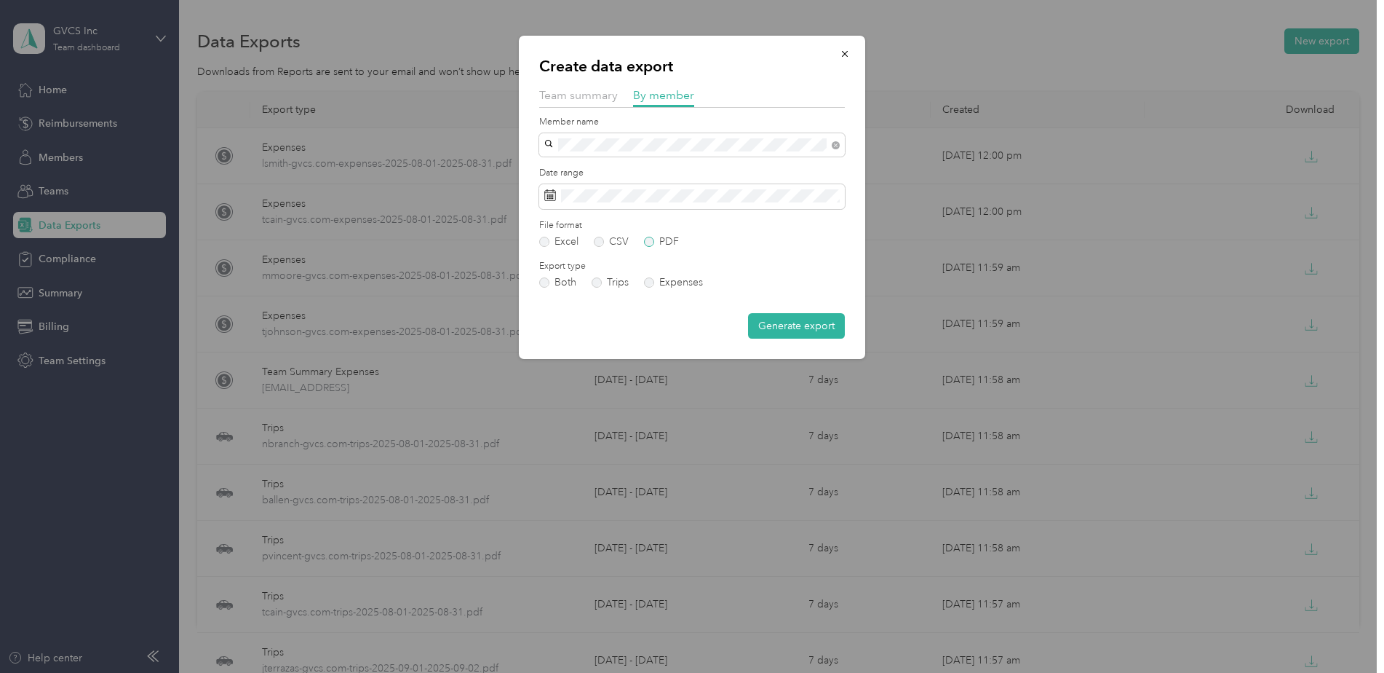
click at [666, 244] on label "PDF" at bounding box center [661, 242] width 35 height 10
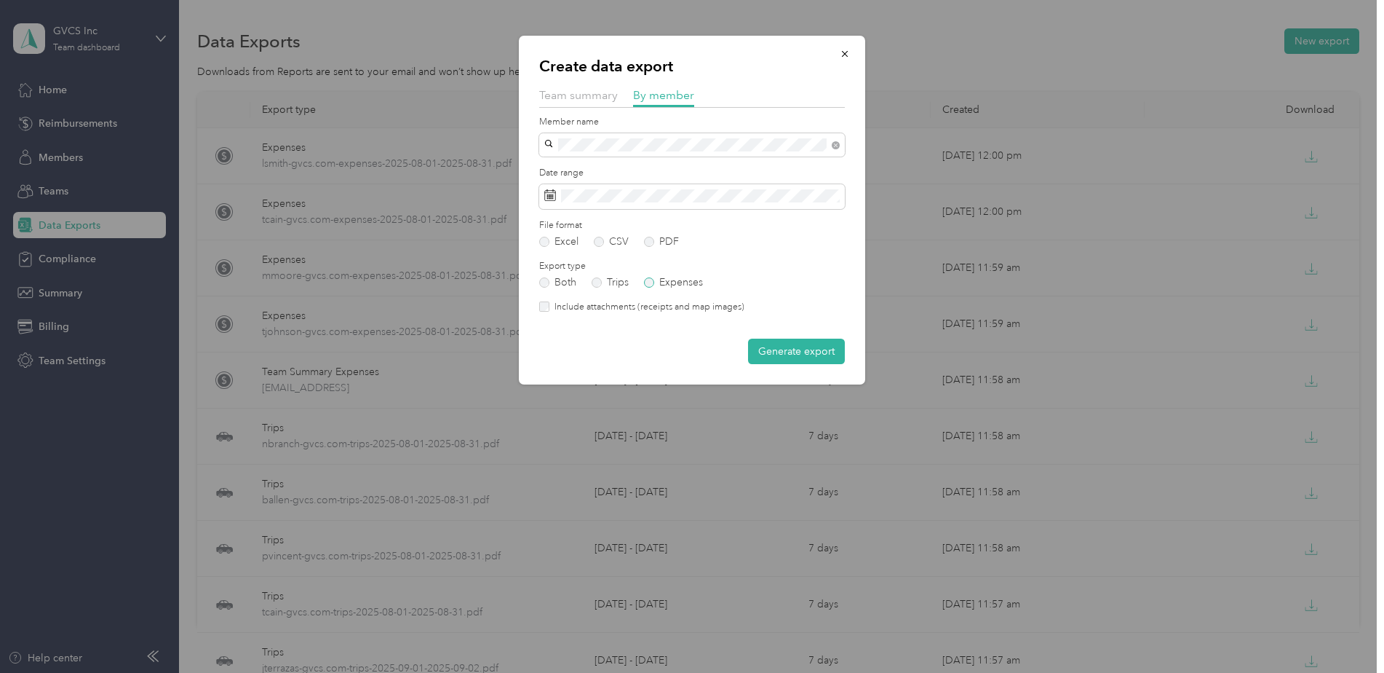
click at [659, 281] on label "Expenses" at bounding box center [673, 282] width 59 height 10
click at [788, 349] on button "Generate export" at bounding box center [796, 350] width 97 height 25
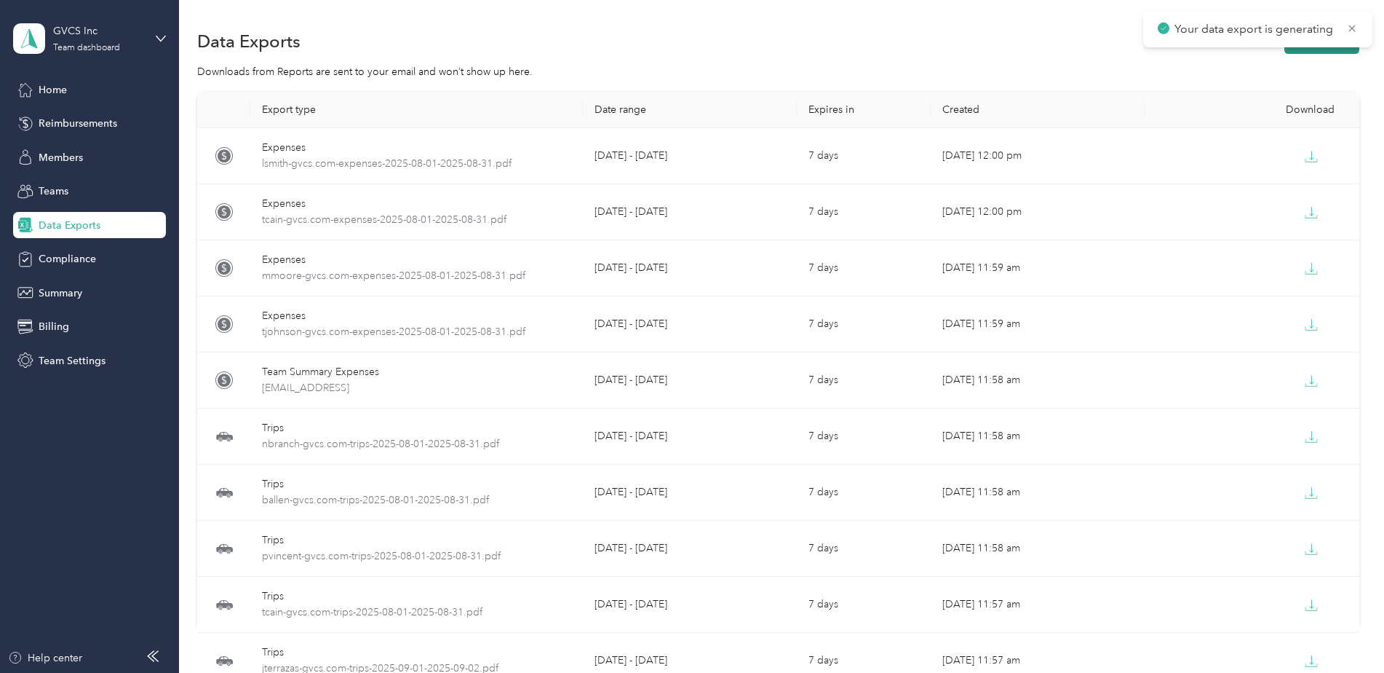
click at [1328, 49] on button "New export" at bounding box center [1322, 40] width 75 height 25
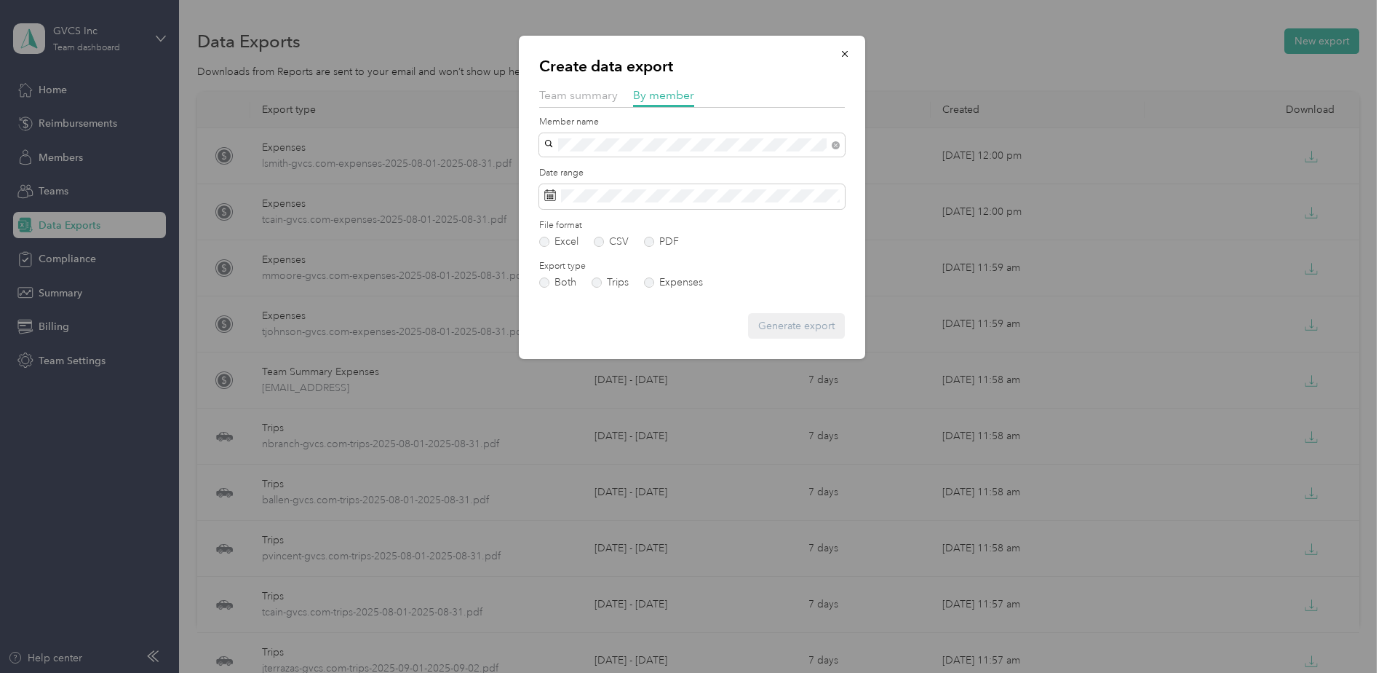
click at [697, 160] on li "[EMAIL_ADDRESS][DOMAIN_NAME]" at bounding box center [692, 169] width 306 height 25
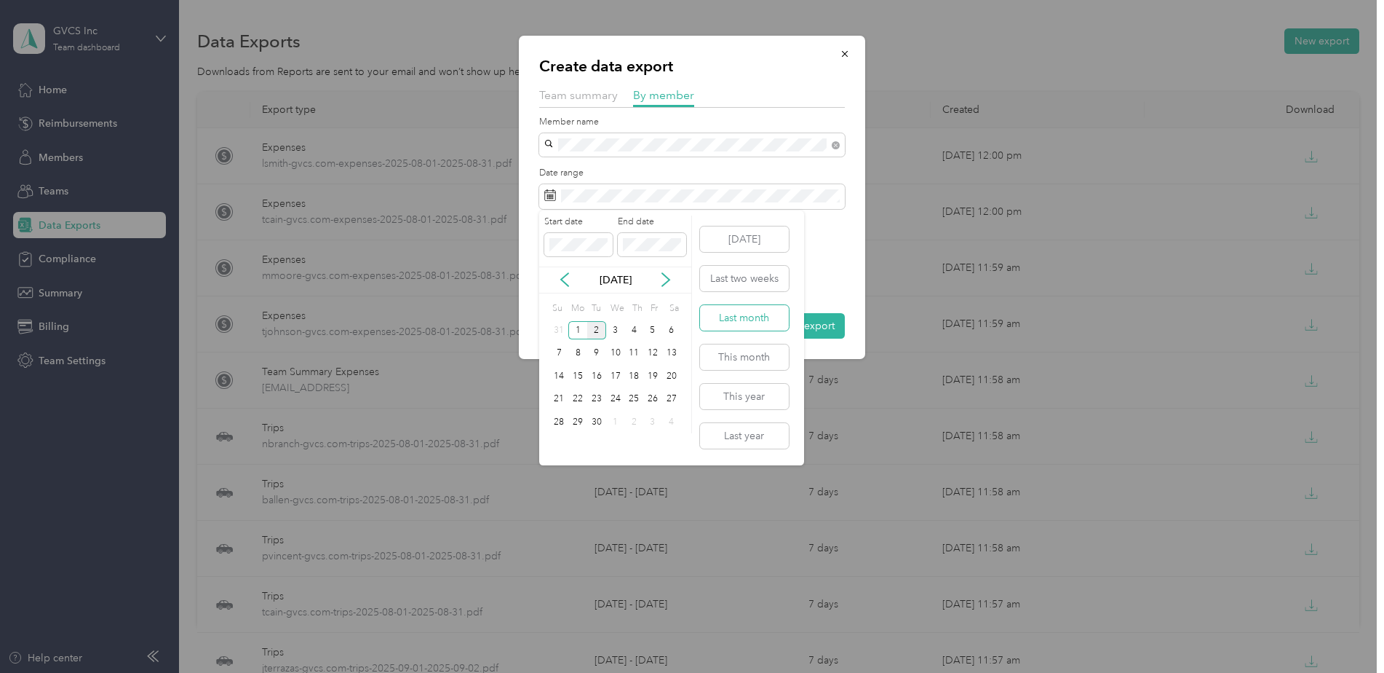
click at [750, 318] on button "Last month" at bounding box center [744, 317] width 89 height 25
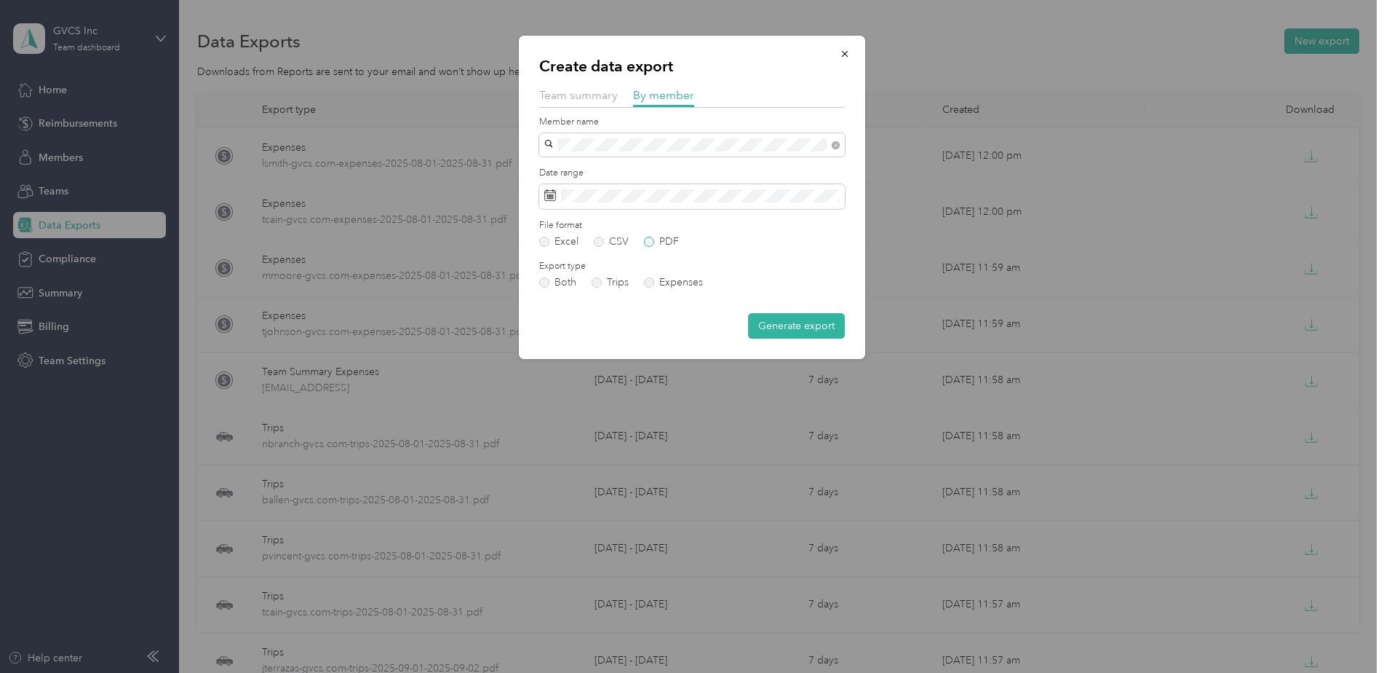
click at [670, 243] on label "PDF" at bounding box center [661, 242] width 35 height 10
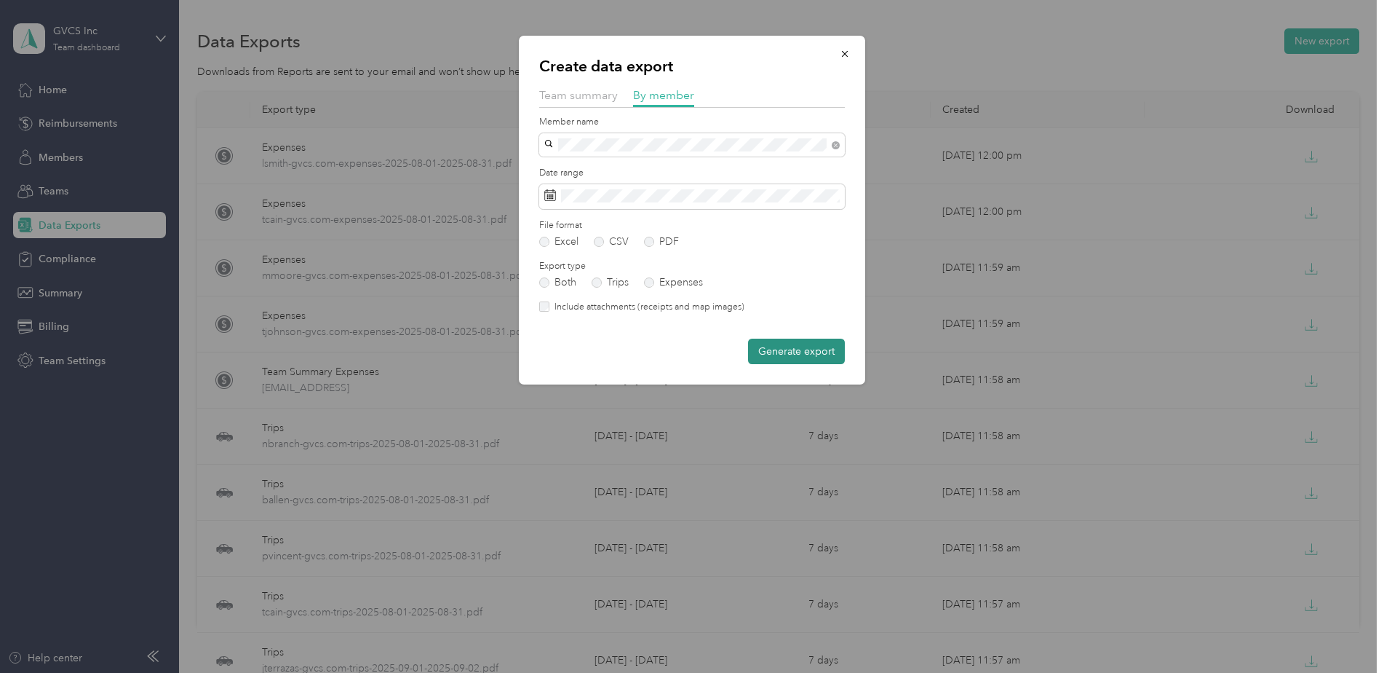
click at [775, 349] on button "Generate export" at bounding box center [796, 350] width 97 height 25
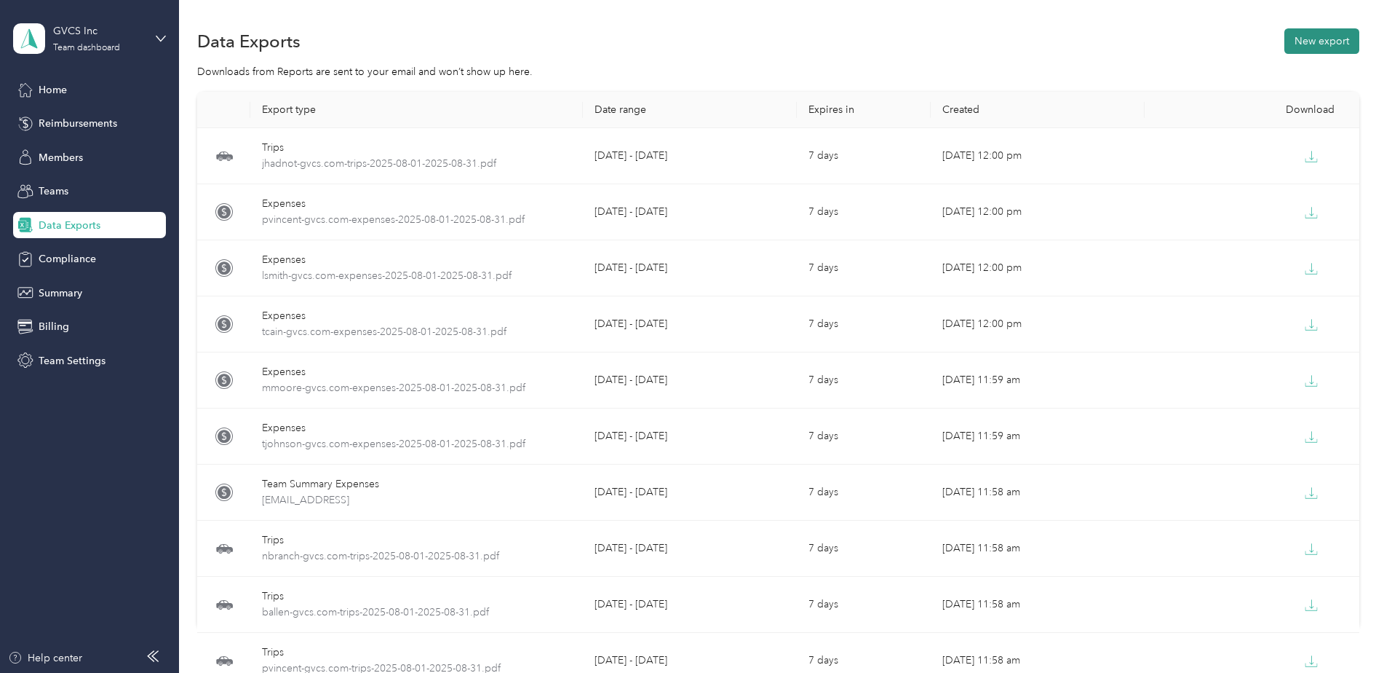
click at [1303, 53] on button "New export" at bounding box center [1322, 40] width 75 height 25
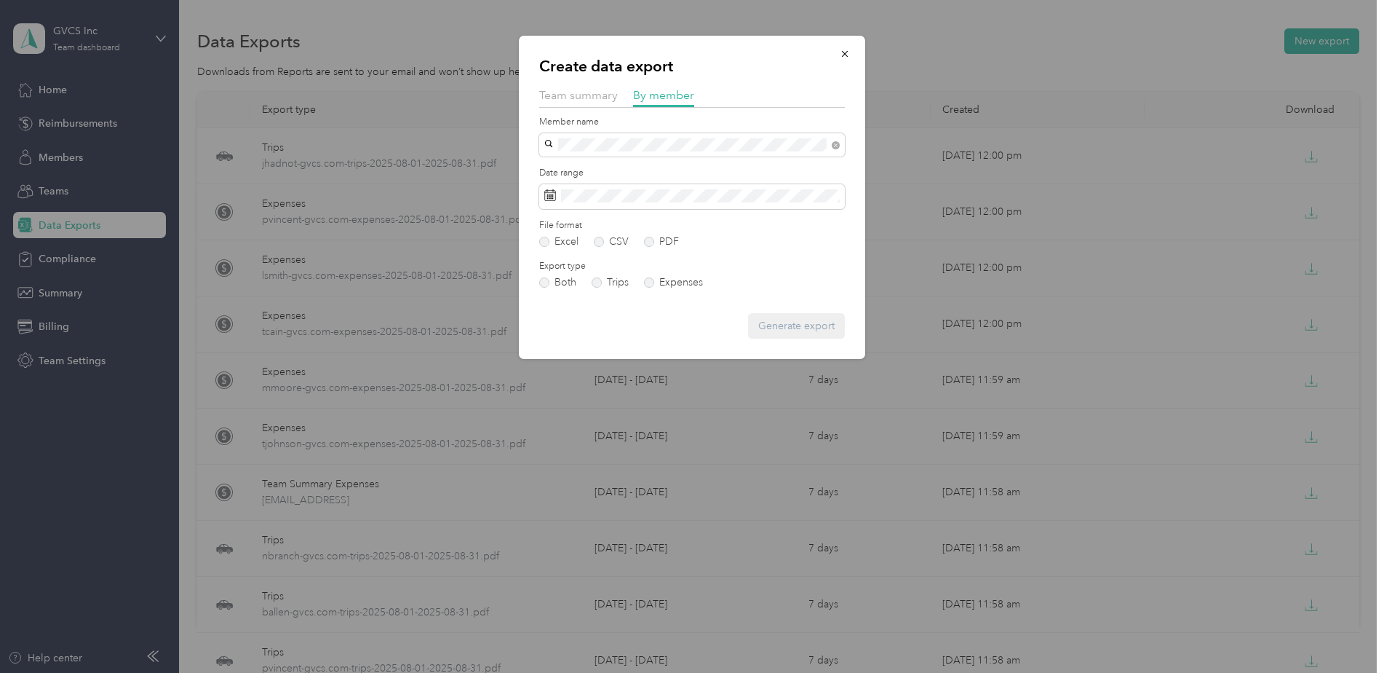
click at [673, 167] on div "[EMAIL_ADDRESS][DOMAIN_NAME]" at bounding box center [692, 167] width 285 height 15
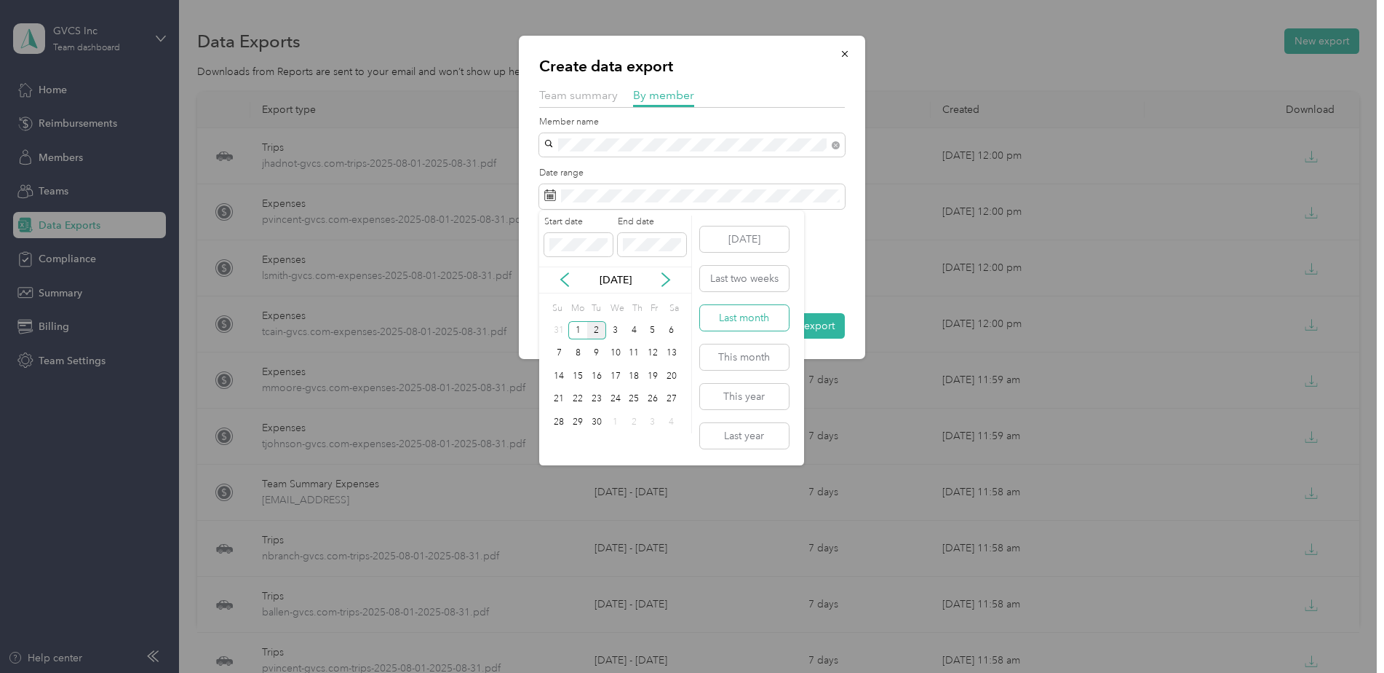
click at [743, 312] on button "Last month" at bounding box center [744, 317] width 89 height 25
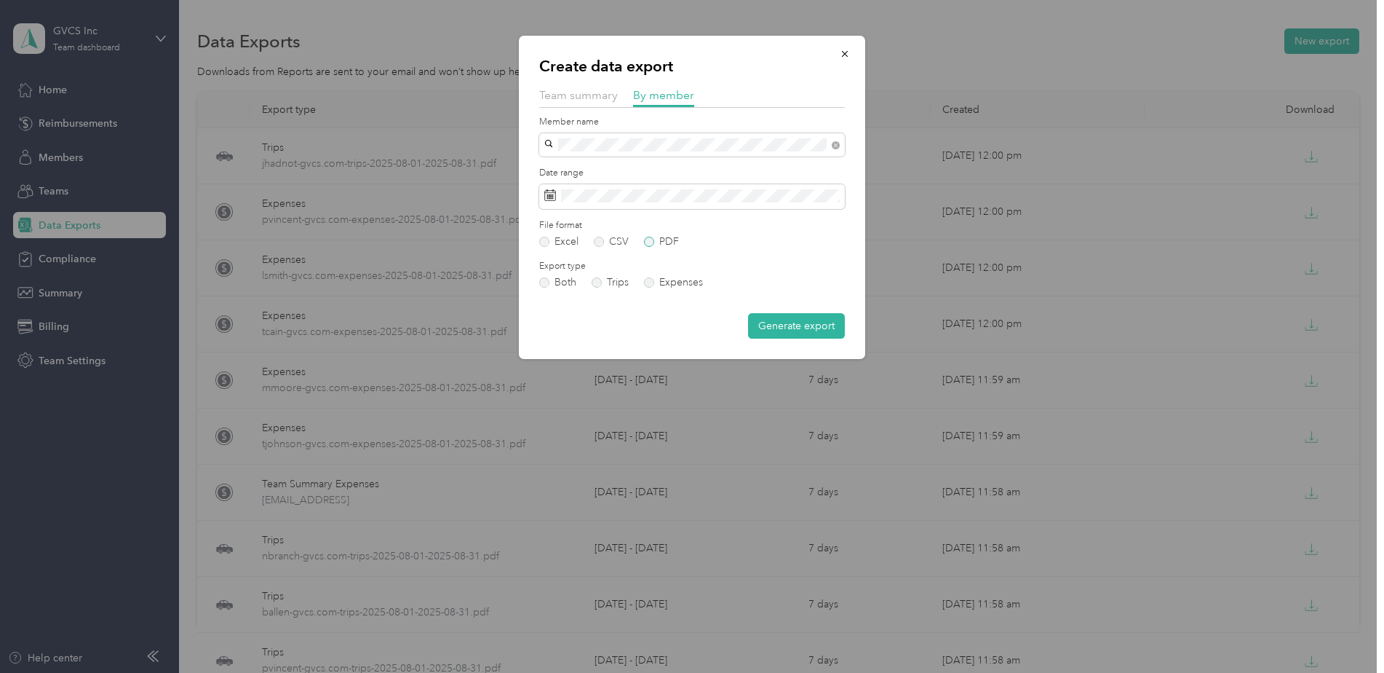
click at [667, 246] on label "PDF" at bounding box center [661, 242] width 35 height 10
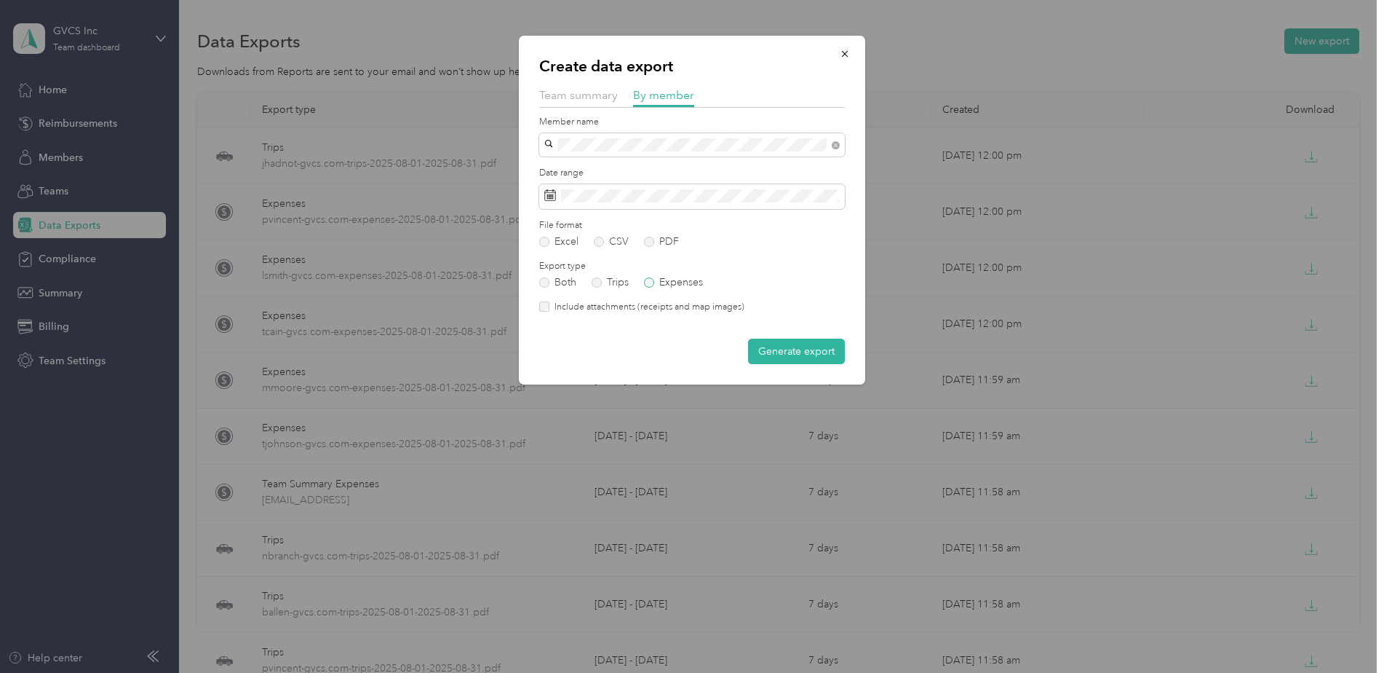
click at [657, 279] on label "Expenses" at bounding box center [673, 282] width 59 height 10
click at [781, 341] on button "Generate export" at bounding box center [796, 350] width 97 height 25
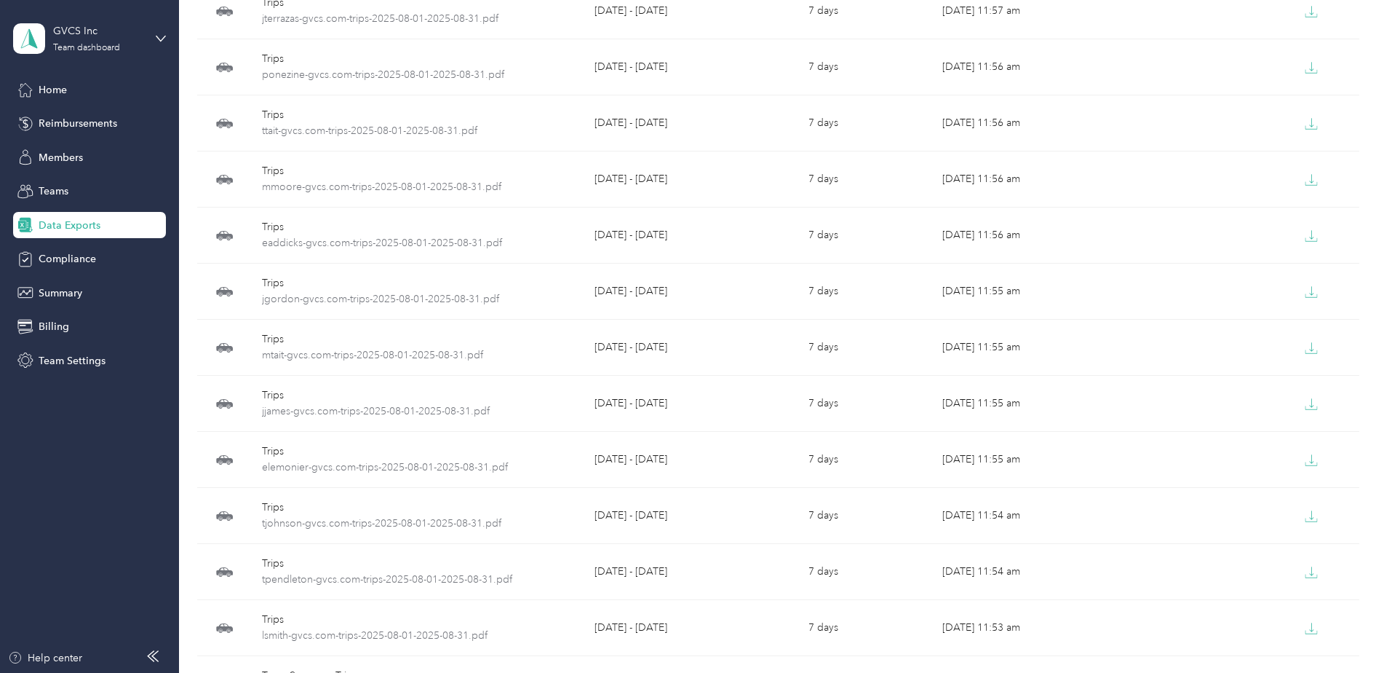
scroll to position [913, 0]
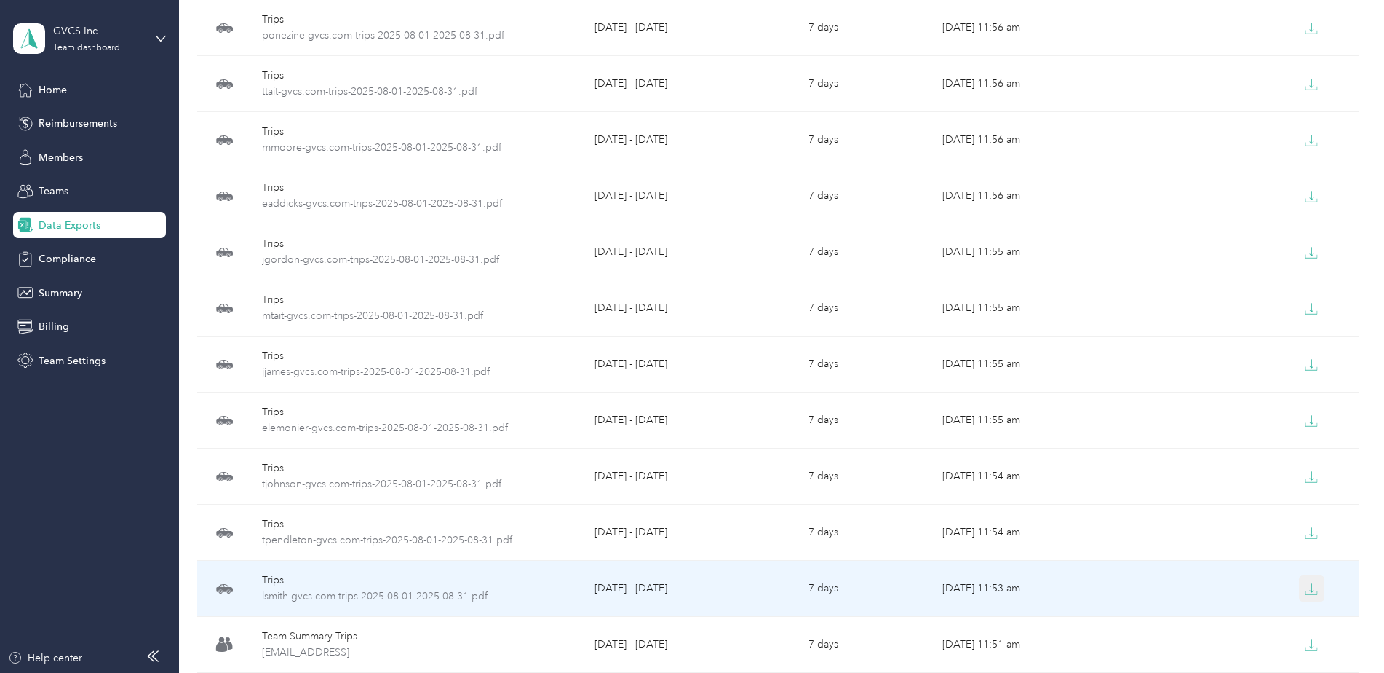
click at [1308, 584] on icon "button" at bounding box center [1311, 588] width 13 height 13
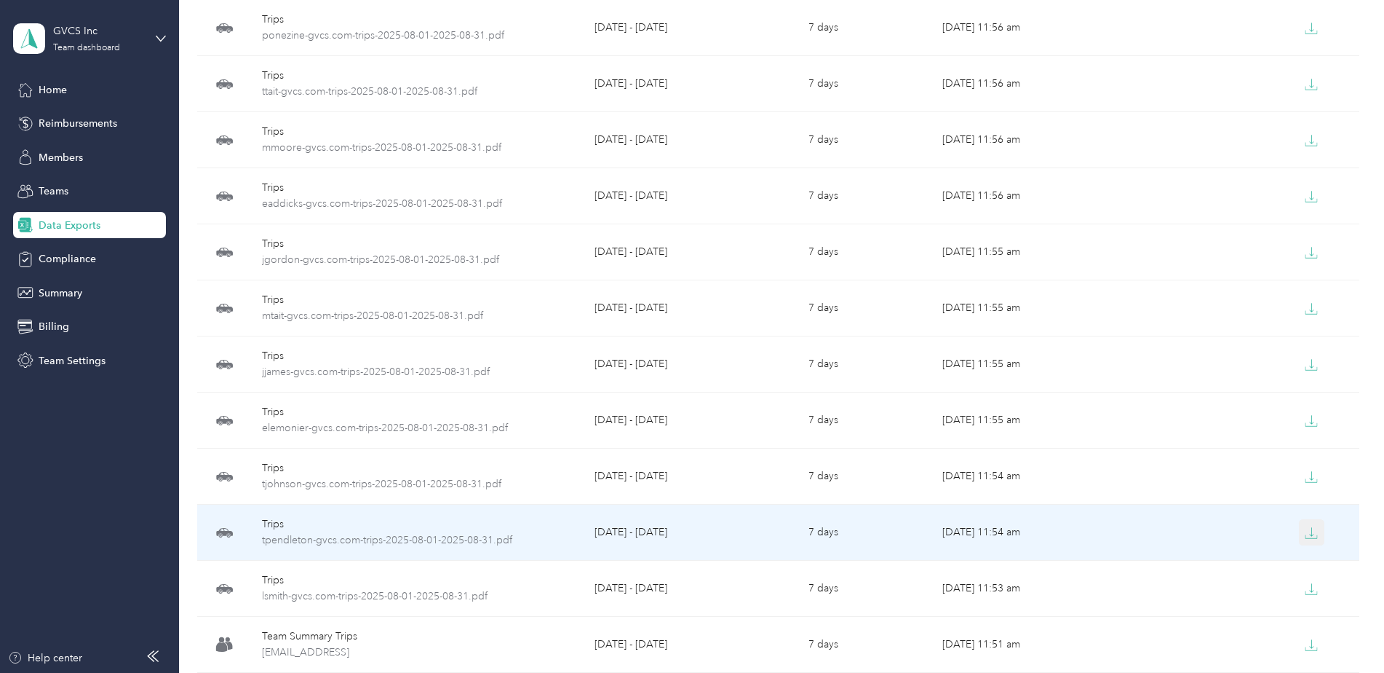
click at [1306, 537] on icon "button" at bounding box center [1311, 532] width 13 height 13
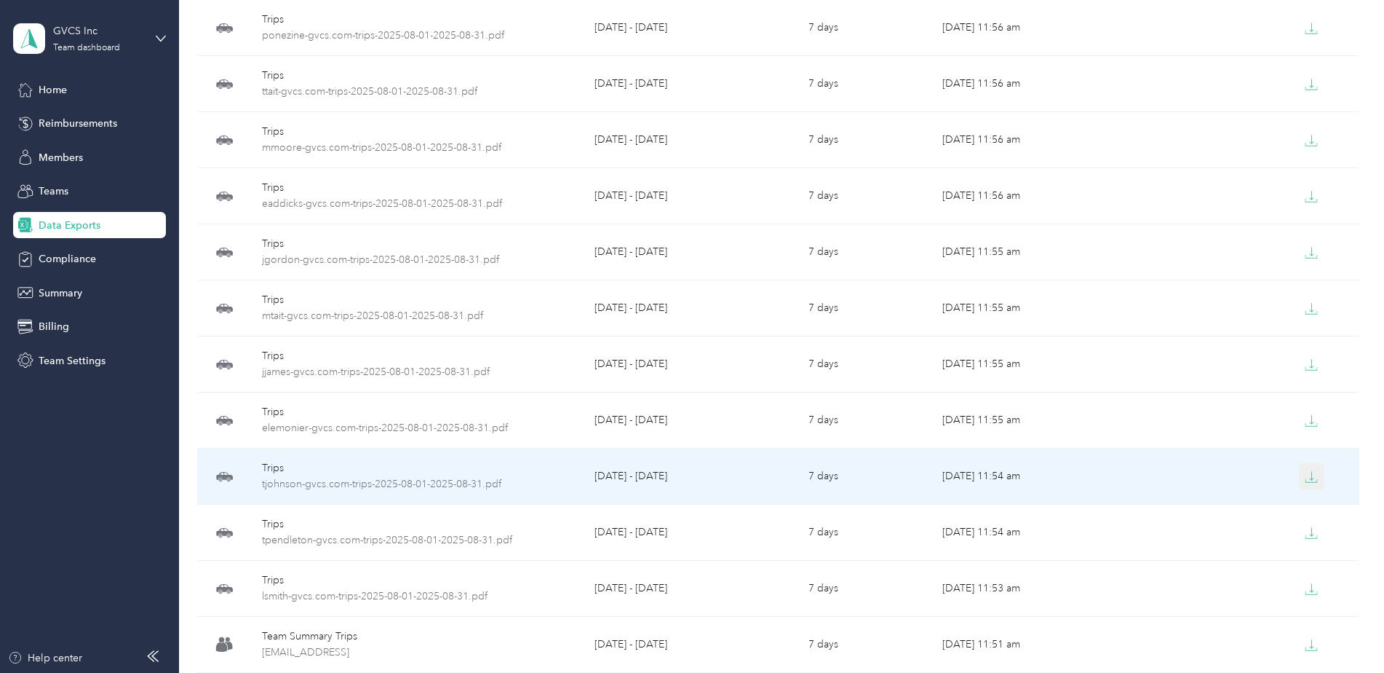
click at [1314, 477] on icon "button" at bounding box center [1311, 476] width 13 height 13
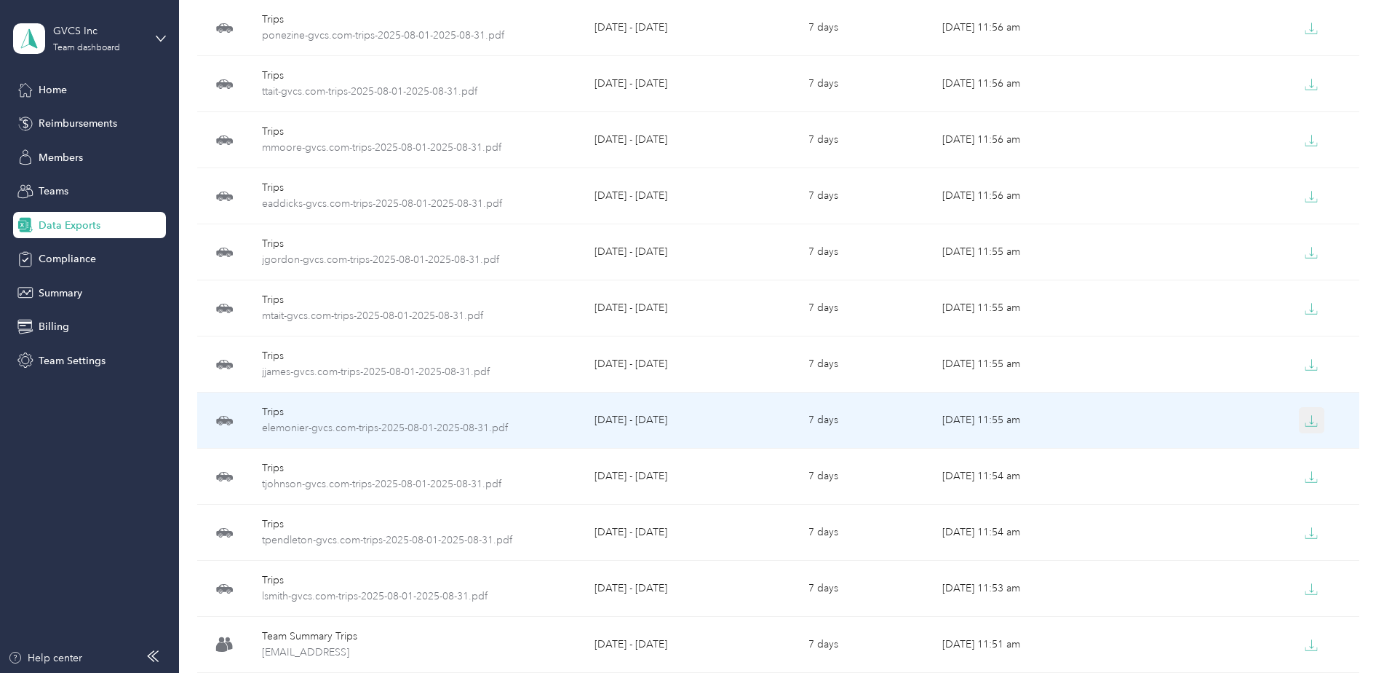
click at [1305, 428] on button "button" at bounding box center [1312, 420] width 26 height 26
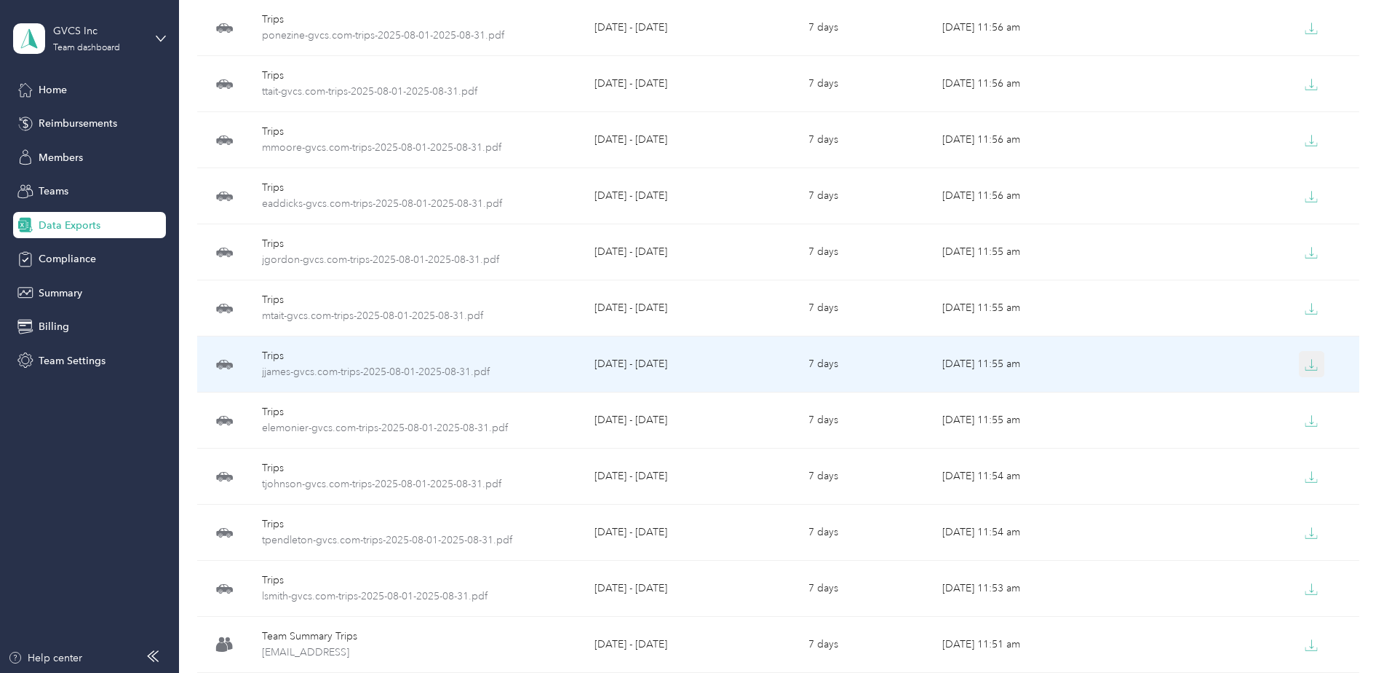
click at [1305, 359] on icon "button" at bounding box center [1311, 364] width 13 height 13
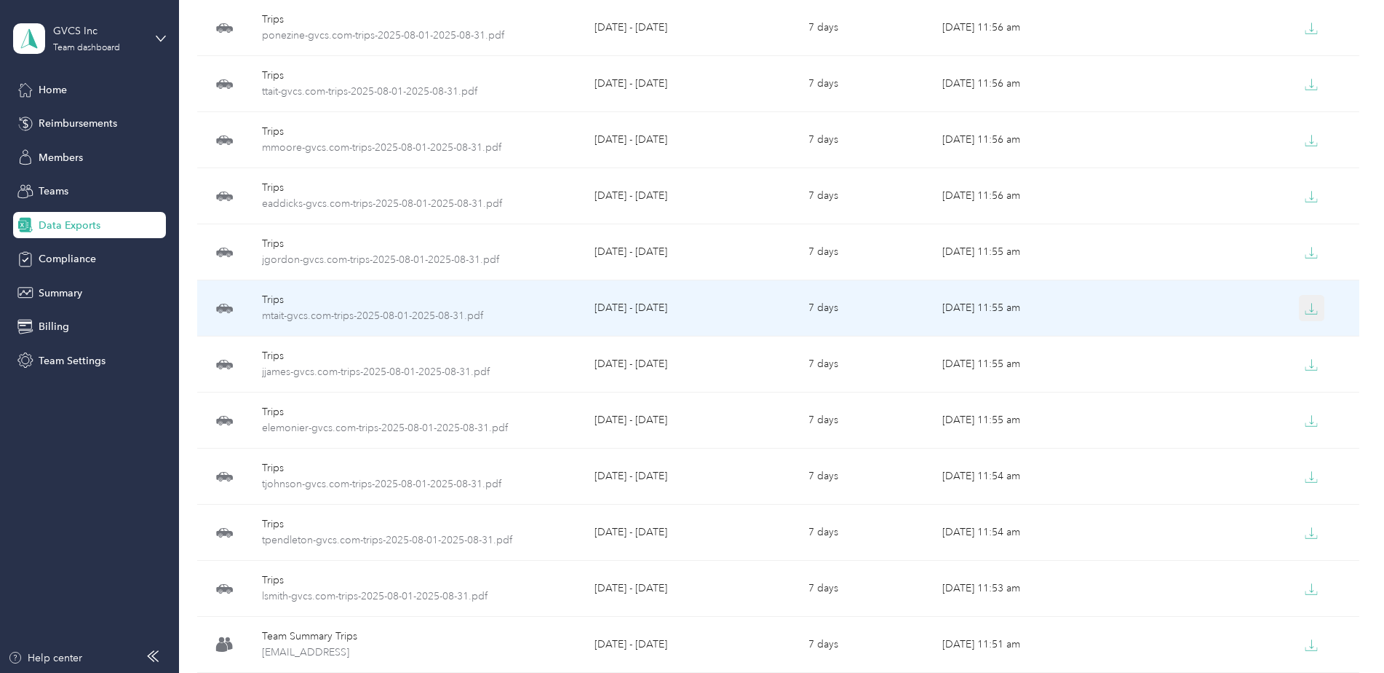
click at [1313, 320] on button "button" at bounding box center [1312, 308] width 26 height 26
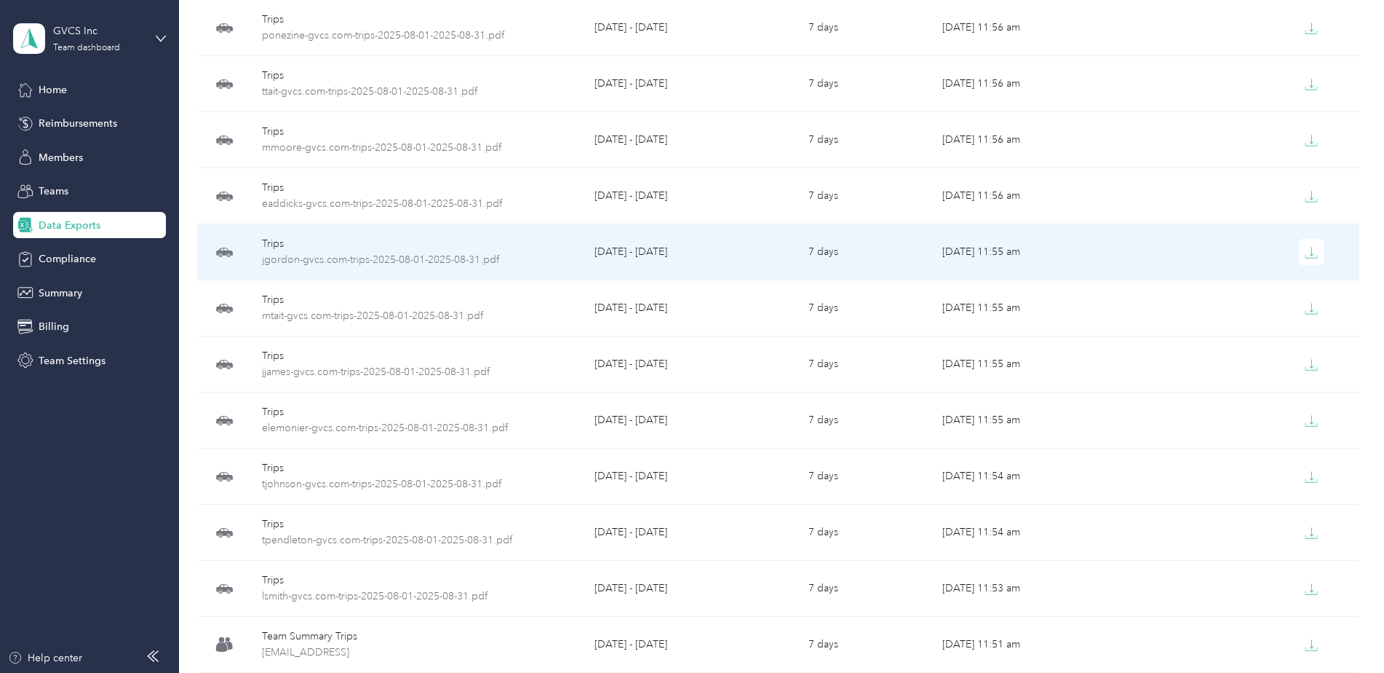
click at [1330, 265] on td at bounding box center [1252, 252] width 214 height 56
click at [1312, 262] on button "button" at bounding box center [1312, 252] width 26 height 26
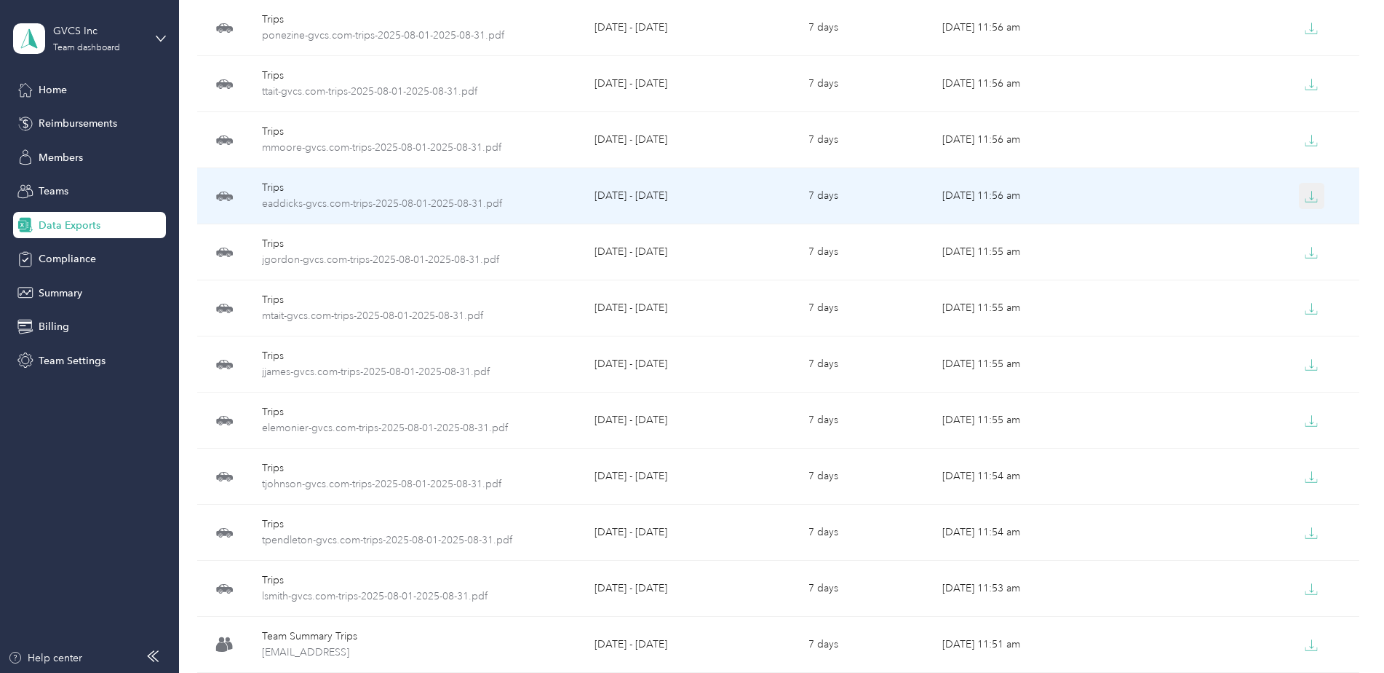
click at [1314, 202] on icon "button" at bounding box center [1311, 196] width 13 height 13
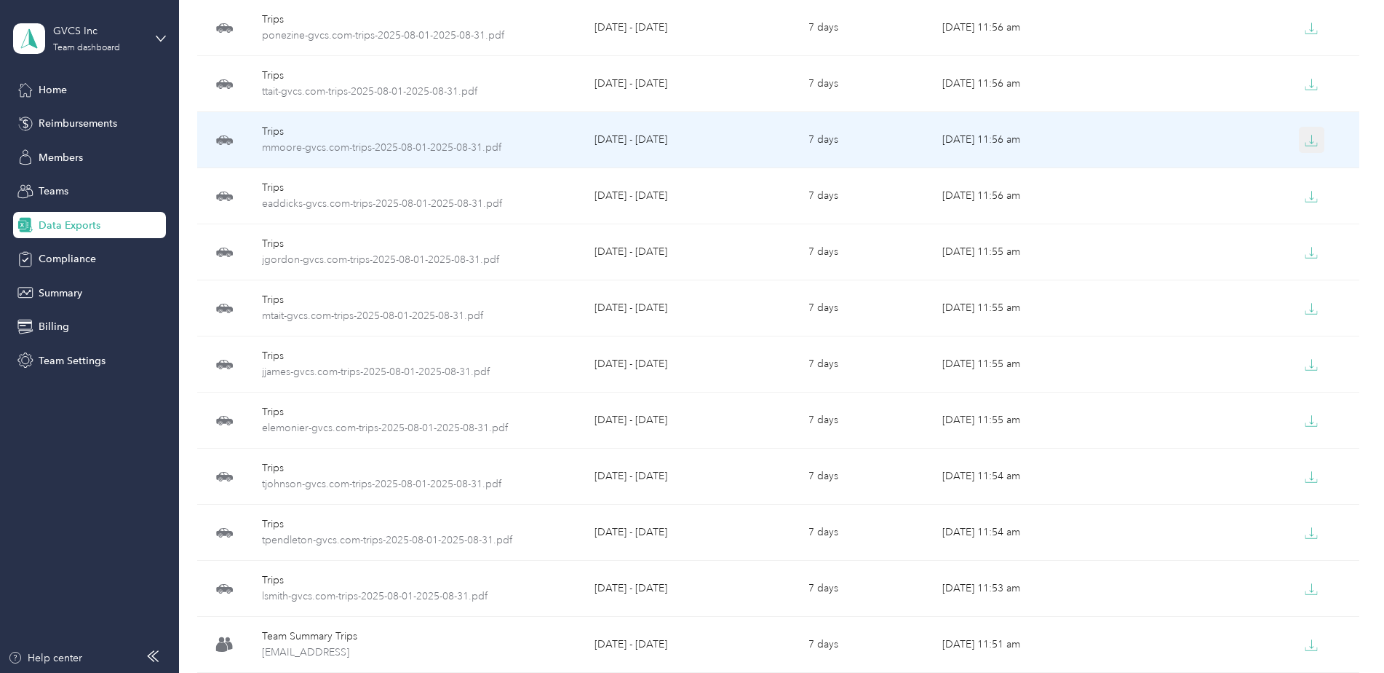
click at [1316, 151] on button "button" at bounding box center [1312, 140] width 26 height 26
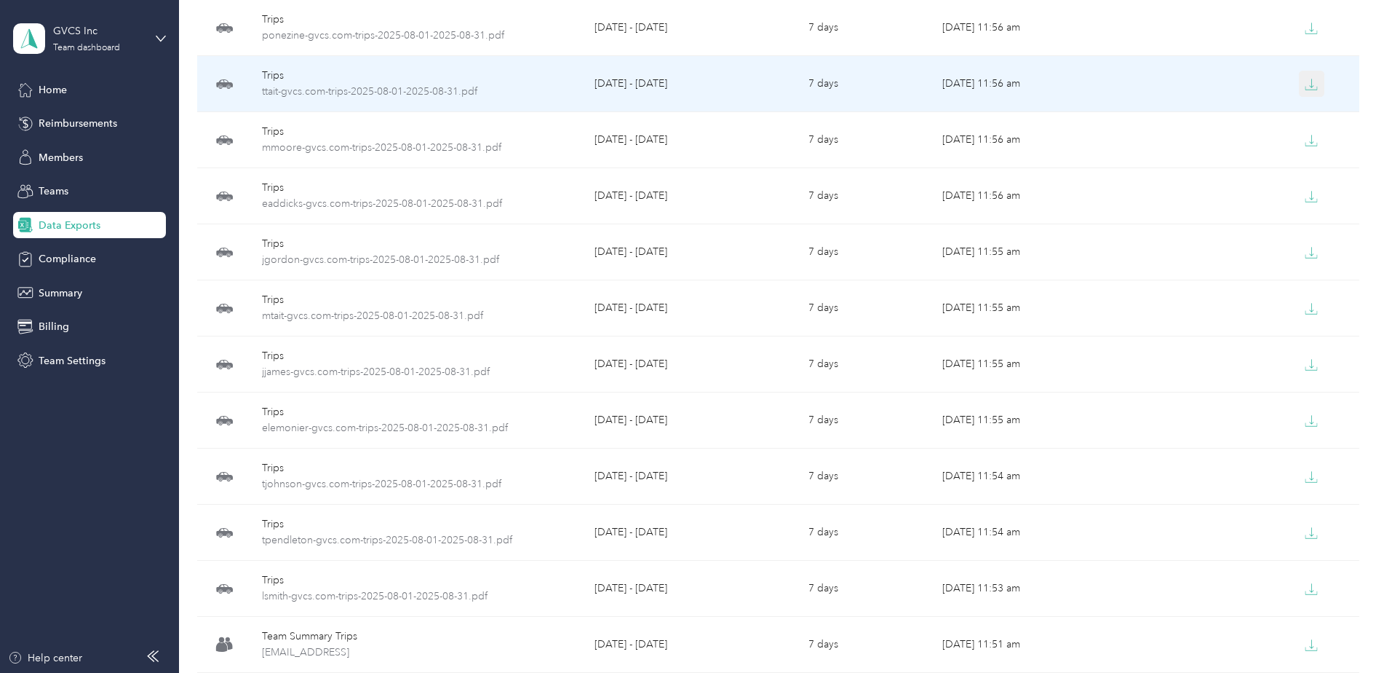
click at [1317, 92] on button "button" at bounding box center [1312, 84] width 26 height 26
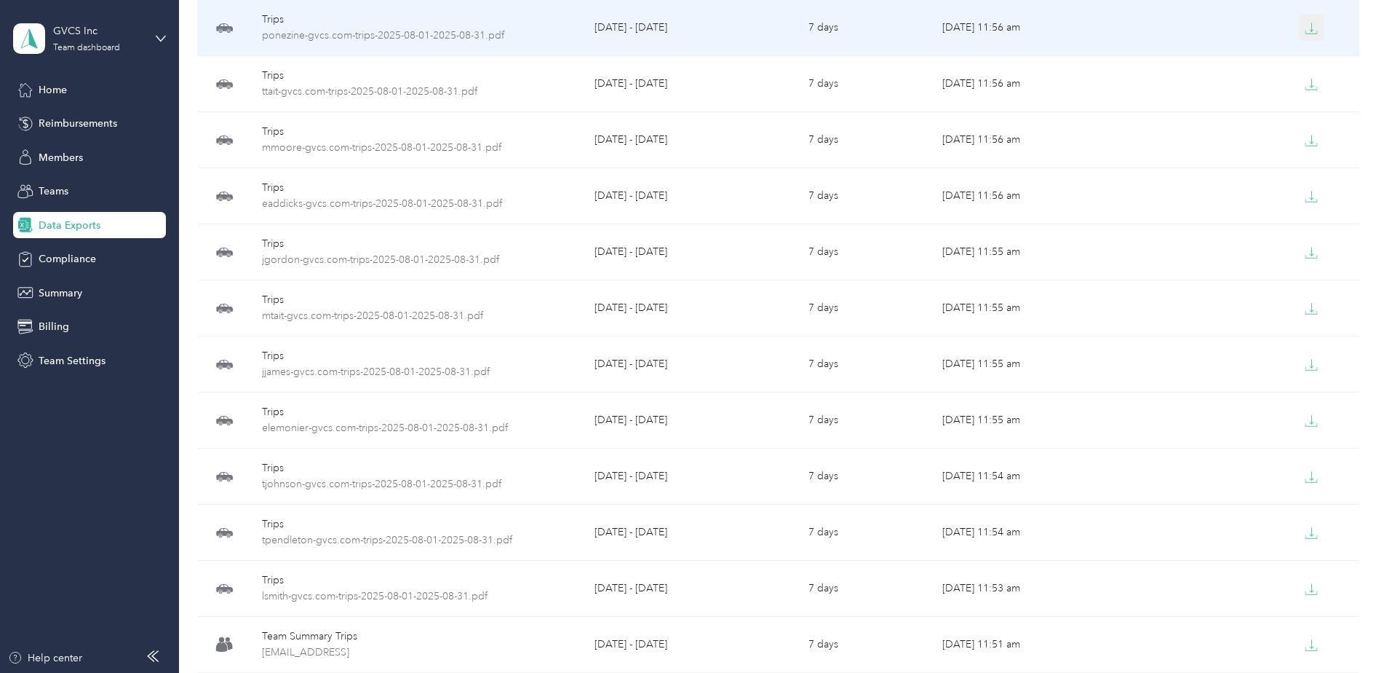
click at [1317, 35] on button "button" at bounding box center [1312, 28] width 26 height 26
click at [1300, 28] on button "button" at bounding box center [1312, 28] width 26 height 26
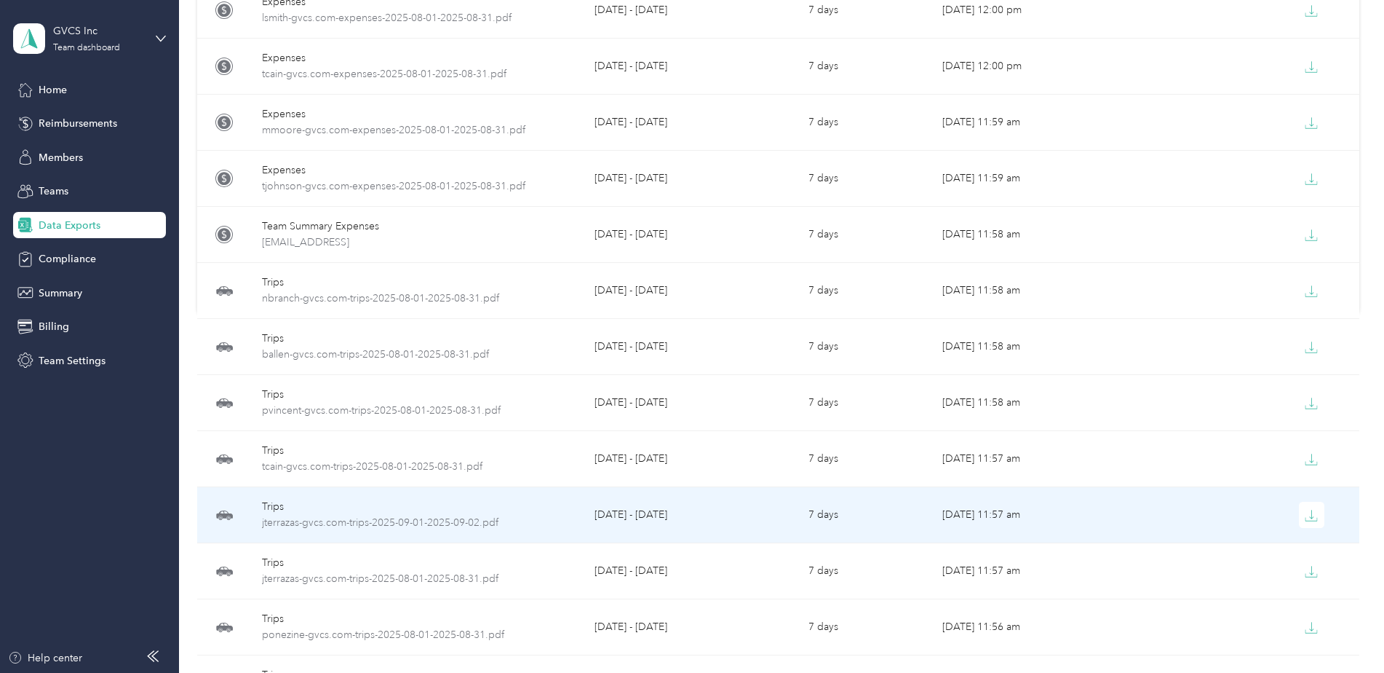
scroll to position [403, 0]
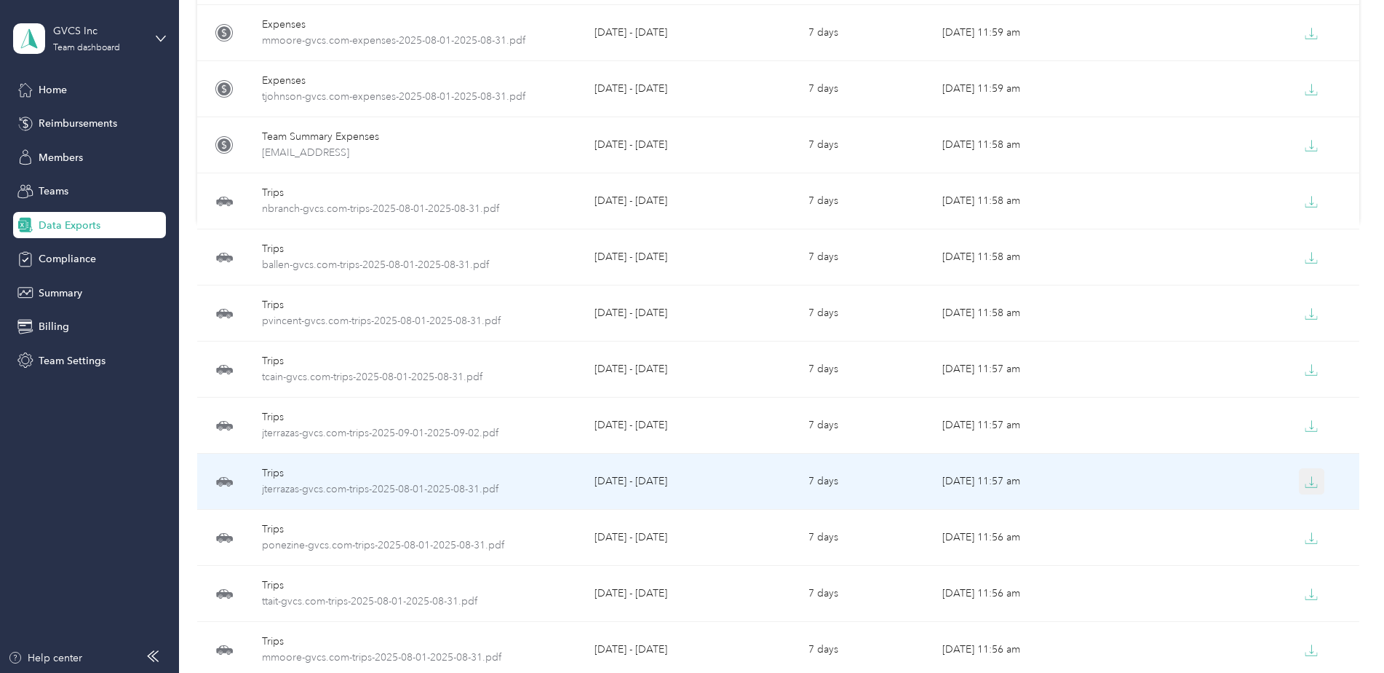
click at [1312, 483] on icon "button" at bounding box center [1311, 481] width 13 height 13
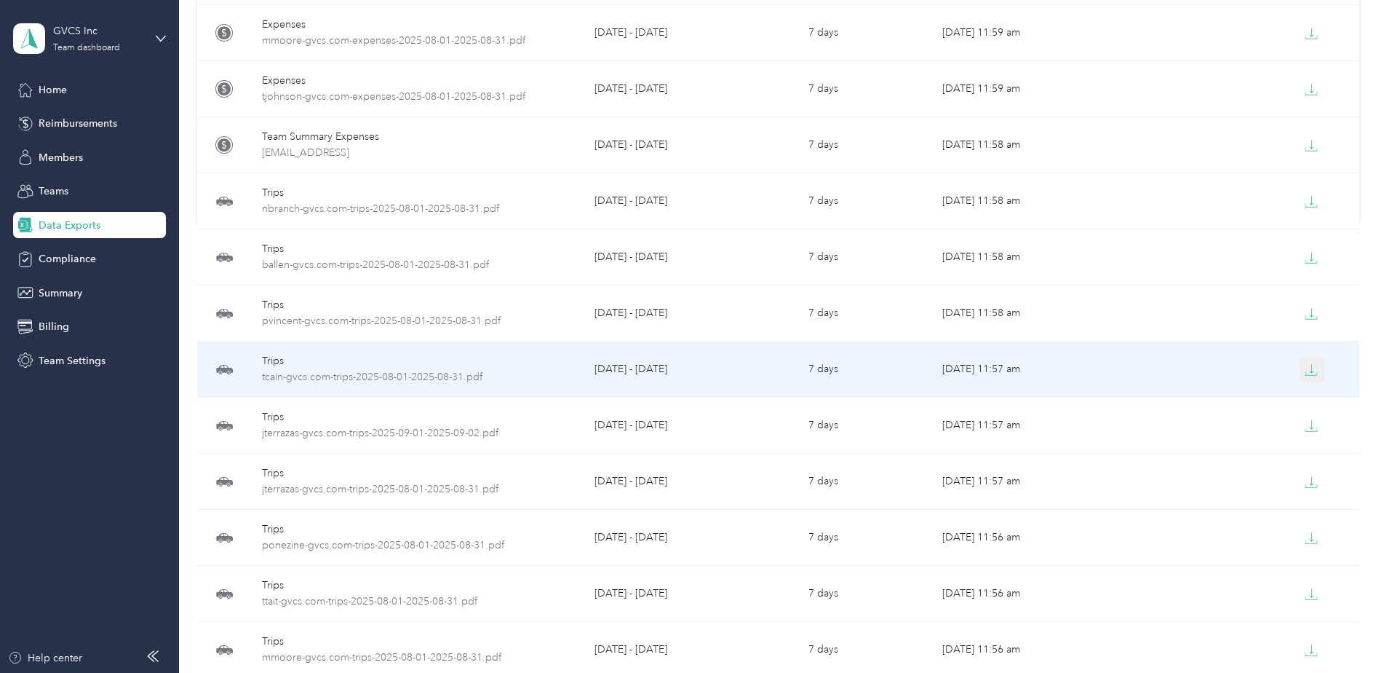
click at [1317, 370] on button "button" at bounding box center [1312, 369] width 26 height 26
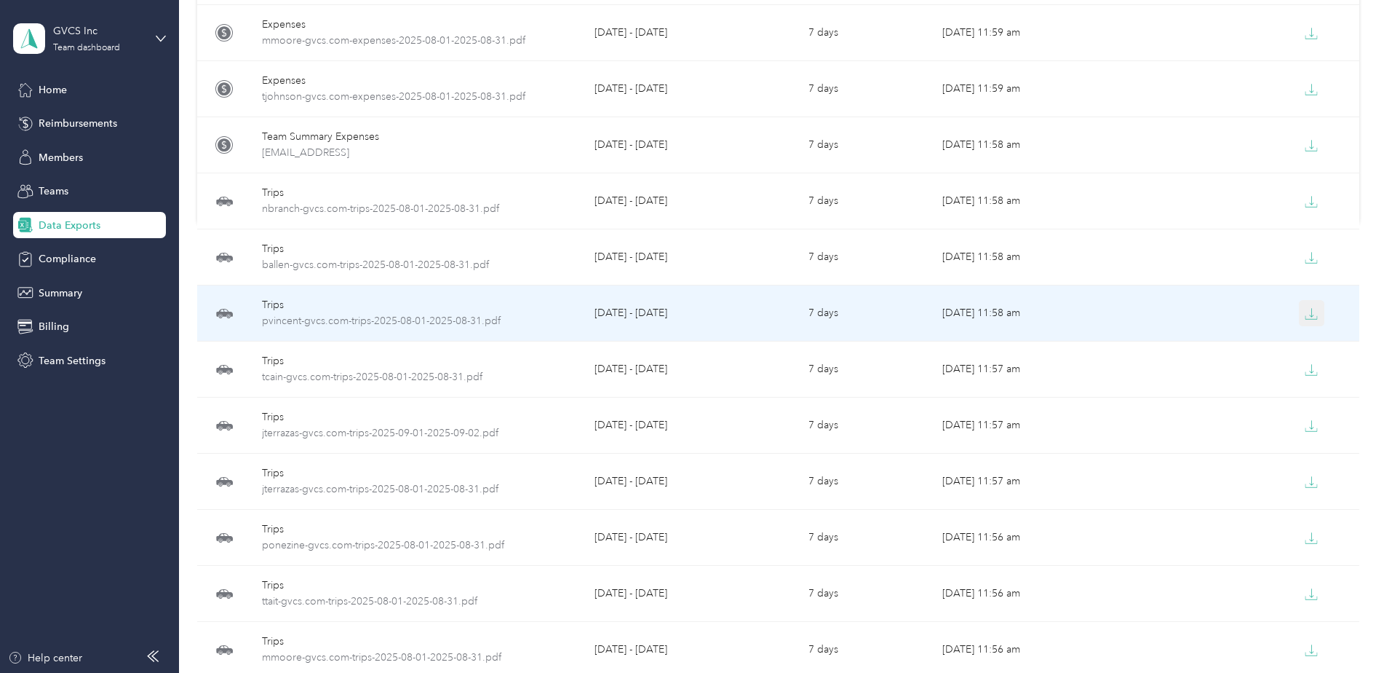
click at [1312, 321] on button "button" at bounding box center [1312, 313] width 26 height 26
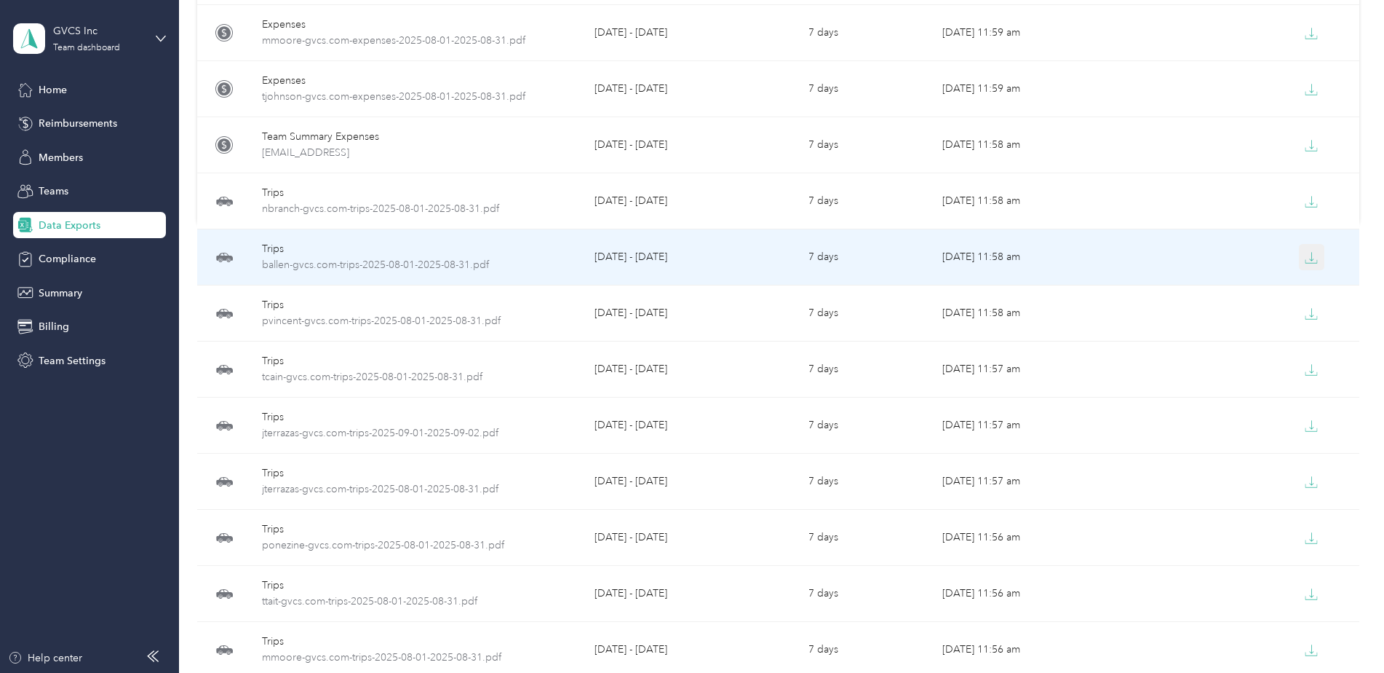
click at [1315, 264] on button "button" at bounding box center [1312, 257] width 26 height 26
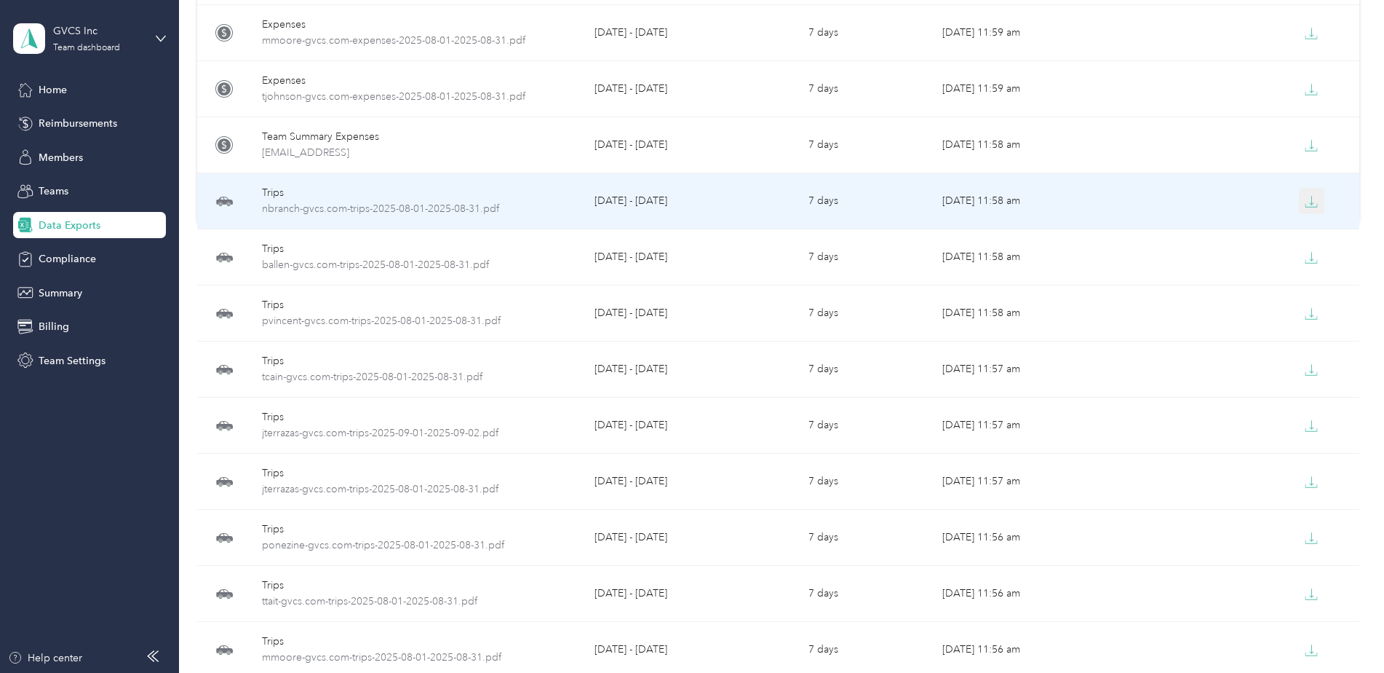
click at [1314, 202] on icon "button" at bounding box center [1311, 201] width 13 height 13
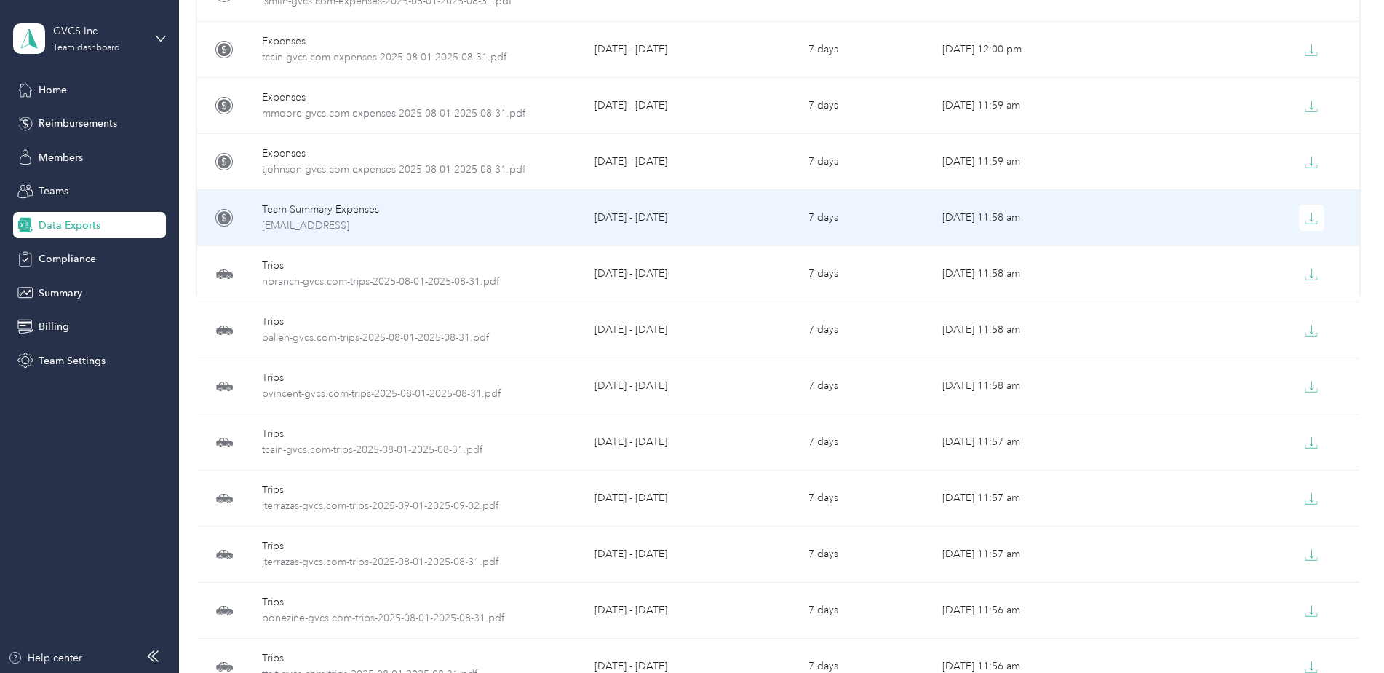
scroll to position [258, 0]
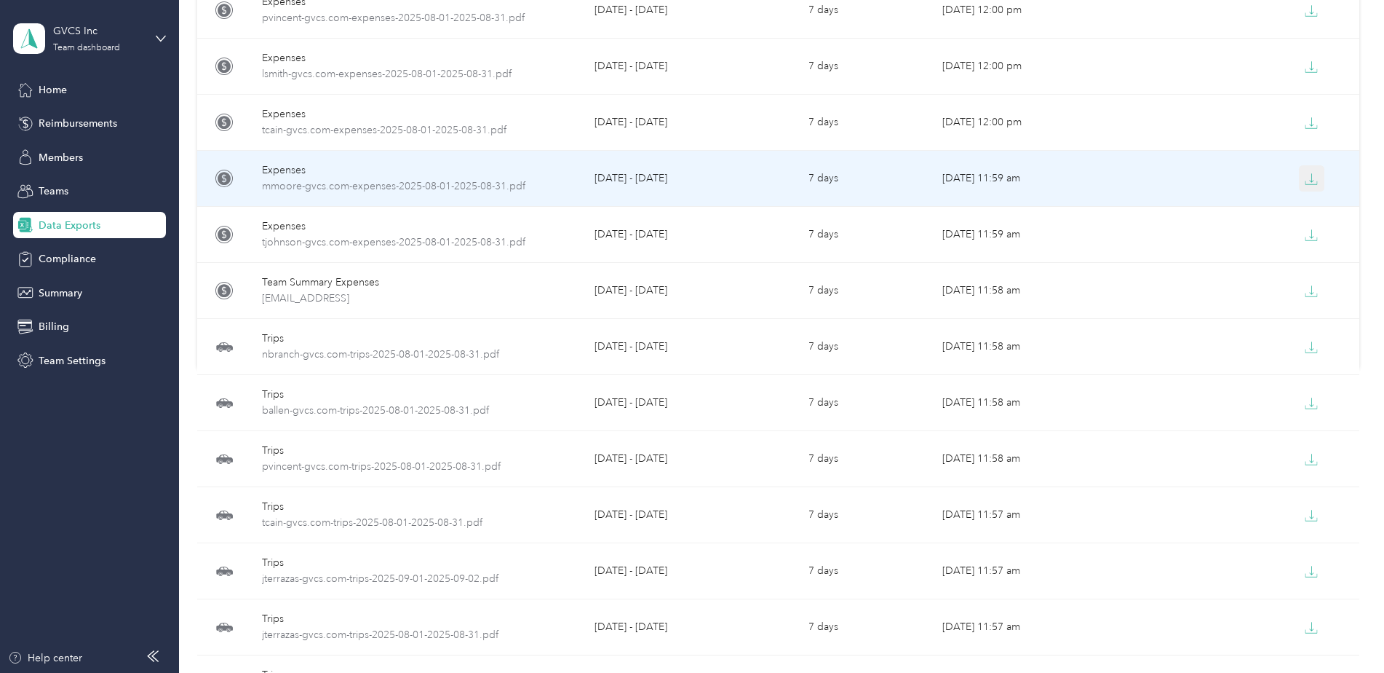
click at [1313, 183] on icon "button" at bounding box center [1311, 179] width 13 height 13
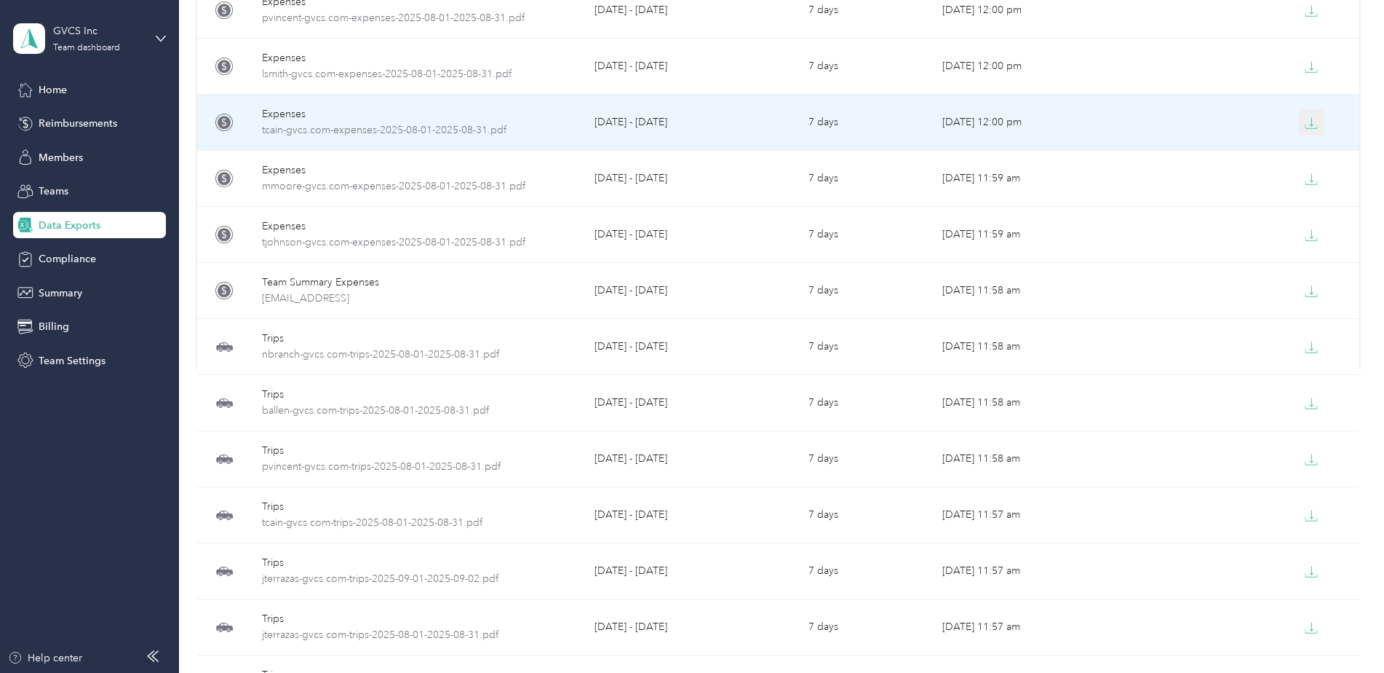
click at [1316, 128] on button "button" at bounding box center [1312, 122] width 26 height 26
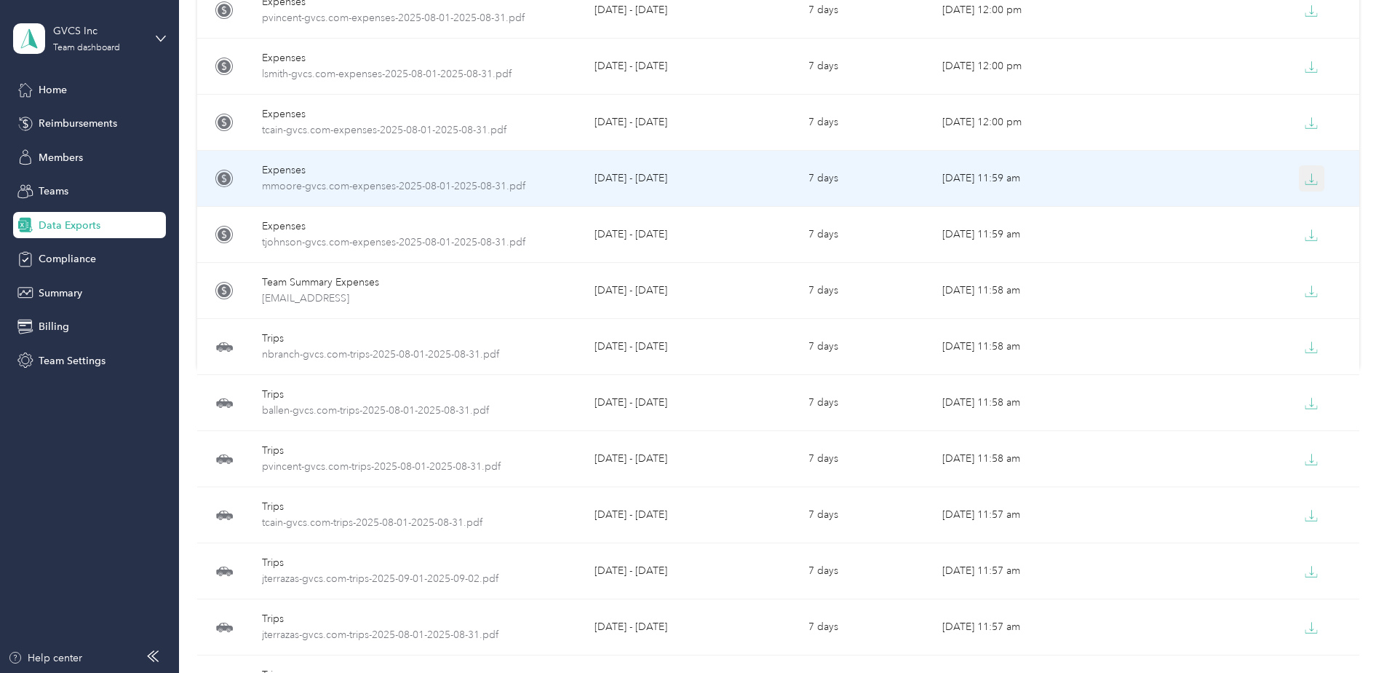
click at [1311, 173] on icon "button" at bounding box center [1311, 179] width 13 height 13
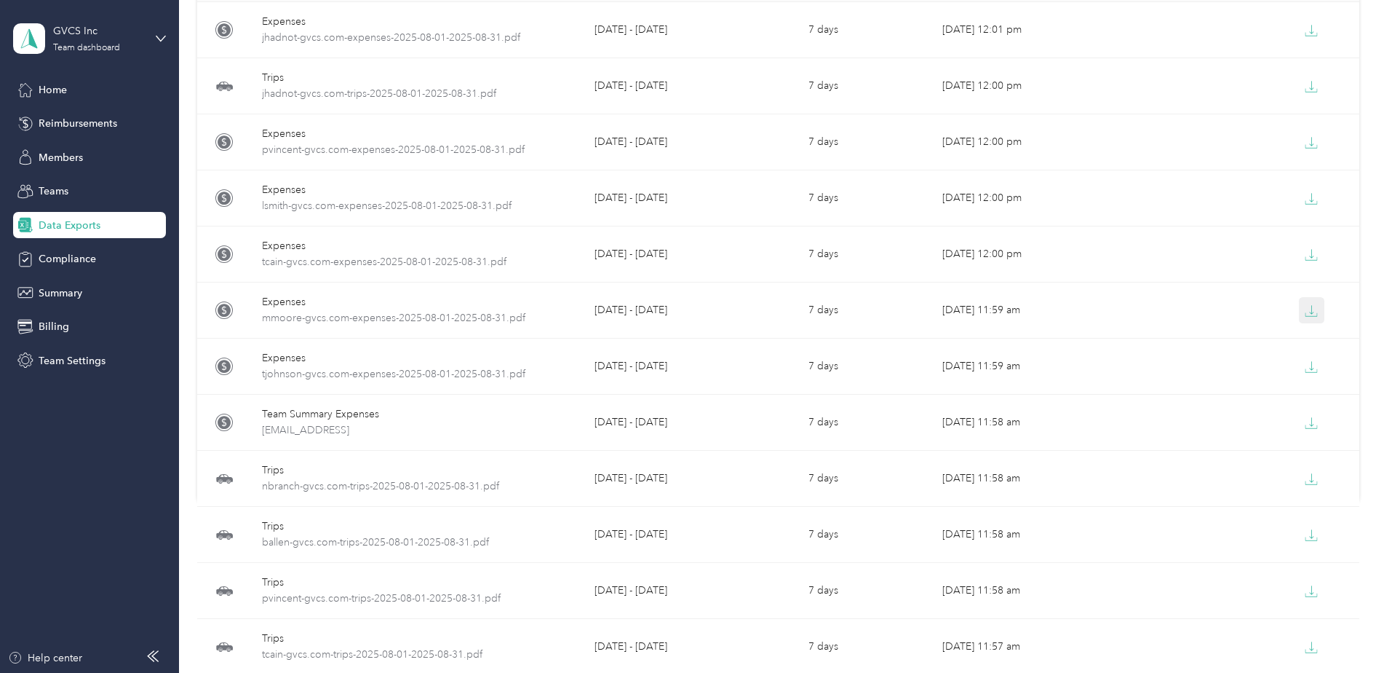
scroll to position [39, 0]
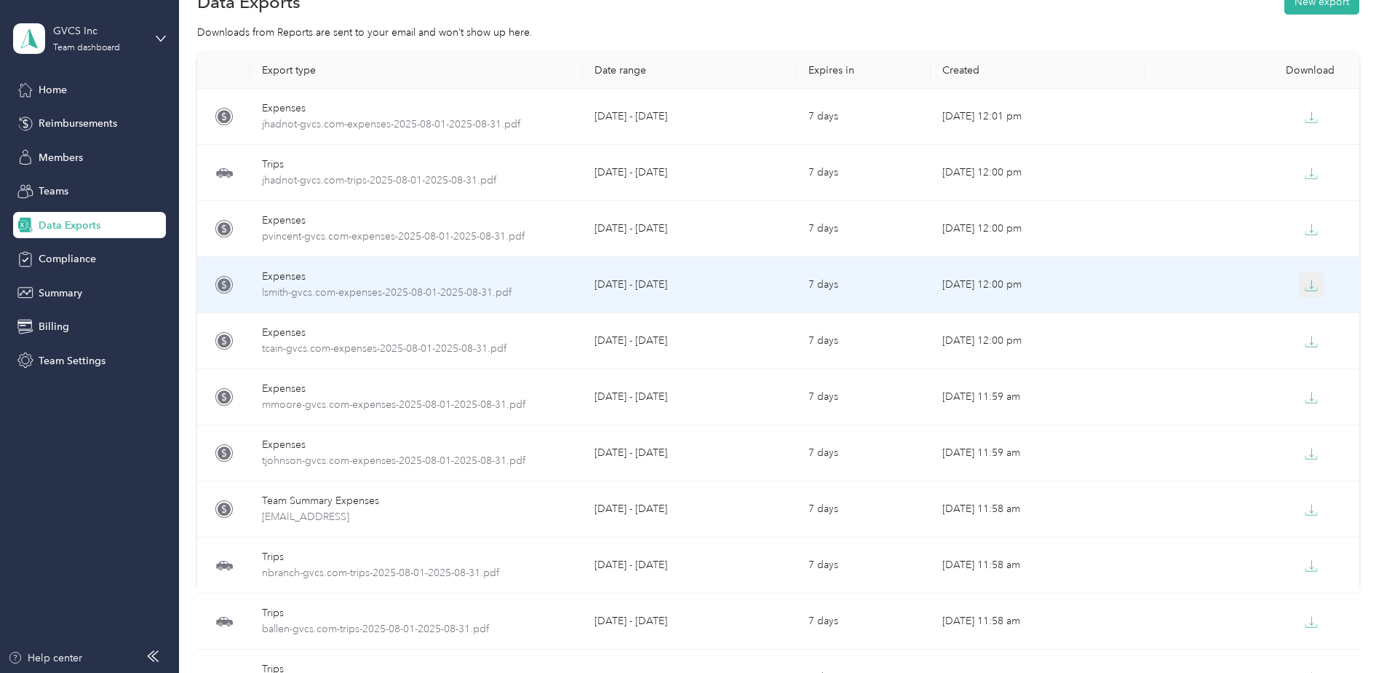
click at [1315, 290] on button "button" at bounding box center [1312, 284] width 26 height 26
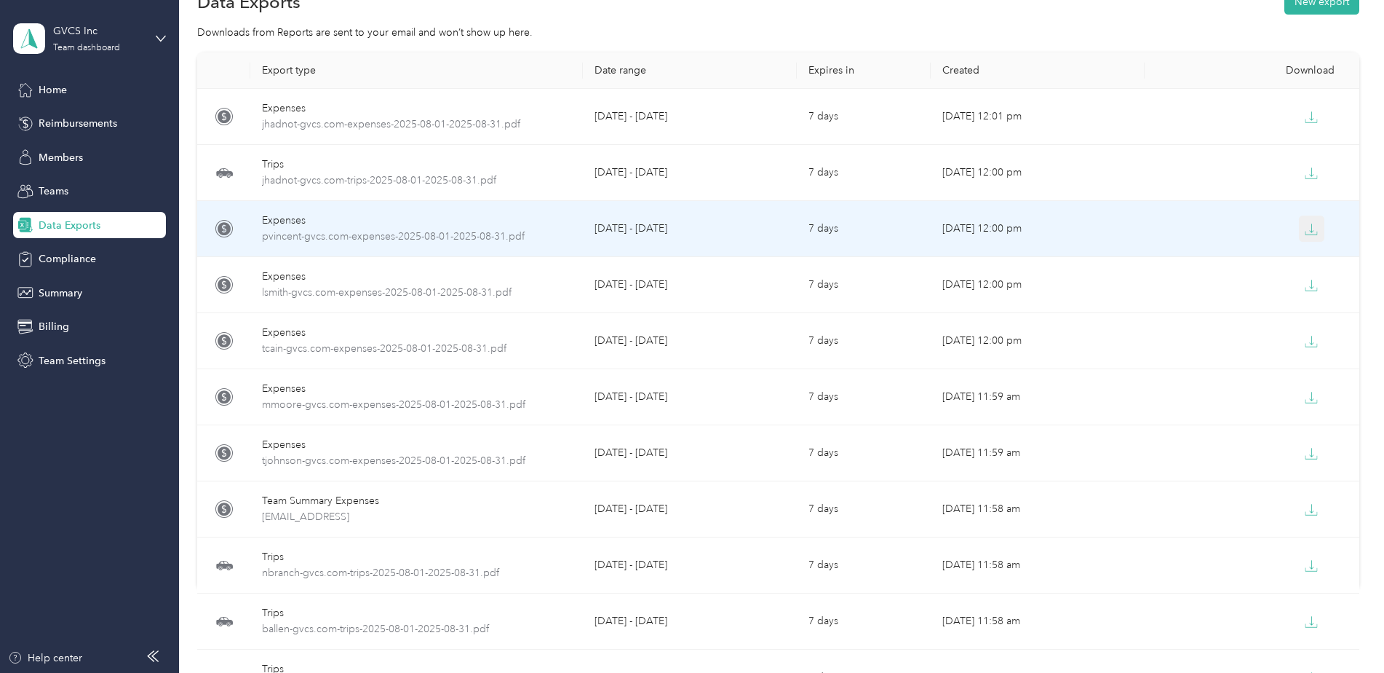
click at [1311, 234] on icon "button" at bounding box center [1312, 232] width 12 height 3
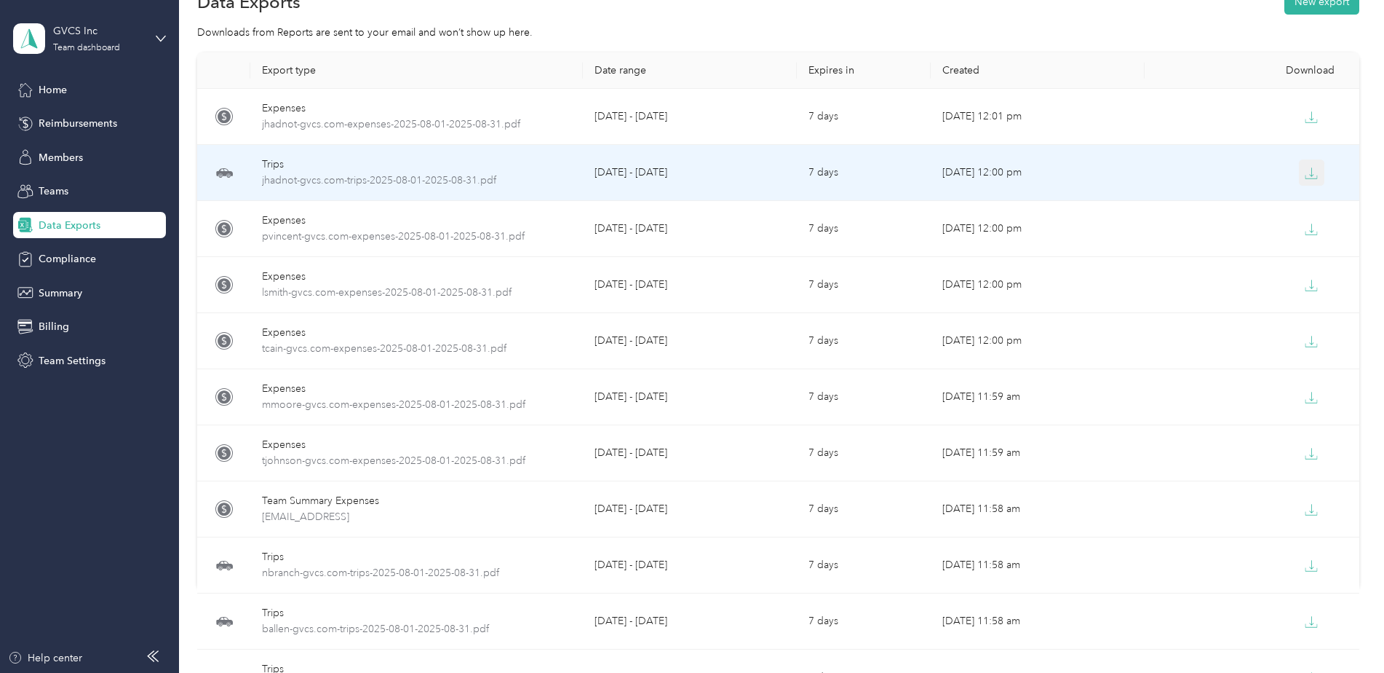
click at [1316, 178] on button "button" at bounding box center [1312, 172] width 26 height 26
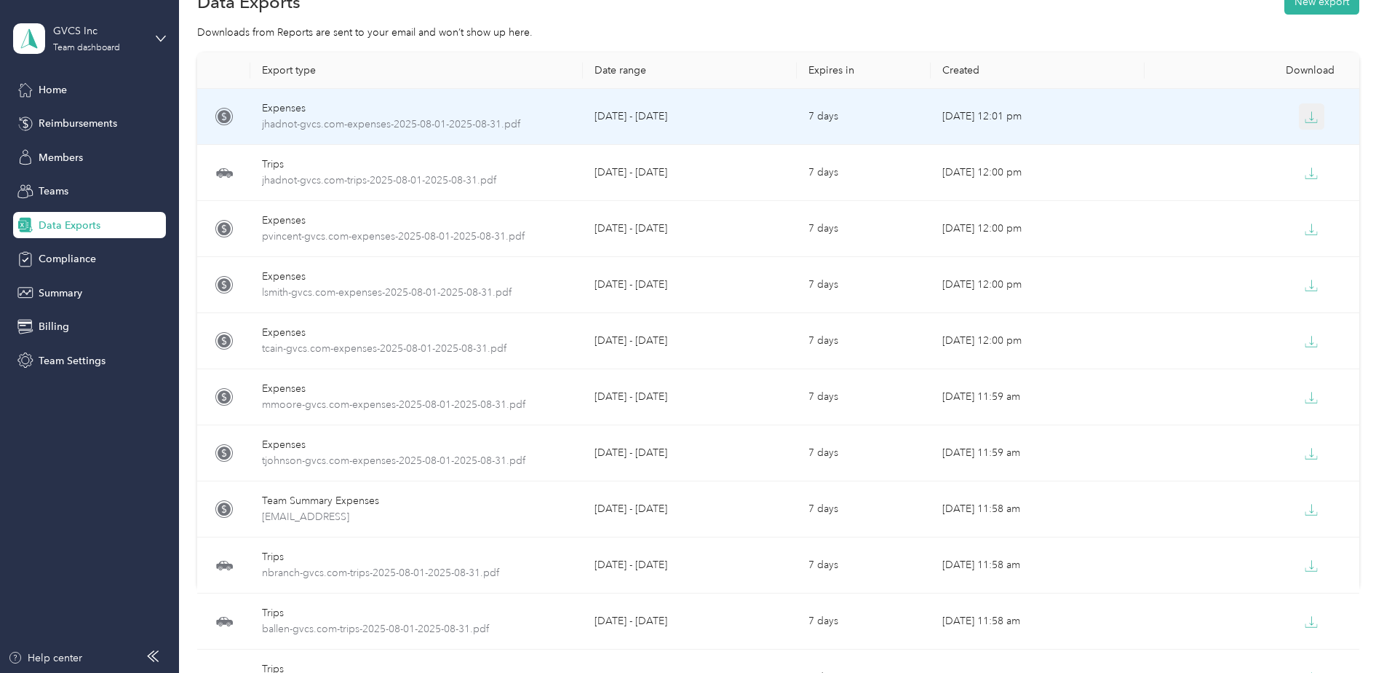
click at [1314, 128] on button "button" at bounding box center [1312, 116] width 26 height 26
